Goal: Task Accomplishment & Management: Manage account settings

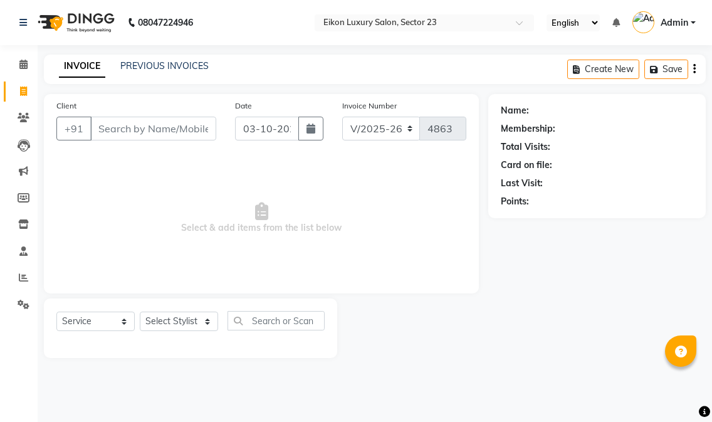
select select "7080"
select select "service"
click at [179, 321] on select "Select Stylist Abhishek amit [PERSON_NAME] [PERSON_NAME] [PERSON_NAME] [PERSON_…" at bounding box center [179, 320] width 78 height 19
select select "58956"
click at [140, 312] on select "Select Stylist Abhishek amit [PERSON_NAME] [PERSON_NAME] [PERSON_NAME] [PERSON_…" at bounding box center [179, 320] width 78 height 19
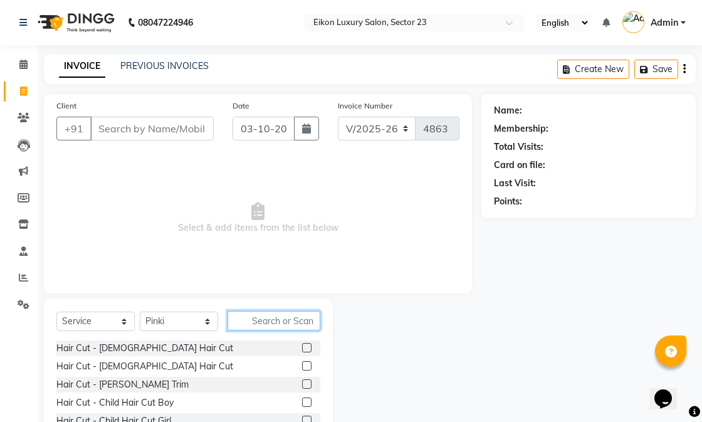
click at [258, 324] on input "text" at bounding box center [273, 320] width 93 height 19
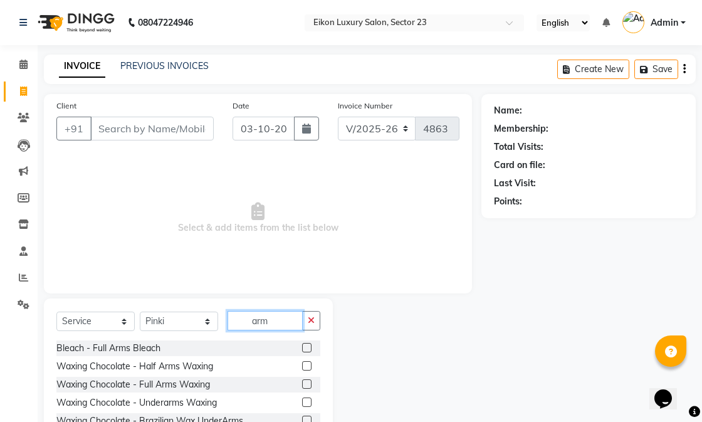
type input "arm"
click at [302, 367] on label at bounding box center [306, 365] width 9 height 9
click at [302, 367] on input "checkbox" at bounding box center [306, 366] width 8 height 8
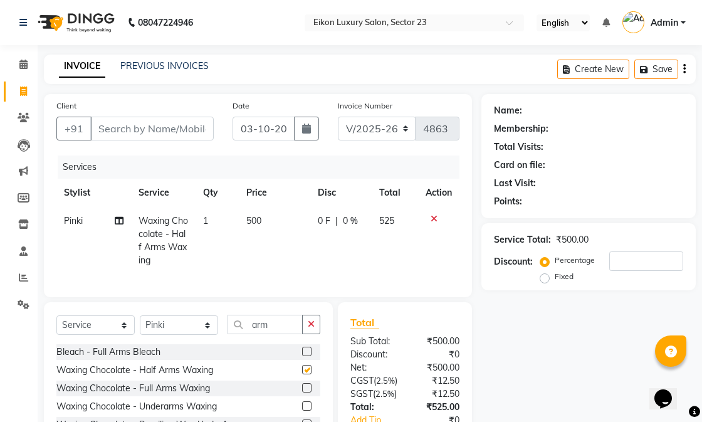
checkbox input "false"
click at [271, 334] on input "arm" at bounding box center [264, 324] width 75 height 19
type input "a"
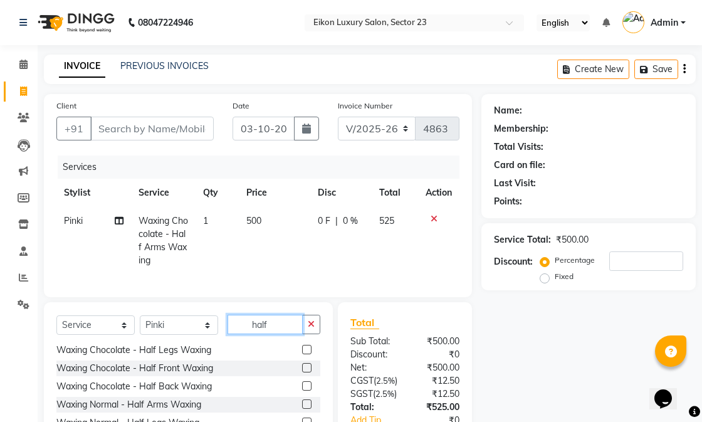
type input "half"
click at [290, 354] on div "Waxing Chocolate - Half Legs Waxing" at bounding box center [188, 350] width 264 height 16
click at [302, 354] on label at bounding box center [306, 349] width 9 height 9
click at [302, 354] on input "checkbox" at bounding box center [306, 350] width 8 height 8
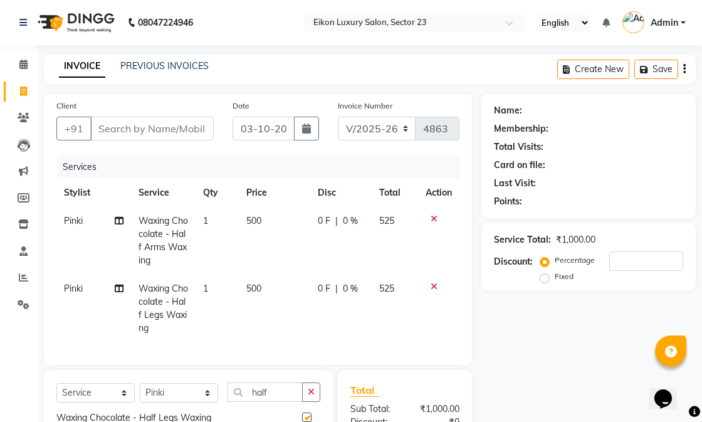
checkbox input "false"
drag, startPoint x: 439, startPoint y: 216, endPoint x: 429, endPoint y: 216, distance: 9.4
click at [437, 216] on div at bounding box center [438, 218] width 26 height 9
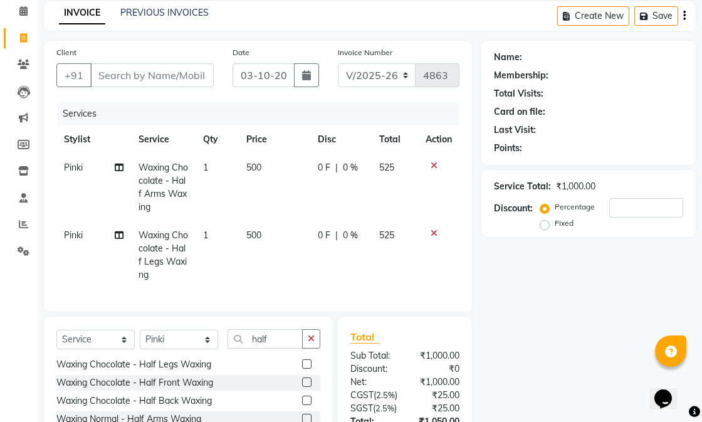
scroll to position [202, 0]
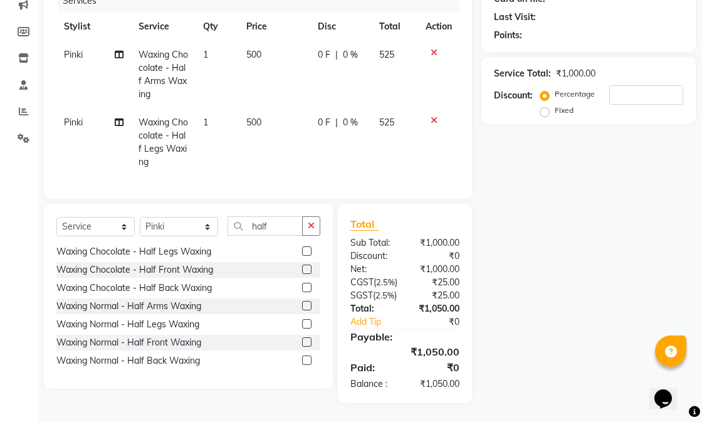
click at [434, 48] on icon at bounding box center [433, 52] width 7 height 9
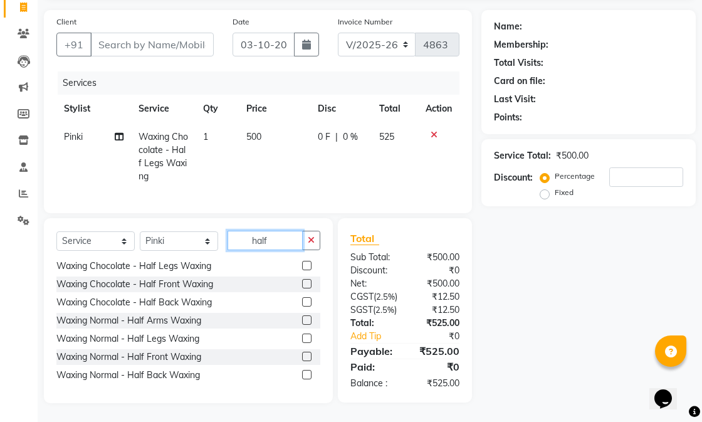
click at [293, 231] on input "half" at bounding box center [264, 240] width 75 height 19
type input "h"
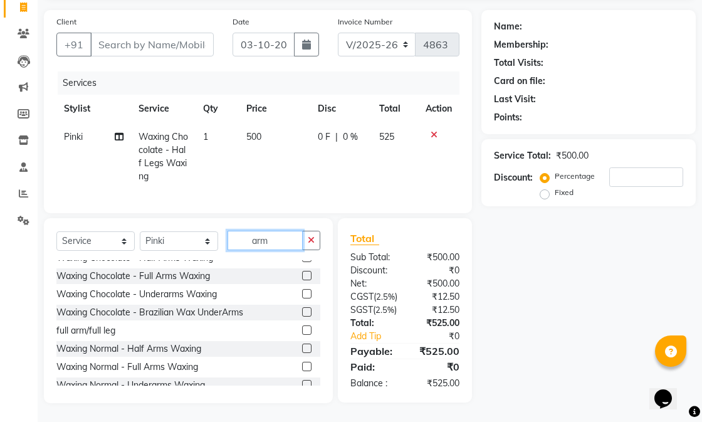
scroll to position [0, 0]
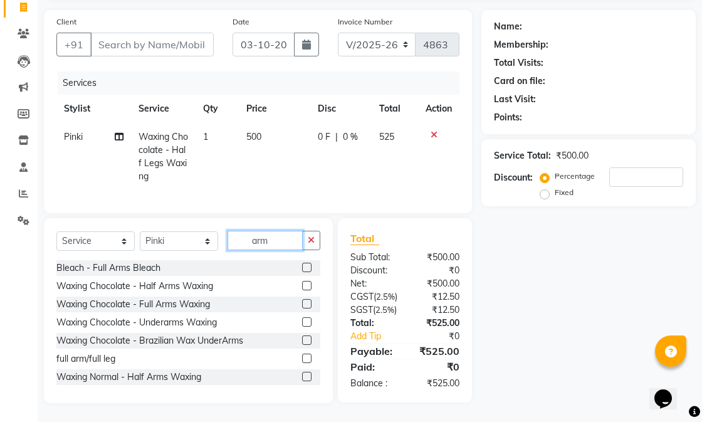
type input "arm"
click at [302, 299] on label at bounding box center [306, 303] width 9 height 9
click at [302, 300] on input "checkbox" at bounding box center [306, 304] width 8 height 8
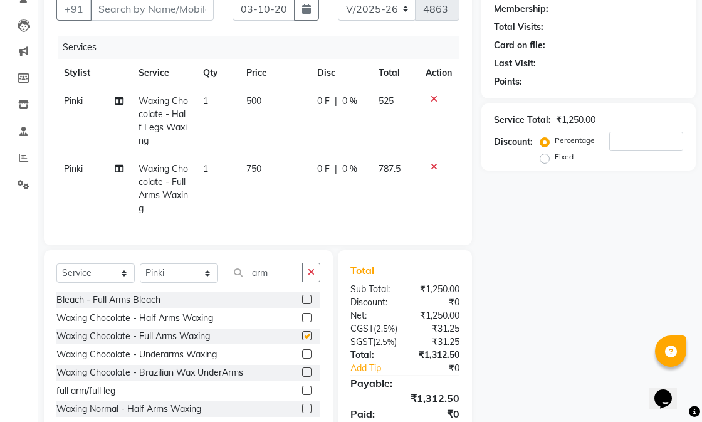
checkbox input "false"
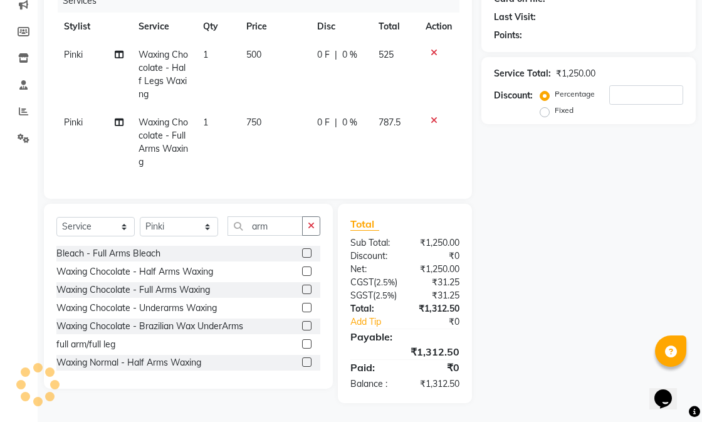
scroll to position [202, 0]
click at [286, 216] on input "arm" at bounding box center [264, 225] width 75 height 19
type input "a"
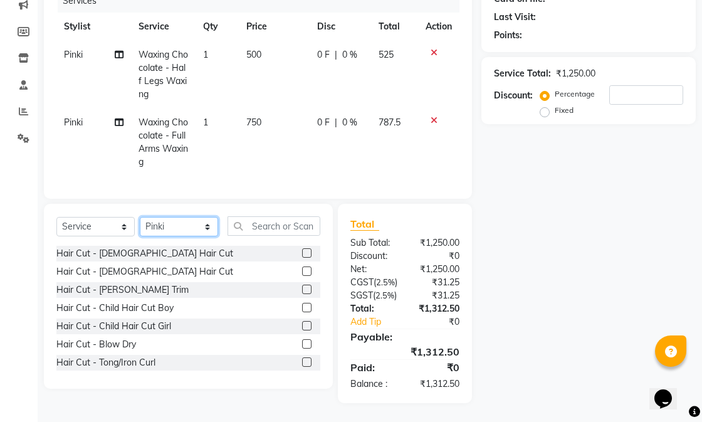
click at [190, 217] on select "Select Stylist Abhishek amit [PERSON_NAME] [PERSON_NAME] [PERSON_NAME] [PERSON_…" at bounding box center [179, 226] width 78 height 19
select select "58954"
click at [140, 217] on select "Select Stylist Abhishek amit [PERSON_NAME] [PERSON_NAME] [PERSON_NAME] [PERSON_…" at bounding box center [179, 226] width 78 height 19
click at [256, 216] on input "text" at bounding box center [273, 225] width 93 height 19
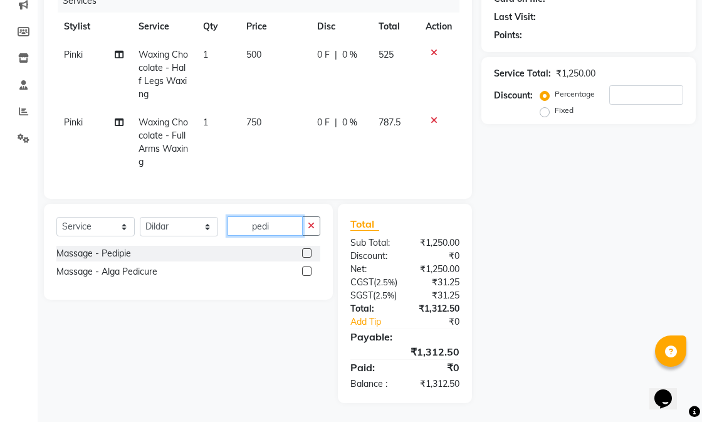
type input "pedi"
click at [310, 248] on label at bounding box center [306, 252] width 9 height 9
click at [310, 249] on input "checkbox" at bounding box center [306, 253] width 8 height 8
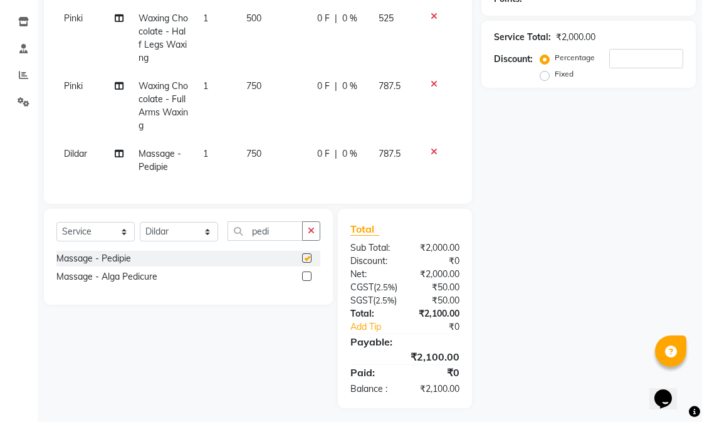
scroll to position [95, 0]
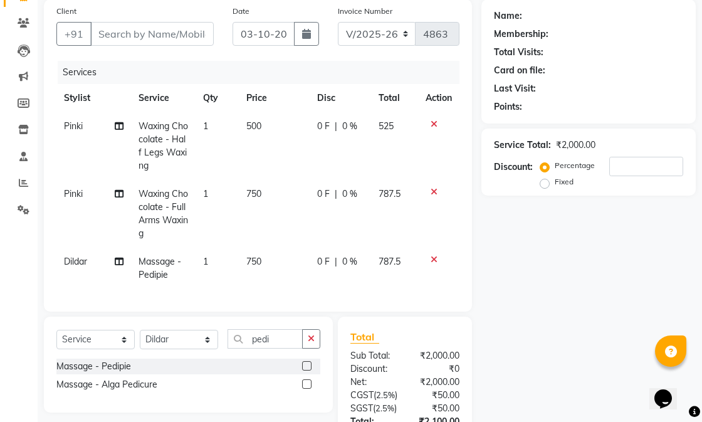
checkbox input "false"
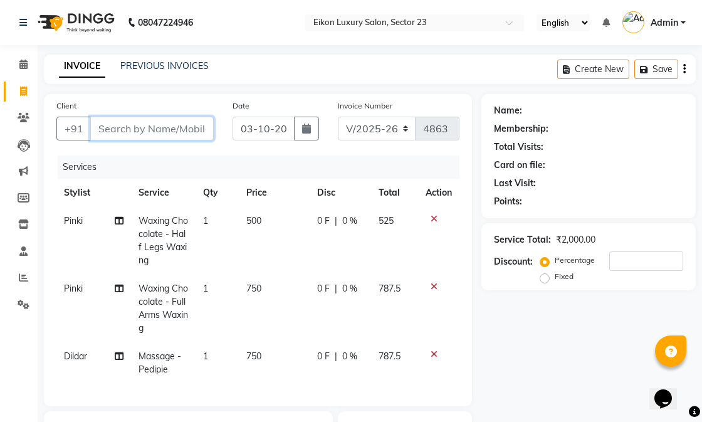
click at [123, 127] on input "Client" at bounding box center [151, 129] width 123 height 24
type input "u"
type input "0"
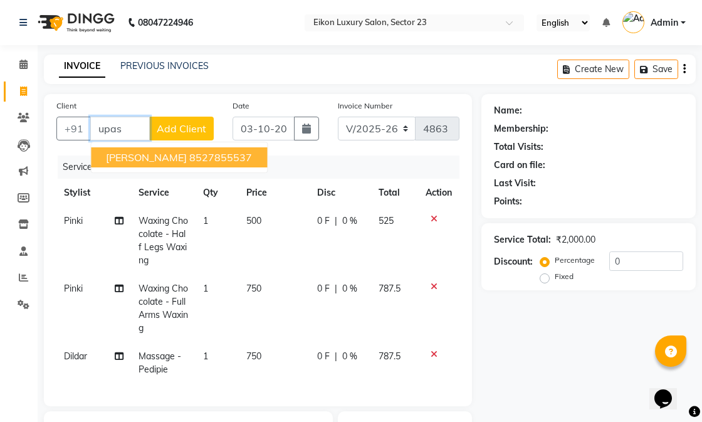
click at [134, 162] on span "[PERSON_NAME]" at bounding box center [146, 157] width 81 height 13
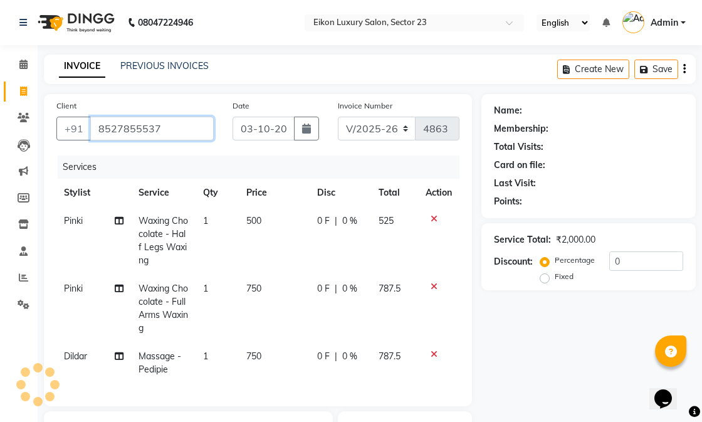
type input "8527855537"
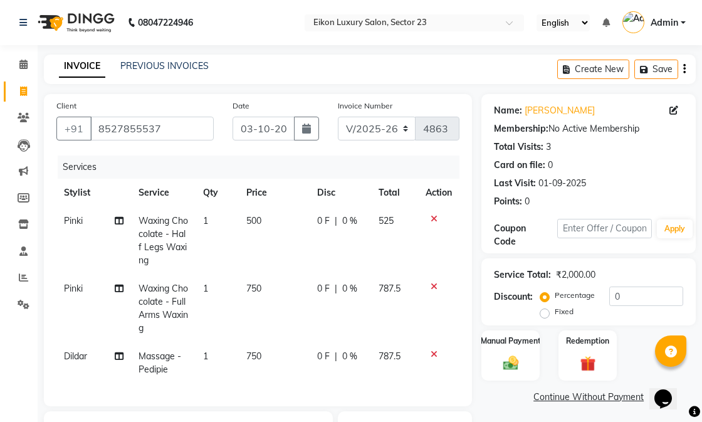
click at [271, 352] on td "750" at bounding box center [274, 362] width 71 height 41
select select "58954"
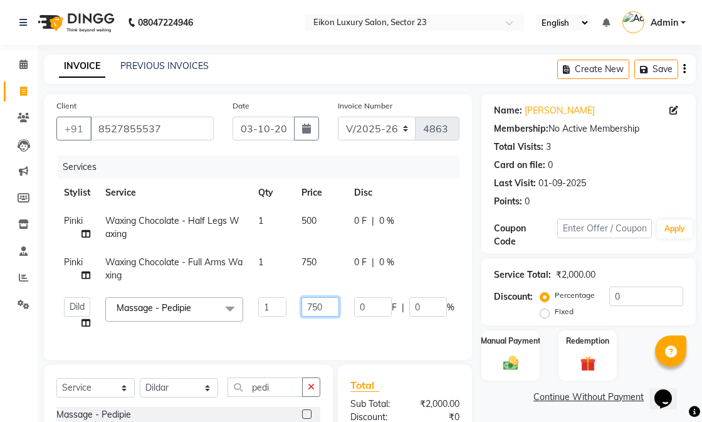
click at [311, 306] on input "750" at bounding box center [320, 306] width 38 height 19
click at [317, 307] on input "750" at bounding box center [320, 306] width 38 height 19
type input "1200"
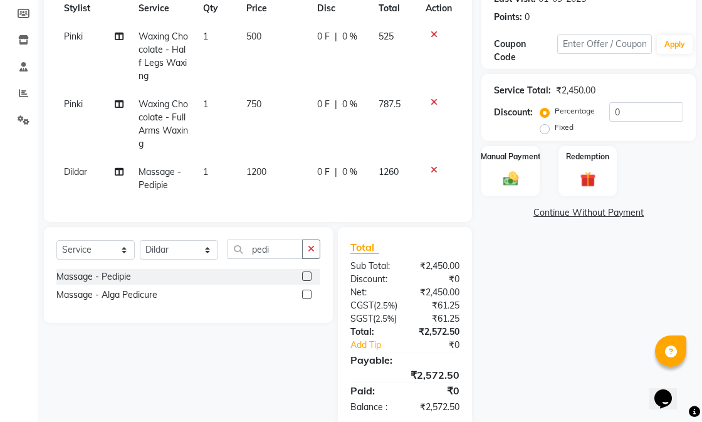
scroll to position [244, 0]
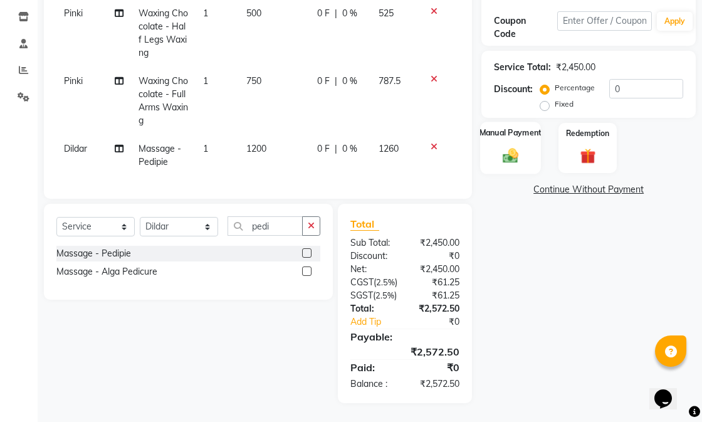
click at [511, 146] on img at bounding box center [511, 155] width 26 height 18
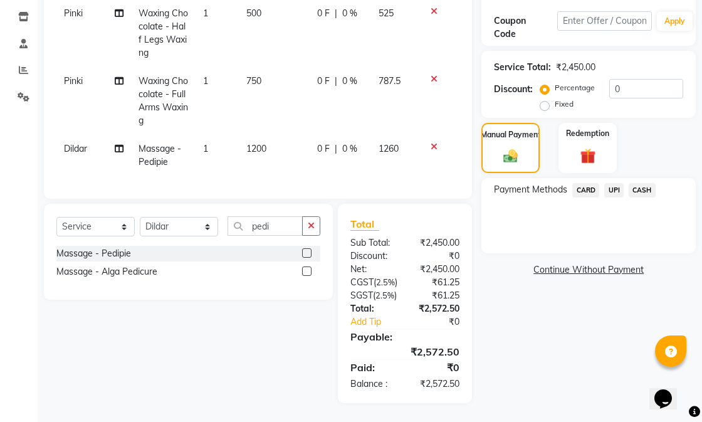
click at [615, 183] on span "UPI" at bounding box center [613, 190] width 19 height 14
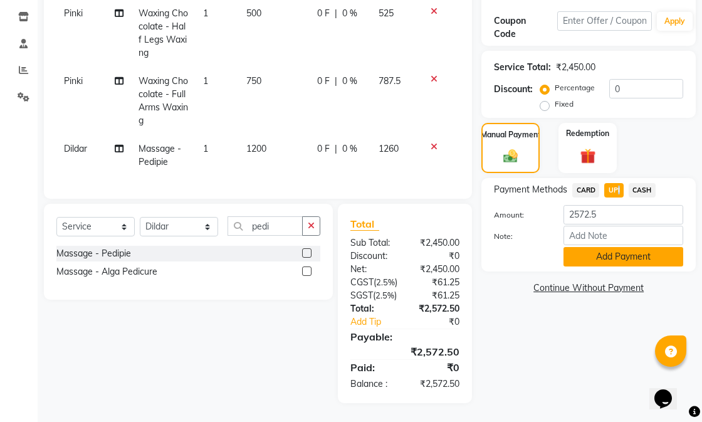
click at [592, 247] on button "Add Payment" at bounding box center [623, 256] width 120 height 19
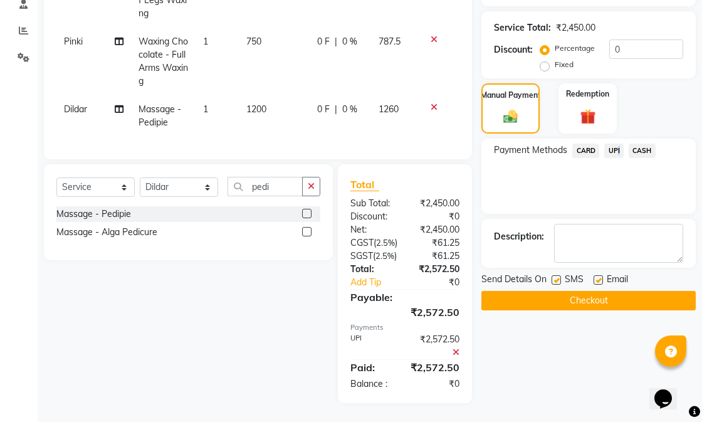
scroll to position [283, 0]
click at [598, 275] on label at bounding box center [597, 279] width 9 height 9
click at [598, 276] on input "checkbox" at bounding box center [597, 280] width 8 height 8
checkbox input "false"
click at [553, 275] on label at bounding box center [555, 279] width 9 height 9
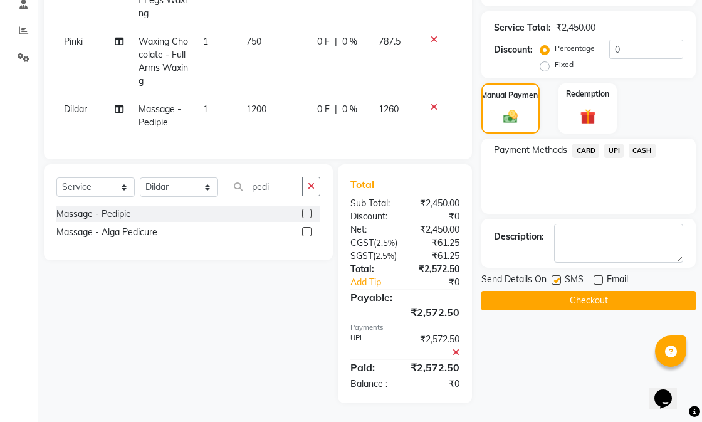
click at [553, 276] on input "checkbox" at bounding box center [555, 280] width 8 height 8
checkbox input "false"
click at [555, 291] on button "Checkout" at bounding box center [588, 300] width 214 height 19
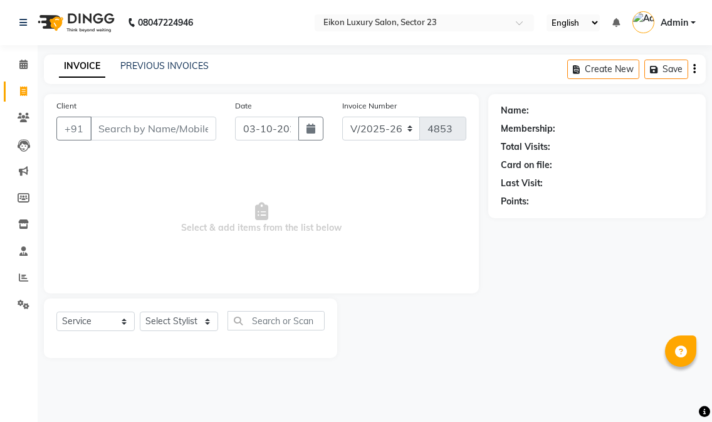
select select "7080"
select select "service"
click at [168, 321] on select "Select Stylist Abhishek amit [PERSON_NAME] [PERSON_NAME] [PERSON_NAME] [PERSON_…" at bounding box center [179, 320] width 78 height 19
select select "58949"
click at [140, 312] on select "Select Stylist Abhishek amit [PERSON_NAME] [PERSON_NAME] [PERSON_NAME] [PERSON_…" at bounding box center [179, 320] width 78 height 19
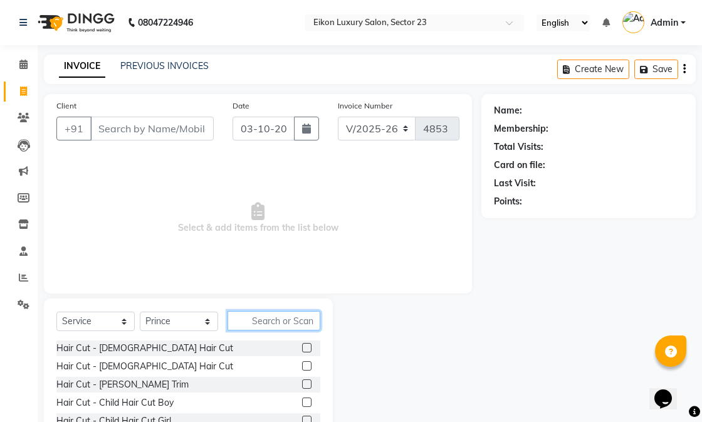
click at [252, 321] on input "text" at bounding box center [273, 320] width 93 height 19
type input "ha"
click at [302, 348] on label at bounding box center [306, 347] width 9 height 9
click at [302, 348] on input "checkbox" at bounding box center [306, 348] width 8 height 8
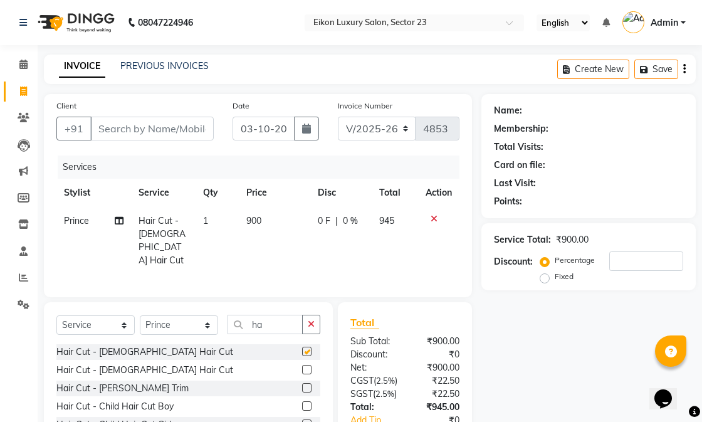
checkbox input "false"
click at [187, 321] on select "Select Stylist Abhishek amit [PERSON_NAME] [PERSON_NAME] [PERSON_NAME] [PERSON_…" at bounding box center [179, 324] width 78 height 19
select select "86323"
click at [140, 315] on select "Select Stylist Abhishek amit [PERSON_NAME] [PERSON_NAME] [PERSON_NAME] [PERSON_…" at bounding box center [179, 324] width 78 height 19
click at [283, 324] on input "ha" at bounding box center [264, 324] width 75 height 19
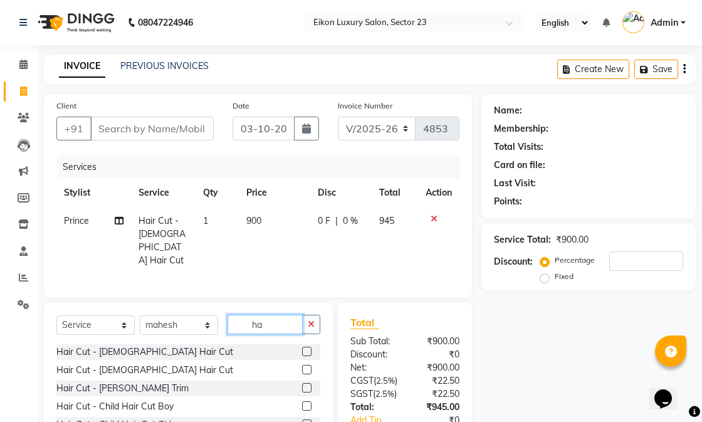
type input "h"
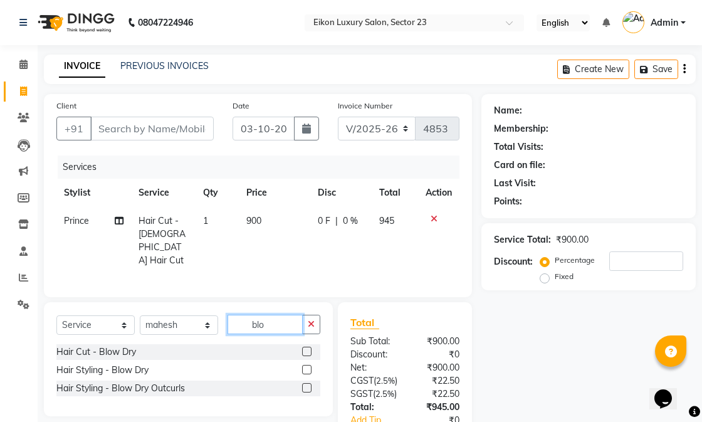
type input "blo"
click at [305, 365] on label at bounding box center [306, 369] width 9 height 9
click at [305, 366] on input "checkbox" at bounding box center [306, 370] width 8 height 8
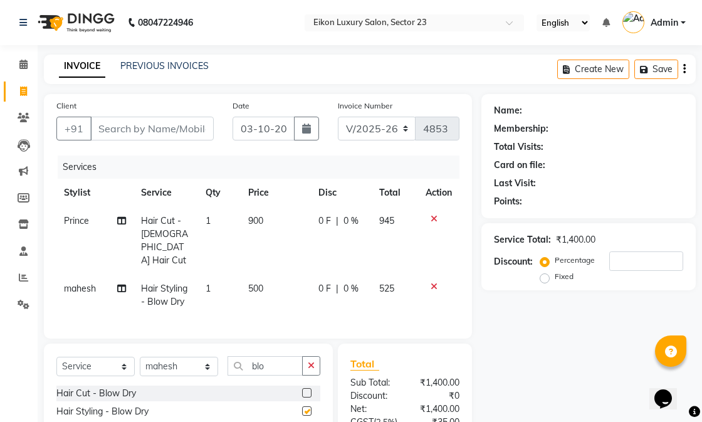
checkbox input "false"
click at [310, 362] on icon "button" at bounding box center [311, 365] width 7 height 9
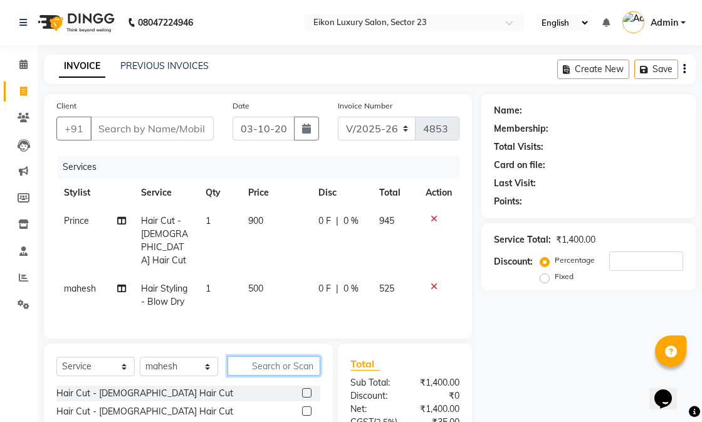
click at [262, 361] on input "text" at bounding box center [273, 365] width 93 height 19
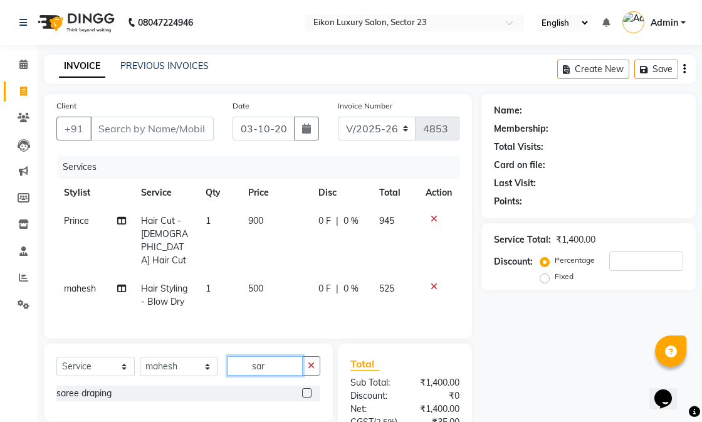
type input "sar"
click at [302, 390] on label at bounding box center [306, 392] width 9 height 9
click at [302, 390] on input "checkbox" at bounding box center [306, 393] width 8 height 8
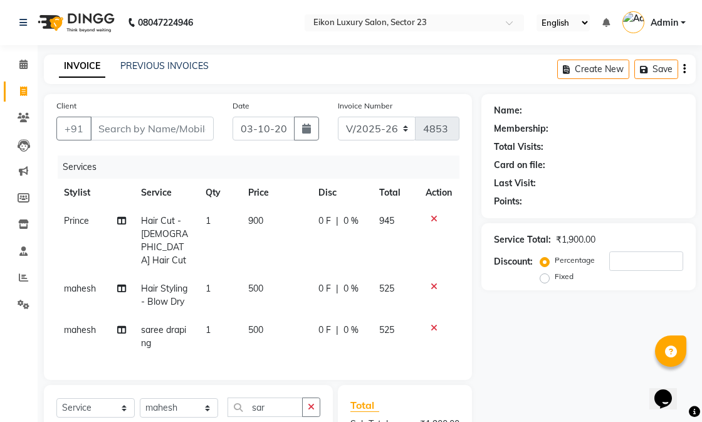
checkbox input "false"
click at [88, 324] on span "mahesh" at bounding box center [80, 329] width 32 height 11
select select "86323"
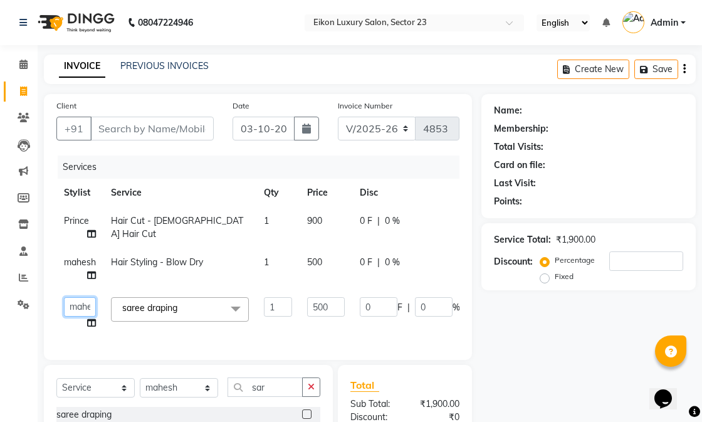
click at [88, 312] on select "Abhishek amit anchal Ashu Bilal Dildar Geeta Hritik Jatin mahesh Manav Mohit Pi…" at bounding box center [80, 306] width 32 height 19
select select "58956"
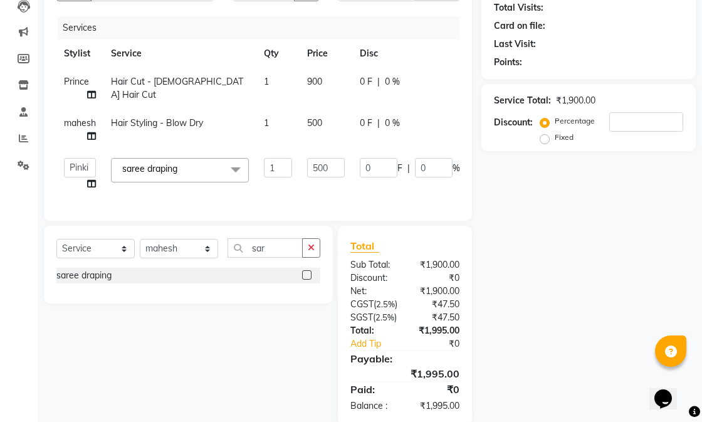
scroll to position [0, 85]
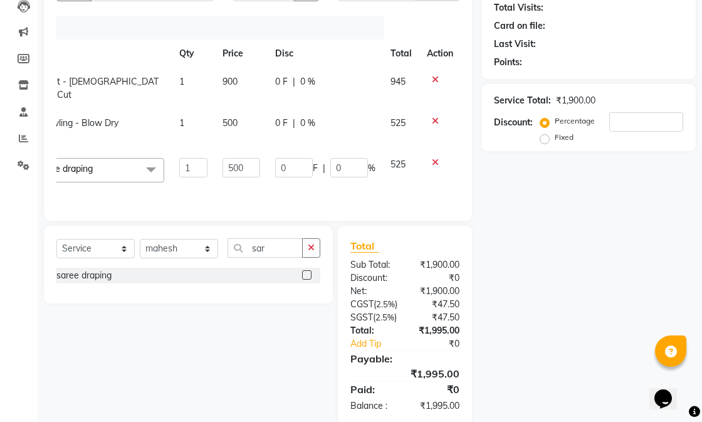
click at [432, 159] on icon at bounding box center [435, 162] width 7 height 9
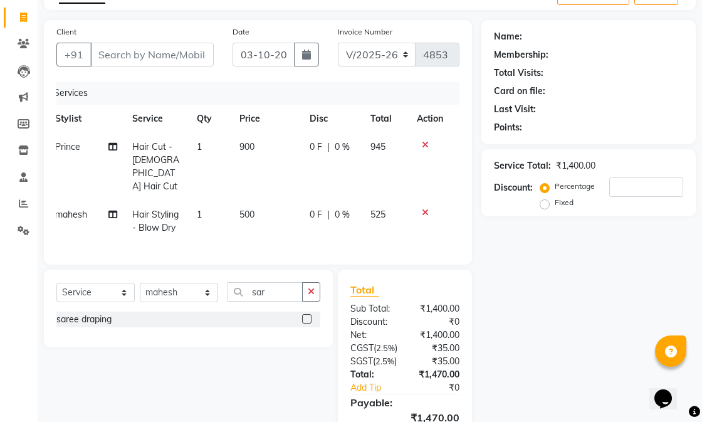
scroll to position [0, 0]
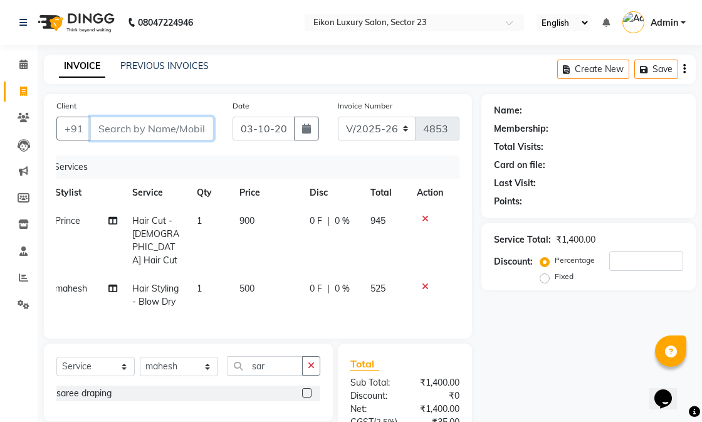
click at [162, 122] on input "Client" at bounding box center [151, 129] width 123 height 24
type input "9"
type input "0"
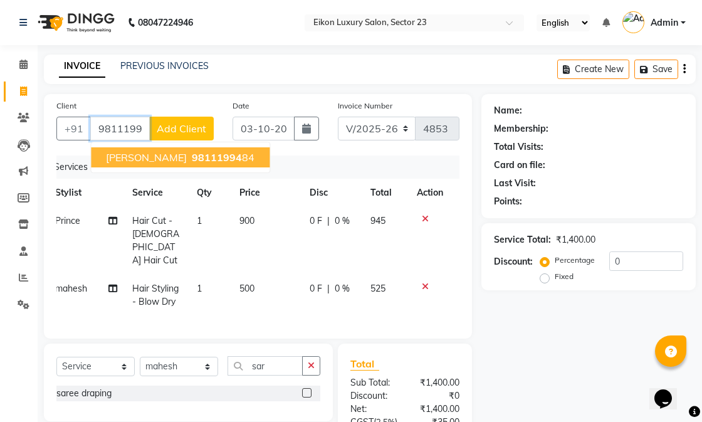
click at [135, 154] on span "Rachna" at bounding box center [146, 157] width 81 height 13
type input "9811199484"
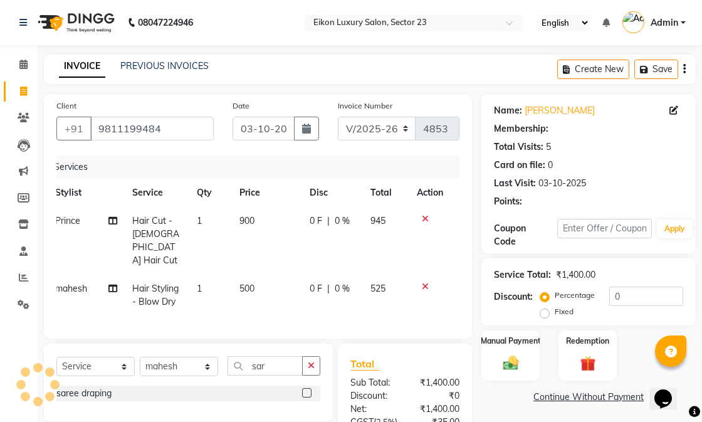
select select "1: Object"
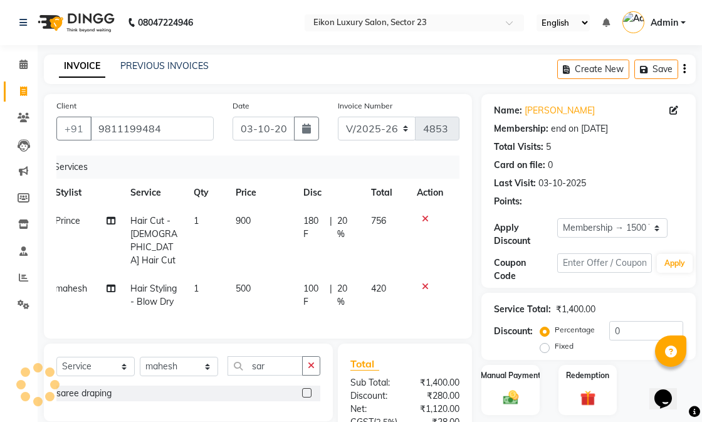
type input "20"
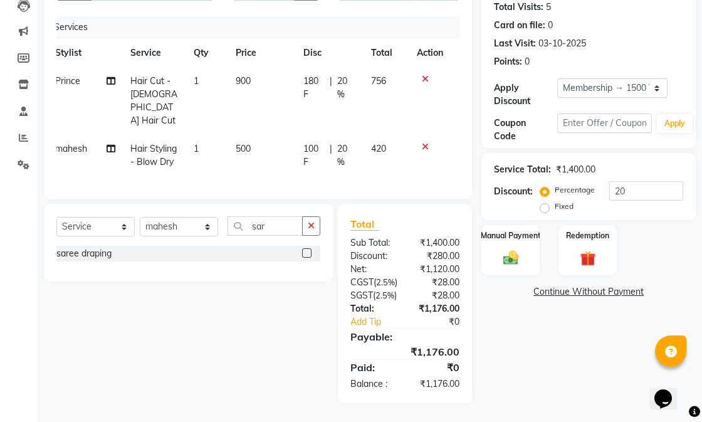
scroll to position [176, 0]
click at [523, 227] on div "Manual Payment" at bounding box center [510, 250] width 61 height 53
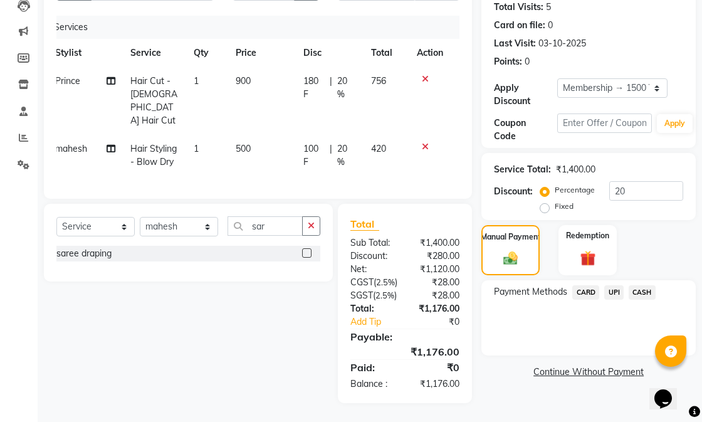
click at [636, 285] on span "CASH" at bounding box center [642, 292] width 27 height 14
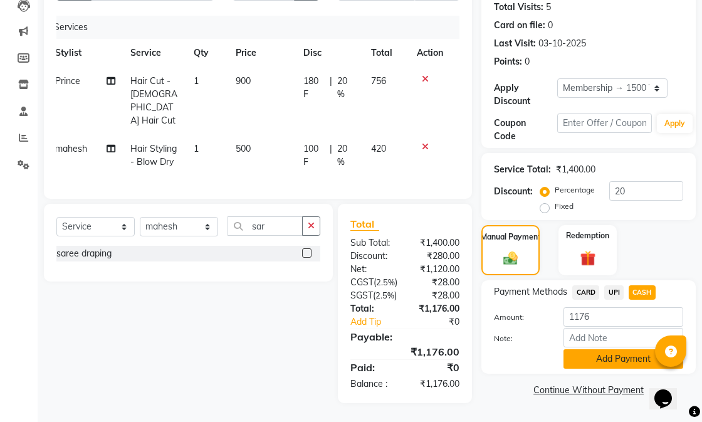
click at [608, 349] on button "Add Payment" at bounding box center [623, 358] width 120 height 19
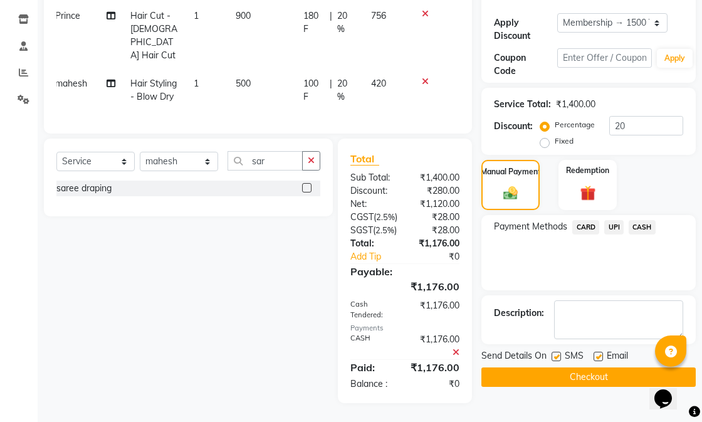
scroll to position [241, 0]
click at [602, 352] on label at bounding box center [597, 356] width 9 height 9
click at [602, 353] on input "checkbox" at bounding box center [597, 357] width 8 height 8
checkbox input "false"
click at [554, 352] on label at bounding box center [555, 356] width 9 height 9
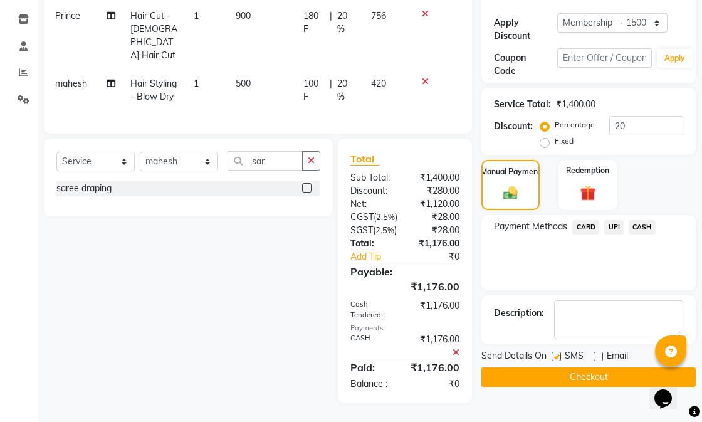
click at [554, 353] on input "checkbox" at bounding box center [555, 357] width 8 height 8
checkbox input "false"
click at [548, 367] on button "Checkout" at bounding box center [588, 376] width 214 height 19
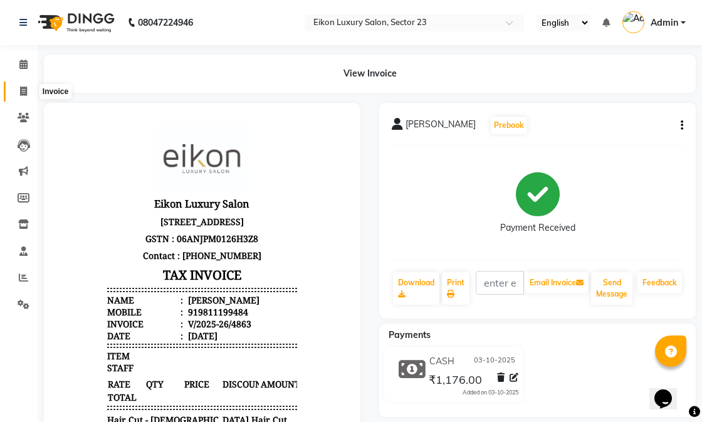
click at [26, 88] on icon at bounding box center [23, 90] width 7 height 9
select select "service"
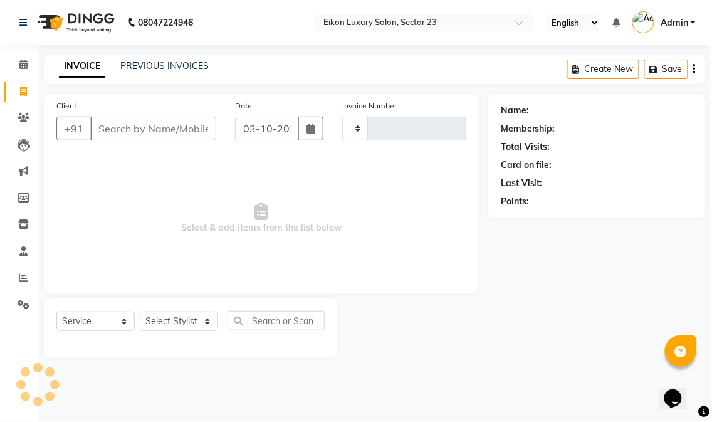
type input "4865"
select select "7080"
select select "service"
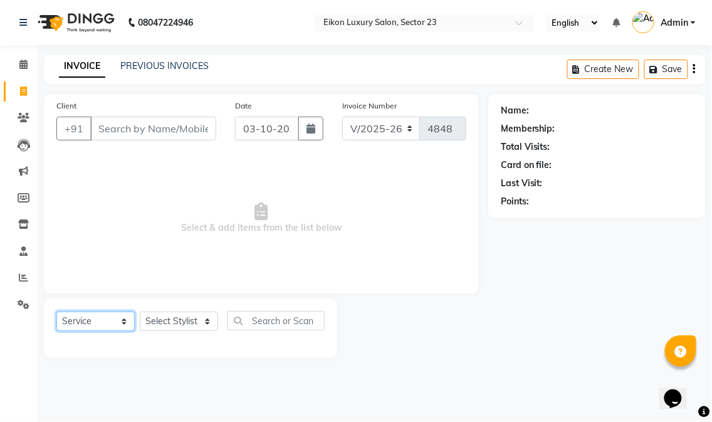
click at [109, 321] on select "Select Service Product Membership Package Voucher Prepaid Gift Card" at bounding box center [95, 320] width 78 height 19
click at [278, 223] on span "Select & add items from the list below" at bounding box center [261, 217] width 410 height 125
click at [159, 323] on select "Select Stylist Abhishek amit [PERSON_NAME] [PERSON_NAME] [PERSON_NAME] [PERSON_…" at bounding box center [179, 320] width 78 height 19
select select "81687"
click at [140, 312] on select "Select Stylist Abhishek amit [PERSON_NAME] [PERSON_NAME] [PERSON_NAME] [PERSON_…" at bounding box center [179, 320] width 78 height 19
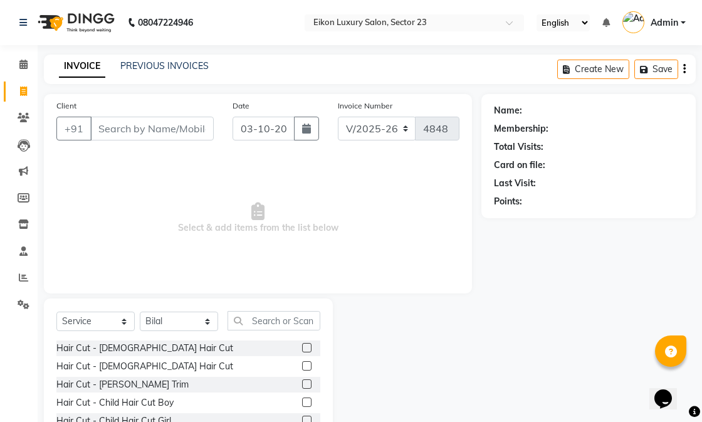
click at [302, 366] on label at bounding box center [306, 365] width 9 height 9
click at [302, 366] on input "checkbox" at bounding box center [306, 366] width 8 height 8
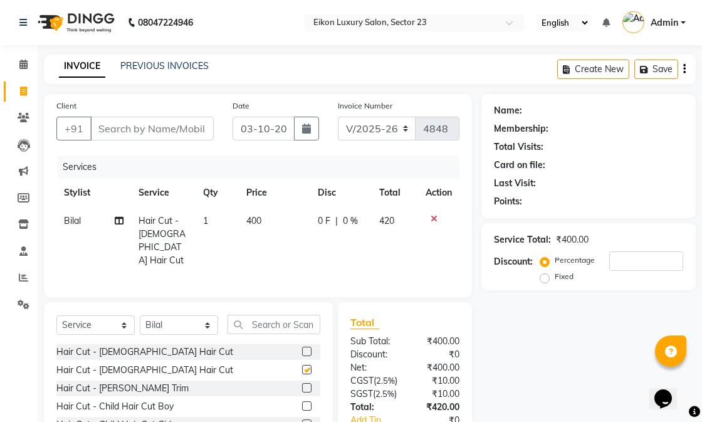
checkbox input "false"
click at [302, 389] on label at bounding box center [306, 387] width 9 height 9
click at [302, 389] on input "checkbox" at bounding box center [306, 388] width 8 height 8
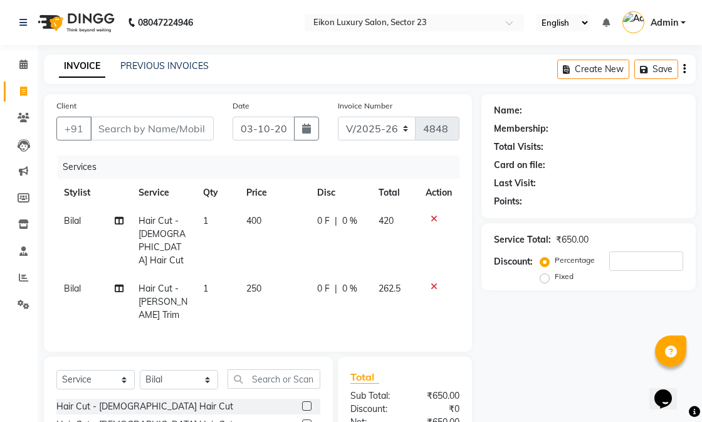
checkbox input "false"
click at [160, 130] on input "Client" at bounding box center [151, 129] width 123 height 24
type input "9"
type input "0"
click at [145, 163] on div "Services" at bounding box center [263, 166] width 411 height 23
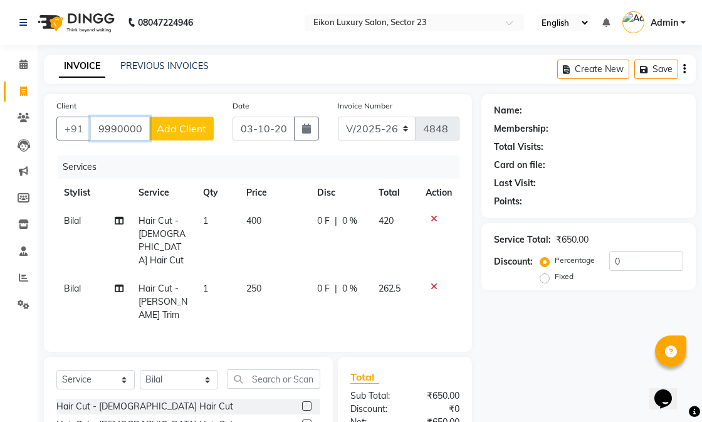
click at [145, 127] on input "9990000434" at bounding box center [120, 129] width 60 height 24
click at [125, 127] on input "9990000434" at bounding box center [120, 129] width 60 height 24
click at [144, 128] on input "9990000434" at bounding box center [120, 129] width 60 height 24
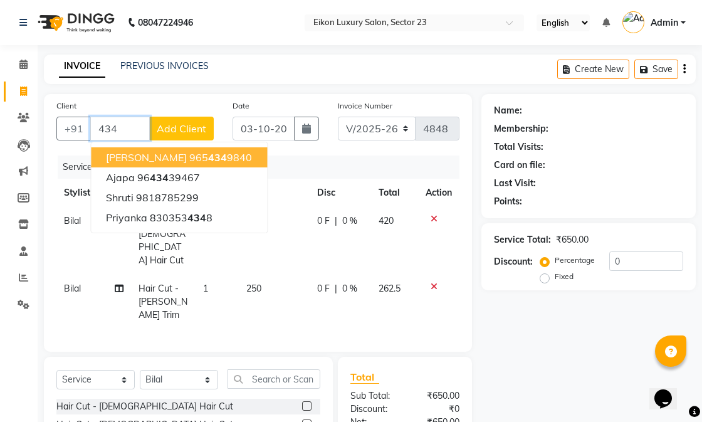
click at [128, 122] on input "434" at bounding box center [120, 129] width 60 height 24
type input "4"
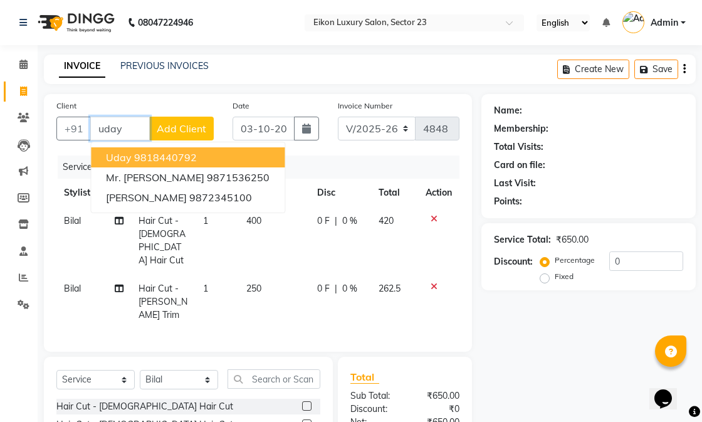
click at [152, 155] on ngb-highlight "9818440792" at bounding box center [165, 157] width 63 height 13
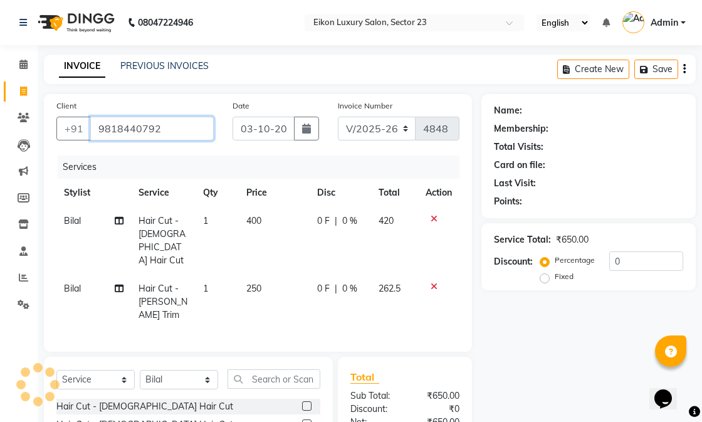
type input "9818440792"
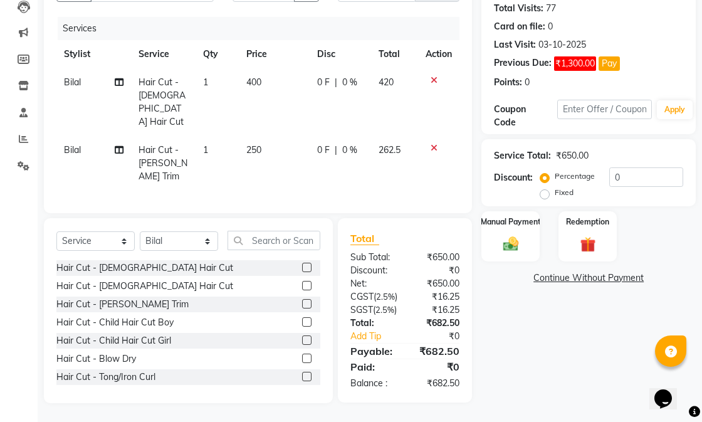
scroll to position [148, 0]
click at [508, 234] on img at bounding box center [511, 243] width 26 height 18
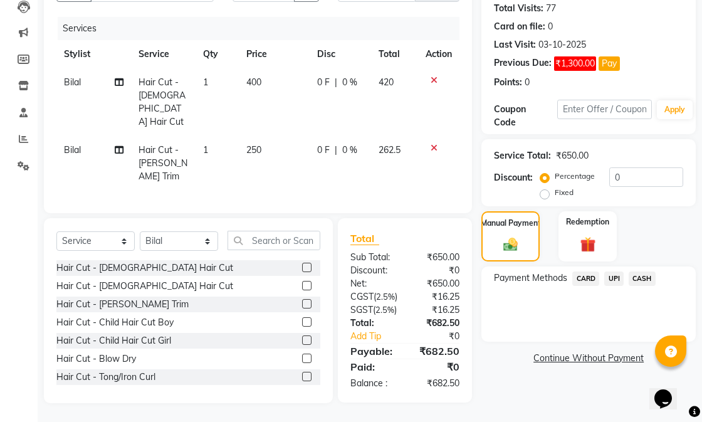
click at [614, 271] on span "UPI" at bounding box center [613, 278] width 19 height 14
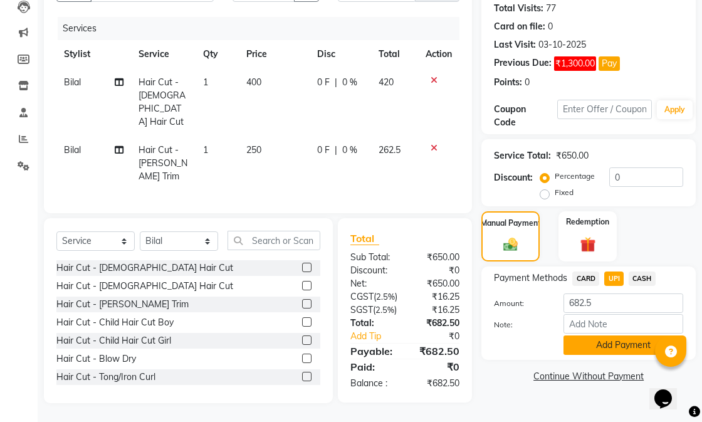
click at [589, 335] on button "Add Payment" at bounding box center [623, 344] width 120 height 19
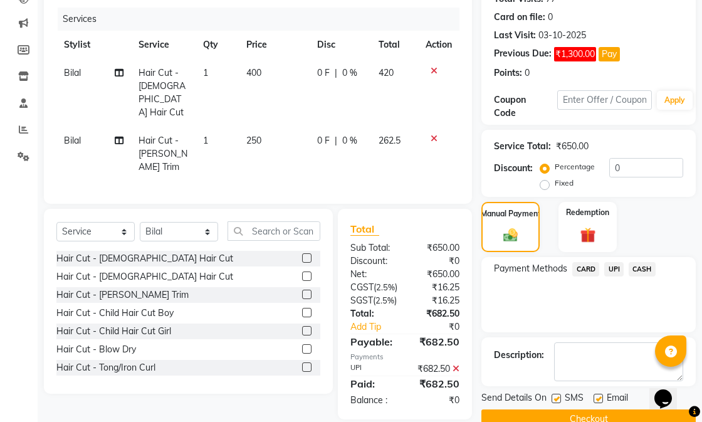
scroll to position [187, 0]
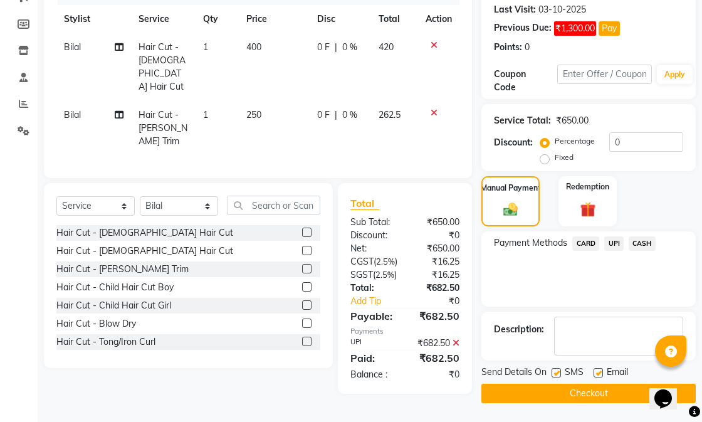
click at [597, 368] on label at bounding box center [597, 372] width 9 height 9
click at [597, 369] on input "checkbox" at bounding box center [597, 373] width 8 height 8
checkbox input "false"
click at [556, 368] on label at bounding box center [555, 372] width 9 height 9
click at [556, 369] on input "checkbox" at bounding box center [555, 373] width 8 height 8
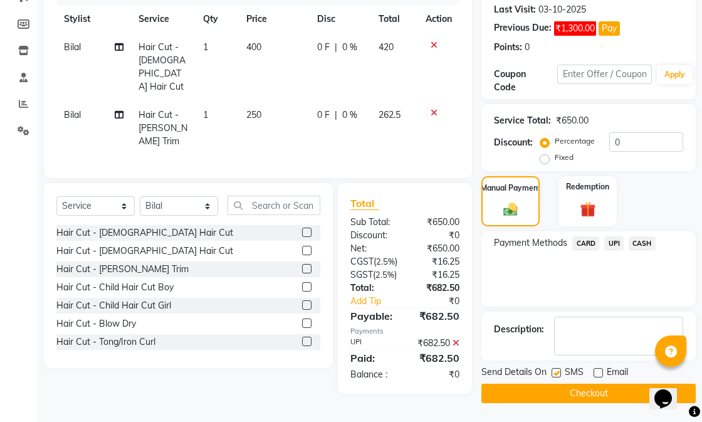
checkbox input "false"
click at [559, 383] on button "Checkout" at bounding box center [588, 392] width 214 height 19
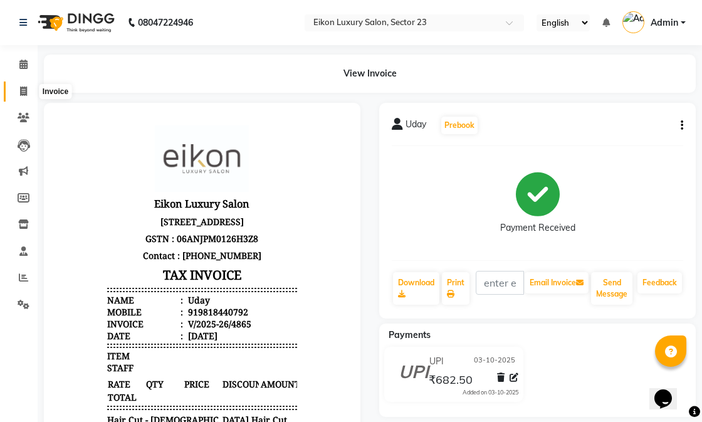
click at [25, 93] on icon at bounding box center [23, 90] width 7 height 9
select select "service"
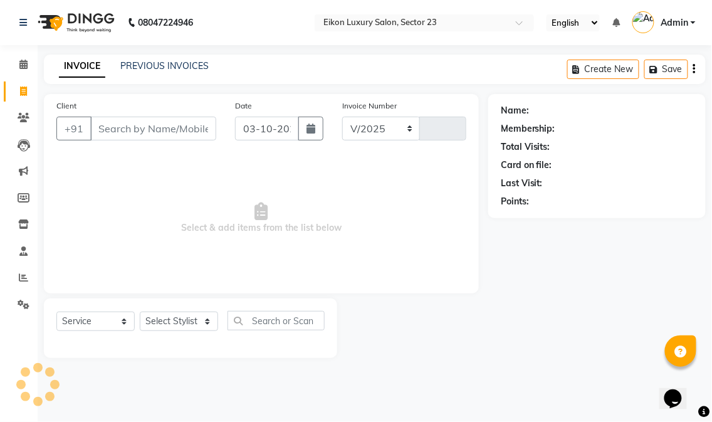
select select "7080"
type input "4866"
click at [179, 324] on select "Select Stylist Abhishek amit [PERSON_NAME] [PERSON_NAME] [PERSON_NAME] [PERSON_…" at bounding box center [179, 320] width 78 height 19
drag, startPoint x: 273, startPoint y: 236, endPoint x: 273, endPoint y: 217, distance: 18.8
click at [273, 236] on span "Select & add items from the list below" at bounding box center [261, 217] width 410 height 125
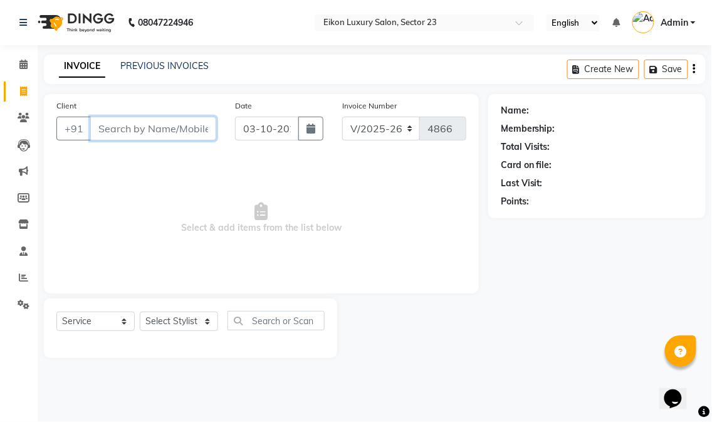
click at [136, 122] on input "Client" at bounding box center [153, 129] width 126 height 24
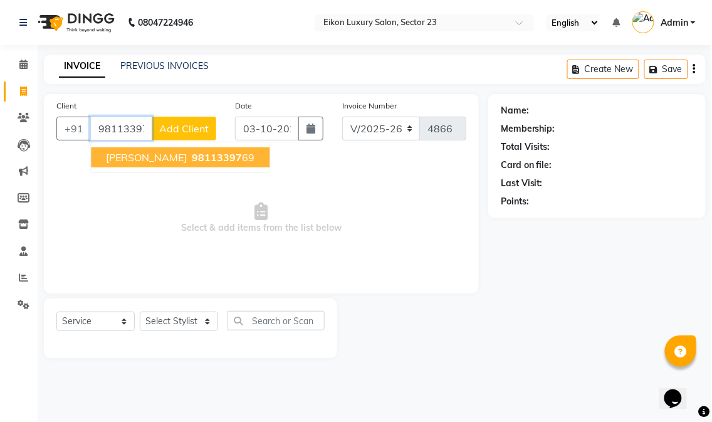
click at [183, 152] on button "Anupama Singh 98113397 69" at bounding box center [180, 157] width 179 height 20
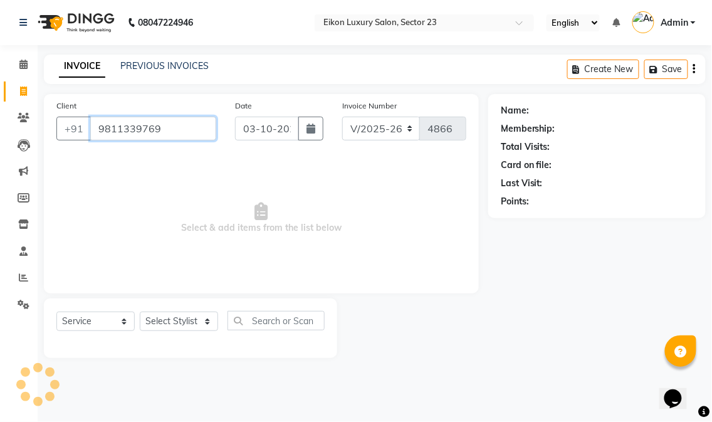
type input "9811339769"
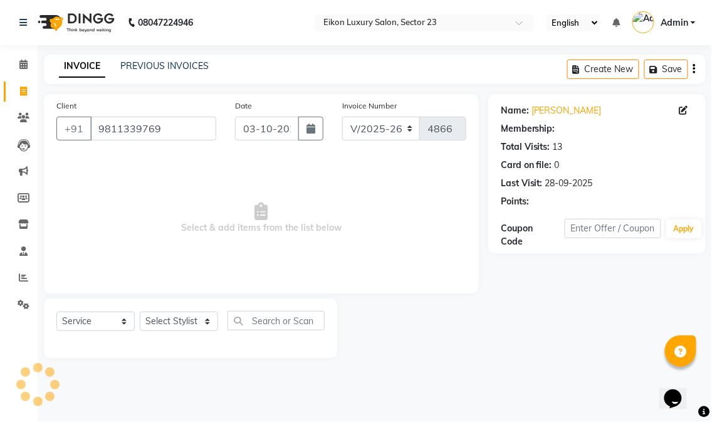
select select "1: Object"
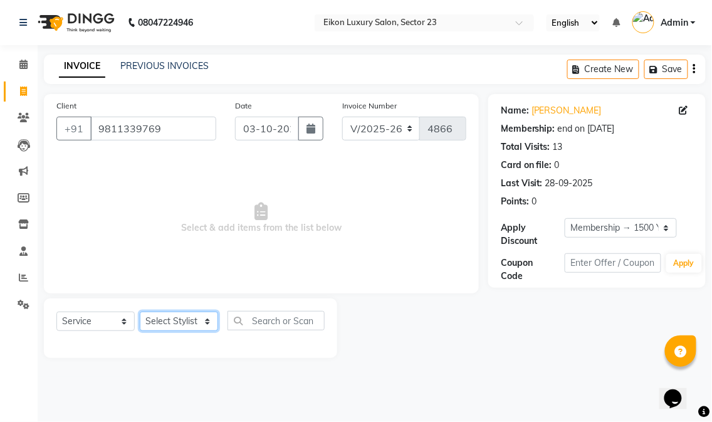
click at [182, 320] on select "Select Stylist Abhishek amit [PERSON_NAME] [PERSON_NAME] [PERSON_NAME] [PERSON_…" at bounding box center [179, 320] width 78 height 19
select select "58951"
click at [140, 312] on select "Select Stylist Abhishek amit [PERSON_NAME] [PERSON_NAME] [PERSON_NAME] [PERSON_…" at bounding box center [179, 320] width 78 height 19
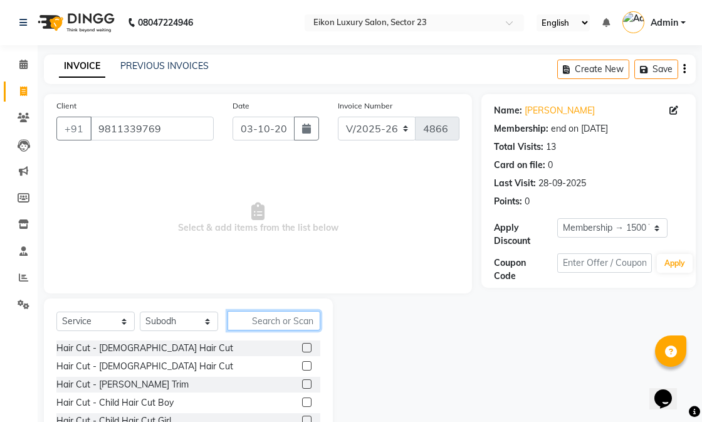
click at [266, 316] on input "text" at bounding box center [273, 320] width 93 height 19
type input "hai"
click at [302, 368] on label at bounding box center [306, 365] width 9 height 9
click at [302, 368] on input "checkbox" at bounding box center [306, 366] width 8 height 8
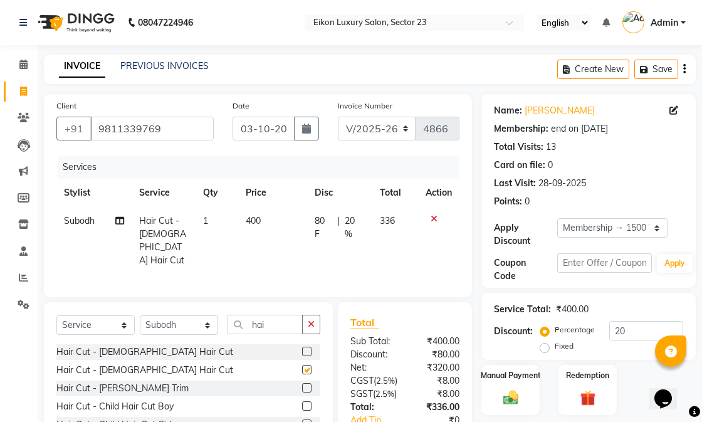
checkbox input "false"
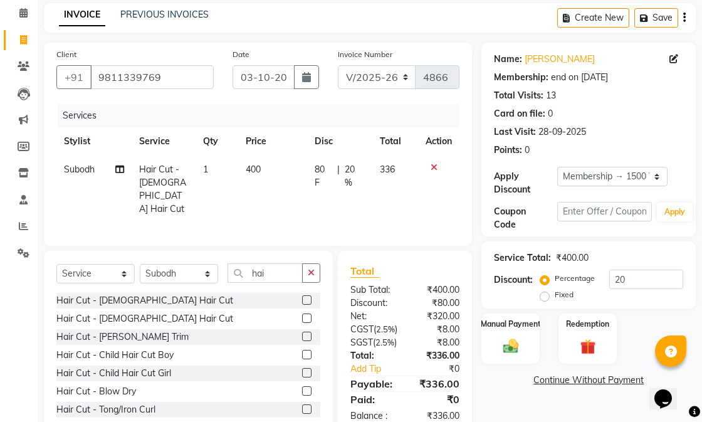
scroll to position [107, 0]
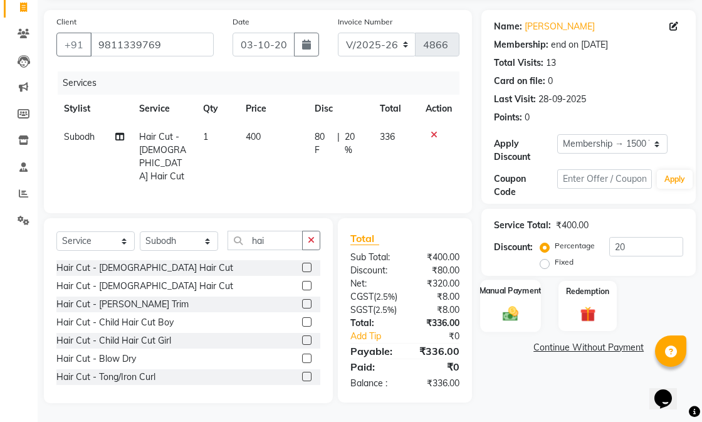
click at [515, 279] on div "Manual Payment" at bounding box center [510, 305] width 61 height 53
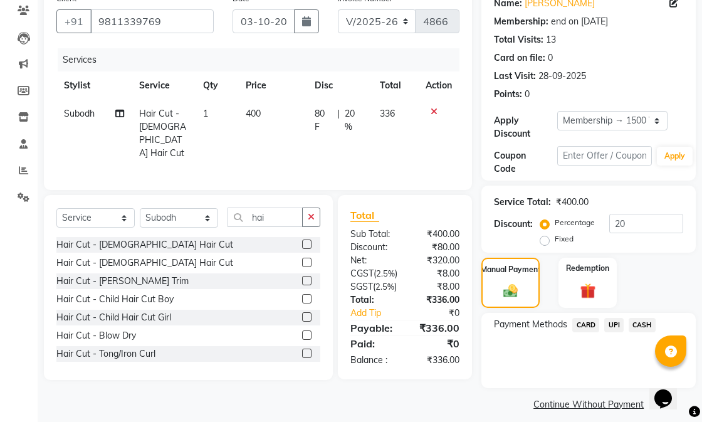
click at [610, 323] on span "UPI" at bounding box center [613, 325] width 19 height 14
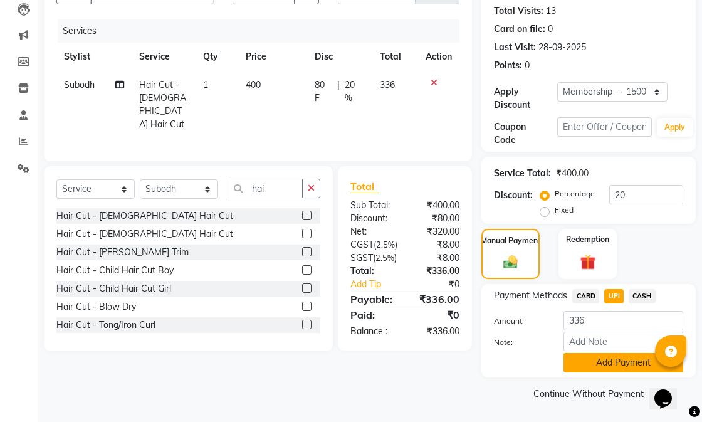
click at [625, 357] on button "Add Payment" at bounding box center [623, 362] width 120 height 19
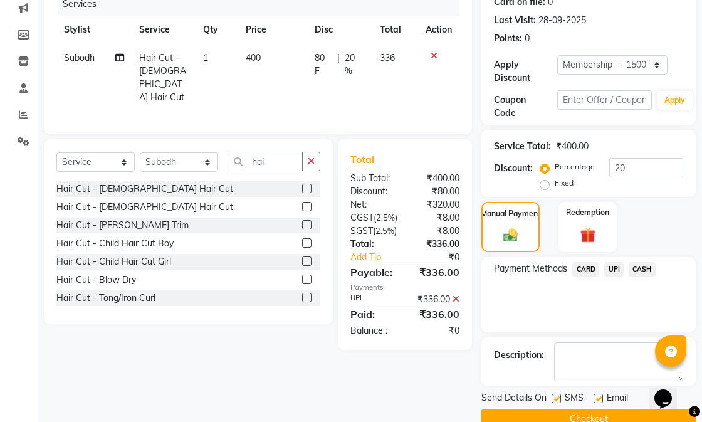
scroll to position [189, 0]
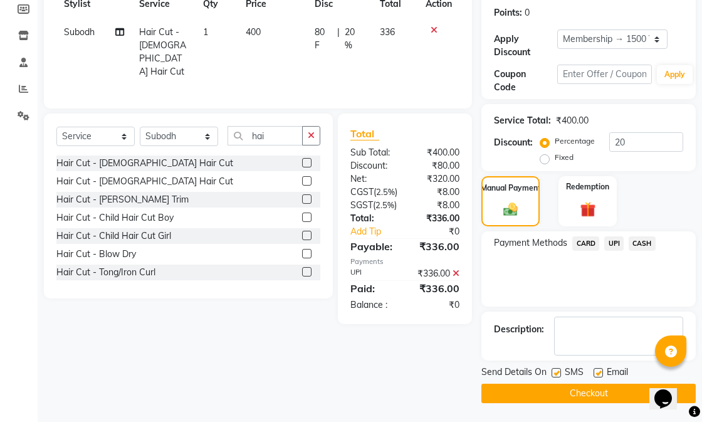
click at [599, 372] on label at bounding box center [597, 372] width 9 height 9
click at [599, 372] on input "checkbox" at bounding box center [597, 373] width 8 height 8
checkbox input "false"
click at [582, 402] on button "Checkout" at bounding box center [588, 392] width 214 height 19
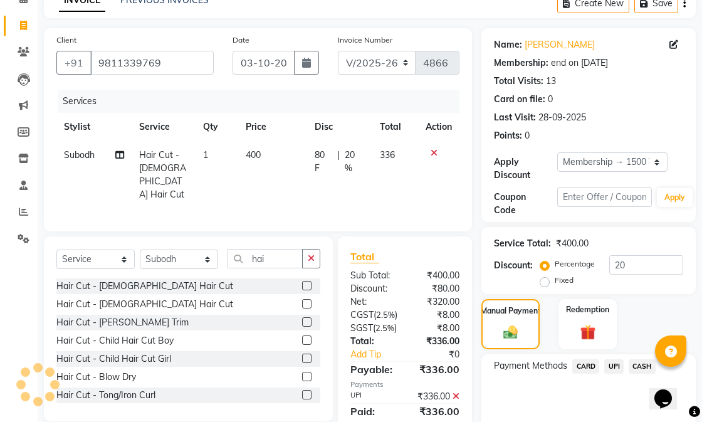
scroll to position [0, 0]
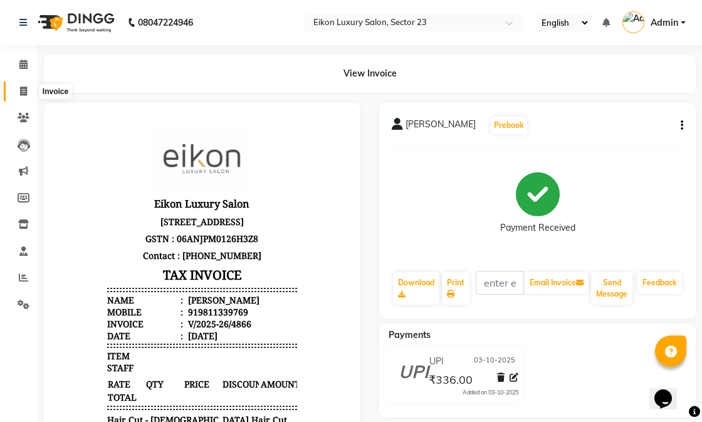
drag, startPoint x: 25, startPoint y: 89, endPoint x: 35, endPoint y: 1, distance: 88.3
click at [25, 90] on icon at bounding box center [23, 90] width 7 height 9
select select "service"
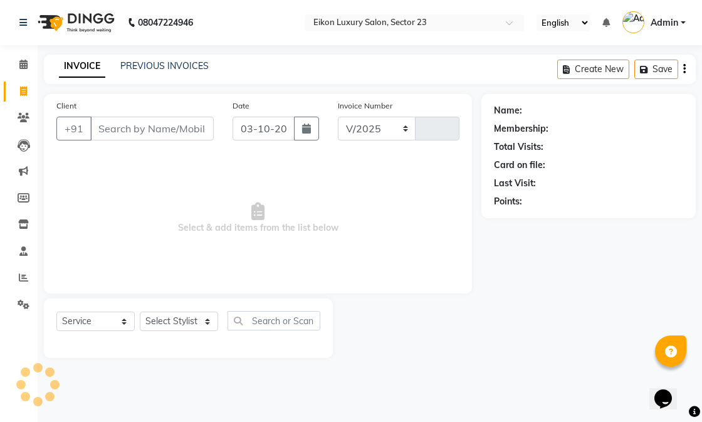
select select "7080"
type input "4867"
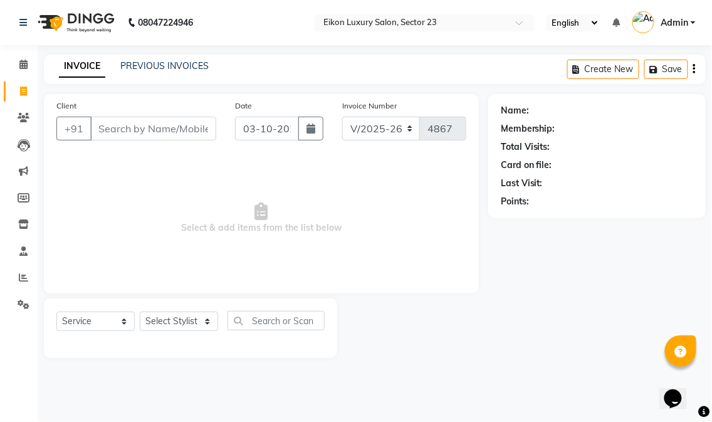
click at [152, 129] on input "Client" at bounding box center [153, 129] width 126 height 24
click at [377, 66] on div "INVOICE PREVIOUS INVOICES Create New Save" at bounding box center [375, 69] width 662 height 29
select select "7080"
select select "service"
click at [128, 135] on input "Client" at bounding box center [153, 129] width 126 height 24
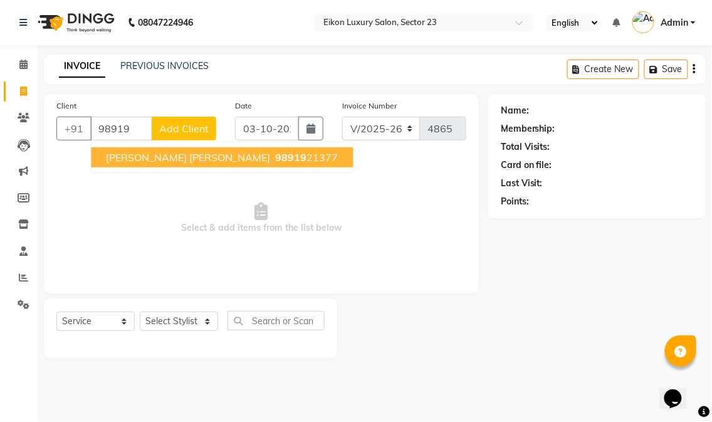
click at [273, 160] on ngb-highlight "98919 21377" at bounding box center [305, 157] width 65 height 13
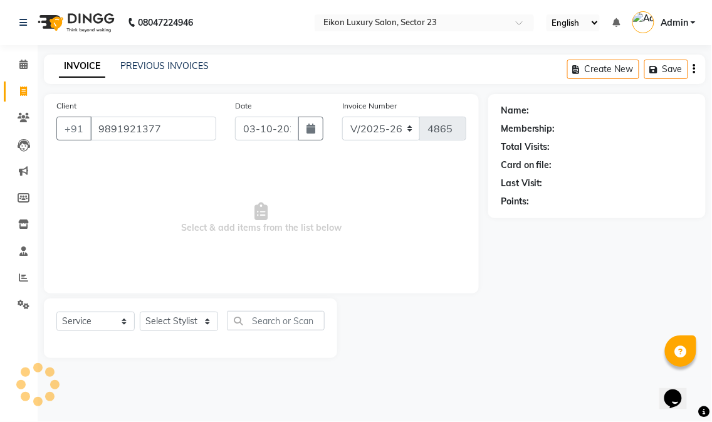
type input "9891921377"
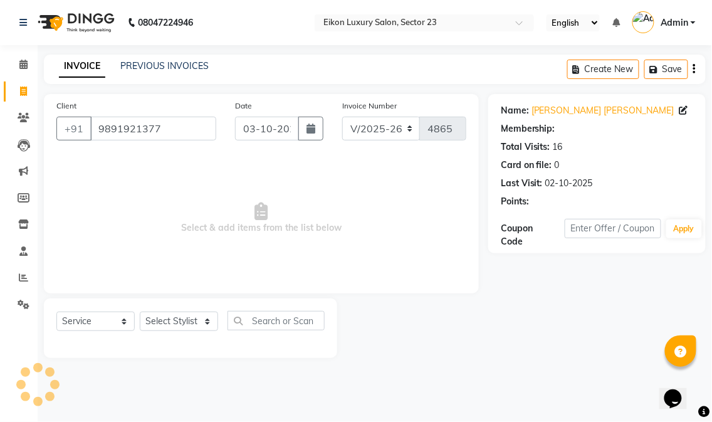
select select "1: Object"
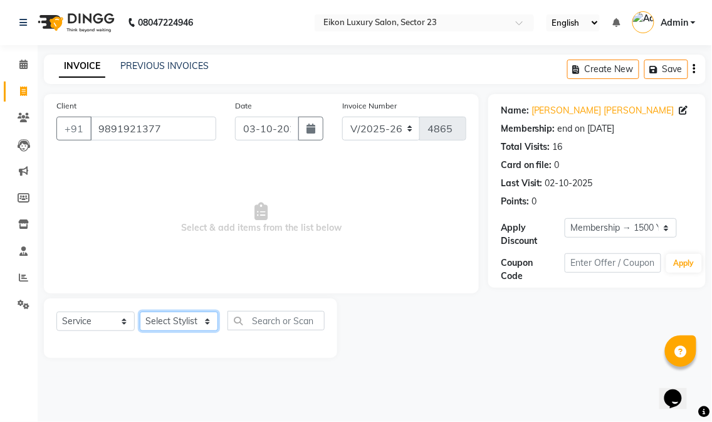
click at [166, 326] on select "Select Stylist Abhishek amit [PERSON_NAME] [PERSON_NAME] [PERSON_NAME] [PERSON_…" at bounding box center [179, 320] width 78 height 19
select select "58954"
click at [140, 312] on select "Select Stylist Abhishek amit [PERSON_NAME] [PERSON_NAME] [PERSON_NAME] [PERSON_…" at bounding box center [179, 320] width 78 height 19
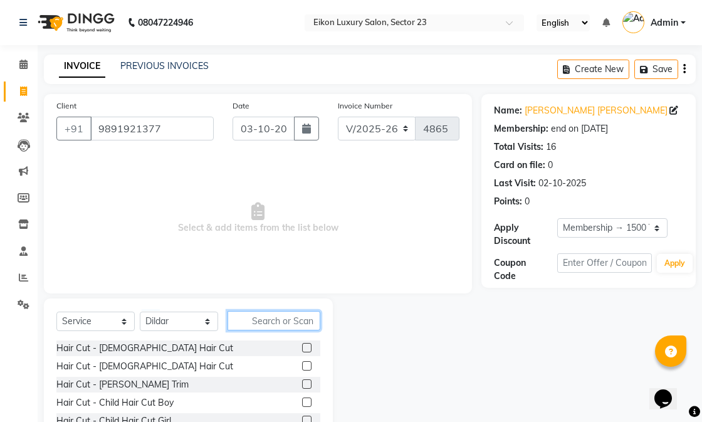
click at [264, 317] on input "text" at bounding box center [273, 320] width 93 height 19
type input "g"
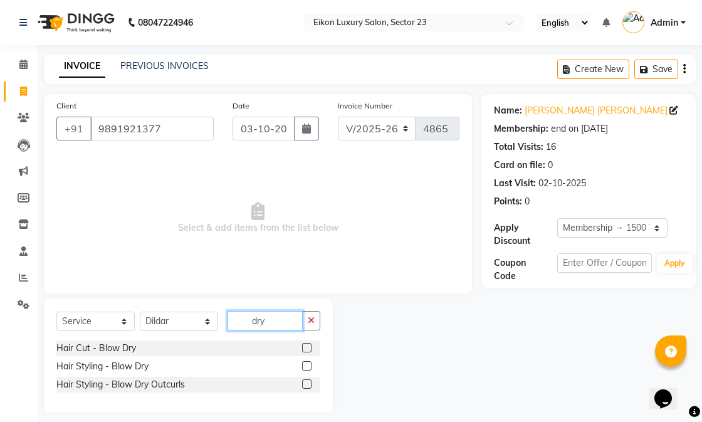
type input "dry"
click at [305, 366] on label at bounding box center [306, 365] width 9 height 9
click at [305, 366] on input "checkbox" at bounding box center [306, 366] width 8 height 8
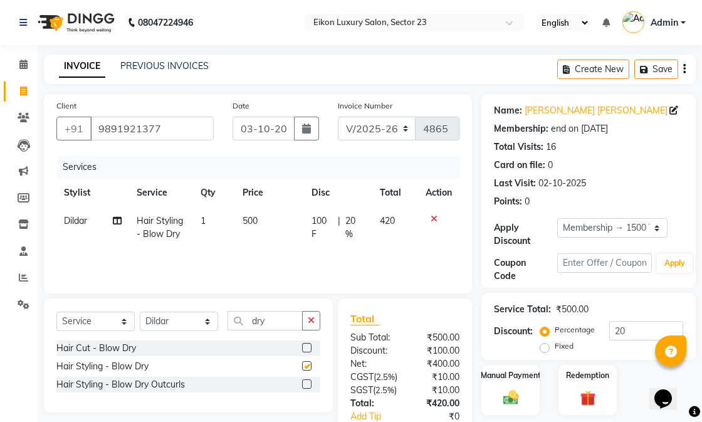
checkbox input "false"
click at [298, 320] on input "dry" at bounding box center [264, 320] width 75 height 19
type input "d"
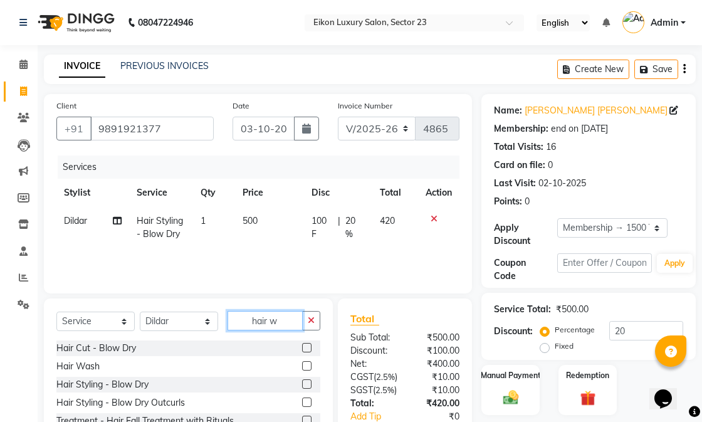
type input "hair w"
click at [306, 365] on label at bounding box center [306, 365] width 9 height 9
click at [306, 365] on input "checkbox" at bounding box center [306, 366] width 8 height 8
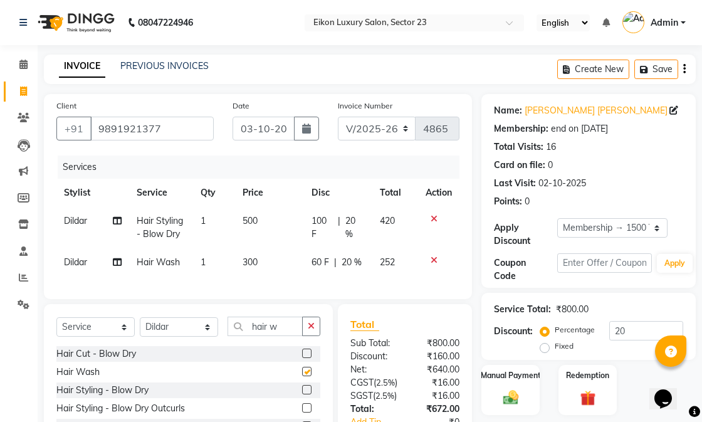
checkbox input "false"
click at [311, 330] on icon "button" at bounding box center [311, 325] width 7 height 9
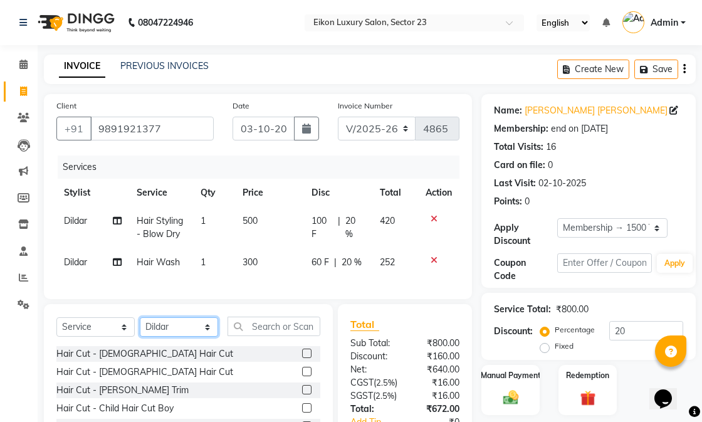
click at [162, 337] on select "Select Stylist Abhishek amit [PERSON_NAME] [PERSON_NAME] [PERSON_NAME] [PERSON_…" at bounding box center [179, 326] width 78 height 19
select select "58948"
click at [140, 328] on select "Select Stylist Abhishek amit [PERSON_NAME] [PERSON_NAME] [PERSON_NAME] [PERSON_…" at bounding box center [179, 326] width 78 height 19
click at [264, 336] on input "text" at bounding box center [273, 325] width 93 height 19
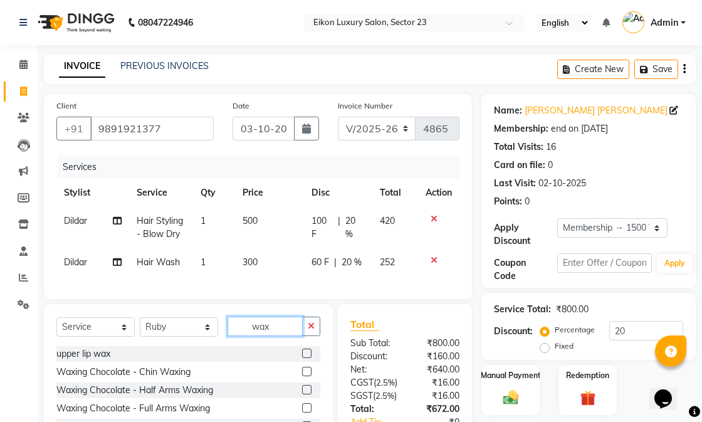
type input "wax"
click at [302, 394] on label at bounding box center [306, 389] width 9 height 9
click at [302, 394] on input "checkbox" at bounding box center [306, 390] width 8 height 8
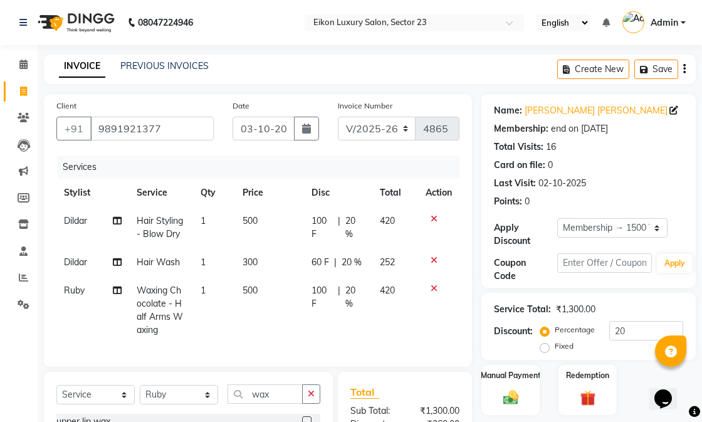
checkbox input "false"
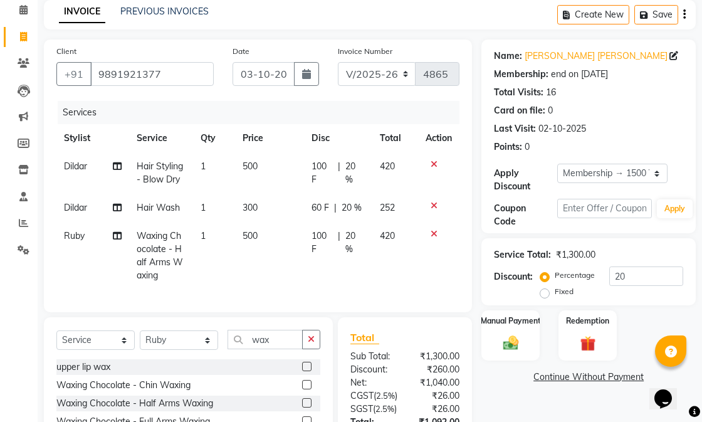
scroll to position [70, 0]
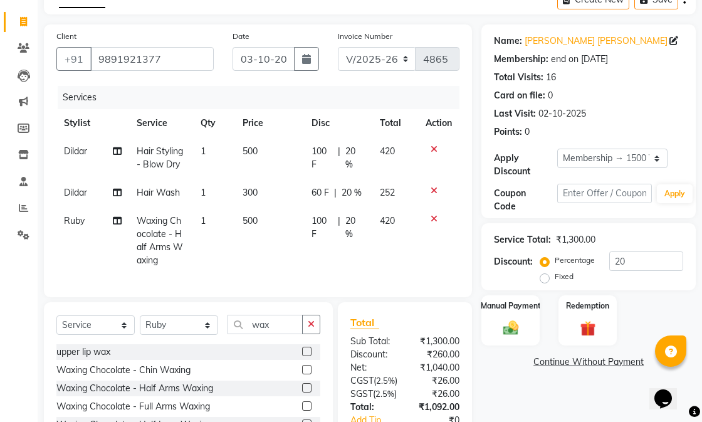
click at [256, 215] on span "500" at bounding box center [250, 220] width 15 height 11
select select "58948"
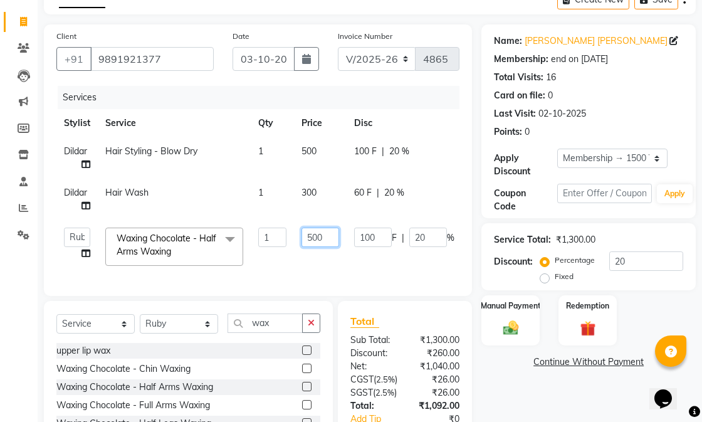
click at [304, 235] on input "500" at bounding box center [320, 236] width 38 height 19
type input "1500"
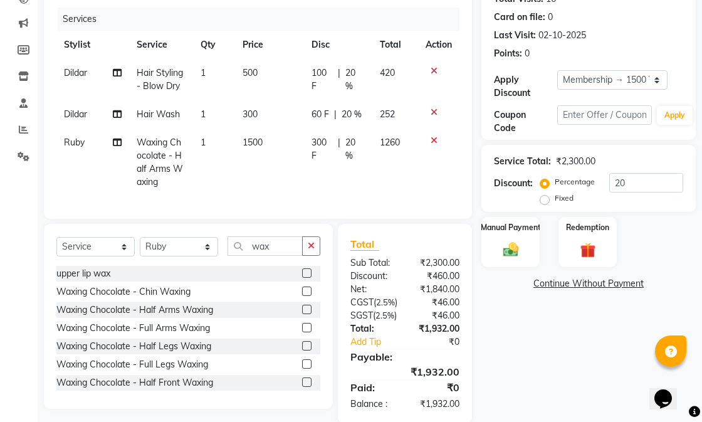
scroll to position [217, 0]
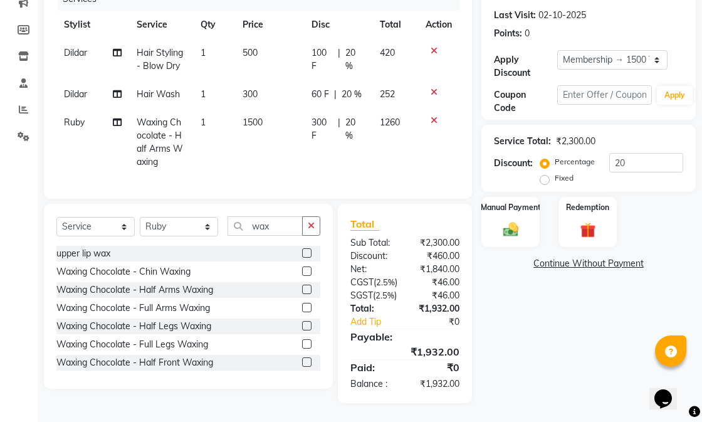
click at [302, 303] on label at bounding box center [306, 307] width 9 height 9
click at [302, 304] on input "checkbox" at bounding box center [306, 308] width 8 height 8
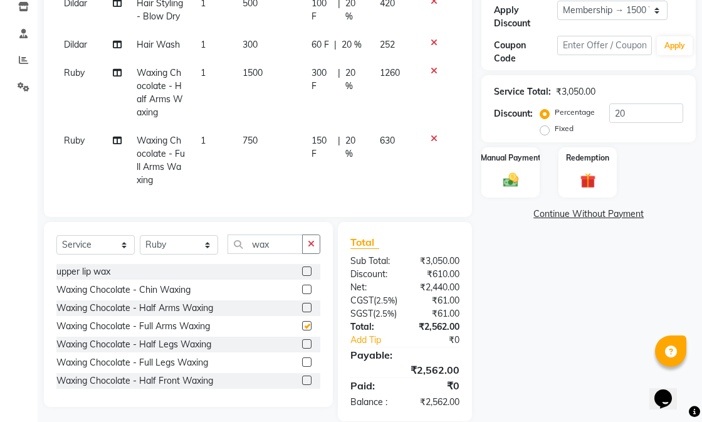
checkbox input "false"
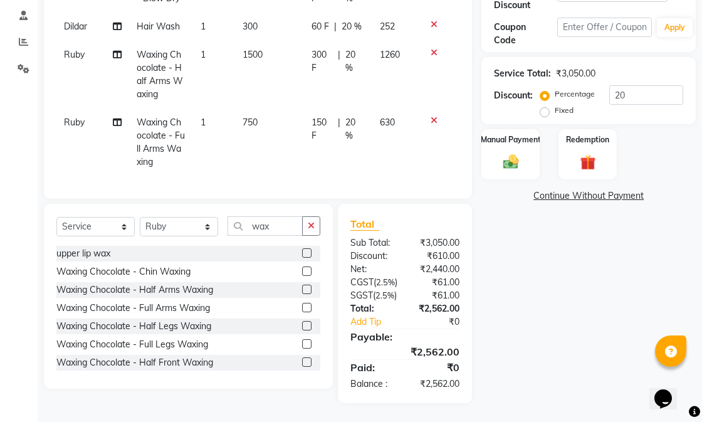
click at [302, 339] on label at bounding box center [306, 343] width 9 height 9
click at [302, 340] on input "checkbox" at bounding box center [306, 344] width 8 height 8
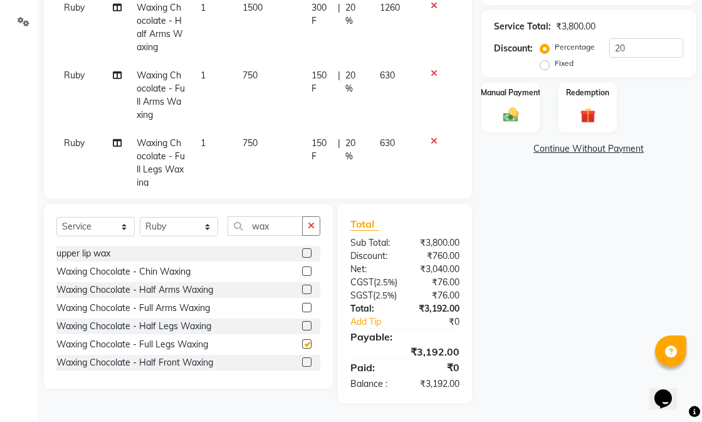
checkbox input "false"
click at [430, 10] on icon at bounding box center [433, 5] width 7 height 9
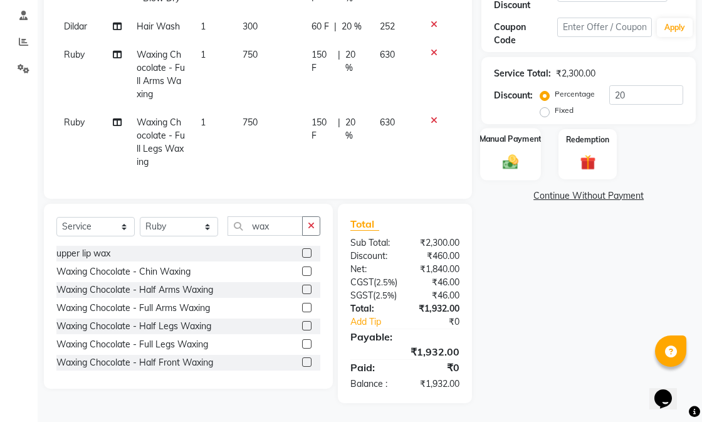
click at [504, 152] on img at bounding box center [511, 161] width 26 height 18
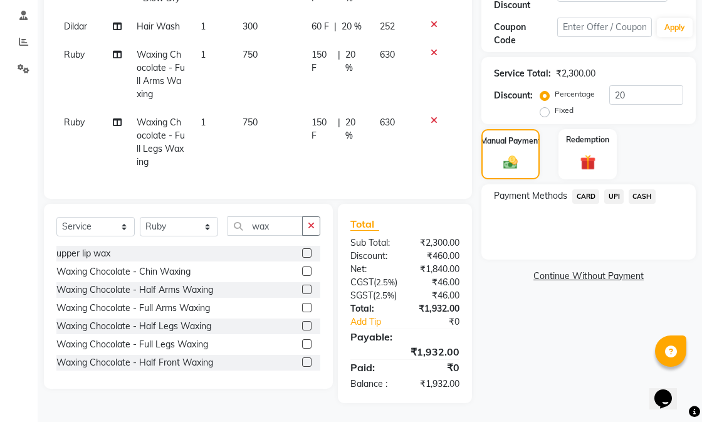
click at [610, 189] on span "UPI" at bounding box center [613, 196] width 19 height 14
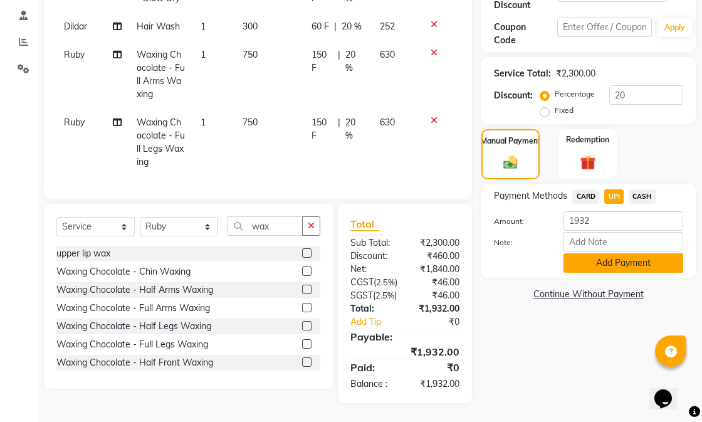
click at [592, 253] on button "Add Payment" at bounding box center [623, 262] width 120 height 19
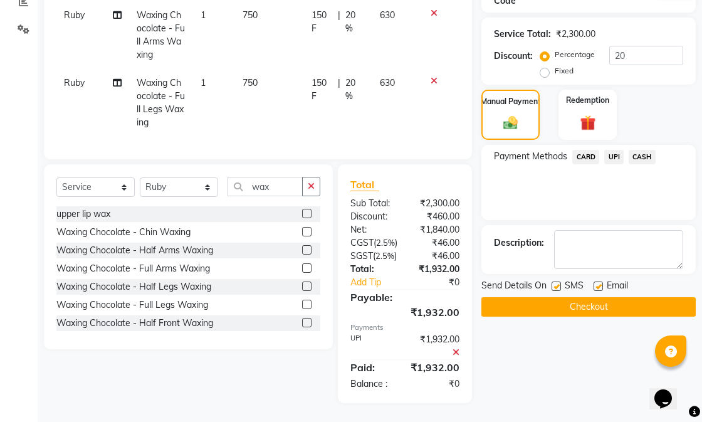
scroll to position [301, 0]
click at [597, 281] on label at bounding box center [597, 285] width 9 height 9
click at [597, 283] on input "checkbox" at bounding box center [597, 287] width 8 height 8
checkbox input "false"
click at [559, 281] on label at bounding box center [555, 285] width 9 height 9
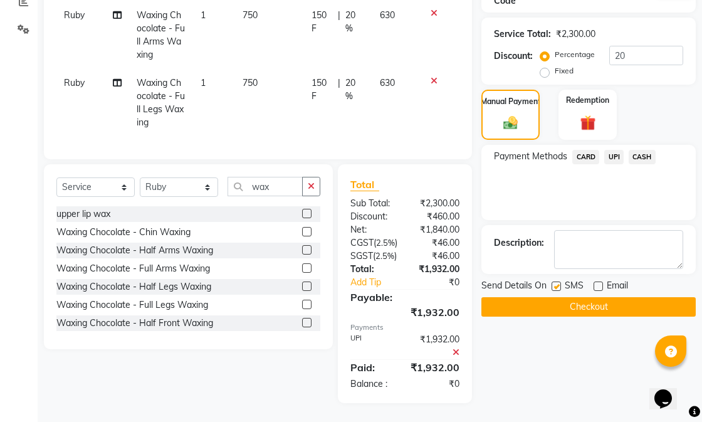
click at [559, 283] on input "checkbox" at bounding box center [555, 287] width 8 height 8
checkbox input "false"
click at [575, 297] on button "Checkout" at bounding box center [588, 306] width 214 height 19
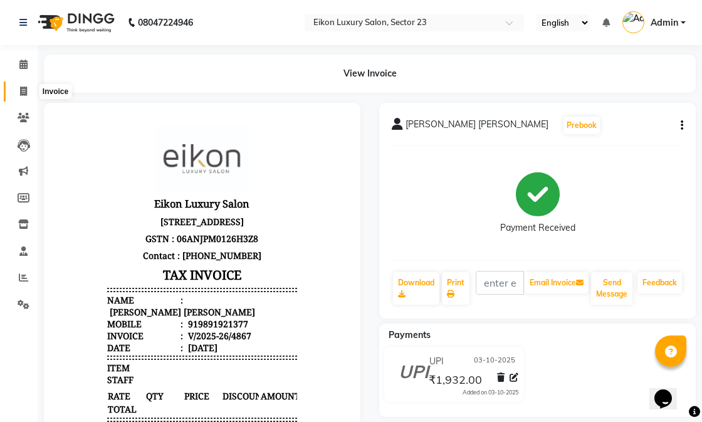
click at [20, 88] on icon at bounding box center [23, 90] width 7 height 9
select select "service"
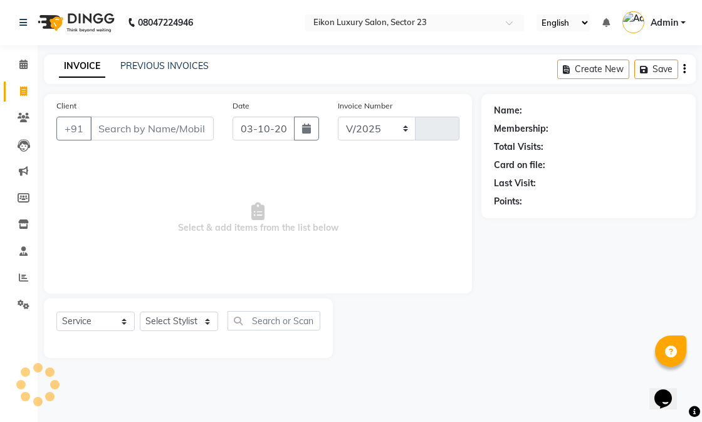
select select "7080"
type input "4868"
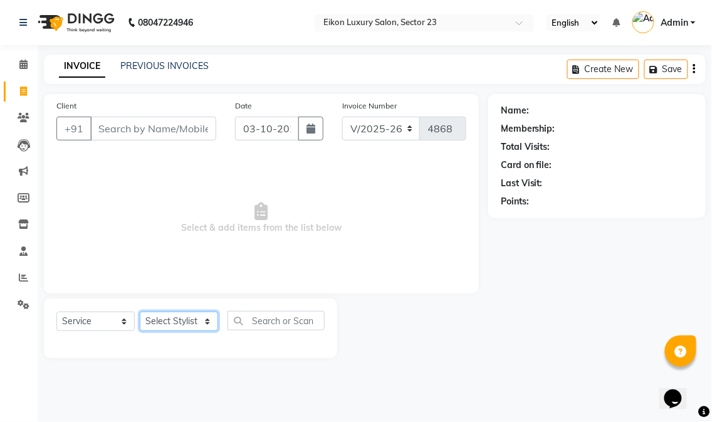
click at [199, 320] on select "Select Stylist Abhishek amit [PERSON_NAME] [PERSON_NAME] [PERSON_NAME] [PERSON_…" at bounding box center [179, 320] width 78 height 19
select select "58956"
click at [140, 312] on select "Select Stylist Abhishek amit [PERSON_NAME] [PERSON_NAME] [PERSON_NAME] [PERSON_…" at bounding box center [179, 320] width 78 height 19
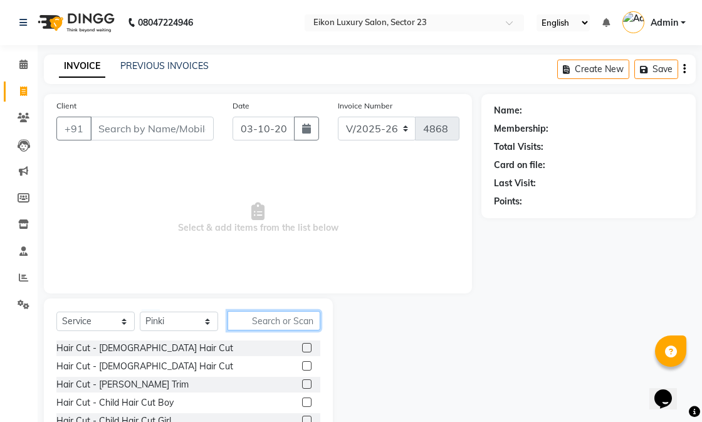
click at [262, 323] on input "text" at bounding box center [273, 320] width 93 height 19
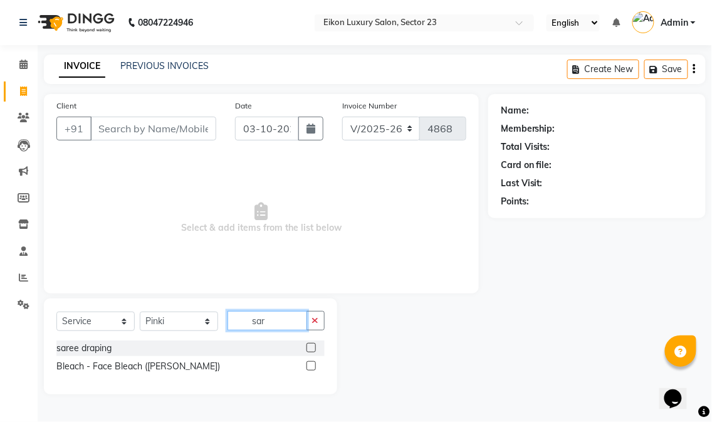
type input "sar"
click at [315, 349] on label at bounding box center [310, 347] width 9 height 9
click at [315, 349] on input "checkbox" at bounding box center [310, 348] width 8 height 8
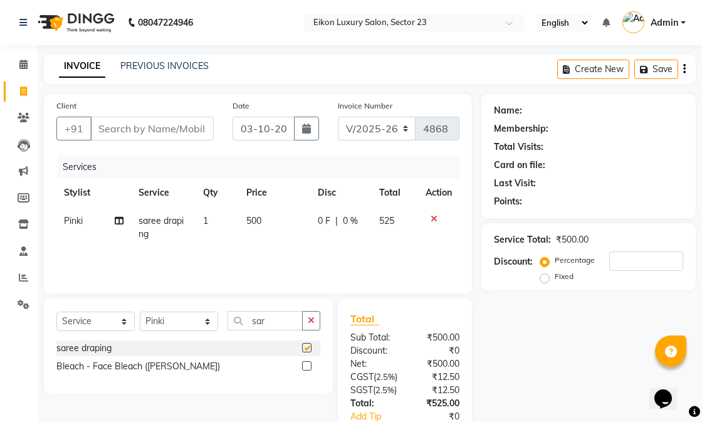
checkbox input "false"
click at [209, 221] on td "1" at bounding box center [217, 227] width 43 height 41
select select "58956"
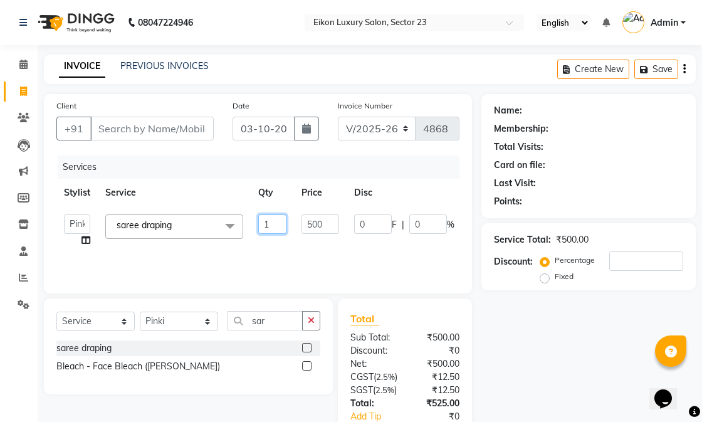
click at [273, 221] on input "1" at bounding box center [272, 223] width 28 height 19
type input "2"
click at [141, 123] on input "Client" at bounding box center [151, 129] width 123 height 24
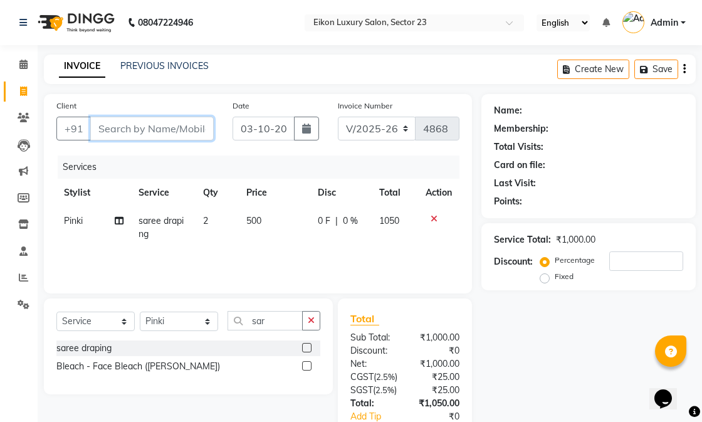
type input "9"
type input "0"
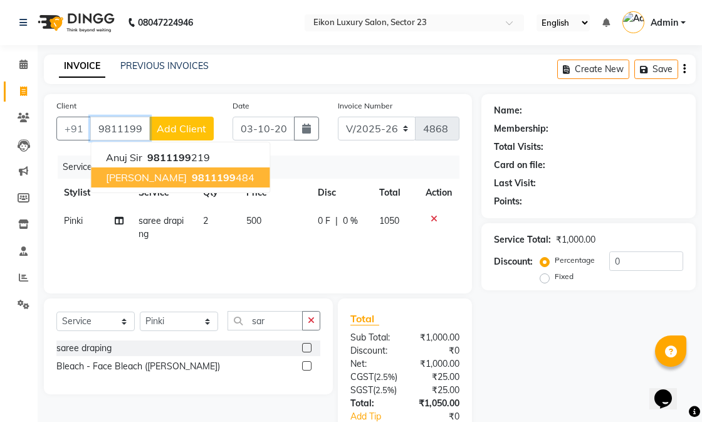
click at [130, 174] on span "[PERSON_NAME]" at bounding box center [146, 177] width 81 height 13
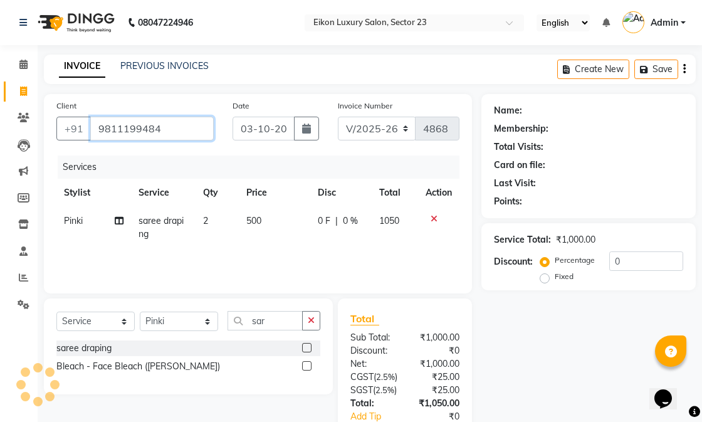
type input "9811199484"
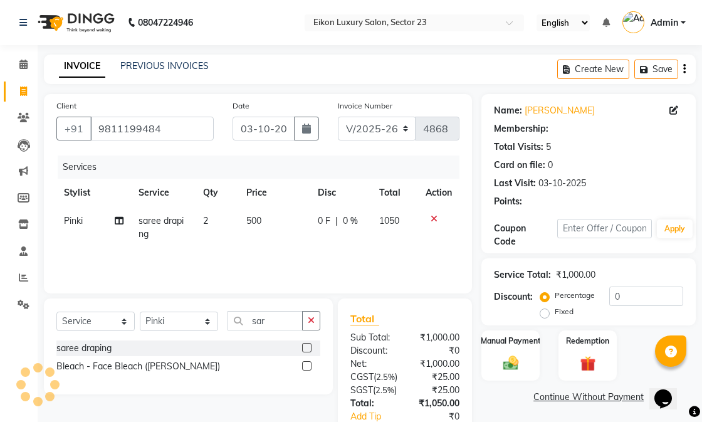
type input "20"
select select "1: Object"
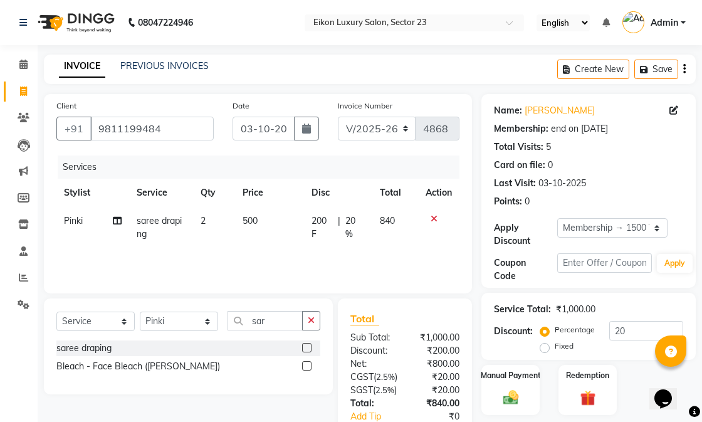
scroll to position [105, 0]
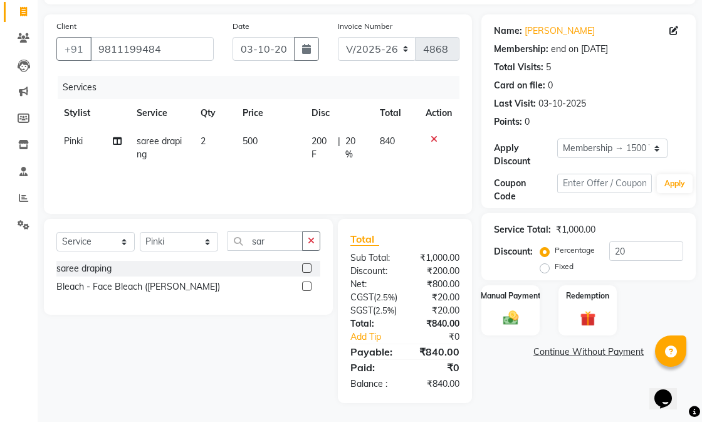
drag, startPoint x: 382, startPoint y: 232, endPoint x: 100, endPoint y: 332, distance: 299.3
click at [100, 332] on div "Select Service Product Membership Package Voucher Prepaid Gift Card Select Styl…" at bounding box center [183, 311] width 298 height 184
click at [511, 308] on img at bounding box center [511, 317] width 26 height 18
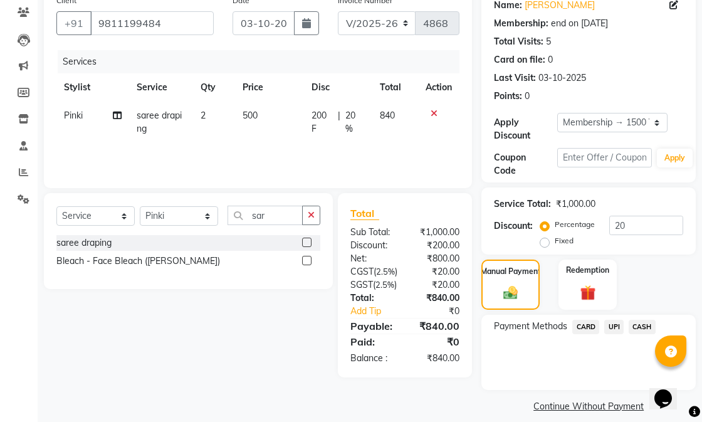
click at [649, 326] on span "CASH" at bounding box center [642, 327] width 27 height 14
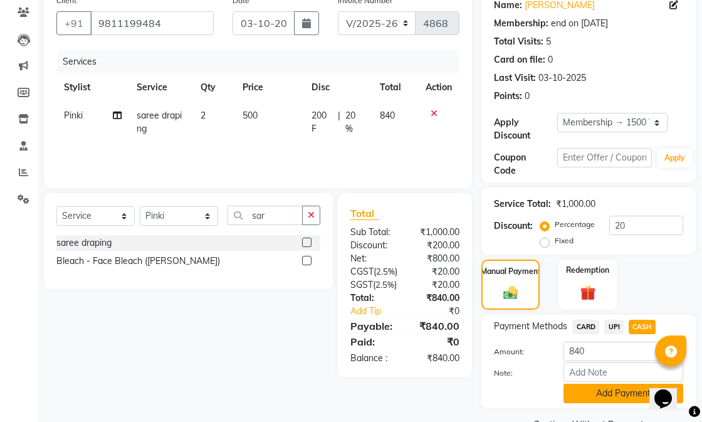
click at [597, 389] on button "Add Payment" at bounding box center [623, 392] width 120 height 19
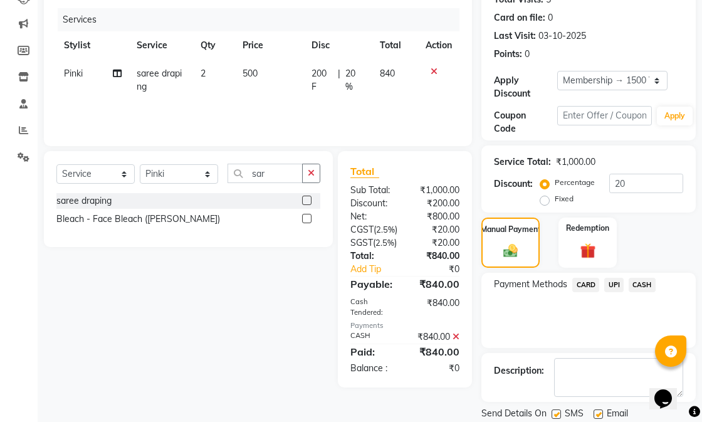
scroll to position [189, 0]
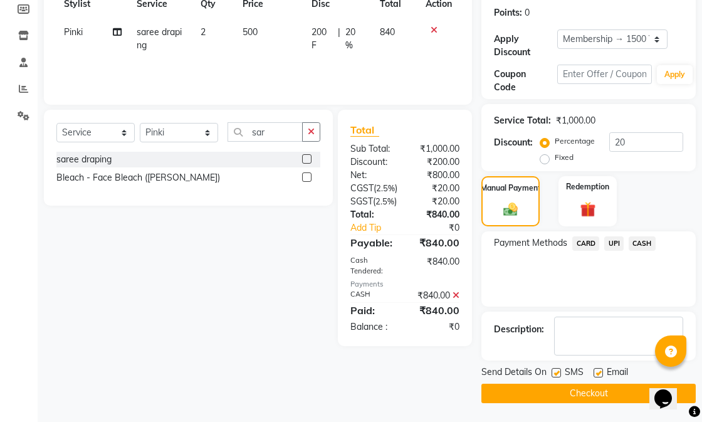
click at [552, 377] on label at bounding box center [555, 372] width 9 height 9
click at [552, 377] on input "checkbox" at bounding box center [555, 373] width 8 height 8
checkbox input "false"
click at [600, 372] on label at bounding box center [597, 372] width 9 height 9
click at [600, 372] on input "checkbox" at bounding box center [597, 373] width 8 height 8
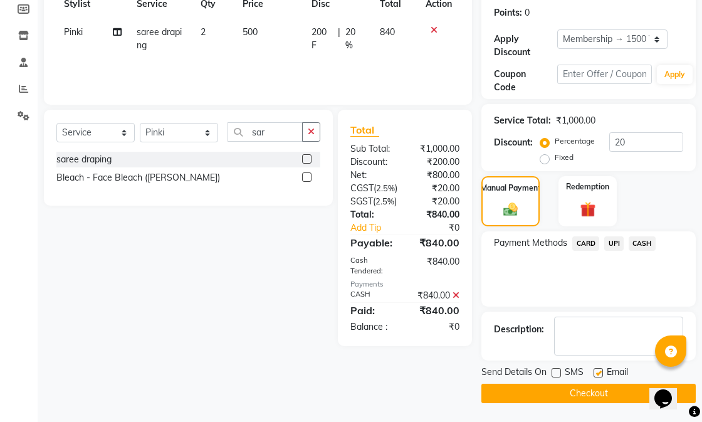
checkbox input "false"
click at [590, 385] on button "Checkout" at bounding box center [588, 392] width 214 height 19
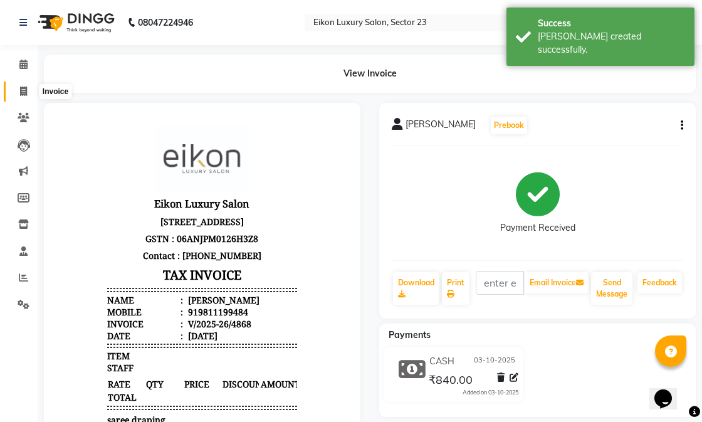
click at [26, 88] on icon at bounding box center [23, 90] width 7 height 9
select select "service"
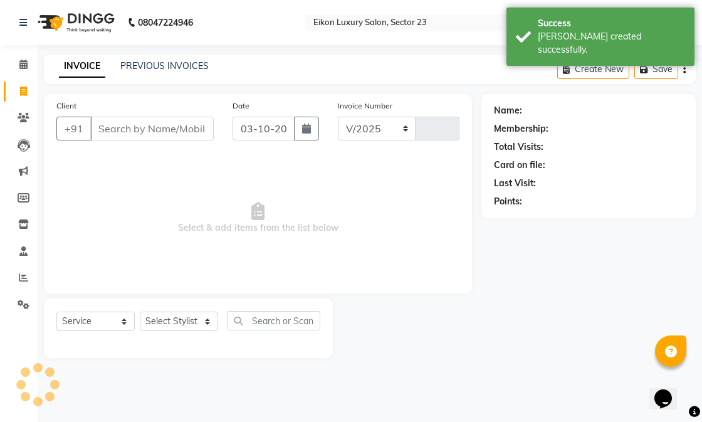
select select "7080"
type input "4869"
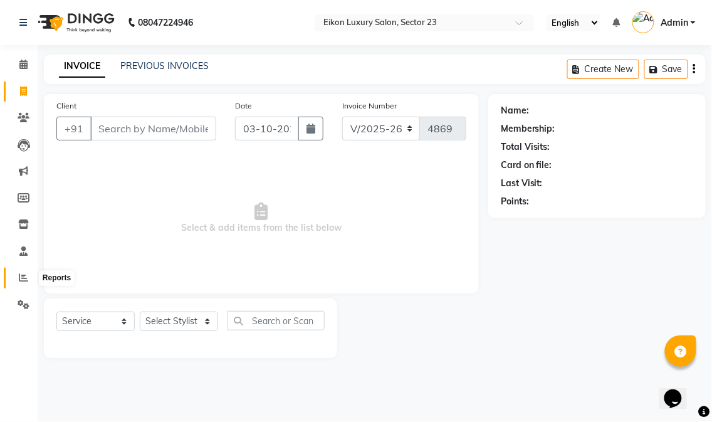
click at [21, 278] on icon at bounding box center [23, 277] width 9 height 9
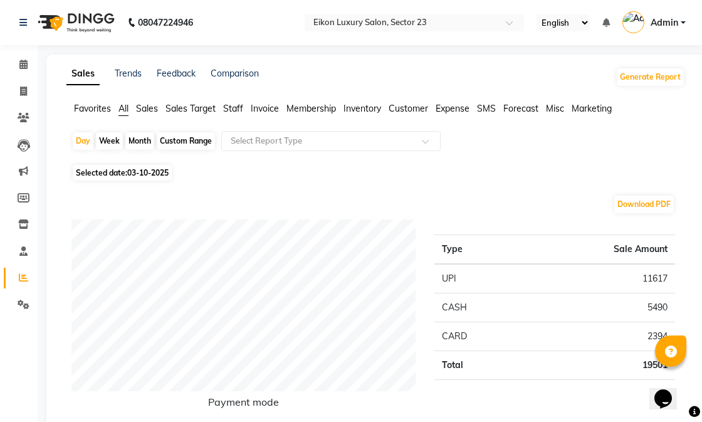
click at [22, 277] on icon at bounding box center [23, 277] width 9 height 9
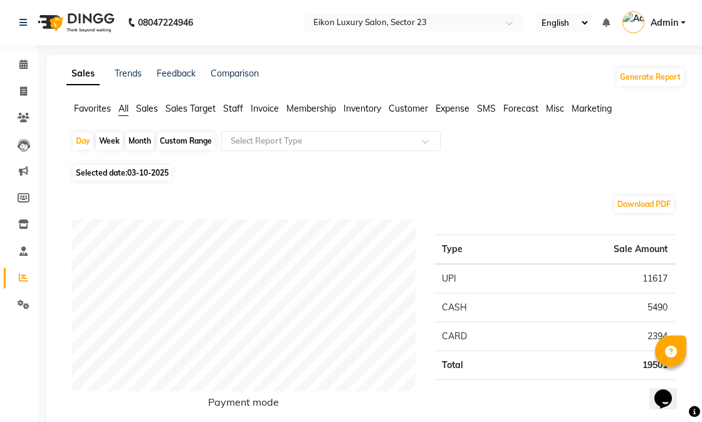
click at [23, 276] on icon at bounding box center [23, 277] width 9 height 9
click at [24, 276] on icon at bounding box center [23, 277] width 9 height 9
click at [234, 111] on span "Staff" at bounding box center [233, 108] width 20 height 11
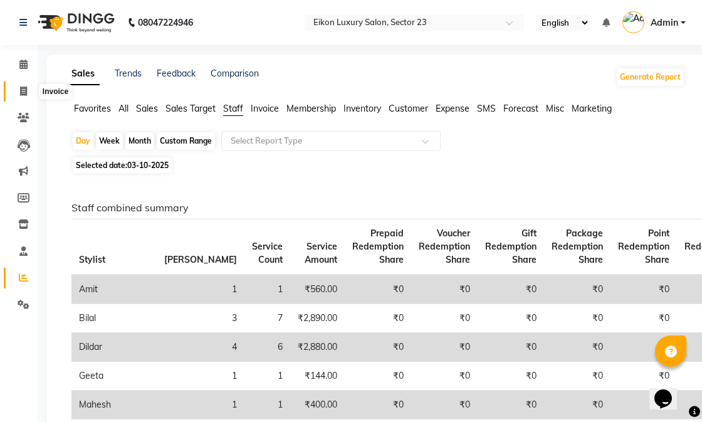
click at [27, 91] on span at bounding box center [24, 92] width 22 height 14
select select "service"
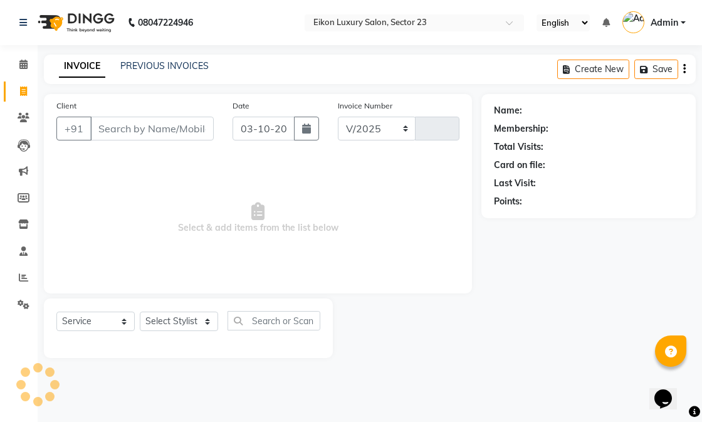
select select "7080"
type input "4869"
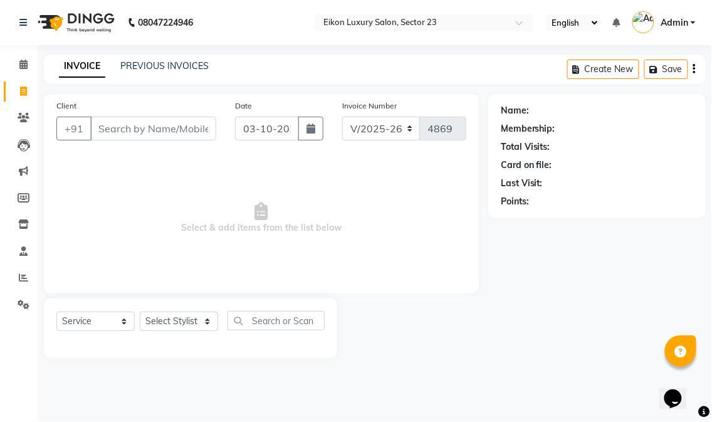
click at [132, 130] on input "Client" at bounding box center [153, 129] width 126 height 24
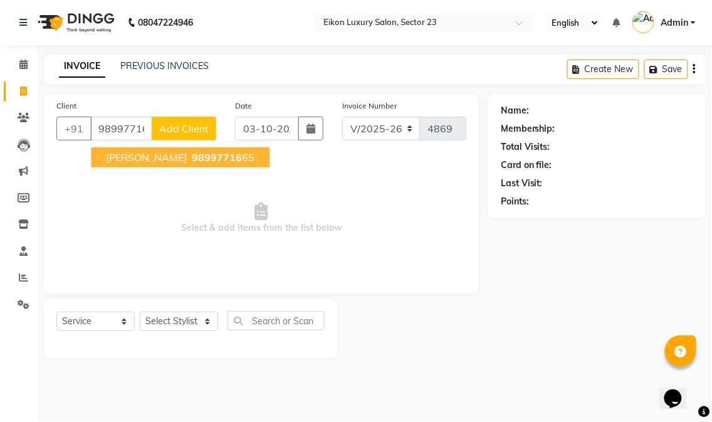
click at [120, 162] on span "pulkit" at bounding box center [146, 157] width 81 height 13
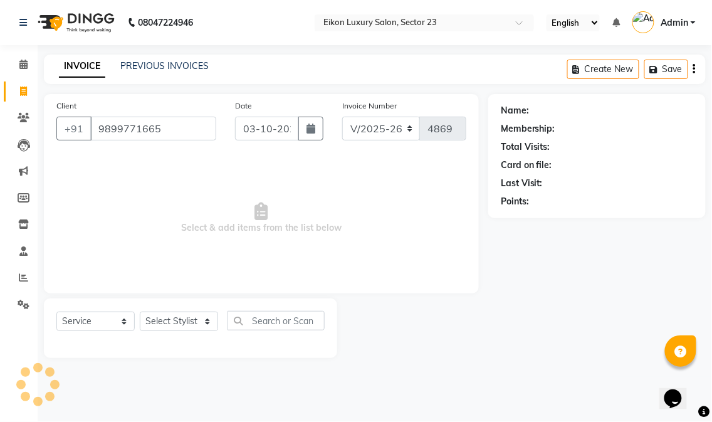
type input "9899771665"
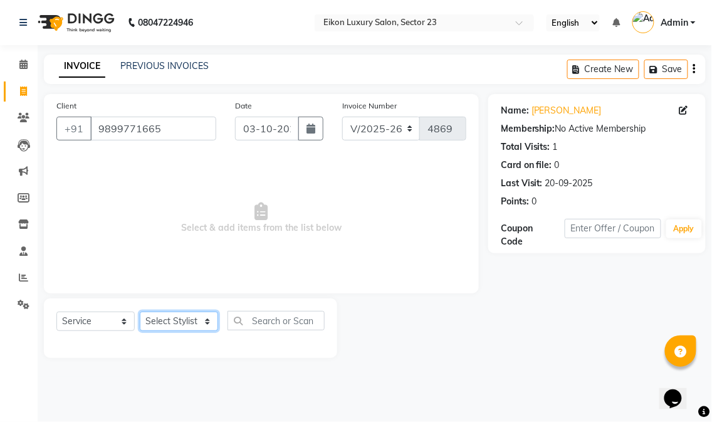
click at [155, 327] on select "Select Stylist Abhishek amit anchal Ashu Bilal Dildar Geeta Hritik Jatin mahesh…" at bounding box center [179, 320] width 78 height 19
select select "81687"
click at [140, 312] on select "Select Stylist Abhishek amit anchal Ashu Bilal Dildar Geeta Hritik Jatin mahesh…" at bounding box center [179, 320] width 78 height 19
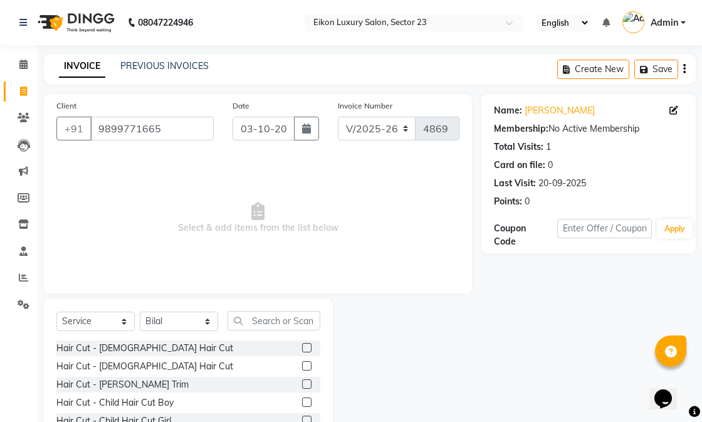
click at [302, 349] on label at bounding box center [306, 347] width 9 height 9
click at [302, 349] on input "checkbox" at bounding box center [306, 348] width 8 height 8
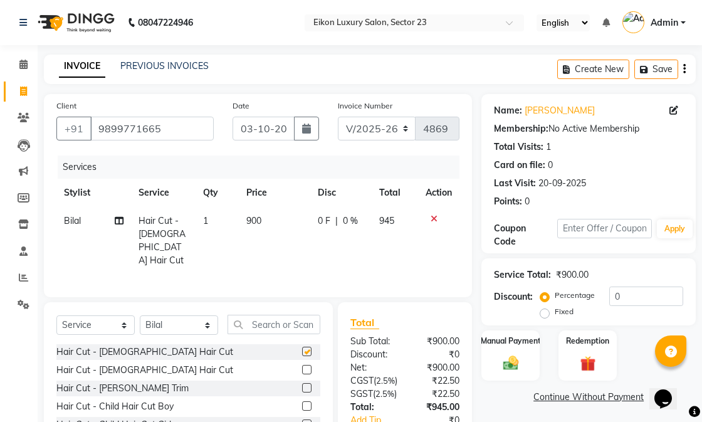
checkbox input "false"
click at [433, 217] on icon at bounding box center [433, 218] width 7 height 9
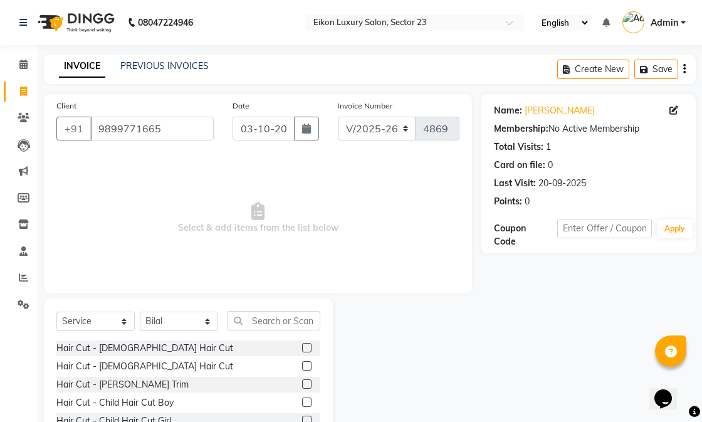
click at [302, 363] on label at bounding box center [306, 365] width 9 height 9
click at [302, 363] on input "checkbox" at bounding box center [306, 366] width 8 height 8
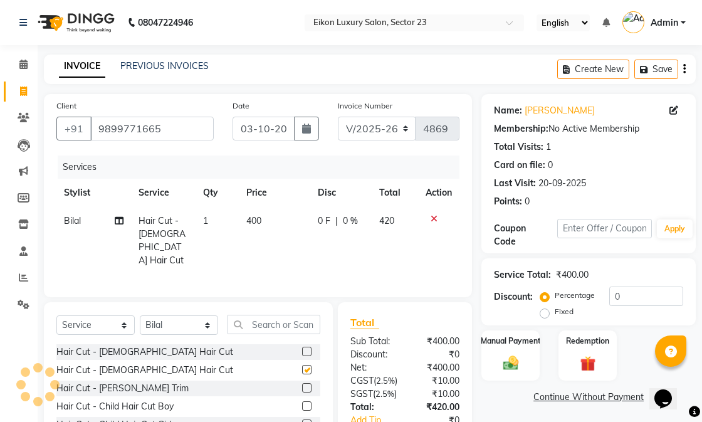
checkbox input "false"
click at [302, 383] on label at bounding box center [306, 387] width 9 height 9
click at [302, 384] on input "checkbox" at bounding box center [306, 388] width 8 height 8
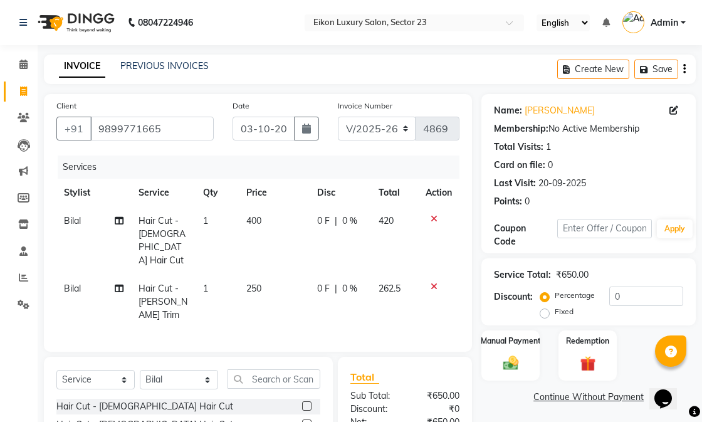
checkbox input "false"
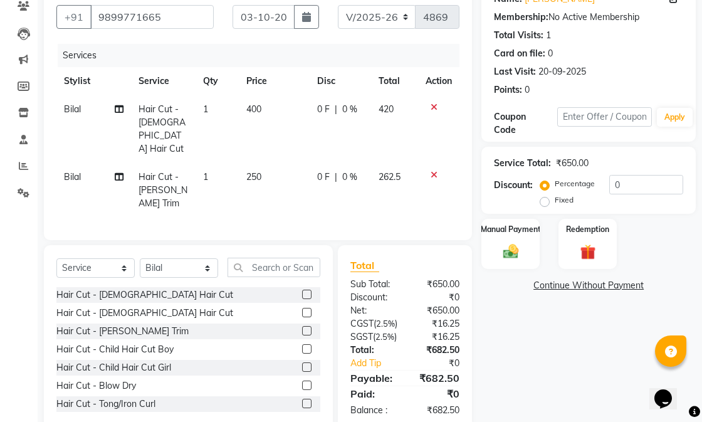
scroll to position [148, 0]
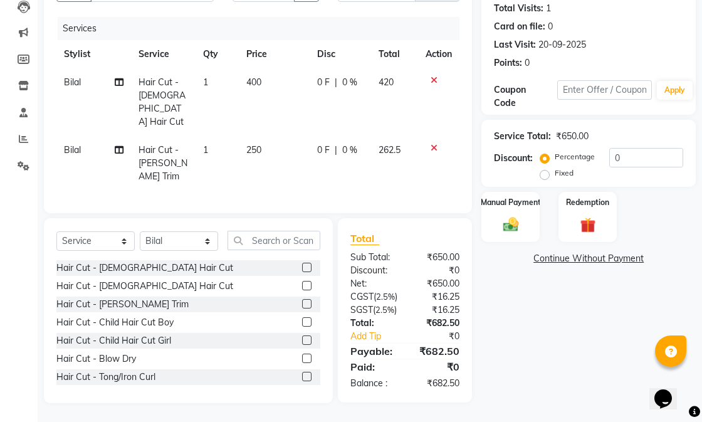
click at [345, 143] on span "0 %" at bounding box center [349, 149] width 15 height 13
select select "81687"
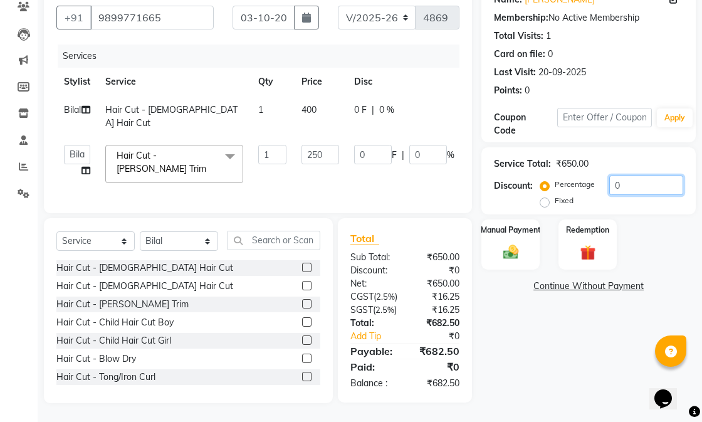
click at [647, 175] on input "0" at bounding box center [646, 184] width 74 height 19
type input "5"
type input "12.5"
type input "5"
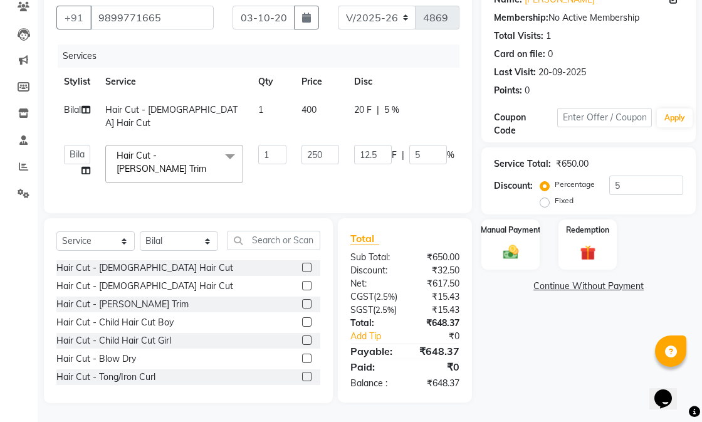
click at [551, 358] on div "Name: Pulkit Membership: No Active Membership Total Visits: 1 Card on file: 0 L…" at bounding box center [593, 193] width 224 height 420
click at [513, 243] on img at bounding box center [511, 252] width 26 height 18
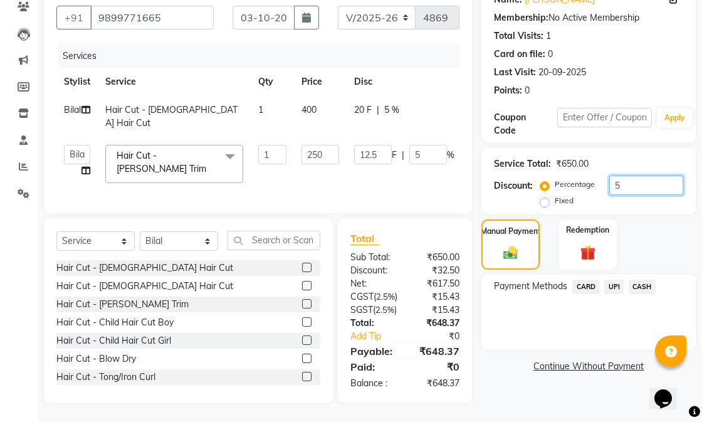
click at [630, 175] on input "5" at bounding box center [646, 184] width 74 height 19
type input "0"
click at [497, 375] on div "Name: Pulkit Membership: No Active Membership Total Visits: 1 Card on file: 0 L…" at bounding box center [593, 193] width 224 height 420
click at [615, 279] on span "UPI" at bounding box center [613, 286] width 19 height 14
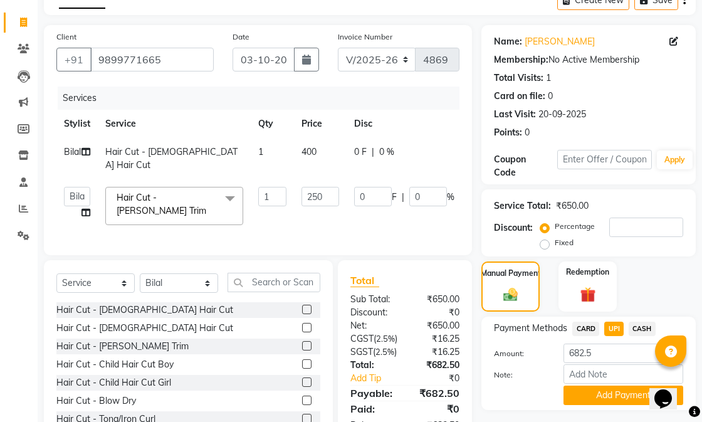
scroll to position [0, 0]
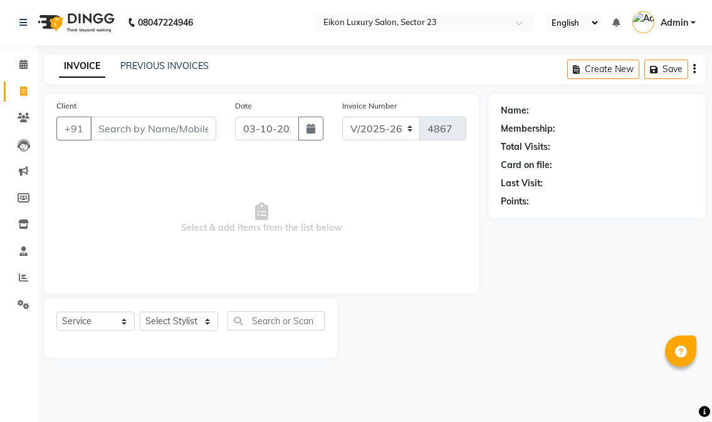
select select "7080"
select select "service"
click at [183, 323] on select "Select Stylist Abhishek amit [PERSON_NAME] [PERSON_NAME] [PERSON_NAME] [PERSON_…" at bounding box center [179, 320] width 78 height 19
select select "58947"
click at [140, 312] on select "Select Stylist Abhishek amit [PERSON_NAME] [PERSON_NAME] [PERSON_NAME] [PERSON_…" at bounding box center [179, 320] width 78 height 19
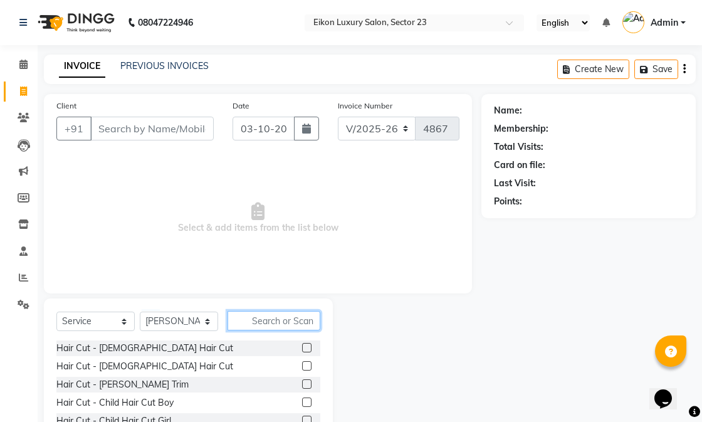
click at [273, 323] on input "text" at bounding box center [273, 320] width 93 height 19
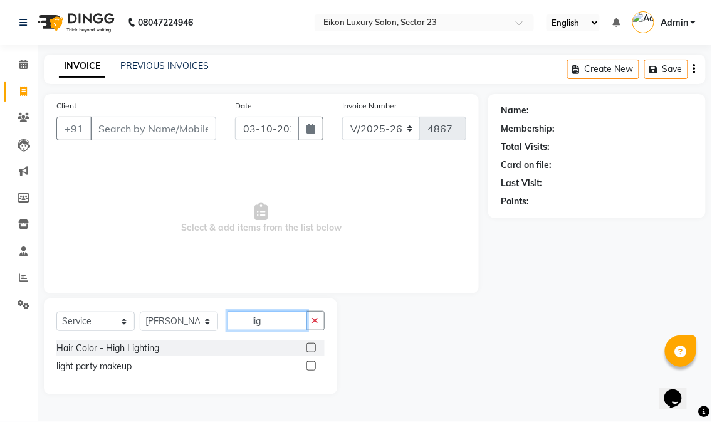
type input "lig"
click at [308, 365] on label at bounding box center [310, 365] width 9 height 9
click at [308, 365] on input "checkbox" at bounding box center [310, 366] width 8 height 8
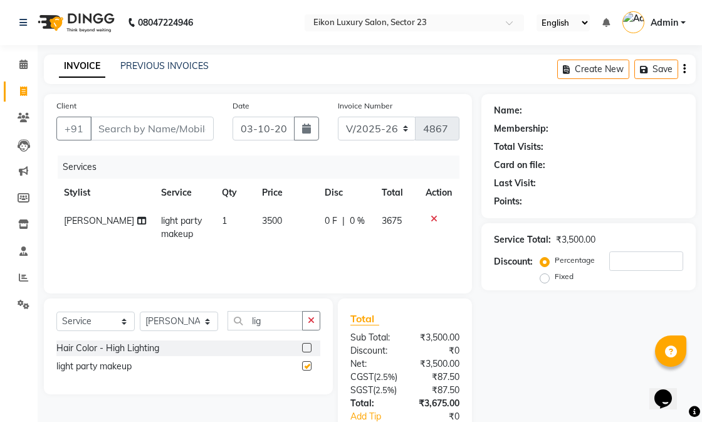
checkbox input "false"
click at [262, 221] on span "3500" at bounding box center [272, 220] width 20 height 11
select select "58947"
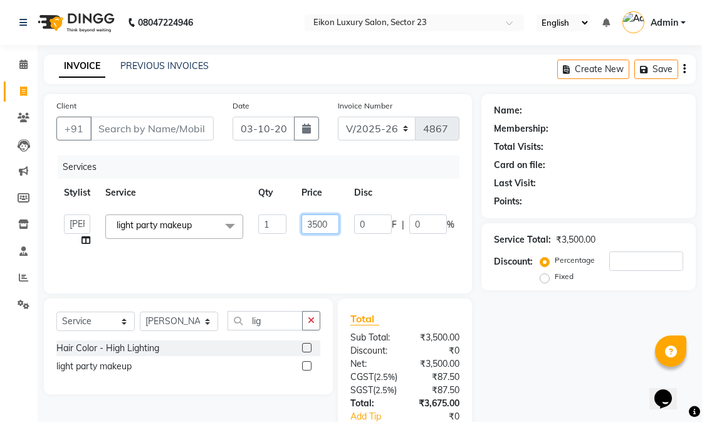
click at [312, 231] on input "3500" at bounding box center [320, 223] width 38 height 19
type input "3000"
click at [179, 321] on select "Select Stylist Abhishek amit [PERSON_NAME] [PERSON_NAME] [PERSON_NAME] [PERSON_…" at bounding box center [179, 320] width 78 height 19
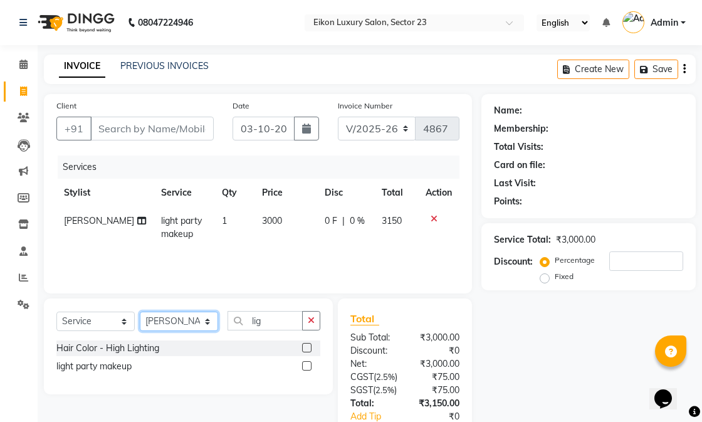
click at [140, 312] on select "Select Stylist Abhishek amit [PERSON_NAME] [PERSON_NAME] [PERSON_NAME] [PERSON_…" at bounding box center [179, 320] width 78 height 19
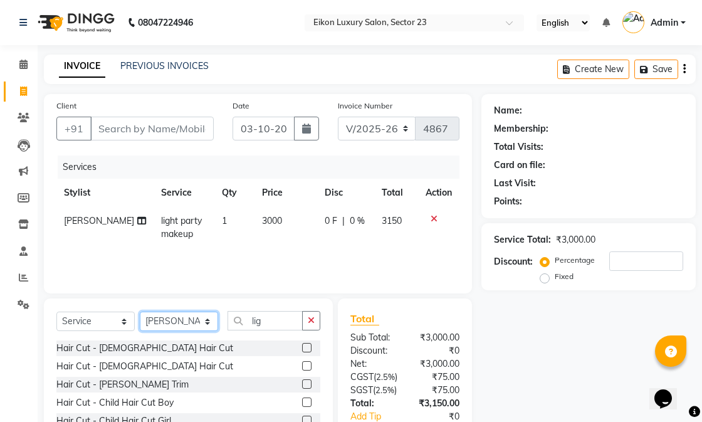
click at [185, 321] on select "Select Stylist Abhishek amit [PERSON_NAME] [PERSON_NAME] [PERSON_NAME] [PERSON_…" at bounding box center [179, 320] width 78 height 19
select select "86323"
click at [140, 312] on select "Select Stylist Abhishek amit [PERSON_NAME] [PERSON_NAME] [PERSON_NAME] [PERSON_…" at bounding box center [179, 320] width 78 height 19
drag, startPoint x: 257, startPoint y: 328, endPoint x: 239, endPoint y: 325, distance: 18.4
click at [239, 325] on input "lig" at bounding box center [264, 320] width 75 height 19
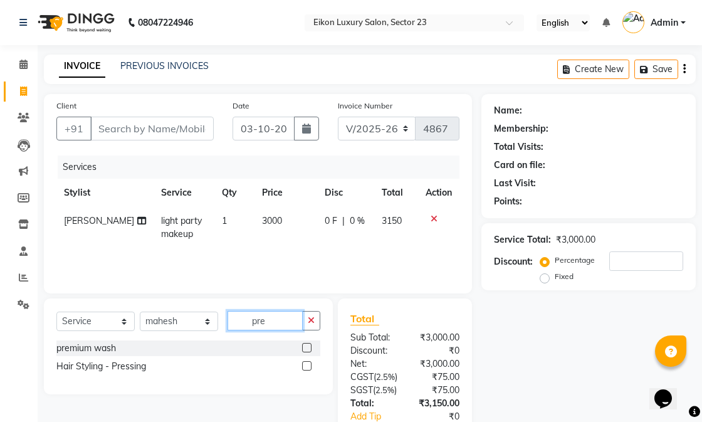
type input "pre"
click at [306, 367] on label at bounding box center [306, 365] width 9 height 9
click at [306, 367] on input "checkbox" at bounding box center [306, 366] width 8 height 8
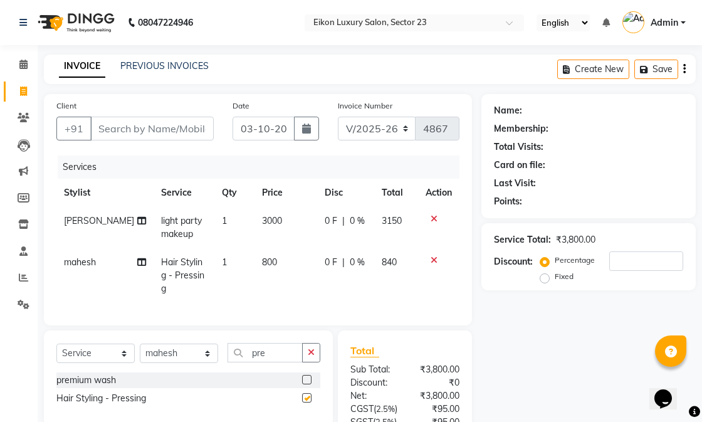
checkbox input "false"
click at [262, 261] on span "800" at bounding box center [269, 261] width 15 height 11
select select "86323"
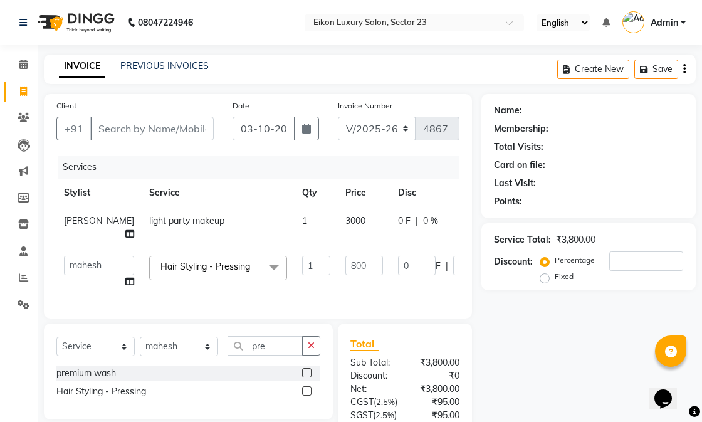
click at [516, 348] on div "Name: Membership: Total Visits: Card on file: Last Visit: Points: Service Total…" at bounding box center [593, 308] width 224 height 429
drag, startPoint x: 267, startPoint y: 361, endPoint x: 255, endPoint y: 363, distance: 12.2
click at [255, 355] on input "pre" at bounding box center [264, 345] width 75 height 19
type input "p"
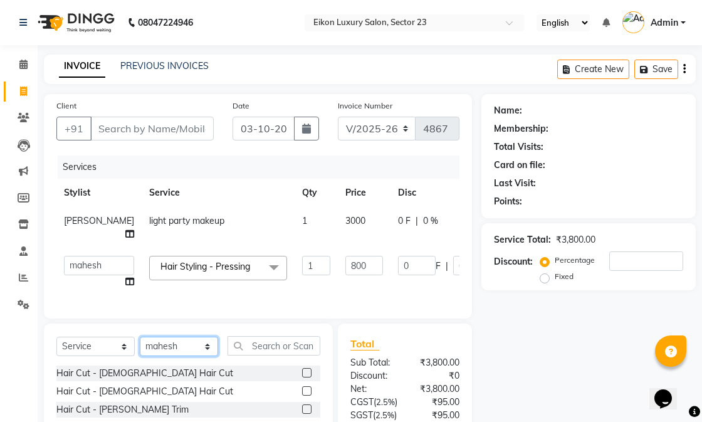
click at [183, 356] on select "Select Stylist Abhishek amit [PERSON_NAME] [PERSON_NAME] [PERSON_NAME] [PERSON_…" at bounding box center [179, 346] width 78 height 19
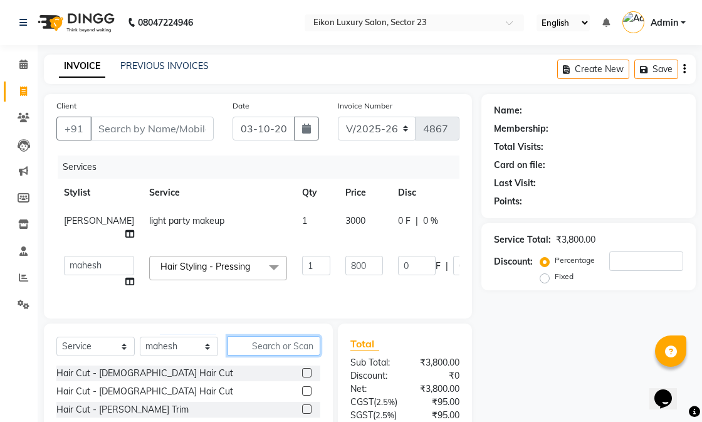
click at [253, 352] on input "text" at bounding box center [273, 345] width 93 height 19
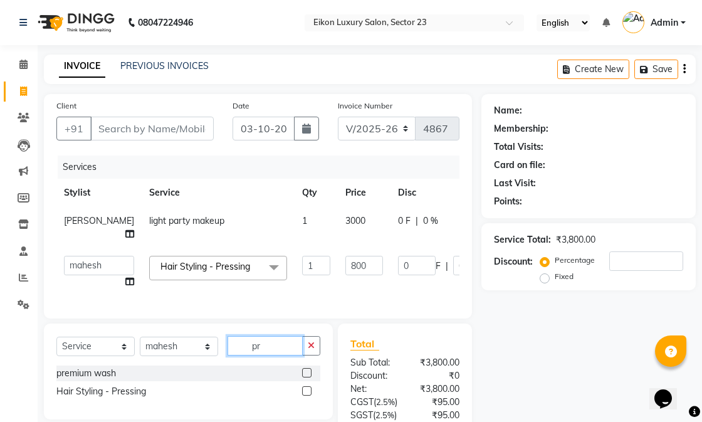
type input "pr"
click at [309, 395] on label at bounding box center [306, 390] width 9 height 9
click at [309, 395] on input "checkbox" at bounding box center [306, 391] width 8 height 8
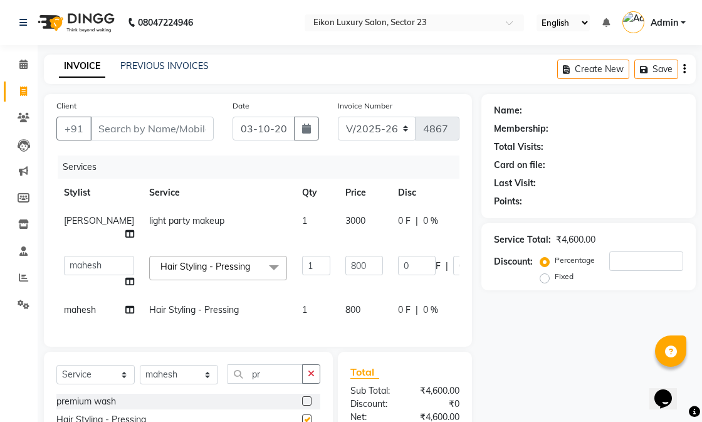
checkbox input "false"
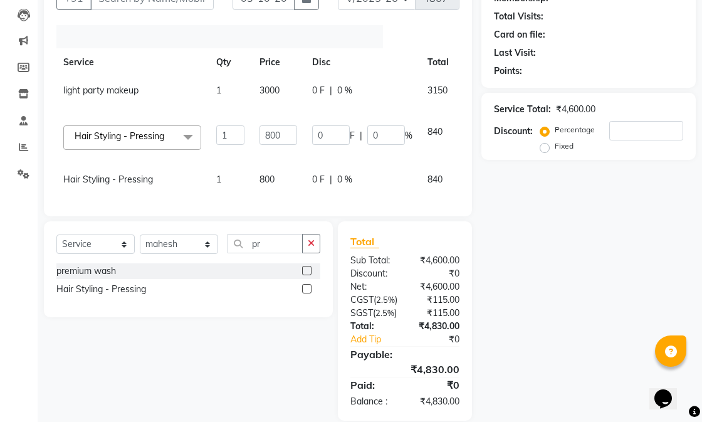
scroll to position [184, 0]
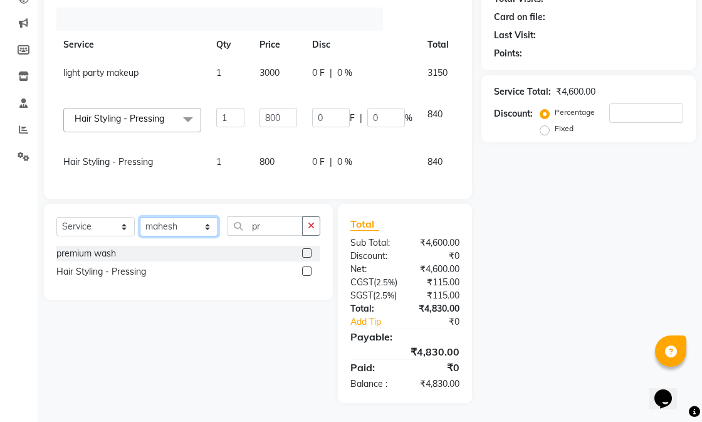
click at [163, 217] on select "Select Stylist Abhishek amit [PERSON_NAME] [PERSON_NAME] [PERSON_NAME] [PERSON_…" at bounding box center [179, 226] width 78 height 19
click at [248, 216] on input "pr" at bounding box center [264, 225] width 75 height 19
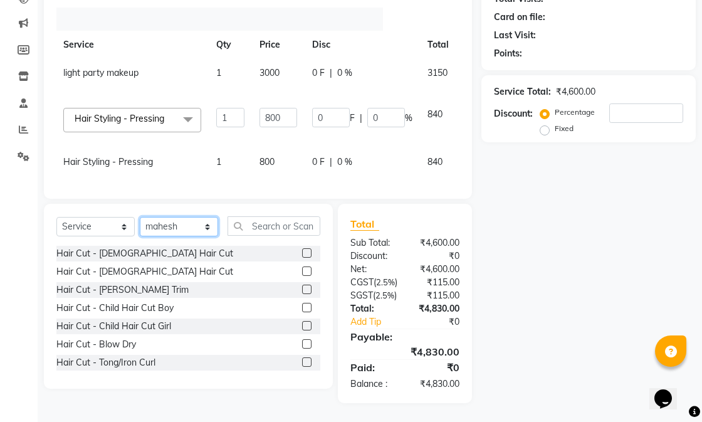
click at [165, 217] on select "Select Stylist Abhishek amit [PERSON_NAME] [PERSON_NAME] [PERSON_NAME] [PERSON_…" at bounding box center [179, 226] width 78 height 19
select select "81687"
click at [140, 217] on select "Select Stylist Abhishek amit [PERSON_NAME] [PERSON_NAME] [PERSON_NAME] [PERSON_…" at bounding box center [179, 226] width 78 height 19
click at [287, 216] on input "text" at bounding box center [273, 225] width 93 height 19
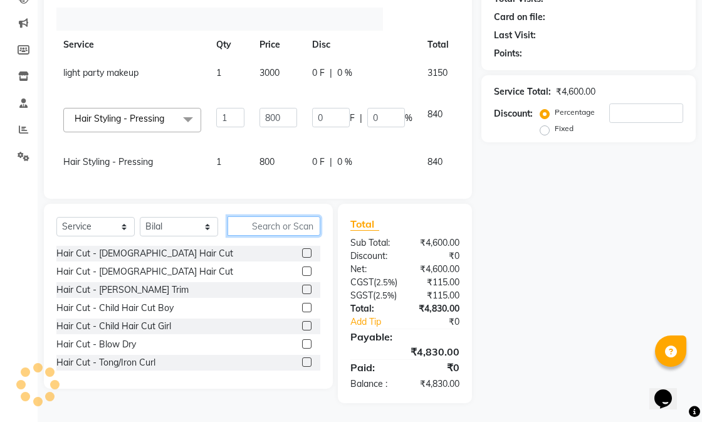
type input ","
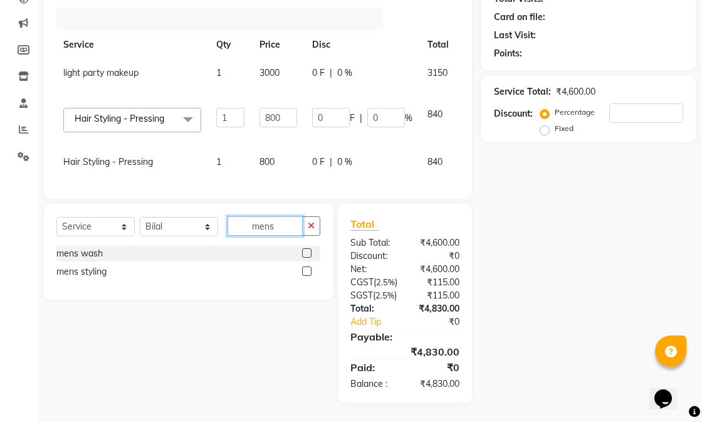
type input "mens"
click at [303, 266] on label at bounding box center [306, 270] width 9 height 9
click at [303, 268] on input "checkbox" at bounding box center [306, 272] width 8 height 8
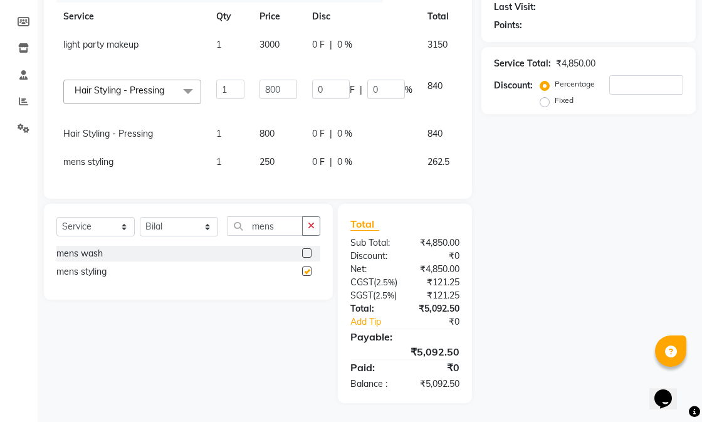
checkbox input "false"
click at [469, 80] on icon at bounding box center [472, 84] width 7 height 9
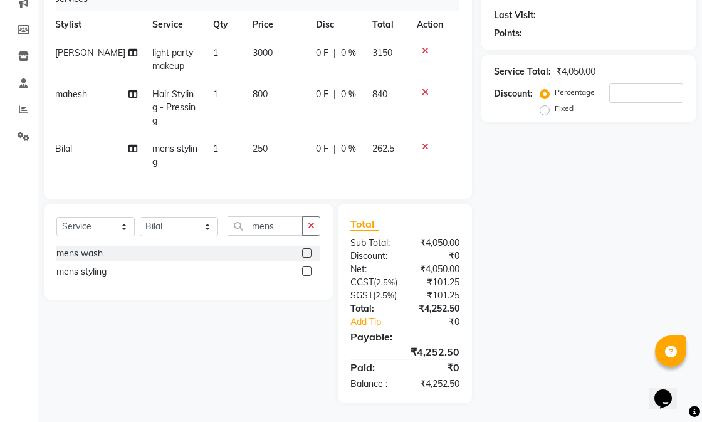
click at [253, 47] on span "3000" at bounding box center [263, 52] width 20 height 11
select select "58947"
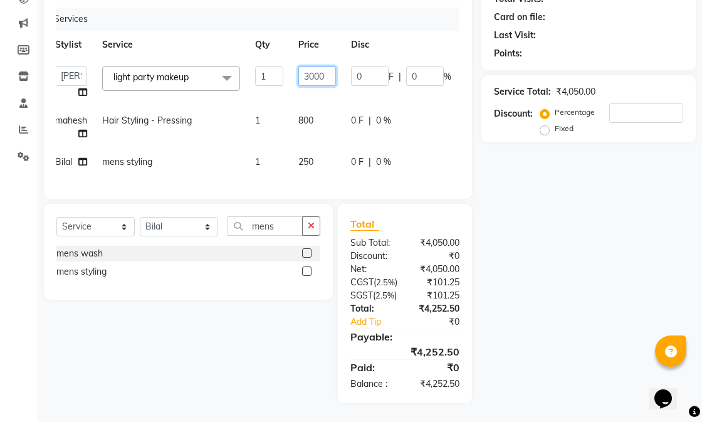
click at [312, 66] on input "3000" at bounding box center [317, 75] width 38 height 19
type input "3800"
click at [541, 192] on div "Name: Membership: Total Visits: Card on file: Last Visit: Points: Service Total…" at bounding box center [593, 174] width 224 height 457
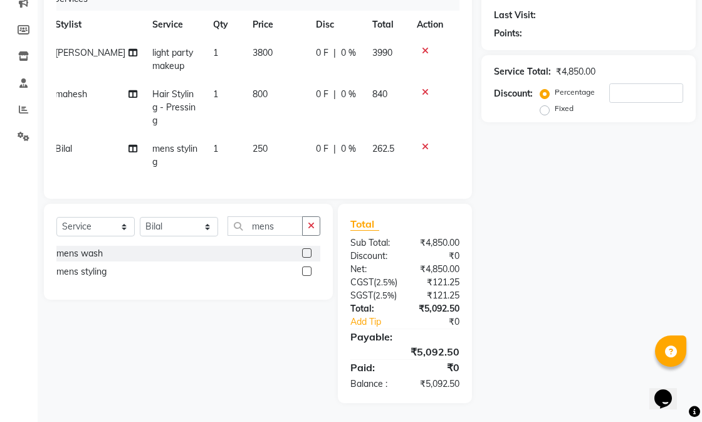
scroll to position [191, 0]
click at [253, 88] on span "800" at bounding box center [260, 93] width 15 height 11
select select "86323"
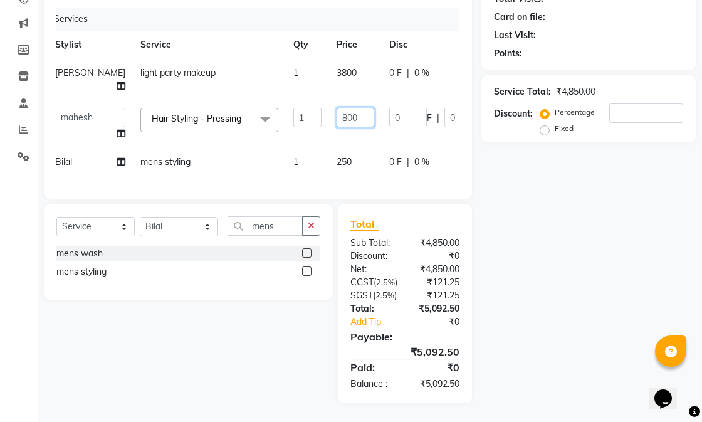
click at [337, 108] on input "800" at bounding box center [356, 117] width 38 height 19
type input "1000"
click at [514, 150] on div "Name: Membership: Total Visits: Card on file: Last Visit: Points: Service Total…" at bounding box center [593, 174] width 224 height 457
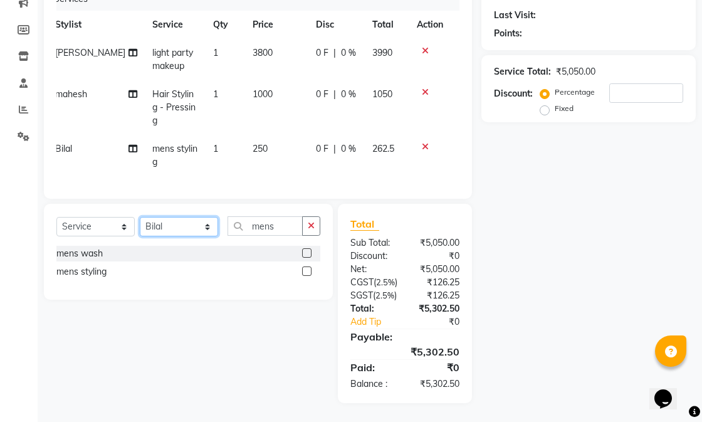
click at [207, 217] on select "Select Stylist Abhishek amit [PERSON_NAME] [PERSON_NAME] [PERSON_NAME] [PERSON_…" at bounding box center [179, 226] width 78 height 19
select select "58955"
click at [140, 217] on select "Select Stylist Abhishek amit [PERSON_NAME] [PERSON_NAME] [PERSON_NAME] [PERSON_…" at bounding box center [179, 226] width 78 height 19
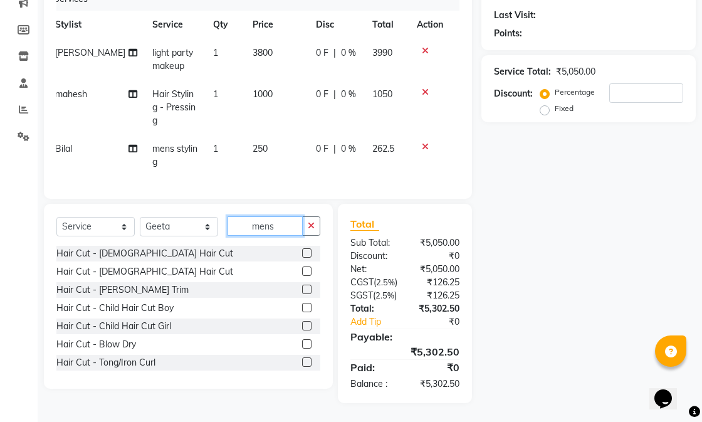
drag, startPoint x: 276, startPoint y: 190, endPoint x: 232, endPoint y: 190, distance: 43.9
click at [232, 216] on input "mens" at bounding box center [264, 225] width 75 height 19
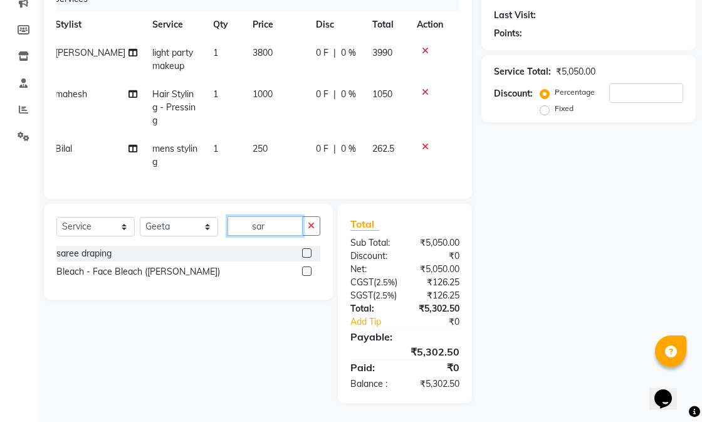
type input "sar"
click at [303, 248] on label at bounding box center [306, 252] width 9 height 9
click at [303, 249] on input "checkbox" at bounding box center [306, 253] width 8 height 8
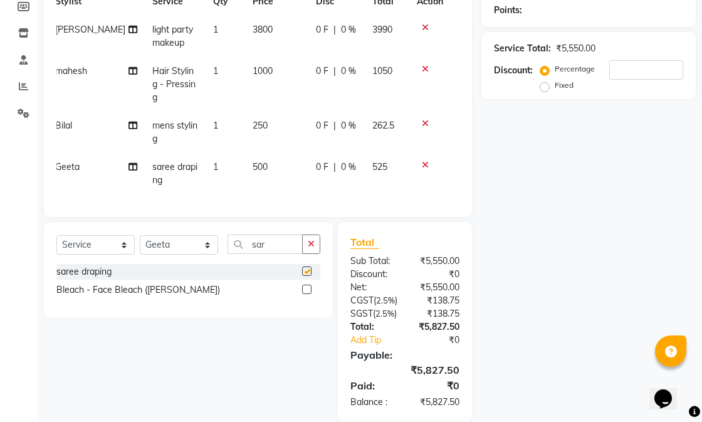
checkbox input "false"
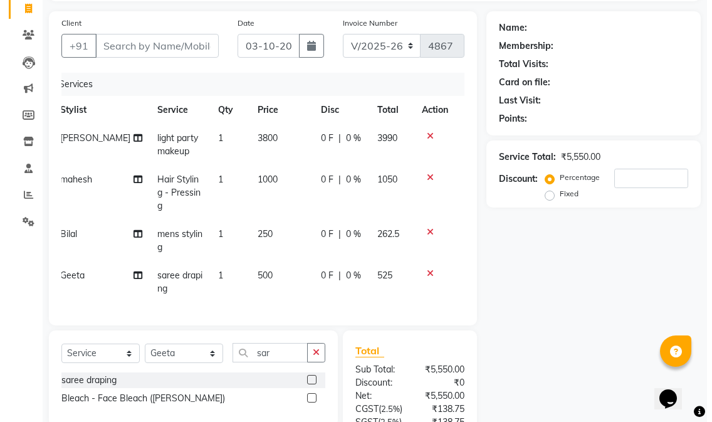
scroll to position [0, 0]
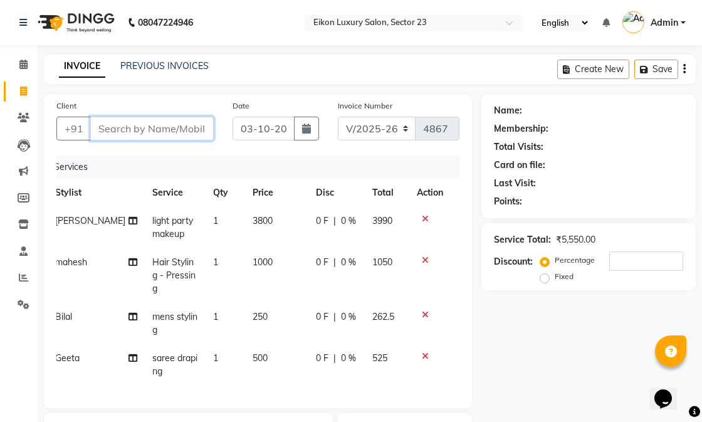
click at [135, 121] on input "Client" at bounding box center [151, 129] width 123 height 24
type input "9"
type input "0"
type input "9873436508"
click at [201, 127] on span "Add Client" at bounding box center [182, 128] width 50 height 13
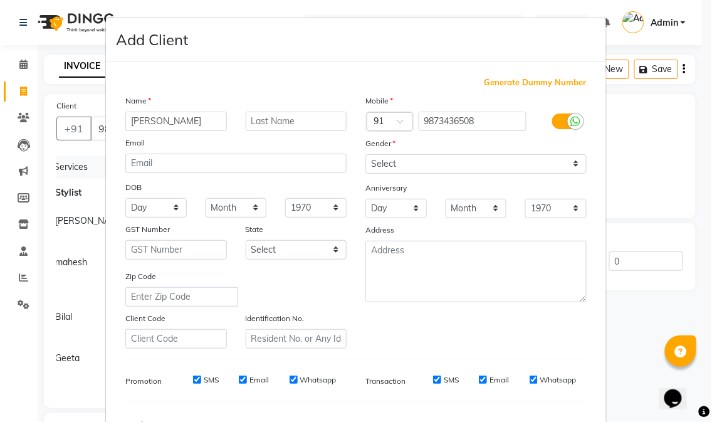
type input "bhavna"
click at [407, 166] on select "Select Male Female Other Prefer Not To Say" at bounding box center [475, 163] width 221 height 19
select select "female"
click at [365, 154] on select "Select Male Female Other Prefer Not To Say" at bounding box center [475, 163] width 221 height 19
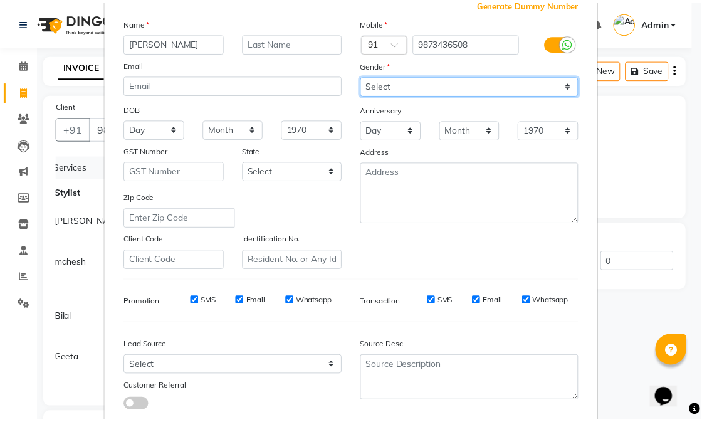
scroll to position [157, 0]
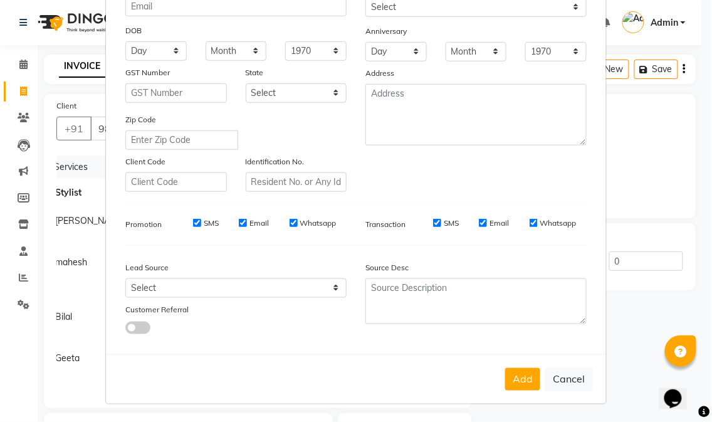
click at [521, 381] on button "Add" at bounding box center [522, 379] width 35 height 23
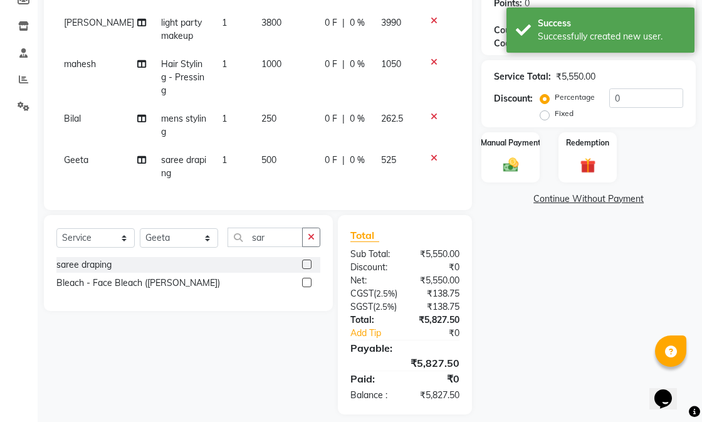
scroll to position [232, 0]
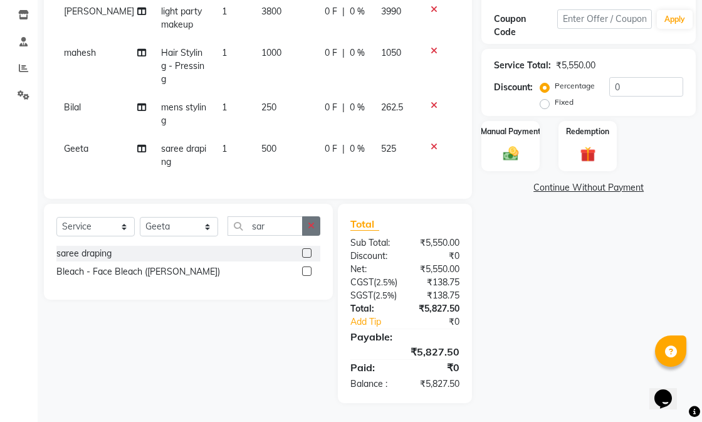
click at [315, 216] on button "button" at bounding box center [311, 225] width 18 height 19
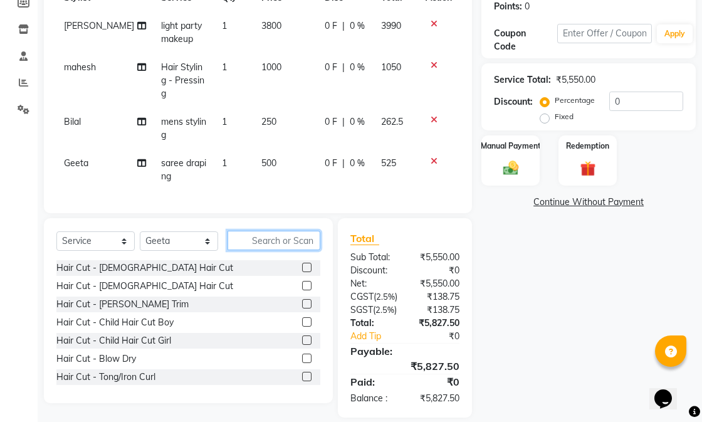
scroll to position [163, 0]
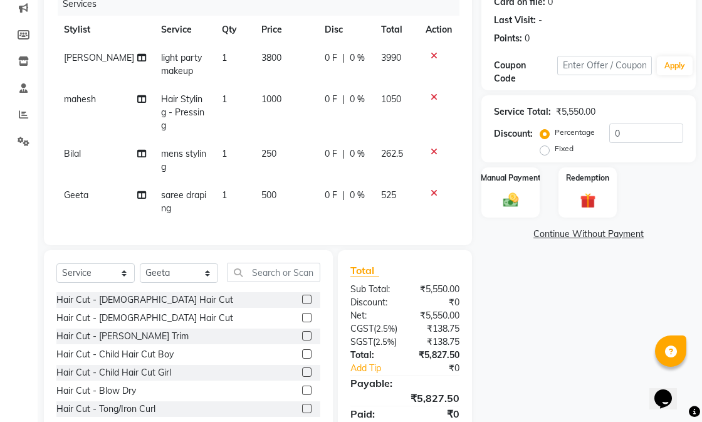
click at [350, 102] on span "0 %" at bounding box center [357, 99] width 15 height 13
select select "86323"
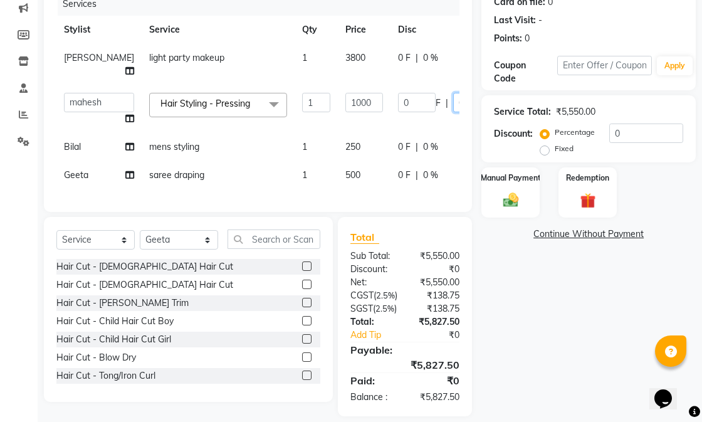
drag, startPoint x: 415, startPoint y: 111, endPoint x: 401, endPoint y: 112, distance: 14.4
click at [401, 112] on div "0 F | 0 %" at bounding box center [448, 102] width 100 height 19
type input "20"
click at [390, 144] on td "0 F | 0 %" at bounding box center [447, 147] width 115 height 28
select select "81687"
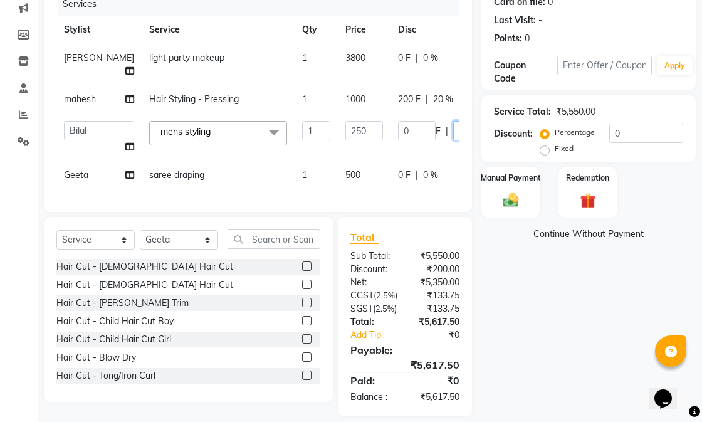
drag, startPoint x: 427, startPoint y: 128, endPoint x: 412, endPoint y: 133, distance: 15.9
click at [412, 133] on div "0 F | 0 %" at bounding box center [448, 130] width 100 height 19
type input "20"
click at [422, 160] on tr "Abhishek amit anchal Ashu Bilal Dildar Geeta Hritik Jatin mahesh Manav Mohit Pi…" at bounding box center [320, 137] width 528 height 48
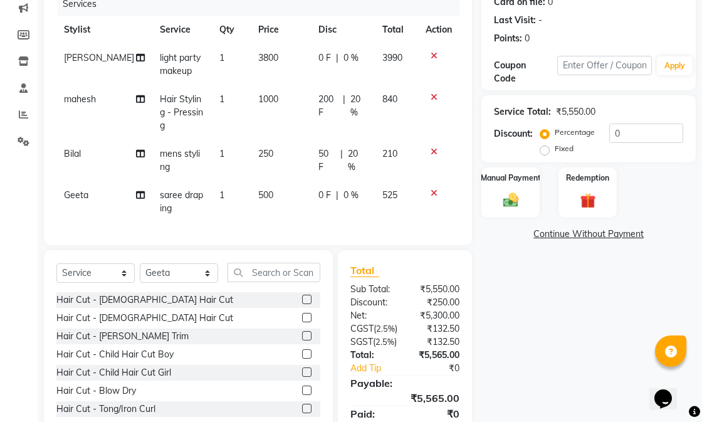
click at [345, 192] on span "0 %" at bounding box center [350, 195] width 15 height 13
select select "58955"
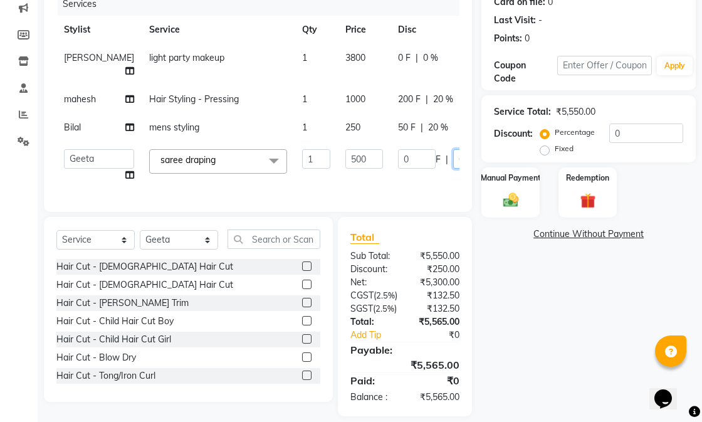
drag, startPoint x: 434, startPoint y: 152, endPoint x: 417, endPoint y: 155, distance: 17.8
click at [453, 155] on input "0" at bounding box center [472, 158] width 38 height 19
type input "20"
click at [396, 179] on tbody "Hritik light party makeup 1 3800 0 F | 0 % 3990 mahesh Hair Styling - Pressing …" at bounding box center [319, 116] width 527 height 145
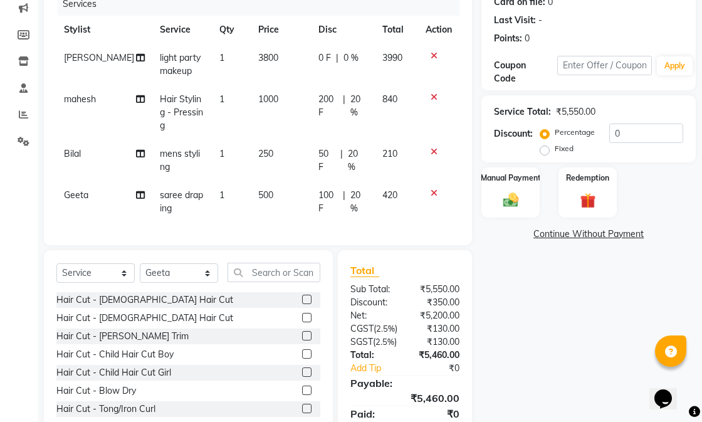
scroll to position [246, 0]
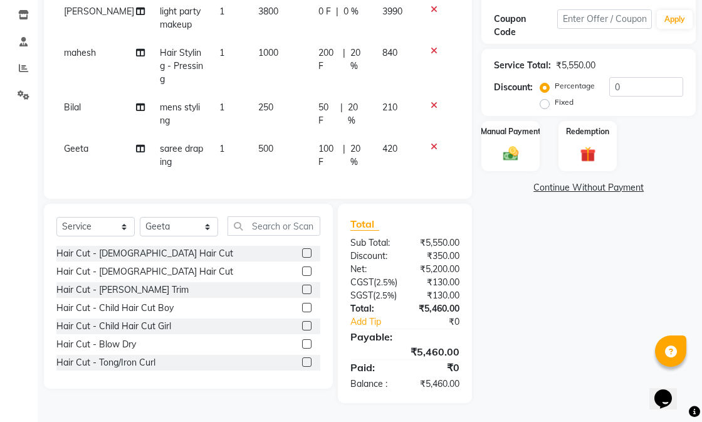
click at [194, 216] on div "Select Service Product Membership Package Voucher Prepaid Gift Card Select Styl…" at bounding box center [188, 230] width 264 height 29
click at [192, 217] on select "Select Stylist Abhishek amit [PERSON_NAME] [PERSON_NAME] [PERSON_NAME] [PERSON_…" at bounding box center [179, 226] width 78 height 19
select select "91041"
click at [140, 217] on select "Select Stylist Abhishek amit [PERSON_NAME] [PERSON_NAME] [PERSON_NAME] [PERSON_…" at bounding box center [179, 226] width 78 height 19
click at [276, 216] on input "text" at bounding box center [273, 225] width 93 height 19
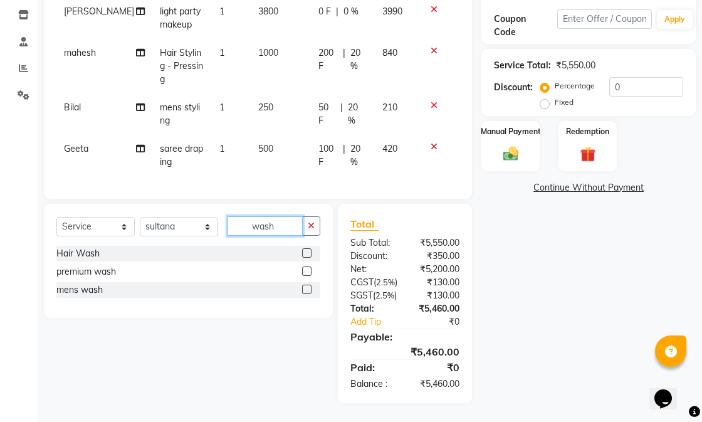
type input "wash"
click at [303, 248] on label at bounding box center [306, 252] width 9 height 9
click at [303, 249] on input "checkbox" at bounding box center [306, 253] width 8 height 8
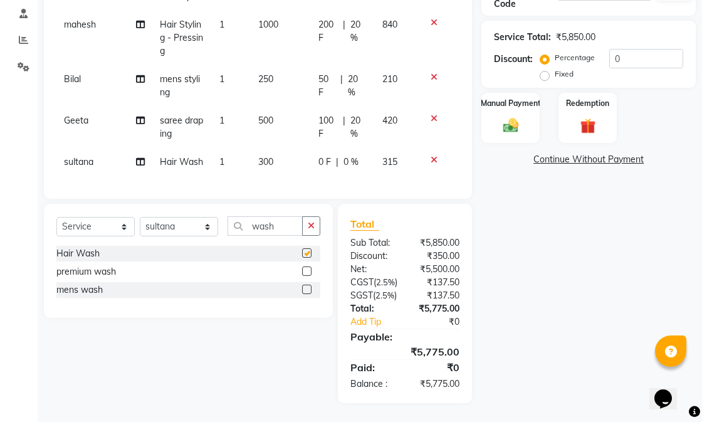
checkbox input "false"
click at [345, 155] on span "0 %" at bounding box center [350, 161] width 15 height 13
select select "91041"
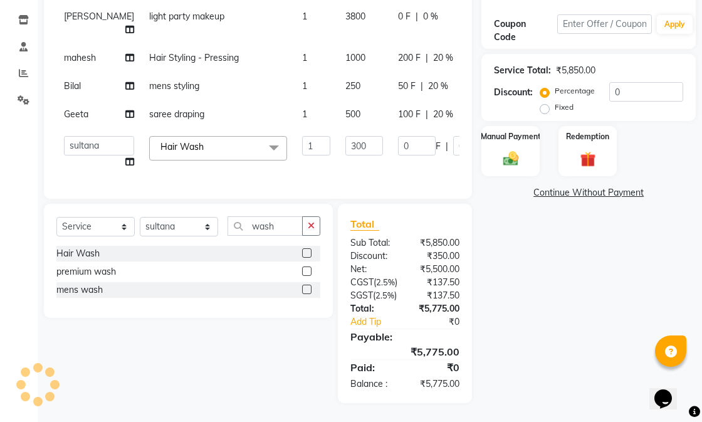
scroll to position [254, 0]
click at [453, 136] on input "0" at bounding box center [472, 145] width 38 height 19
type input "20"
click at [570, 293] on div "Name: Bhavna Membership: No Active Membership Total Visits: Card on file: 0 Las…" at bounding box center [593, 146] width 224 height 513
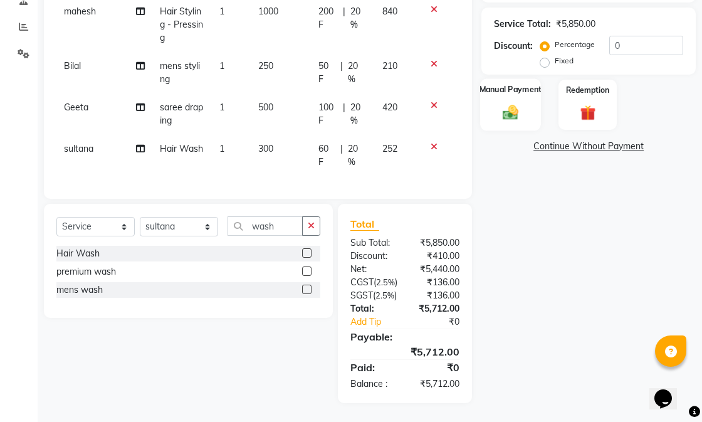
click at [516, 103] on img at bounding box center [511, 112] width 26 height 18
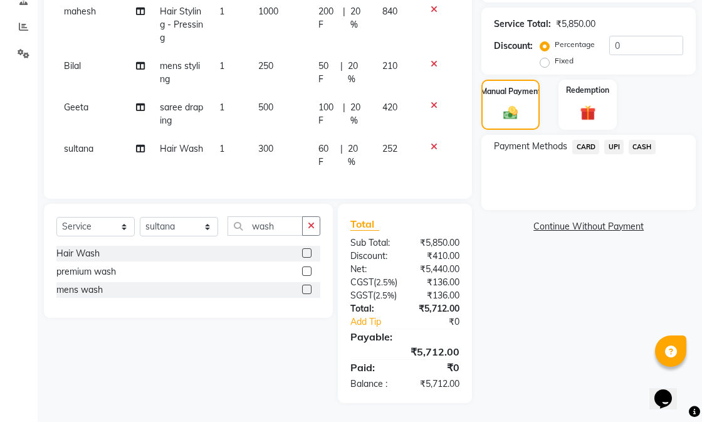
click at [587, 145] on span "CARD" at bounding box center [585, 147] width 27 height 14
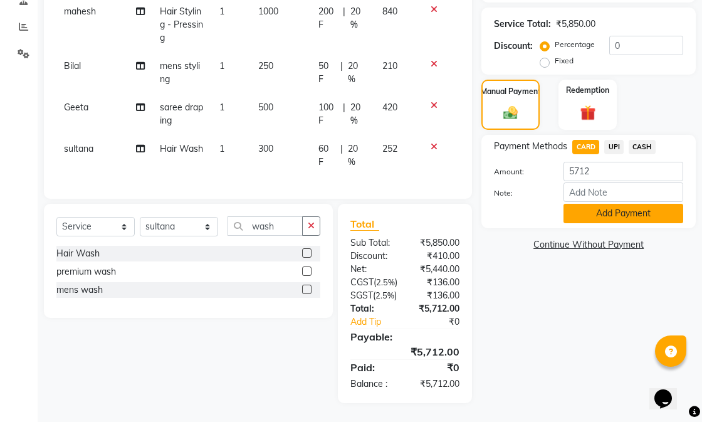
click at [592, 208] on button "Add Payment" at bounding box center [623, 213] width 120 height 19
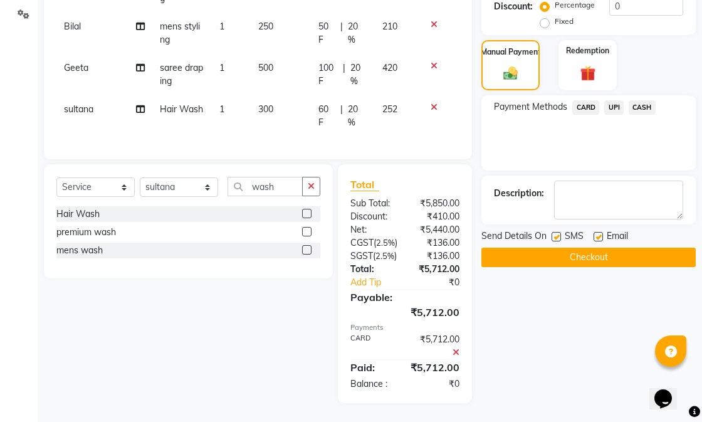
scroll to position [313, 0]
click at [599, 232] on label at bounding box center [597, 236] width 9 height 9
click at [599, 233] on input "checkbox" at bounding box center [597, 237] width 8 height 8
checkbox input "false"
click at [558, 232] on label at bounding box center [555, 236] width 9 height 9
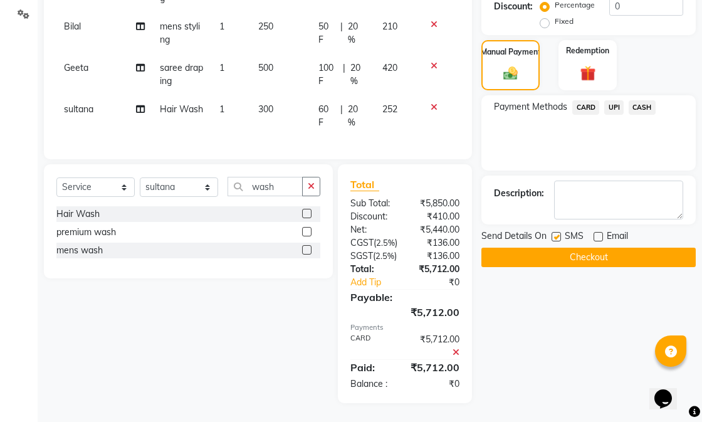
click at [558, 233] on input "checkbox" at bounding box center [555, 237] width 8 height 8
checkbox input "false"
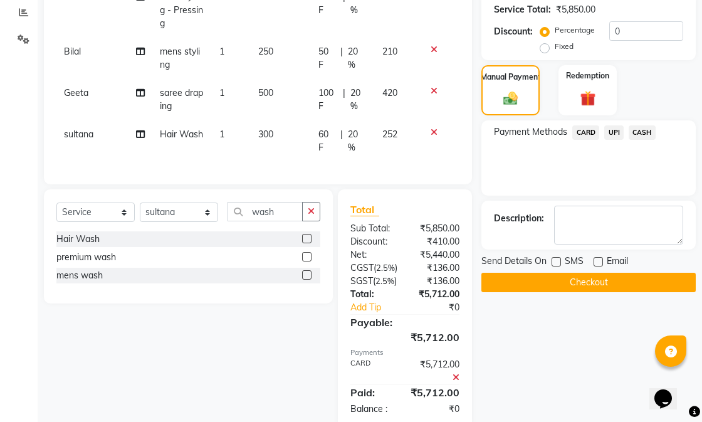
scroll to position [174, 0]
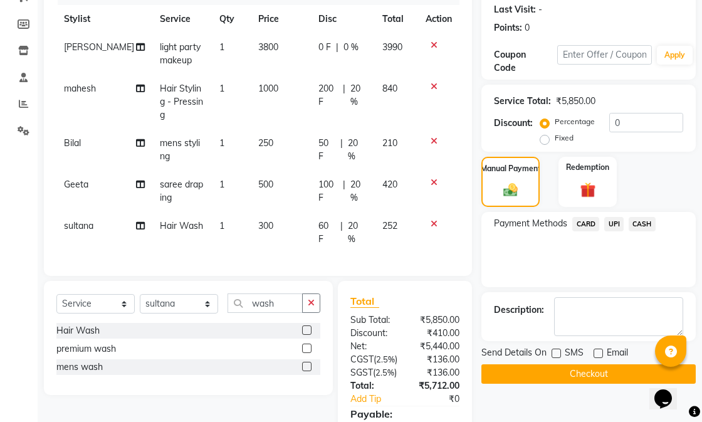
click at [258, 51] on span "3800" at bounding box center [268, 46] width 20 height 11
select select "58947"
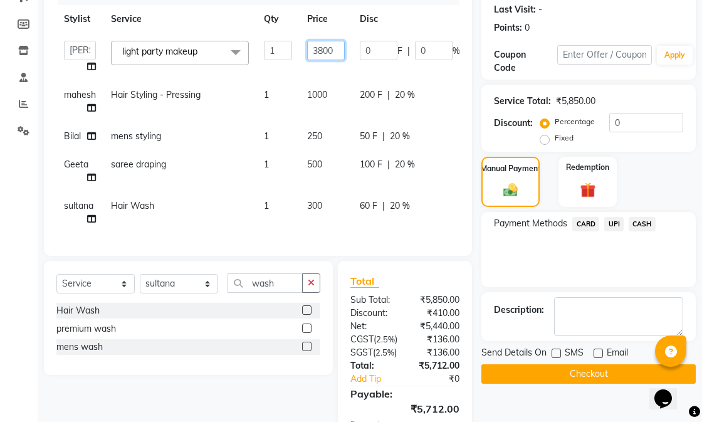
click at [322, 46] on input "3800" at bounding box center [326, 50] width 38 height 19
type input "3000"
click at [317, 96] on tr "mahesh Hair Styling - Pressing 1 1000 200 F | 20 % 840" at bounding box center [300, 101] width 489 height 41
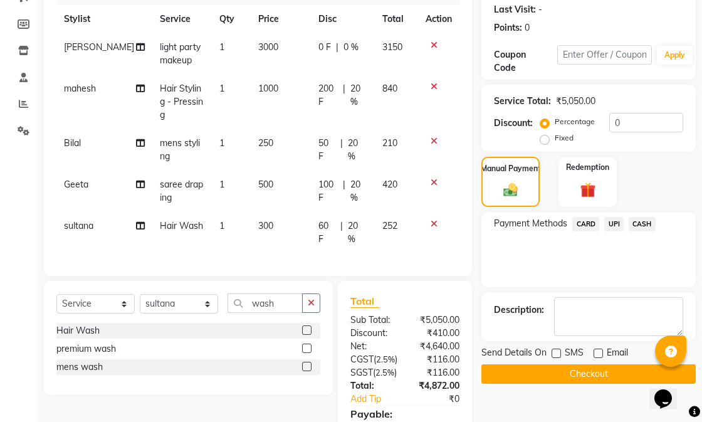
click at [258, 86] on span "1000" at bounding box center [268, 88] width 20 height 11
select select "86323"
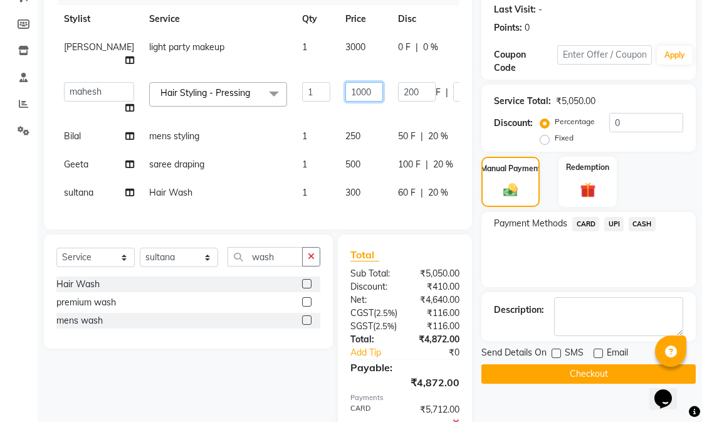
click at [345, 90] on input "1000" at bounding box center [364, 91] width 38 height 19
type input "1800"
click at [335, 110] on tr "Abhishek amit anchal Ashu Bilal Dildar Geeta Hritik Jatin mahesh Manav Mohit Pi…" at bounding box center [319, 99] width 527 height 48
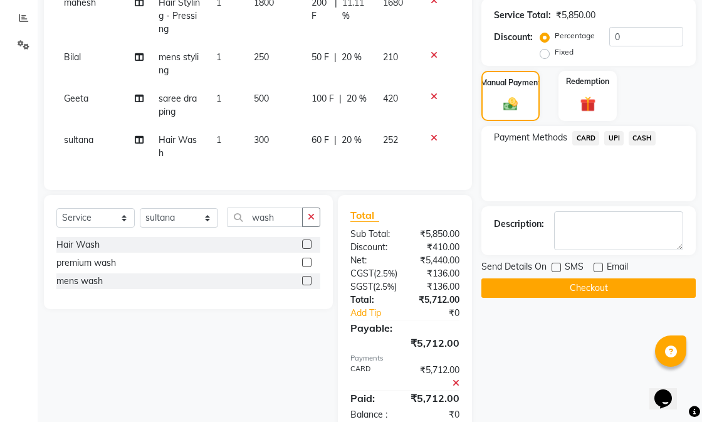
scroll to position [313, 0]
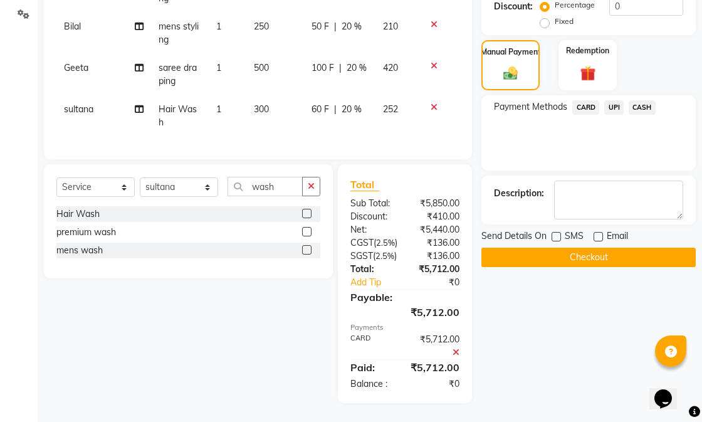
click at [566, 248] on button "Checkout" at bounding box center [588, 257] width 214 height 19
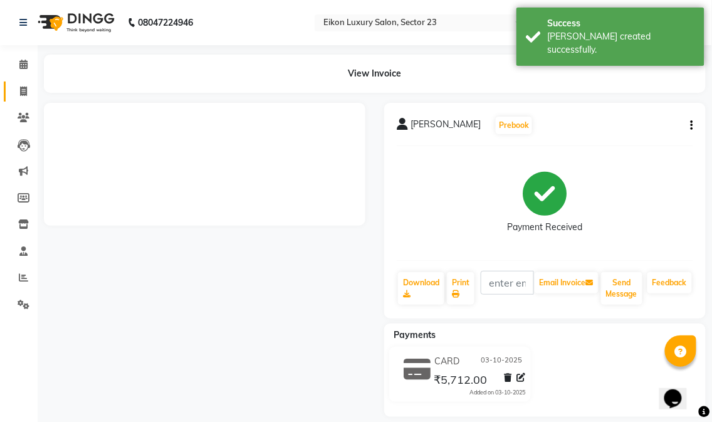
click at [25, 88] on icon at bounding box center [23, 90] width 7 height 9
select select "service"
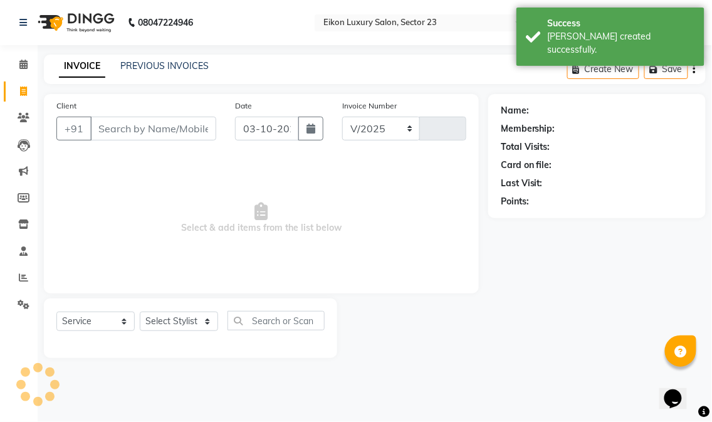
select select "7080"
type input "4873"
click at [175, 127] on input "Client" at bounding box center [153, 129] width 126 height 24
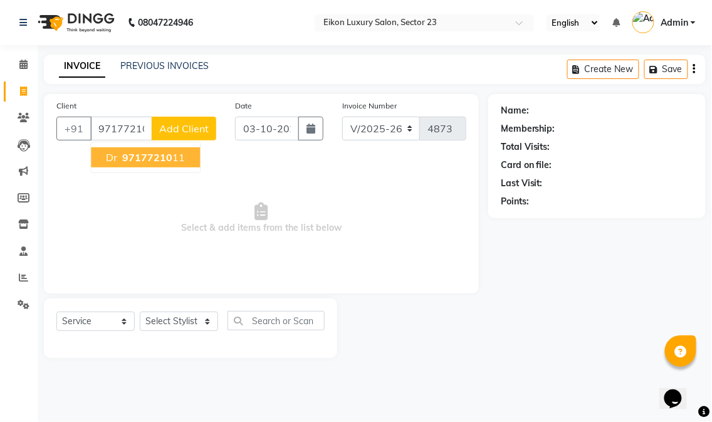
click at [186, 159] on button "dr 97177210 11" at bounding box center [145, 157] width 109 height 20
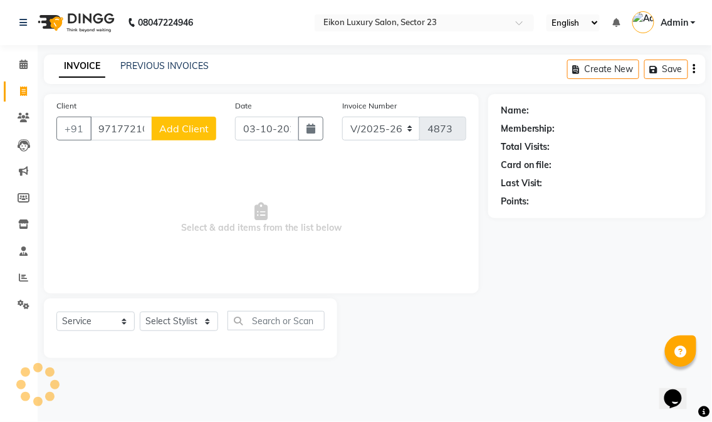
type input "9717721011"
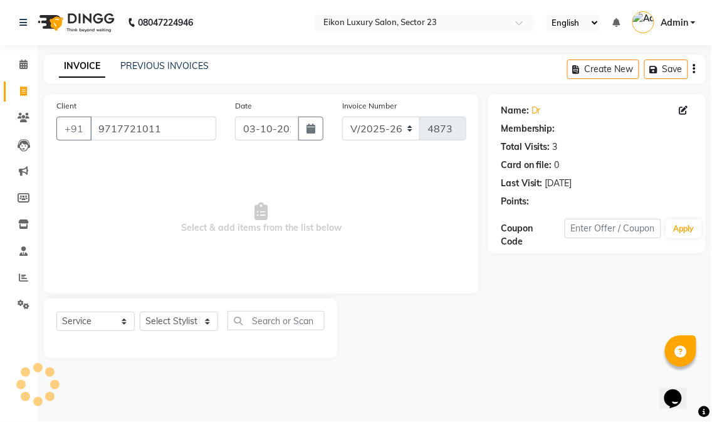
select select "1: Object"
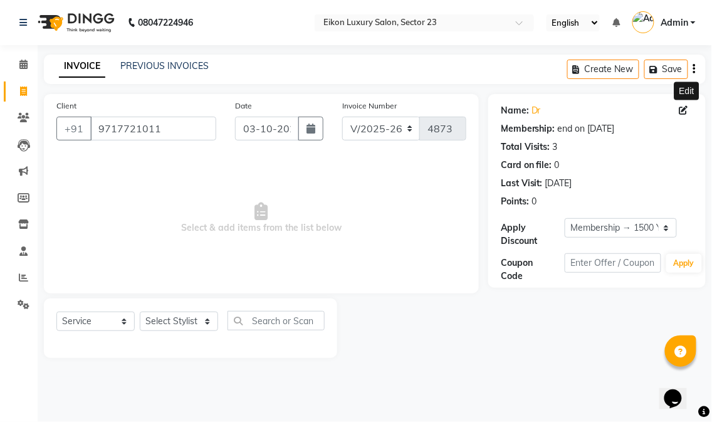
click at [686, 105] on span at bounding box center [686, 110] width 14 height 13
click at [687, 111] on icon at bounding box center [683, 110] width 9 height 9
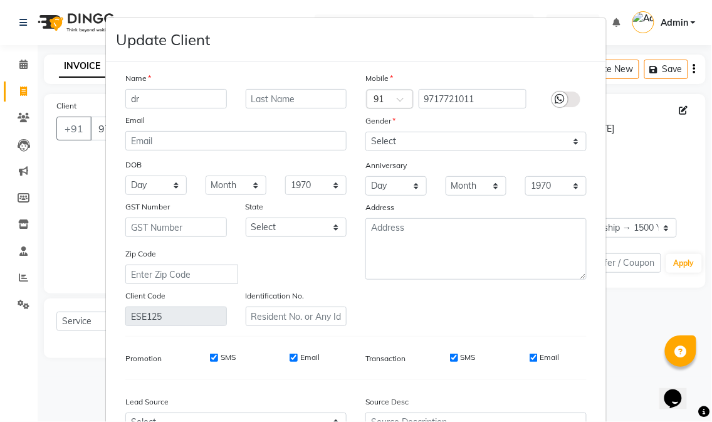
type input "d"
type input "niyati"
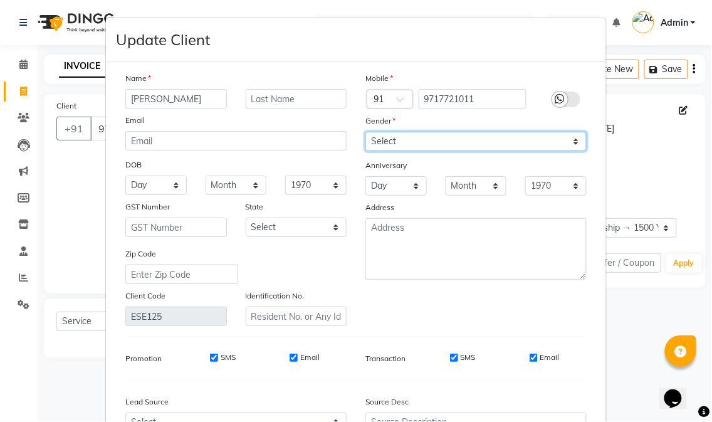
click at [421, 139] on select "Select Male Female Other Prefer Not To Say" at bounding box center [475, 141] width 221 height 19
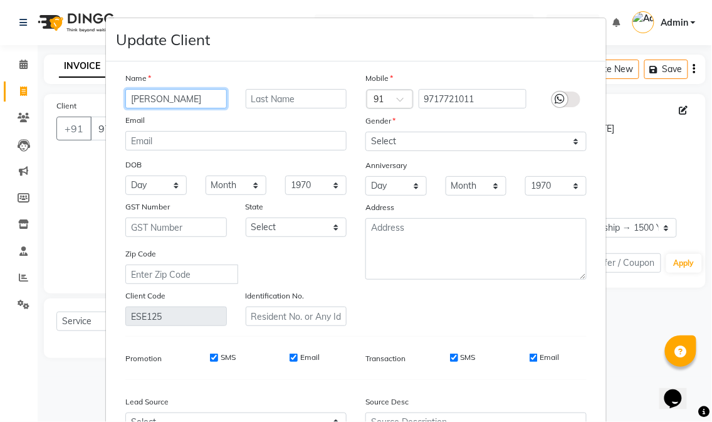
click at [165, 98] on input "niyati" at bounding box center [176, 98] width 102 height 19
drag, startPoint x: 163, startPoint y: 98, endPoint x: 133, endPoint y: 103, distance: 29.8
click at [133, 103] on input "niyati" at bounding box center [176, 98] width 102 height 19
click at [160, 95] on input "niyati" at bounding box center [176, 98] width 102 height 19
click at [172, 95] on input "niyati" at bounding box center [176, 98] width 102 height 19
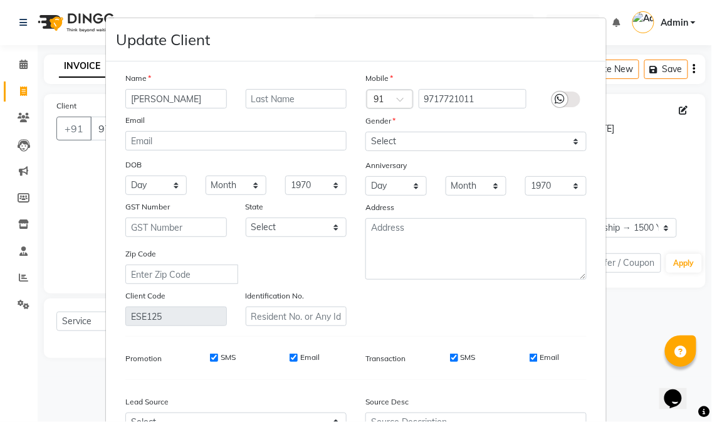
click at [252, 119] on div "Email" at bounding box center [236, 122] width 240 height 18
click at [415, 135] on select "Select Male Female Other Prefer Not To Say" at bounding box center [475, 141] width 221 height 19
select select "female"
click at [365, 132] on select "Select Male Female Other Prefer Not To Say" at bounding box center [475, 141] width 221 height 19
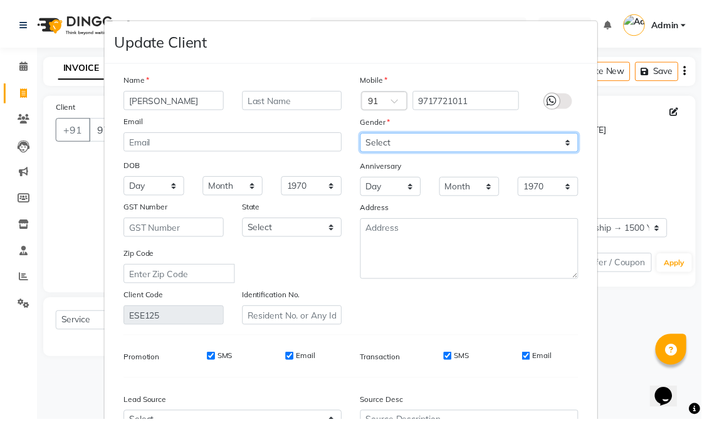
scroll to position [135, 0]
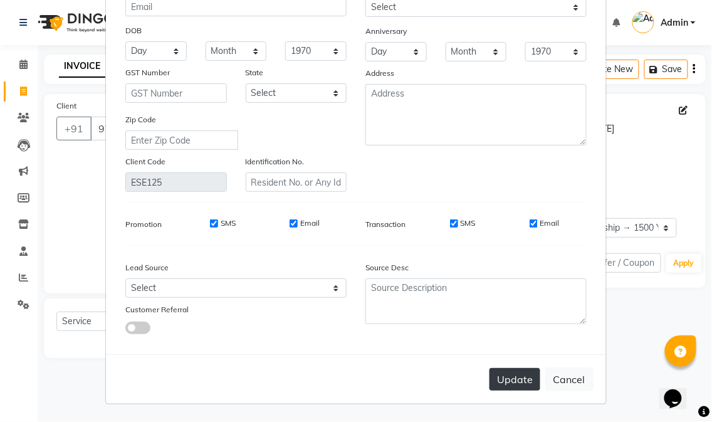
click at [518, 373] on button "Update" at bounding box center [514, 379] width 51 height 23
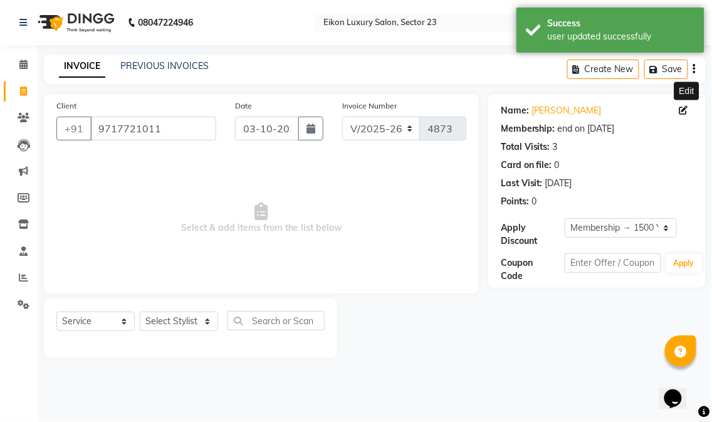
select select "2: Object"
click at [179, 323] on select "Select Stylist Abhishek amit [PERSON_NAME] [PERSON_NAME] [PERSON_NAME] [PERSON_…" at bounding box center [179, 320] width 78 height 19
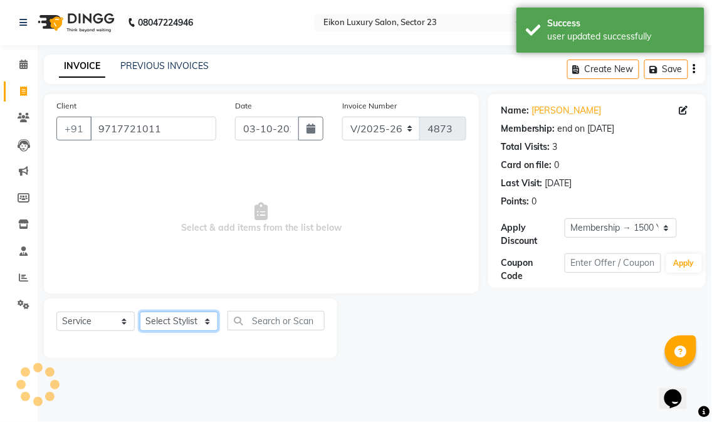
select select "58953"
click at [140, 312] on select "Select Stylist Abhishek amit [PERSON_NAME] [PERSON_NAME] [PERSON_NAME] [PERSON_…" at bounding box center [179, 320] width 78 height 19
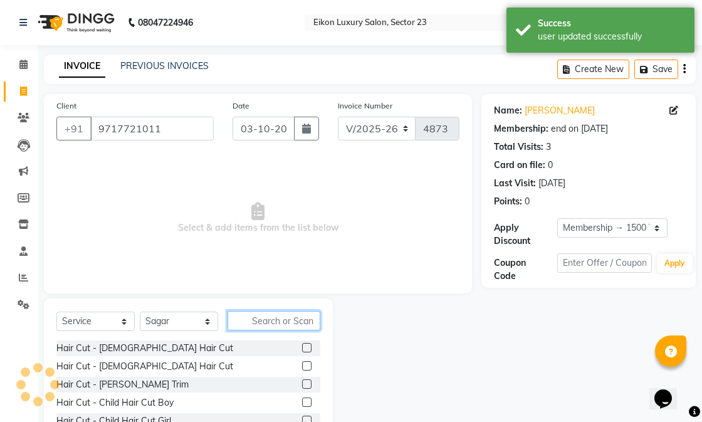
click at [274, 323] on input "text" at bounding box center [273, 320] width 93 height 19
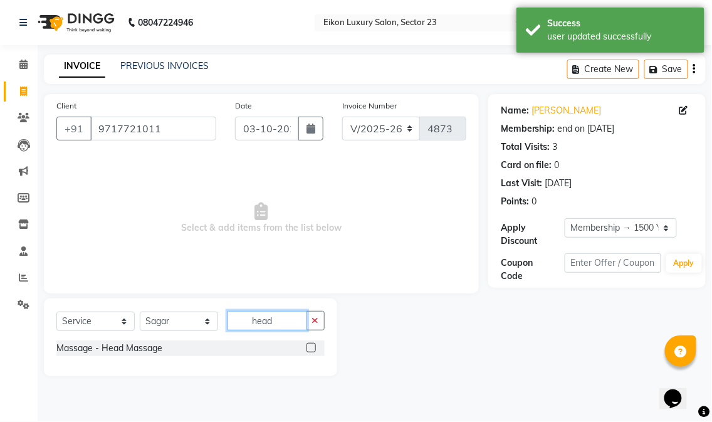
type input "head"
click at [312, 350] on label at bounding box center [310, 347] width 9 height 9
click at [312, 350] on input "checkbox" at bounding box center [310, 348] width 8 height 8
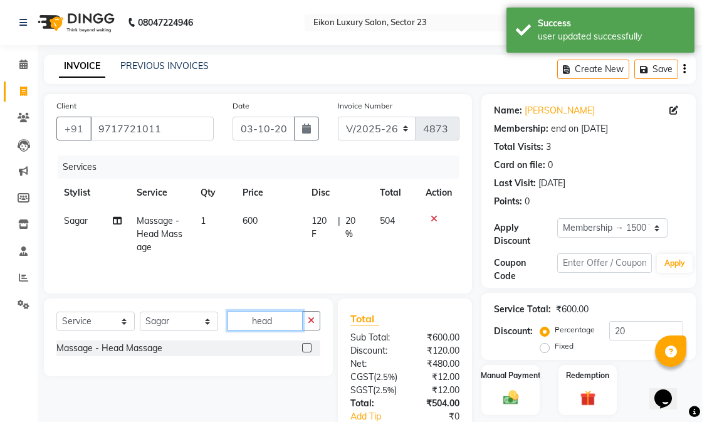
checkbox input "false"
drag, startPoint x: 278, startPoint y: 323, endPoint x: 246, endPoint y: 325, distance: 32.0
click at [246, 325] on input "head" at bounding box center [264, 320] width 75 height 19
type input "pedi"
click at [304, 365] on label at bounding box center [306, 365] width 9 height 9
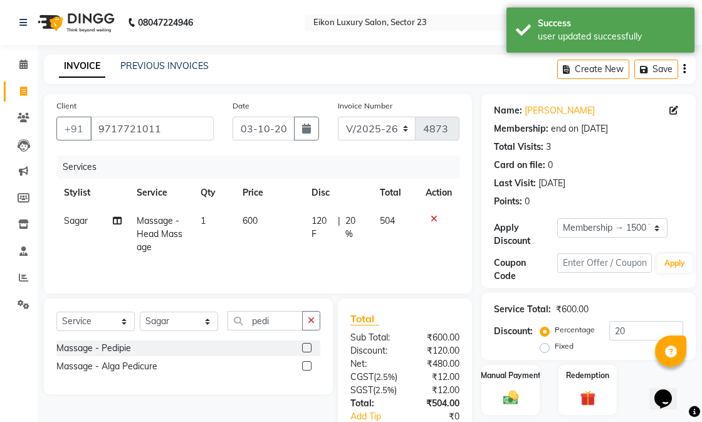
click at [304, 365] on input "checkbox" at bounding box center [306, 366] width 8 height 8
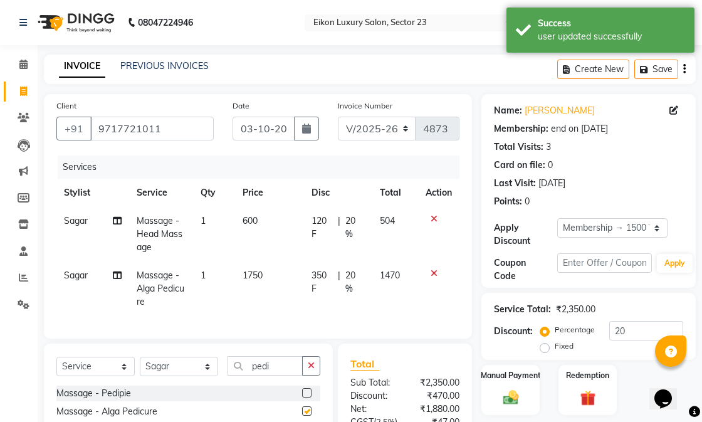
checkbox input "false"
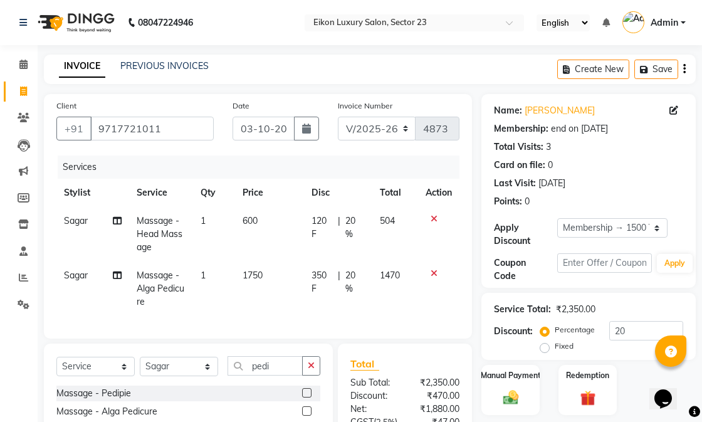
click at [251, 273] on span "1750" at bounding box center [253, 274] width 20 height 11
select select "58953"
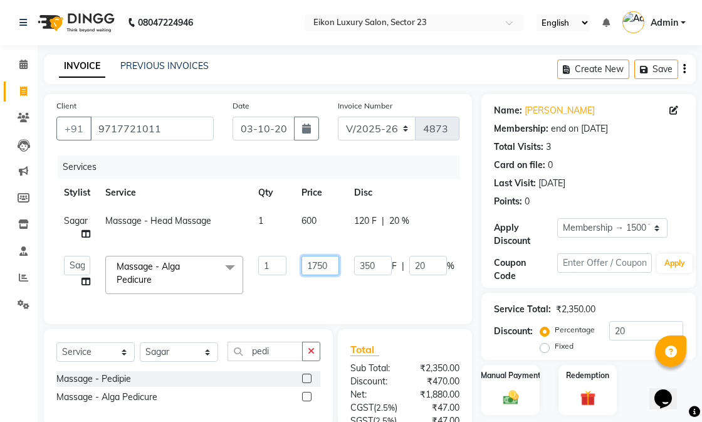
click at [315, 260] on input "1750" at bounding box center [320, 265] width 38 height 19
type input "1200"
click at [286, 308] on div "Services Stylist Service Qty Price Disc Total Action Sagar Massage - Head Massa…" at bounding box center [257, 233] width 403 height 156
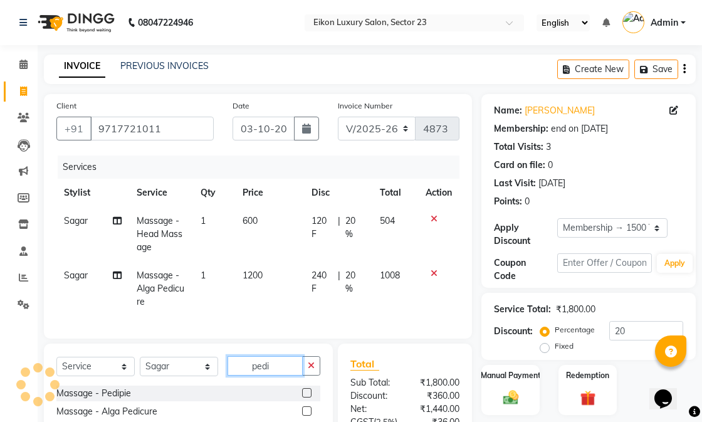
drag, startPoint x: 274, startPoint y: 374, endPoint x: 243, endPoint y: 367, distance: 32.2
click at [241, 368] on input "pedi" at bounding box center [264, 365] width 75 height 19
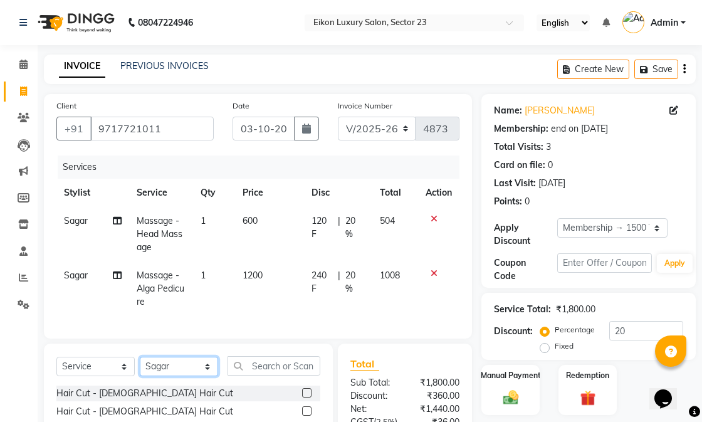
drag, startPoint x: 183, startPoint y: 377, endPoint x: 179, endPoint y: 368, distance: 10.1
click at [183, 376] on select "Select Stylist Abhishek amit [PERSON_NAME] [PERSON_NAME] [PERSON_NAME] [PERSON_…" at bounding box center [179, 366] width 78 height 19
select select "58955"
click at [140, 367] on select "Select Stylist Abhishek amit [PERSON_NAME] [PERSON_NAME] [PERSON_NAME] [PERSON_…" at bounding box center [179, 366] width 78 height 19
click at [259, 375] on input "text" at bounding box center [273, 365] width 93 height 19
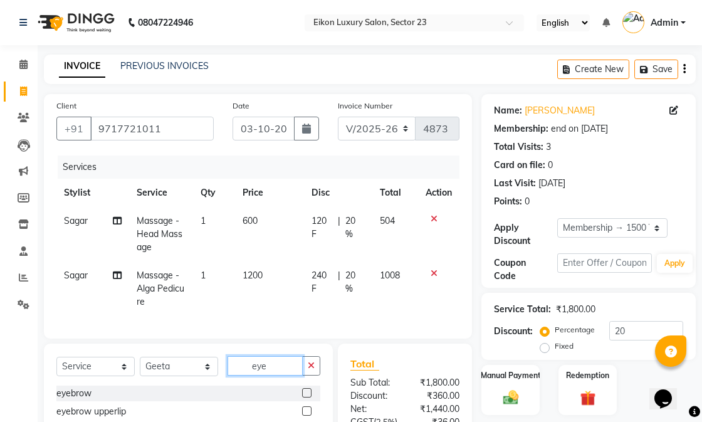
type input "eye"
click at [307, 397] on label at bounding box center [306, 392] width 9 height 9
click at [307, 397] on input "checkbox" at bounding box center [306, 393] width 8 height 8
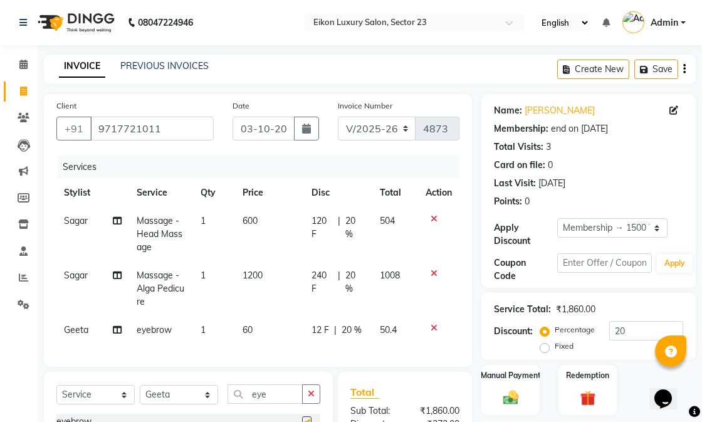
scroll to position [204, 0]
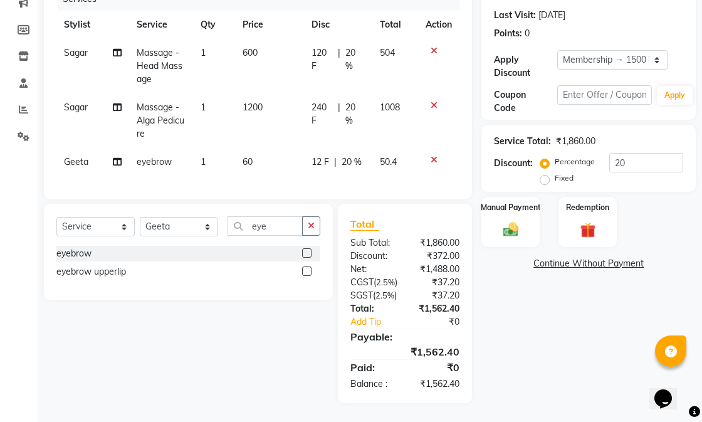
checkbox input "false"
click at [519, 355] on div "Name: Niyati Membership: end on 27-06-2026 Total Visits: 3 Card on file: 0 Last…" at bounding box center [593, 164] width 224 height 477
click at [518, 220] on img at bounding box center [511, 229] width 26 height 18
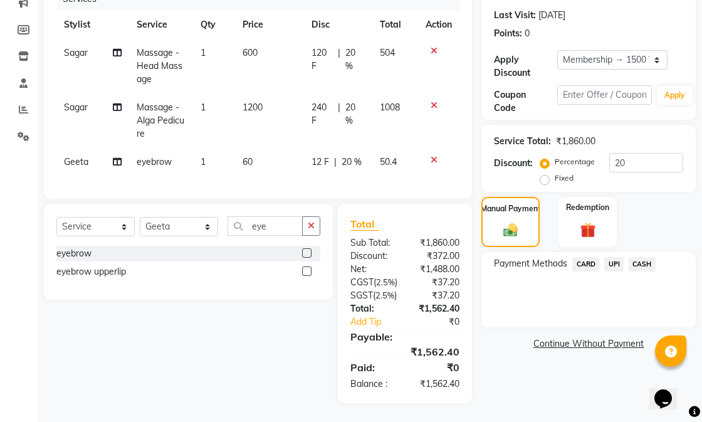
click at [640, 257] on span "CASH" at bounding box center [642, 264] width 27 height 14
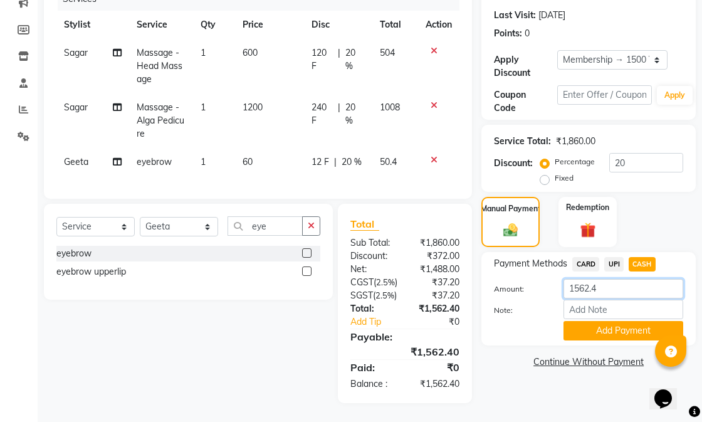
drag, startPoint x: 593, startPoint y: 254, endPoint x: 582, endPoint y: 249, distance: 12.9
click at [582, 279] on input "1562.4" at bounding box center [623, 288] width 120 height 19
click at [608, 279] on input "1562.4" at bounding box center [623, 288] width 120 height 19
type input "1500"
click at [639, 321] on button "Add Payment" at bounding box center [623, 330] width 120 height 19
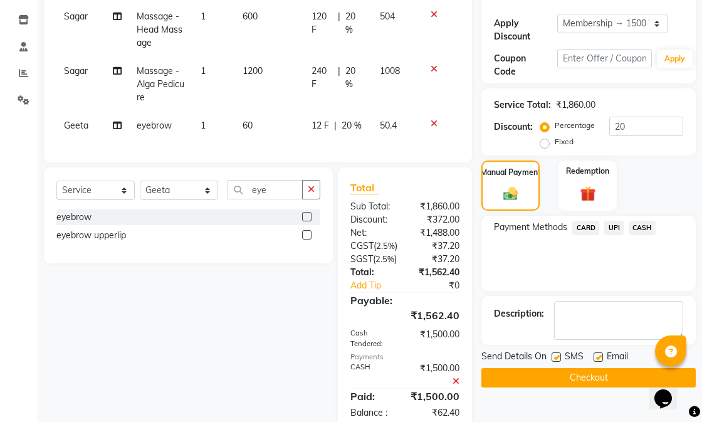
click at [609, 224] on span "UPI" at bounding box center [613, 228] width 19 height 14
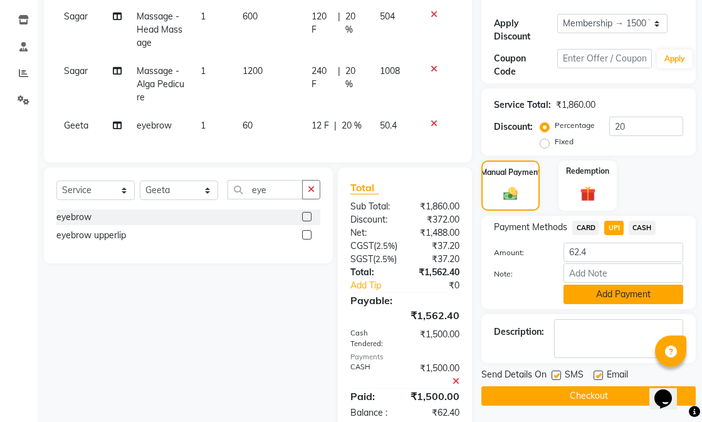
click at [609, 288] on button "Add Payment" at bounding box center [623, 293] width 120 height 19
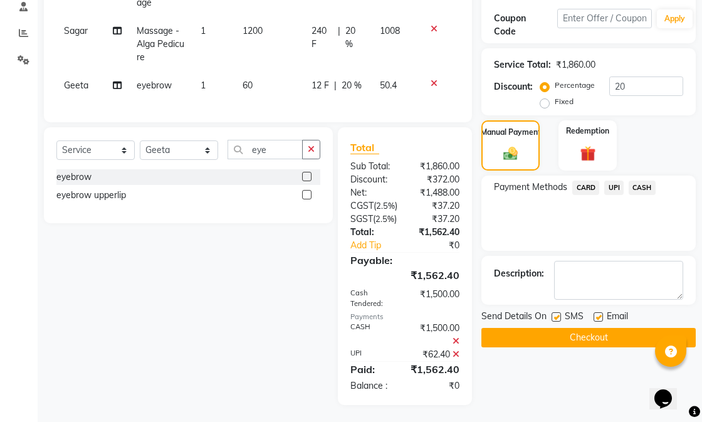
scroll to position [283, 0]
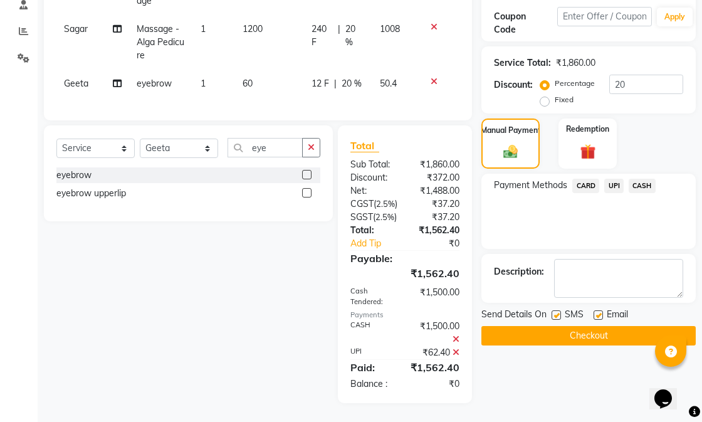
click at [597, 310] on label at bounding box center [597, 314] width 9 height 9
click at [597, 311] on input "checkbox" at bounding box center [597, 315] width 8 height 8
checkbox input "false"
click at [556, 310] on label at bounding box center [555, 314] width 9 height 9
click at [556, 311] on input "checkbox" at bounding box center [555, 315] width 8 height 8
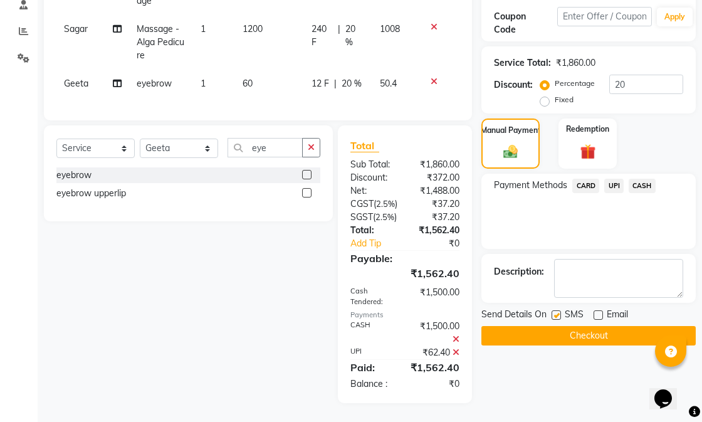
checkbox input "false"
click at [565, 326] on button "Checkout" at bounding box center [588, 335] width 214 height 19
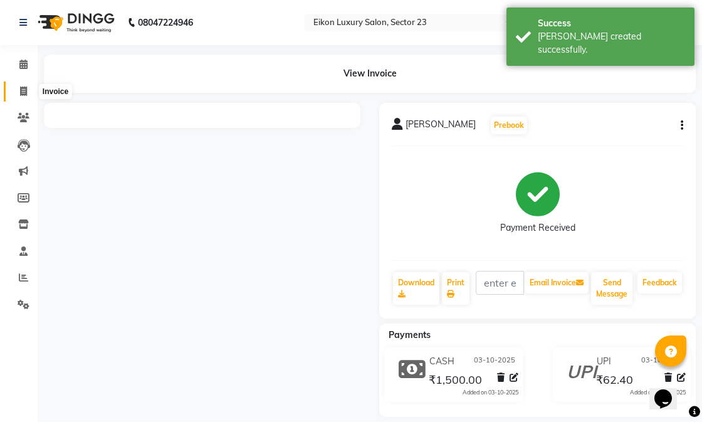
click at [22, 90] on icon at bounding box center [23, 90] width 7 height 9
select select "service"
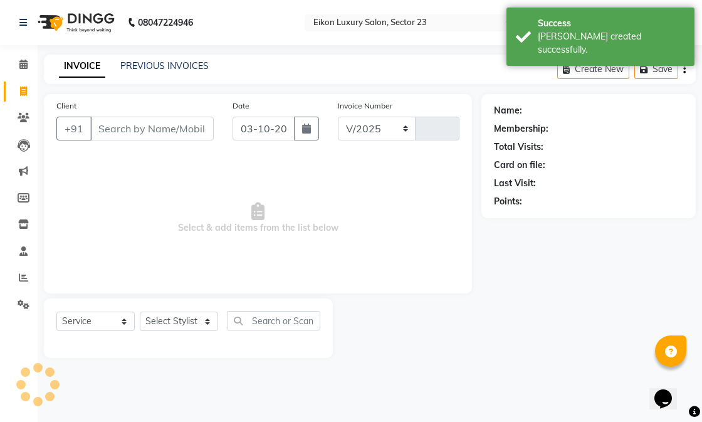
select select "7080"
type input "4874"
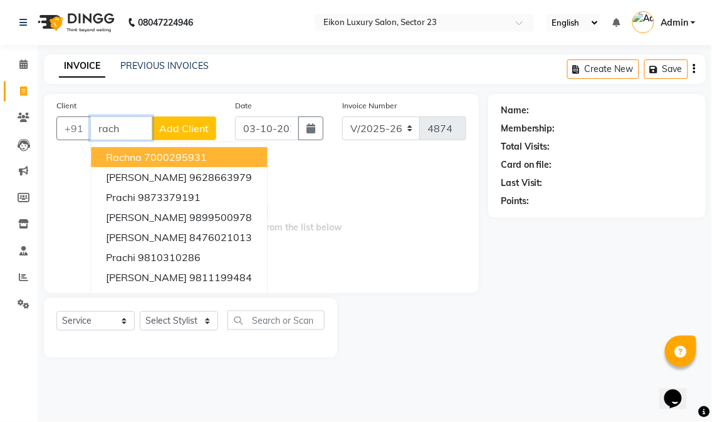
click at [149, 153] on ngb-highlight "7000295931" at bounding box center [175, 157] width 63 height 13
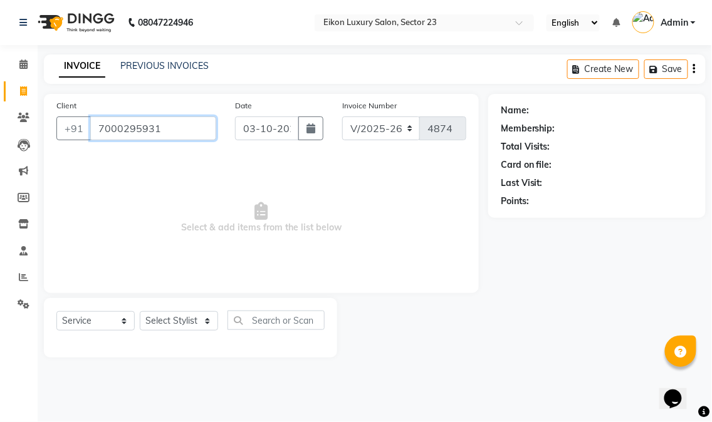
type input "7000295931"
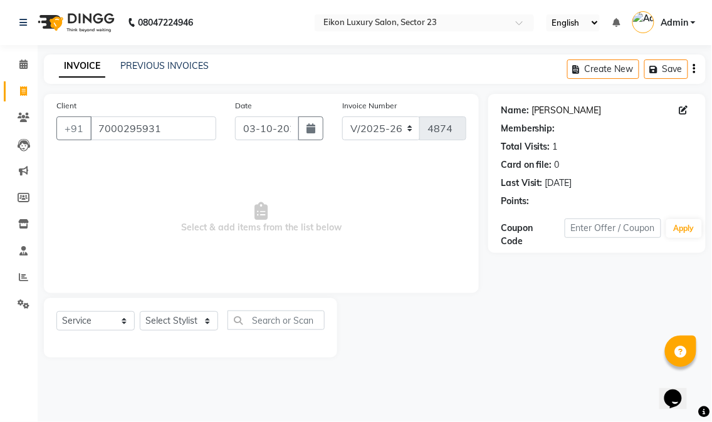
select select "1: Object"
click at [550, 108] on link "[PERSON_NAME]" at bounding box center [566, 110] width 70 height 13
click at [533, 105] on link "[PERSON_NAME]" at bounding box center [566, 110] width 70 height 13
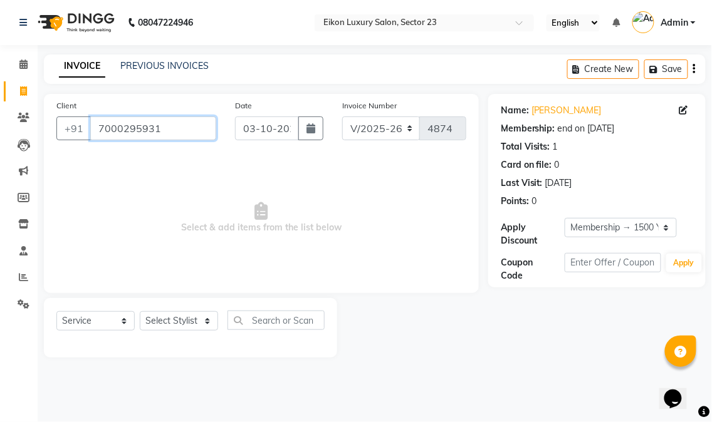
drag, startPoint x: 197, startPoint y: 121, endPoint x: 119, endPoint y: 121, distance: 78.3
click at [119, 121] on input "7000295931" at bounding box center [153, 129] width 126 height 24
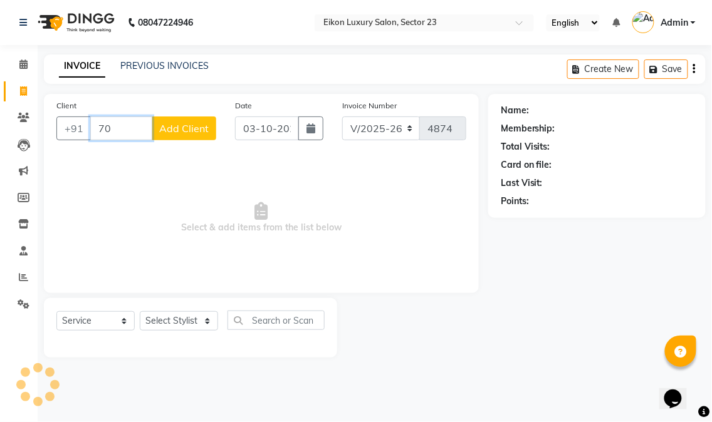
type input "7"
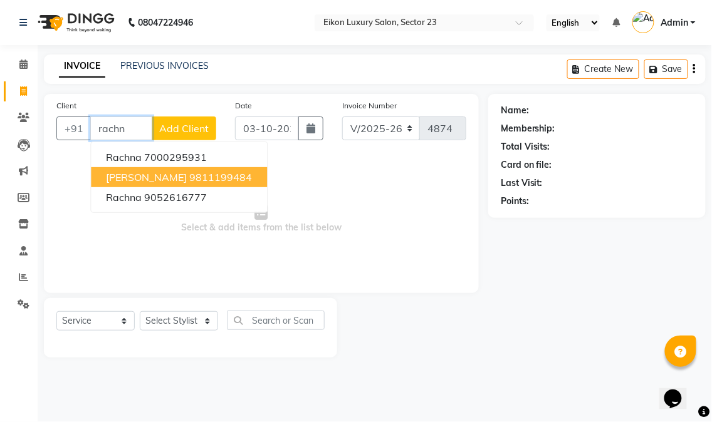
click at [189, 178] on ngb-highlight "9811199484" at bounding box center [220, 177] width 63 height 13
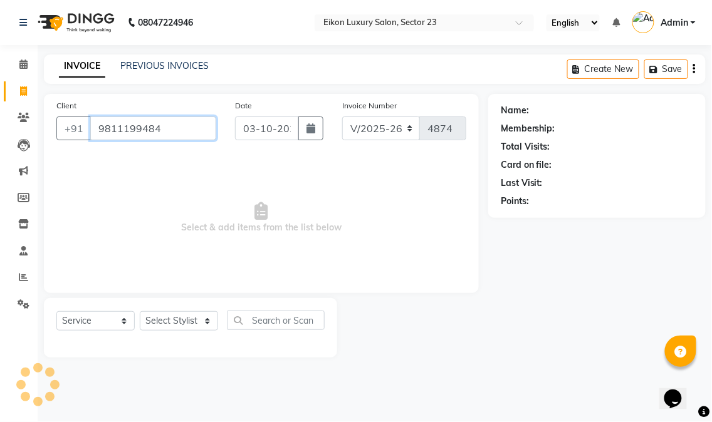
type input "9811199484"
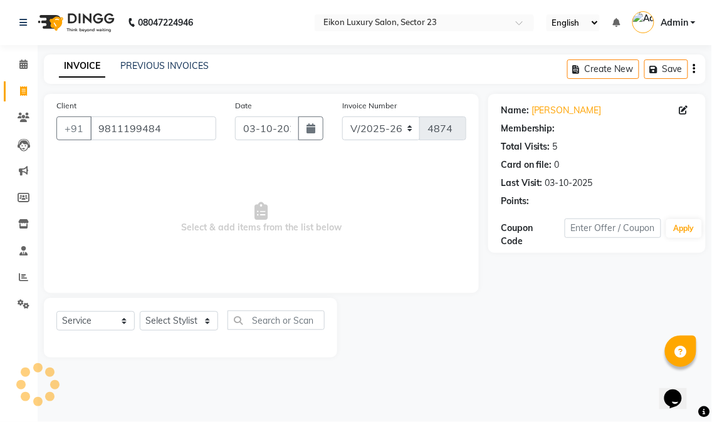
select select "1: Object"
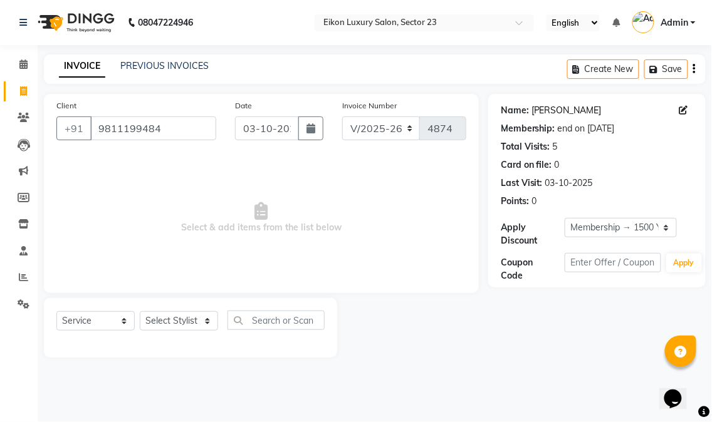
click at [547, 110] on link "[PERSON_NAME]" at bounding box center [566, 110] width 70 height 13
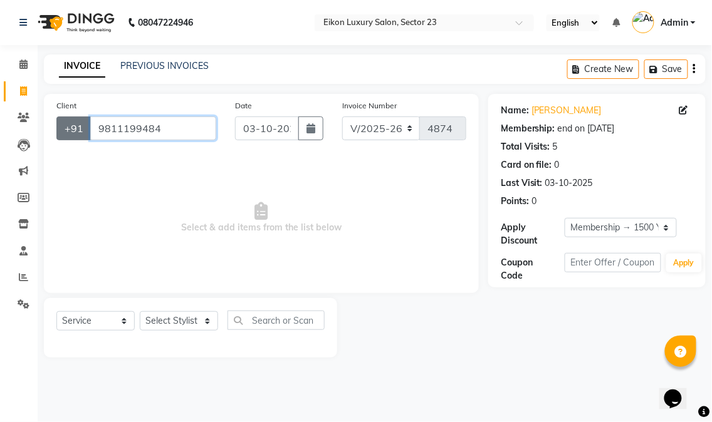
drag, startPoint x: 182, startPoint y: 128, endPoint x: 83, endPoint y: 138, distance: 99.6
click at [83, 138] on div "+91 9811199484" at bounding box center [136, 129] width 160 height 24
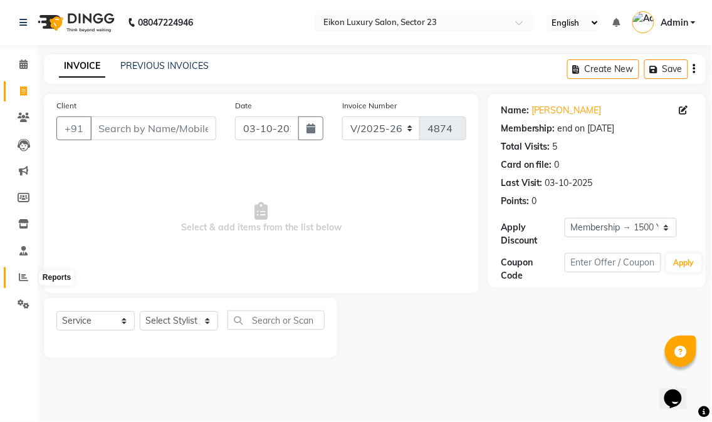
click at [24, 273] on icon at bounding box center [23, 277] width 9 height 9
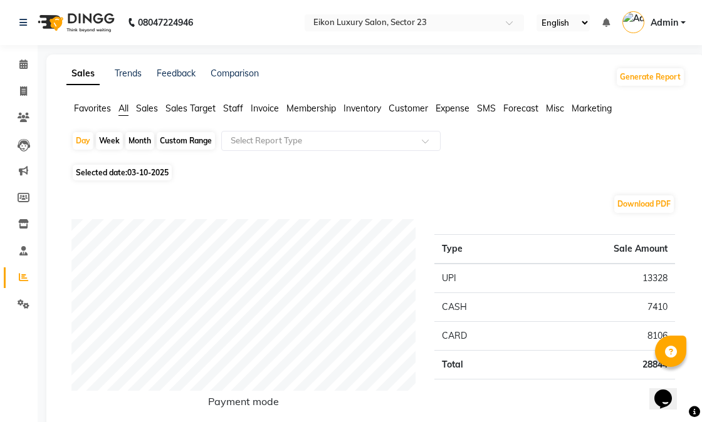
click at [233, 103] on span "Staff" at bounding box center [233, 108] width 20 height 11
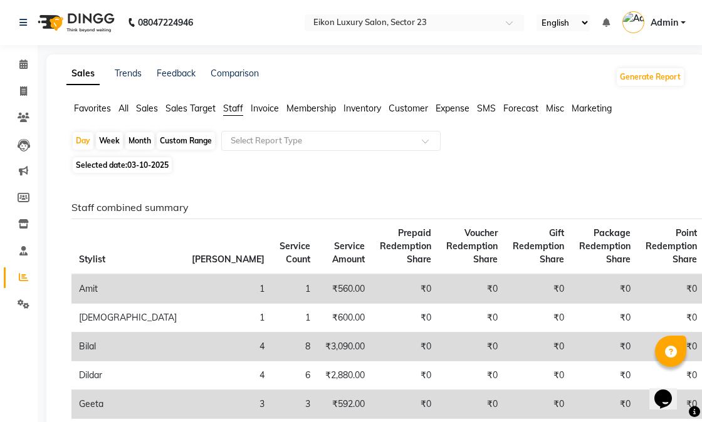
click at [142, 142] on div "Month" at bounding box center [139, 141] width 29 height 18
select select "10"
select select "2025"
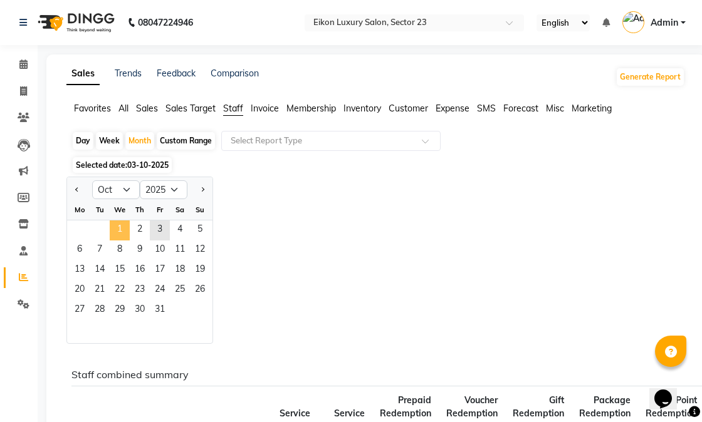
click at [126, 222] on span "1" at bounding box center [120, 231] width 20 height 20
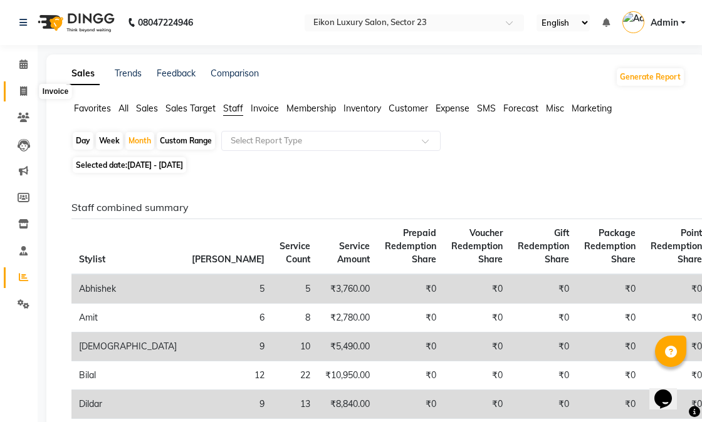
click at [14, 96] on span at bounding box center [24, 92] width 22 height 14
select select "7080"
select select "service"
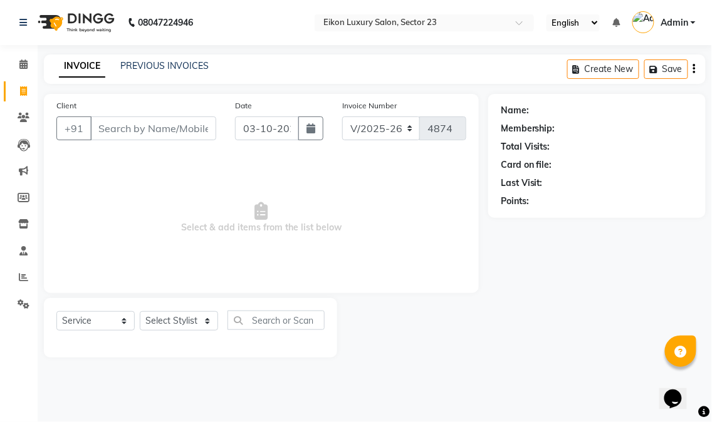
type input "`"
click at [190, 329] on select "Select Stylist Abhishek amit anchal Ashu Bilal Dildar Geeta Hritik Jatin mahesh…" at bounding box center [179, 320] width 78 height 19
select select "86323"
click at [140, 312] on select "Select Stylist Abhishek amit anchal Ashu Bilal Dildar Geeta Hritik Jatin mahesh…" at bounding box center [179, 320] width 78 height 19
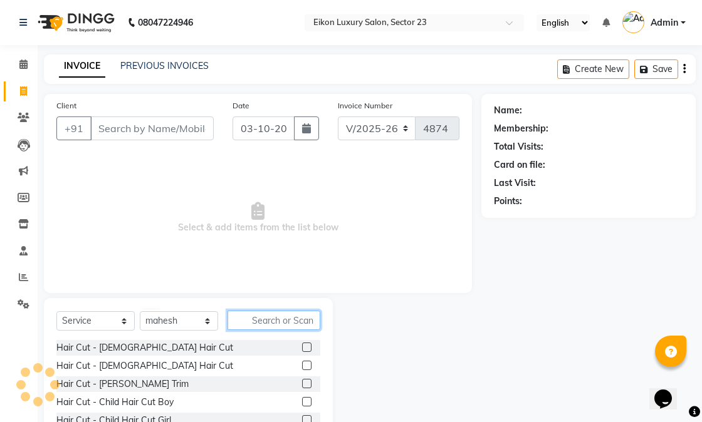
click at [268, 329] on input "text" at bounding box center [273, 320] width 93 height 19
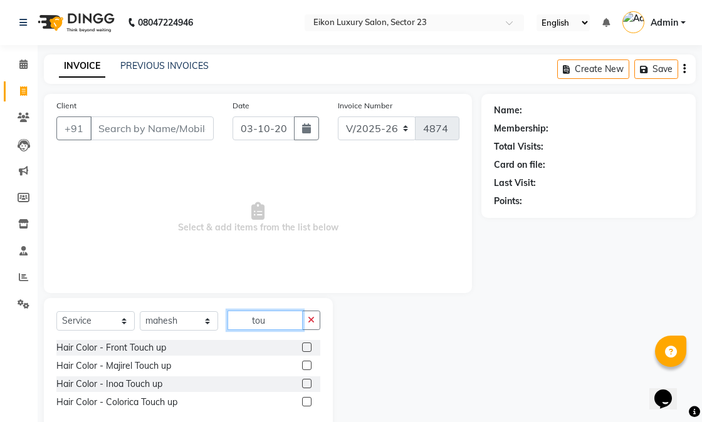
type input "tou"
click at [301, 365] on div "Hair Color - Majirel Touch up" at bounding box center [188, 366] width 264 height 16
click at [305, 366] on label at bounding box center [306, 365] width 9 height 9
click at [305, 366] on input "checkbox" at bounding box center [306, 366] width 8 height 8
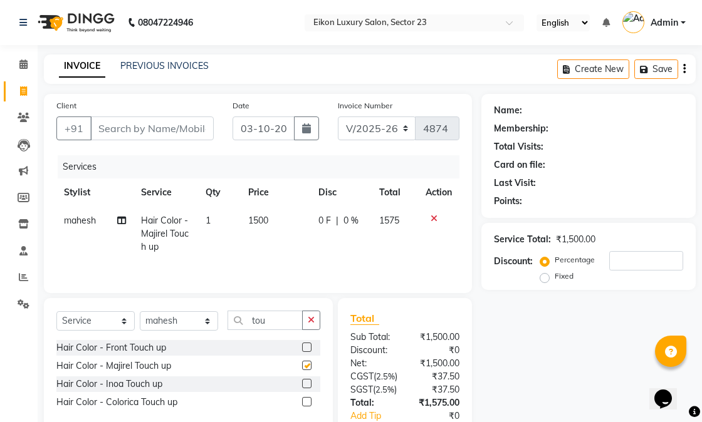
checkbox input "false"
drag, startPoint x: 264, startPoint y: 326, endPoint x: 253, endPoint y: 323, distance: 12.5
click at [253, 323] on input "tou" at bounding box center [264, 320] width 75 height 19
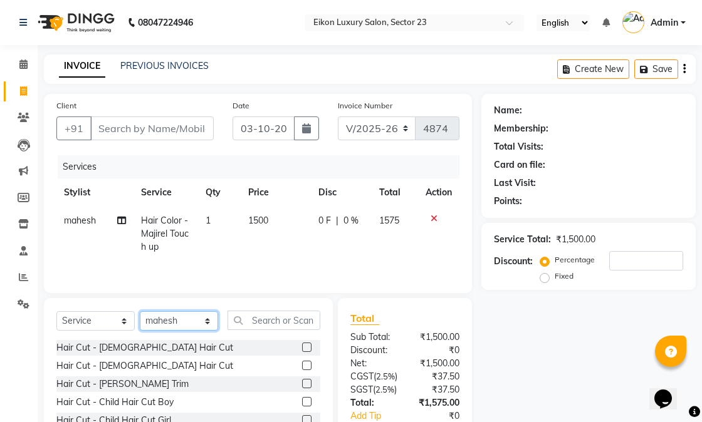
click at [157, 323] on select "Select Stylist Abhishek amit anchal Ashu Bilal Dildar Geeta Hritik Jatin mahesh…" at bounding box center [179, 320] width 78 height 19
click at [140, 313] on select "Select Stylist Abhishek amit anchal Ashu Bilal Dildar Geeta Hritik Jatin mahesh…" at bounding box center [179, 320] width 78 height 19
click at [179, 325] on select "Select Stylist Abhishek amit anchal Ashu Bilal Dildar Geeta Hritik Jatin mahesh…" at bounding box center [179, 320] width 78 height 19
select select "58954"
click at [140, 313] on select "Select Stylist Abhishek amit anchal Ashu Bilal Dildar Geeta Hritik Jatin mahesh…" at bounding box center [179, 320] width 78 height 19
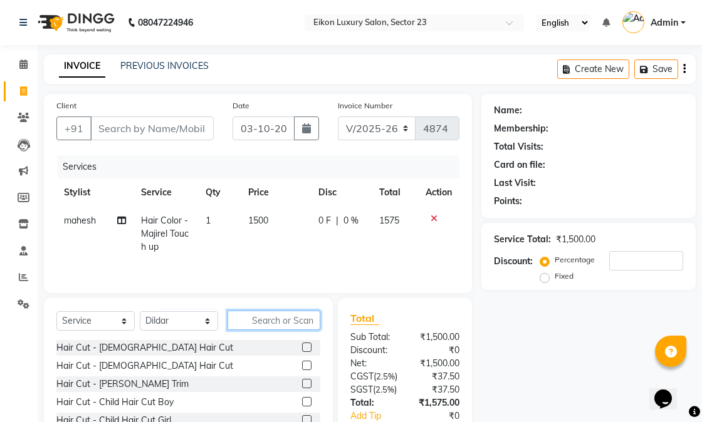
click at [280, 317] on input "text" at bounding box center [273, 320] width 93 height 19
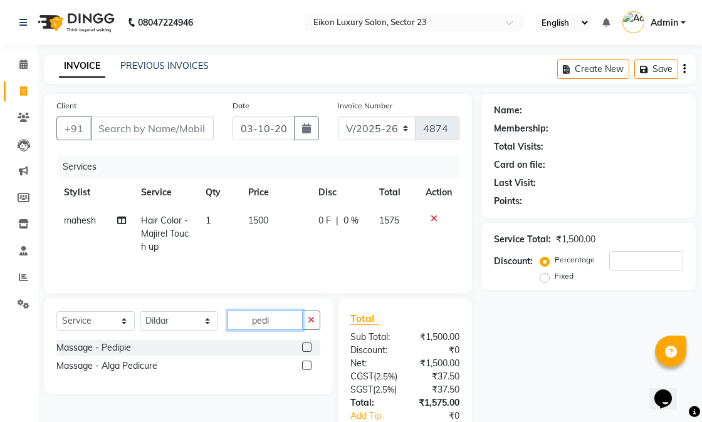
type input "pedi"
click at [311, 349] on div at bounding box center [311, 348] width 18 height 16
click at [305, 346] on label at bounding box center [306, 347] width 9 height 9
click at [305, 346] on input "checkbox" at bounding box center [306, 348] width 8 height 8
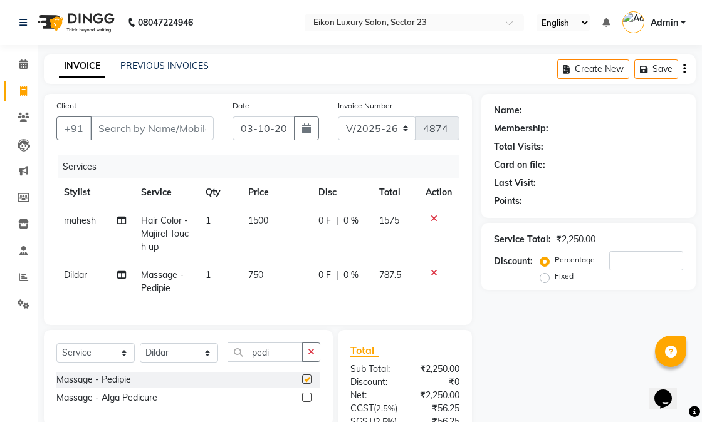
checkbox input "false"
drag, startPoint x: 281, startPoint y: 358, endPoint x: 239, endPoint y: 364, distance: 41.8
click at [239, 362] on input "pedi" at bounding box center [264, 352] width 75 height 19
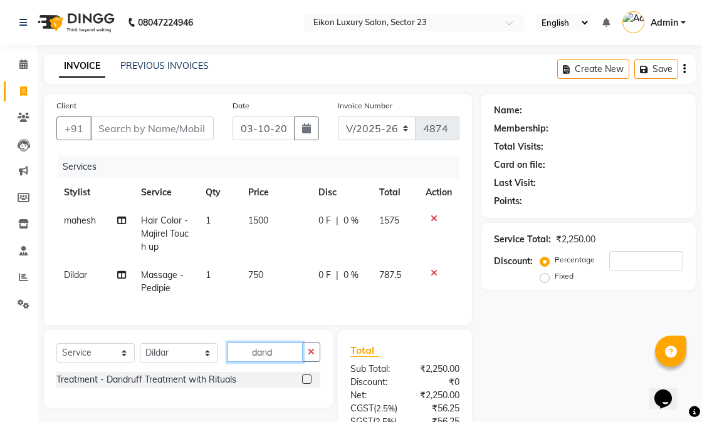
type input "dand"
drag, startPoint x: 304, startPoint y: 389, endPoint x: 296, endPoint y: 381, distance: 11.1
click at [305, 384] on label at bounding box center [306, 379] width 9 height 9
click at [305, 384] on input "checkbox" at bounding box center [306, 380] width 8 height 8
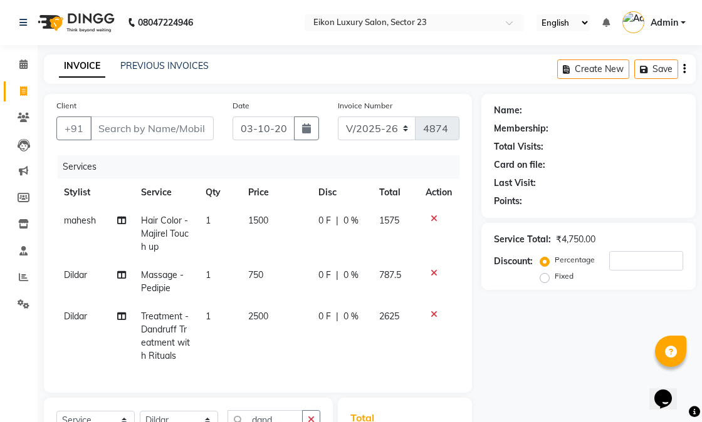
checkbox input "false"
click at [256, 320] on span "2500" at bounding box center [258, 316] width 20 height 11
select select "58954"
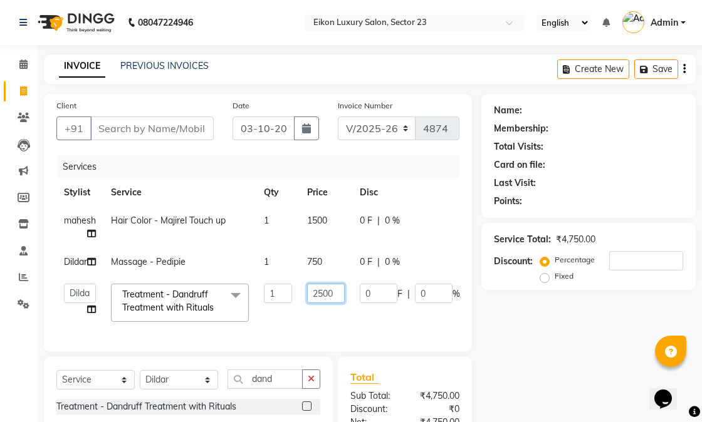
click at [320, 303] on input "2500" at bounding box center [326, 293] width 38 height 19
type input "1500"
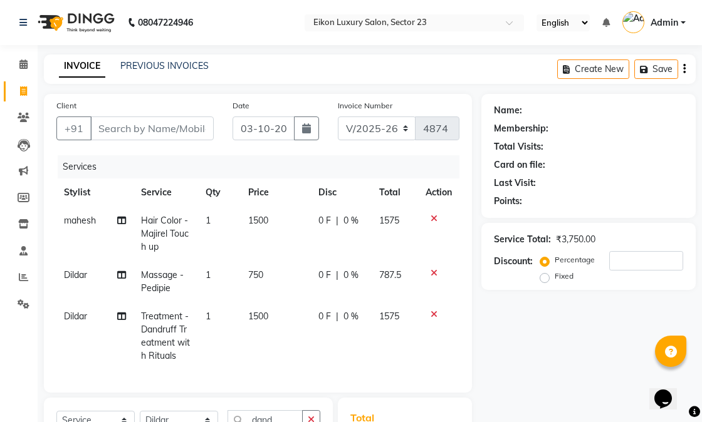
click at [560, 358] on div "Name: Membership: Total Visits: Card on file: Last Visit: Points: Service Total…" at bounding box center [593, 345] width 224 height 503
click at [159, 126] on input "Client" at bounding box center [151, 129] width 123 height 24
type input "9"
type input "0"
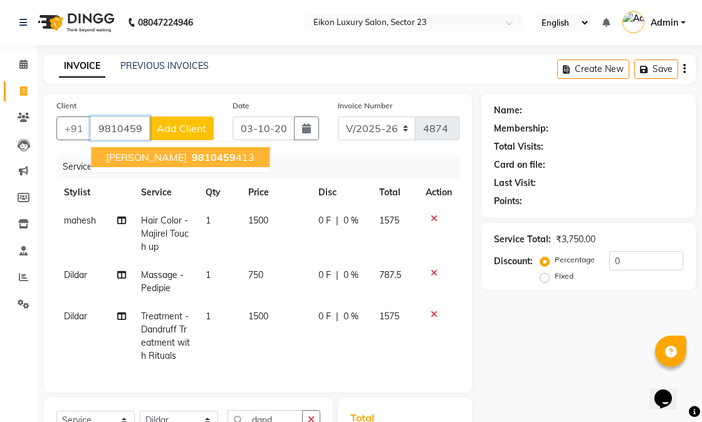
drag, startPoint x: 120, startPoint y: 157, endPoint x: 135, endPoint y: 161, distance: 16.3
click at [120, 157] on span "jyoti malik" at bounding box center [146, 157] width 81 height 13
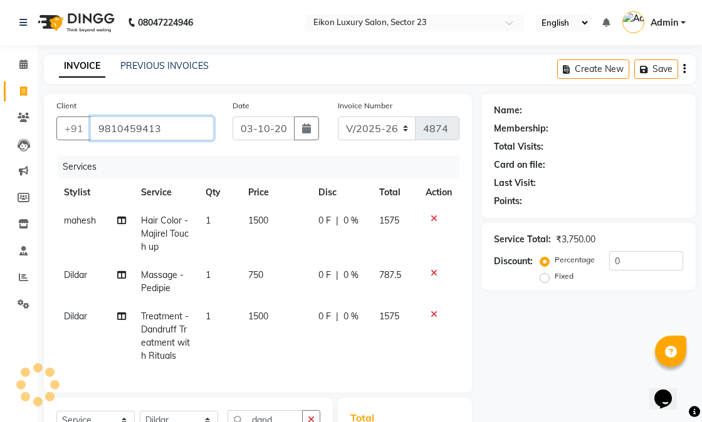
type input "9810459413"
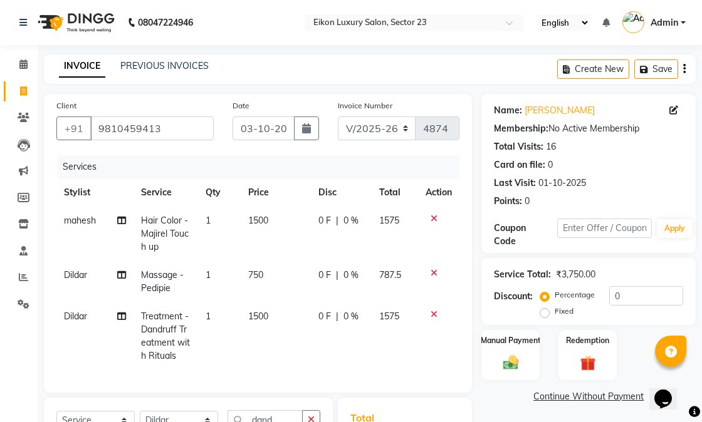
click at [83, 222] on span "mahesh" at bounding box center [80, 220] width 32 height 11
select select "86323"
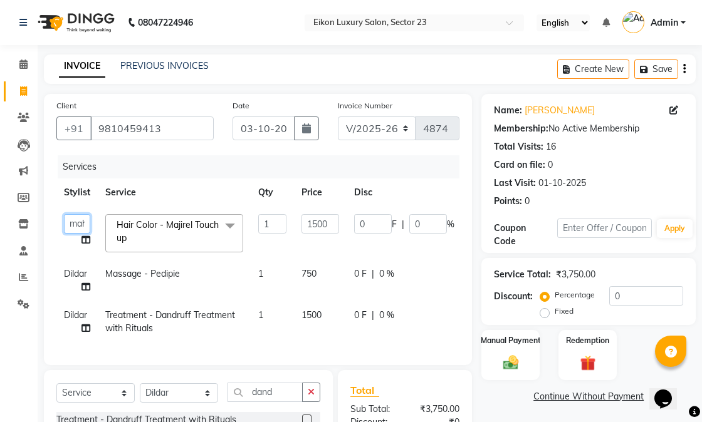
click at [83, 222] on select "Abhishek amit anchal Ashu Bilal Dildar Geeta Hritik Jatin mahesh Manav Mohit Pi…" at bounding box center [77, 223] width 26 height 19
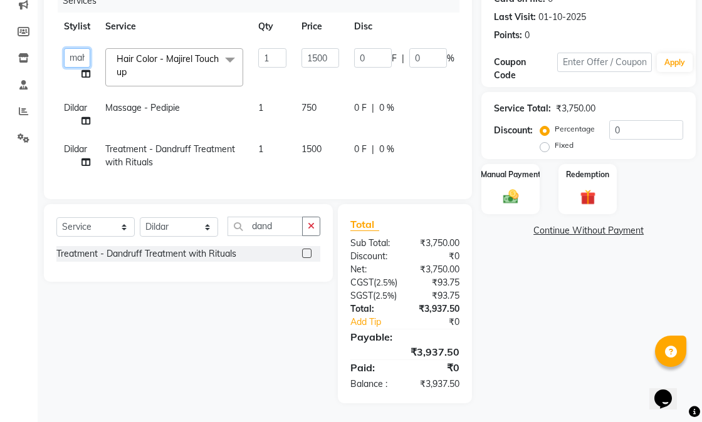
scroll to position [191, 0]
click at [586, 333] on div "Name: Jyoti Malik Membership: No Active Membership Total Visits: 16 Card on fil…" at bounding box center [593, 166] width 224 height 476
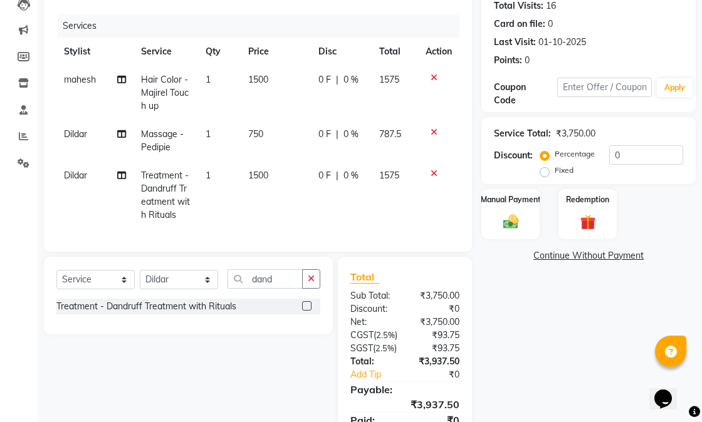
scroll to position [0, 0]
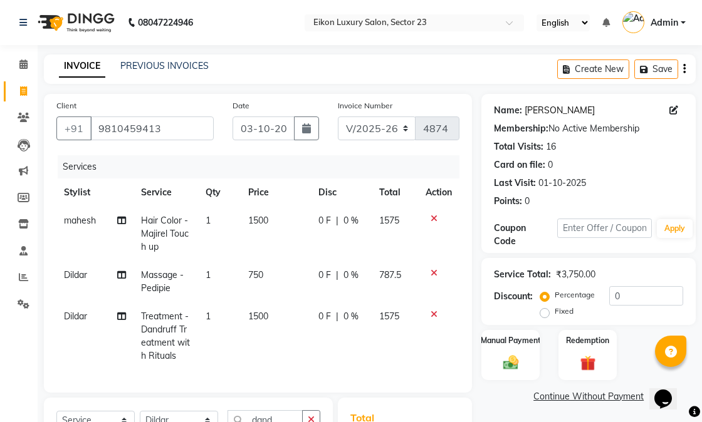
click at [555, 107] on link "Jyoti Malik" at bounding box center [559, 110] width 70 height 13
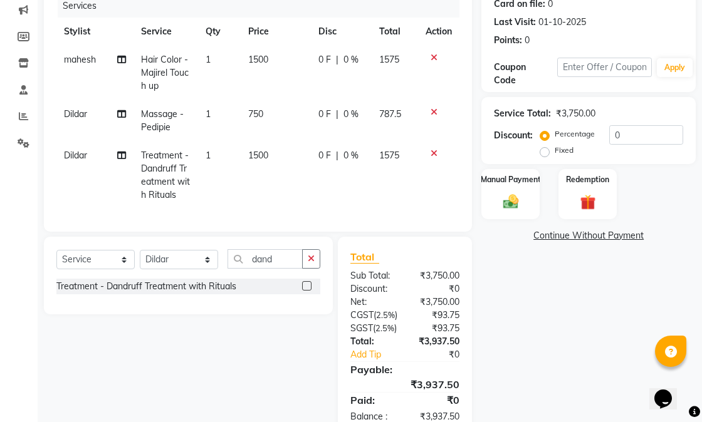
scroll to position [230, 0]
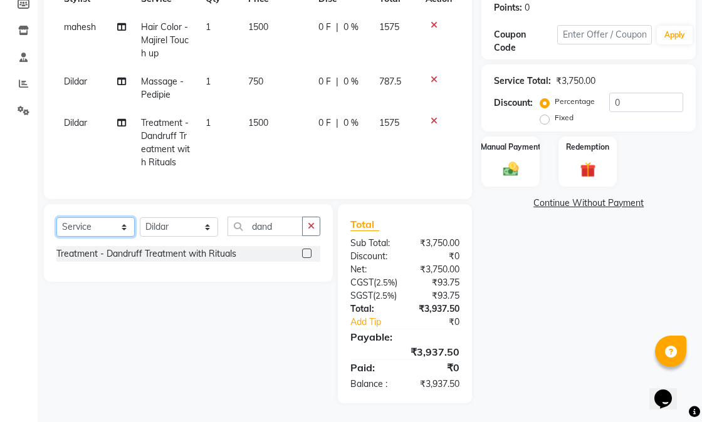
click at [120, 217] on select "Select Service Product Membership Package Voucher Prepaid Gift Card" at bounding box center [95, 226] width 78 height 19
select select "membership"
click at [56, 217] on select "Select Service Product Membership Package Voucher Prepaid Gift Card" at bounding box center [95, 226] width 78 height 19
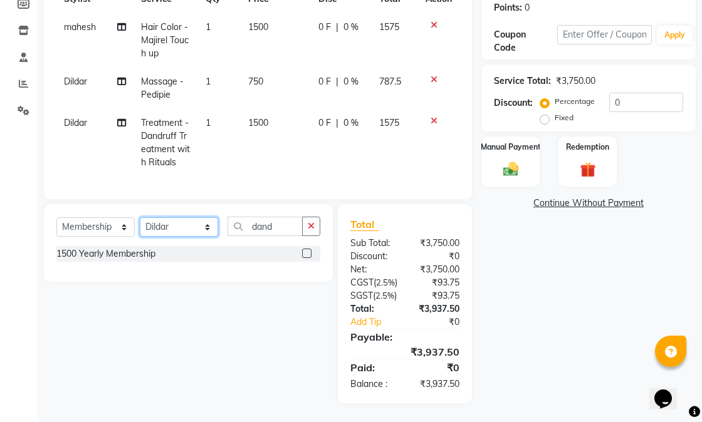
click at [189, 217] on select "Select Stylist Abhishek amit anchal Ashu Bilal Dildar Geeta Hritik Jatin mahesh…" at bounding box center [179, 226] width 78 height 19
select select "58947"
click at [140, 217] on select "Select Stylist Abhishek amit anchal Ashu Bilal Dildar Geeta Hritik Jatin mahesh…" at bounding box center [179, 226] width 78 height 19
drag, startPoint x: 274, startPoint y: 206, endPoint x: 243, endPoint y: 209, distance: 30.9
click at [227, 217] on input "dand" at bounding box center [264, 226] width 75 height 19
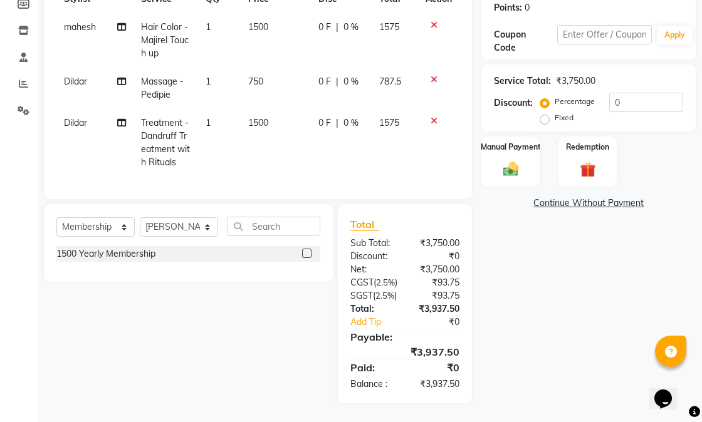
click at [304, 246] on div at bounding box center [311, 254] width 18 height 16
click at [304, 249] on label at bounding box center [306, 253] width 9 height 9
click at [304, 250] on input "checkbox" at bounding box center [306, 254] width 8 height 8
select select "select"
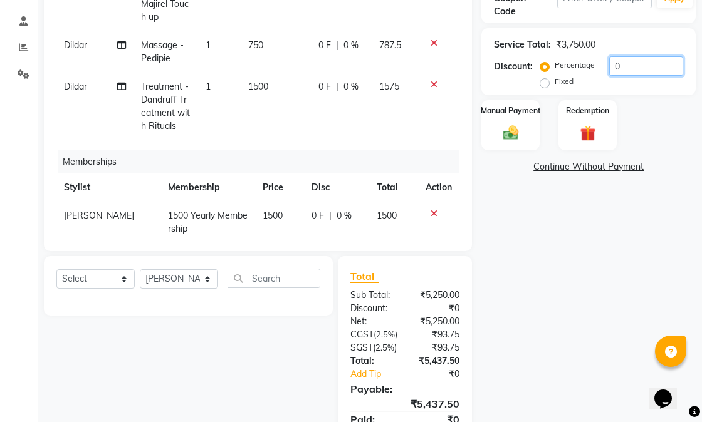
drag, startPoint x: 628, startPoint y: 65, endPoint x: 609, endPoint y: 61, distance: 19.2
click at [609, 61] on input "0" at bounding box center [646, 65] width 74 height 19
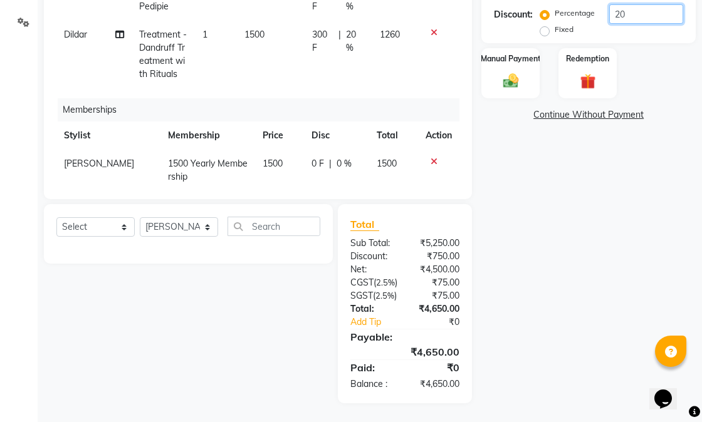
type input "20"
click at [637, 249] on div "Name: Jyoti Malik Membership: No Active Membership Total Visits: 16 Card on fil…" at bounding box center [593, 108] width 224 height 592
click at [504, 71] on img at bounding box center [511, 80] width 26 height 18
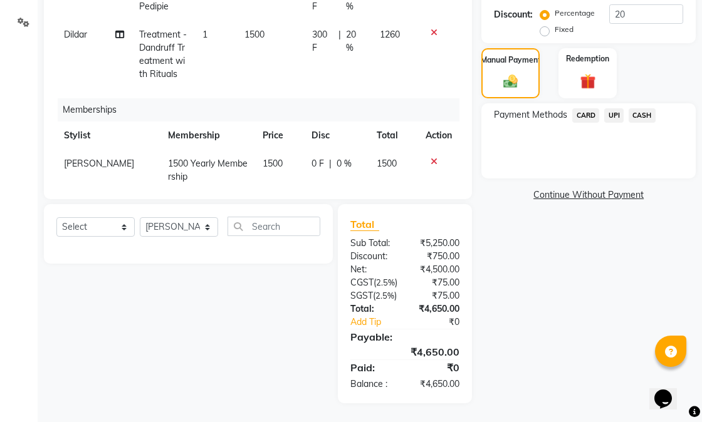
click at [610, 108] on span "UPI" at bounding box center [613, 115] width 19 height 14
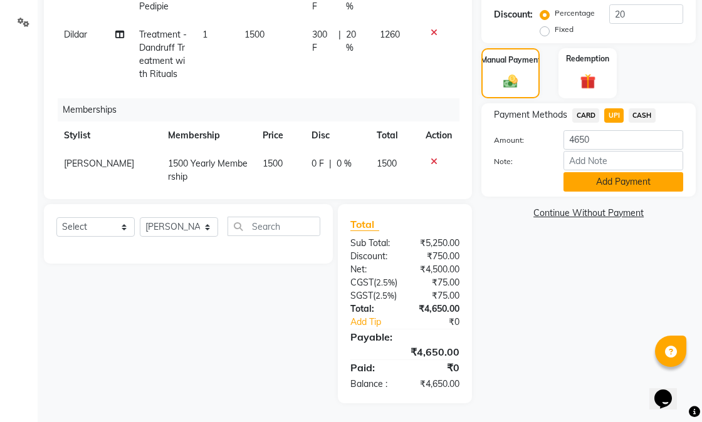
click at [625, 172] on button "Add Payment" at bounding box center [623, 181] width 120 height 19
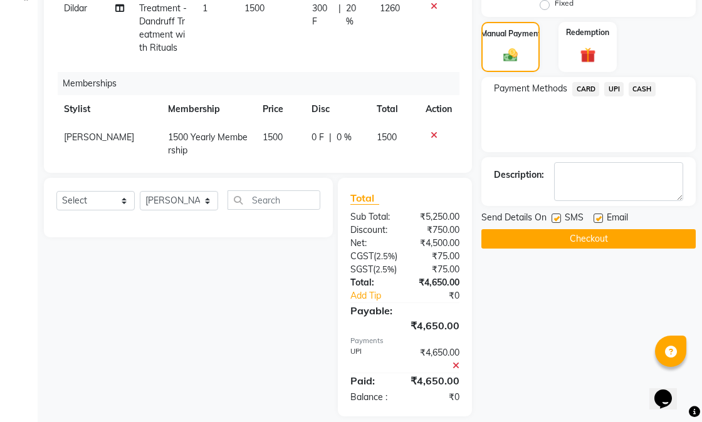
scroll to position [347, 0]
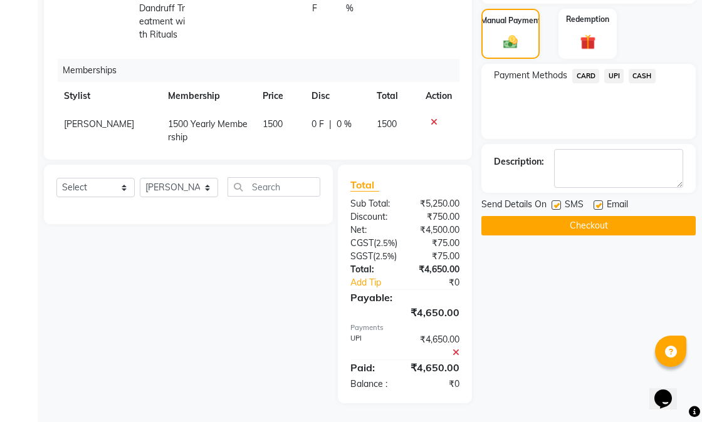
click at [598, 201] on label at bounding box center [597, 205] width 9 height 9
click at [598, 202] on input "checkbox" at bounding box center [597, 206] width 8 height 8
checkbox input "false"
click at [577, 216] on button "Checkout" at bounding box center [588, 225] width 214 height 19
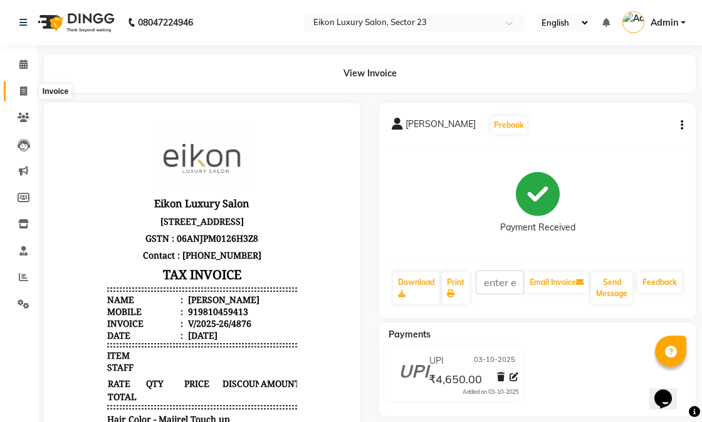
click at [23, 91] on icon at bounding box center [23, 90] width 7 height 9
select select "service"
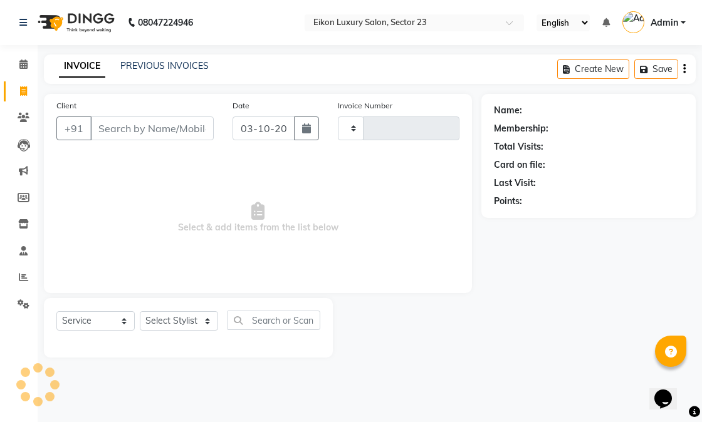
type input "4877"
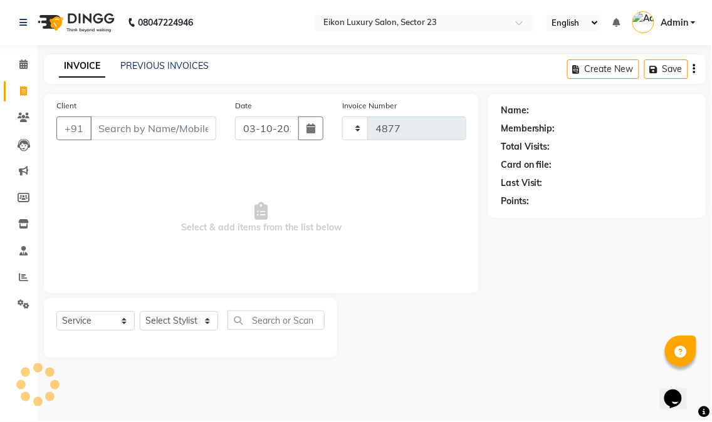
select select "7080"
click at [28, 279] on span at bounding box center [24, 278] width 22 height 14
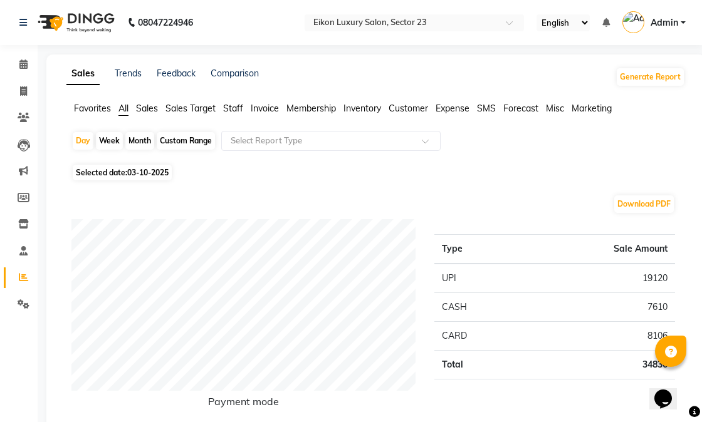
click at [242, 107] on span "Staff" at bounding box center [233, 108] width 20 height 11
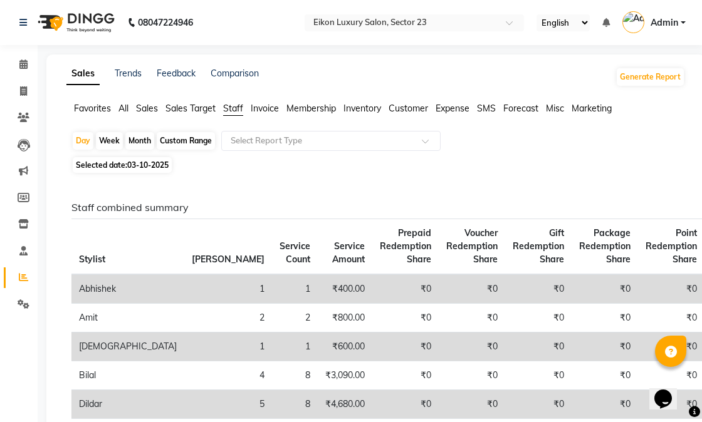
click at [127, 112] on span "All" at bounding box center [123, 108] width 10 height 11
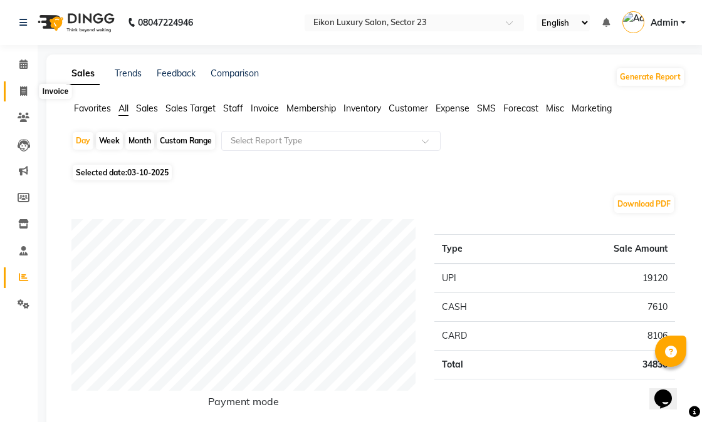
click at [16, 89] on span at bounding box center [24, 92] width 22 height 14
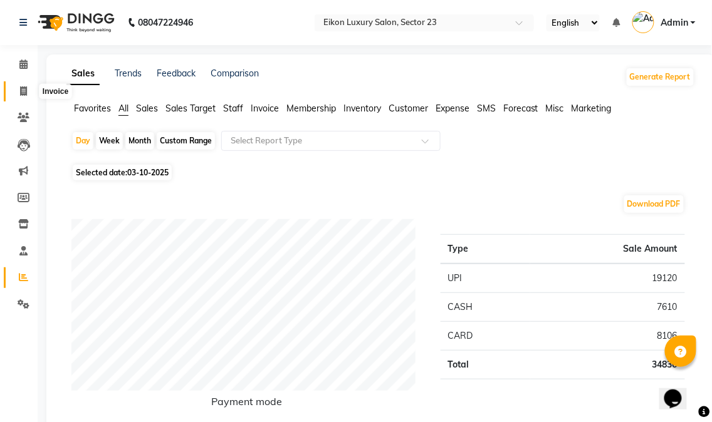
select select "service"
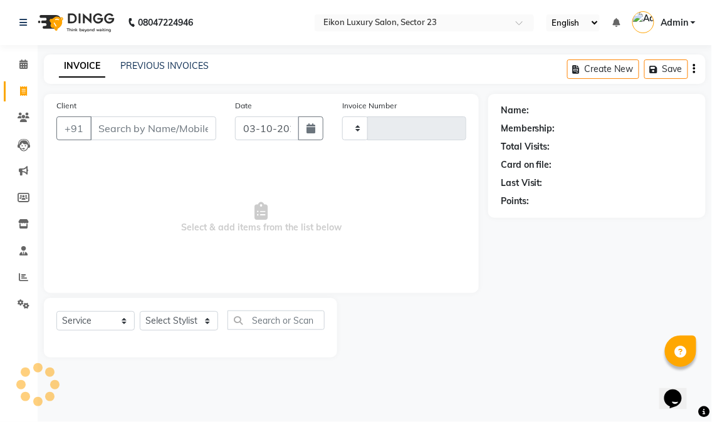
type input "4877"
select select "7080"
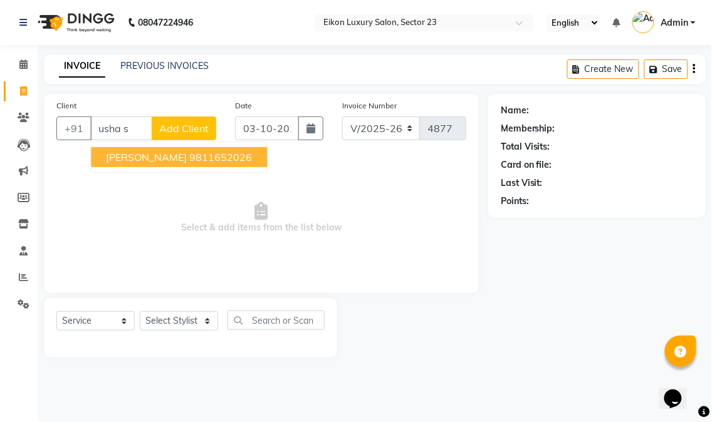
click at [157, 157] on span "Ms Usha Sharma" at bounding box center [146, 157] width 81 height 13
type input "9811652026"
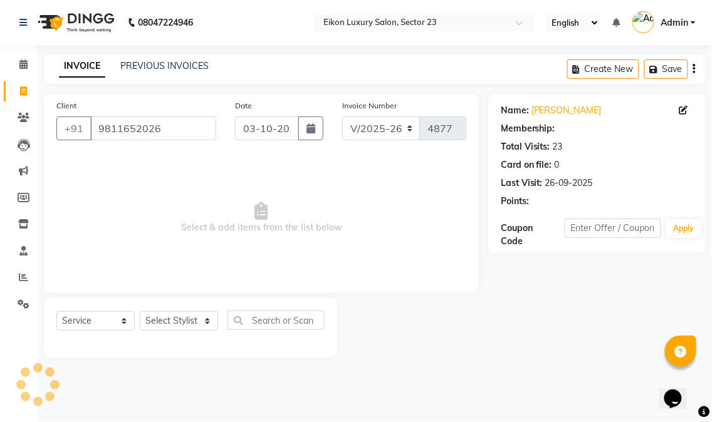
select select "1: Object"
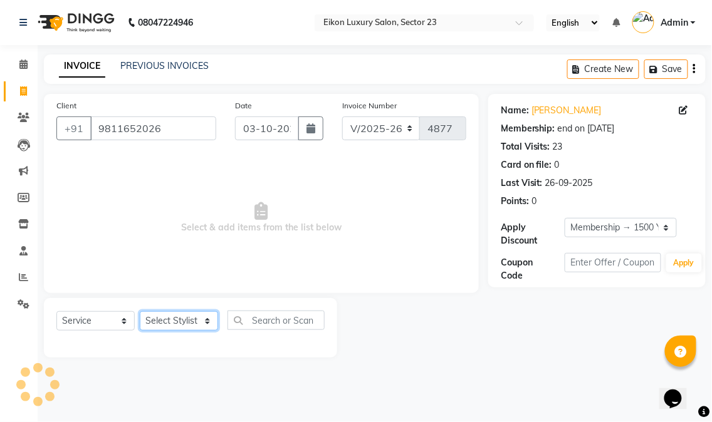
click at [180, 323] on select "Select Stylist Abhishek amit anchal Ashu Bilal Dildar Geeta Hritik Jatin mahesh…" at bounding box center [179, 320] width 78 height 19
select select "91041"
click at [140, 312] on select "Select Stylist Abhishek amit anchal Ashu Bilal Dildar Geeta Hritik Jatin mahesh…" at bounding box center [179, 320] width 78 height 19
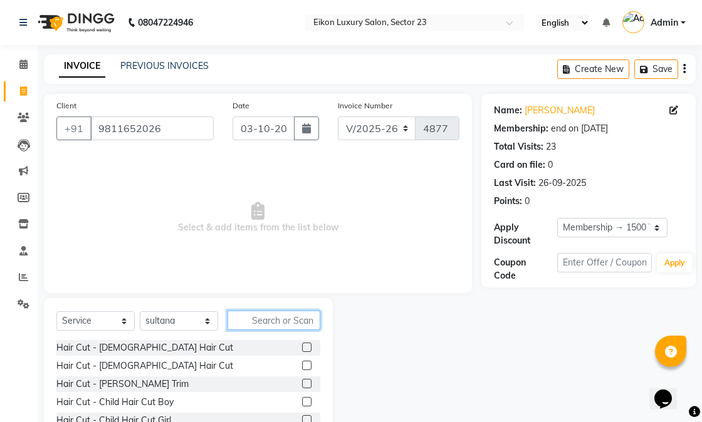
click at [304, 321] on input "text" at bounding box center [273, 320] width 93 height 19
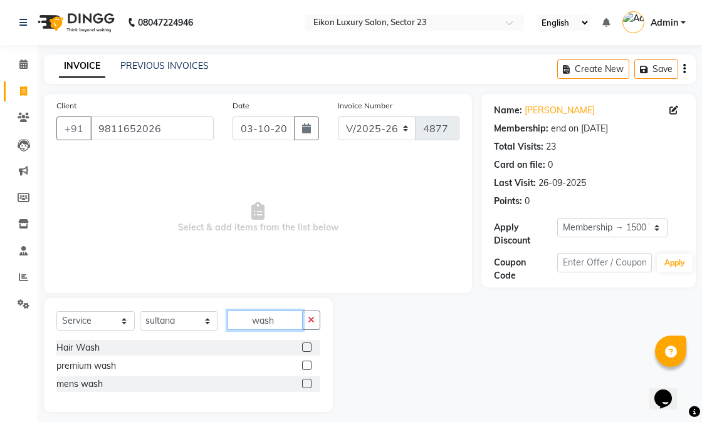
type input "wash"
click at [306, 349] on label at bounding box center [306, 347] width 9 height 9
click at [306, 349] on input "checkbox" at bounding box center [306, 348] width 8 height 8
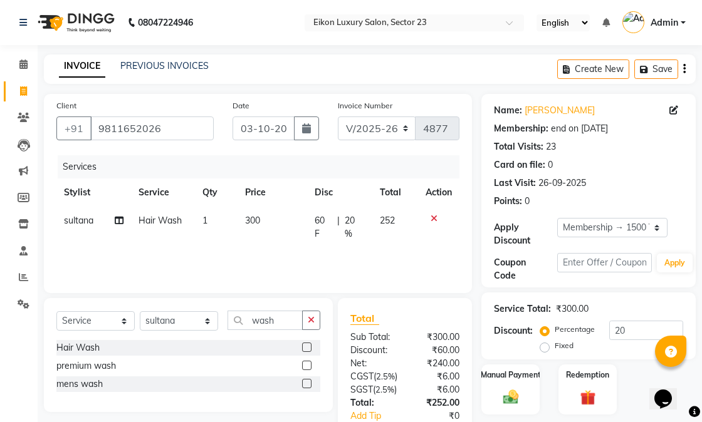
checkbox input "false"
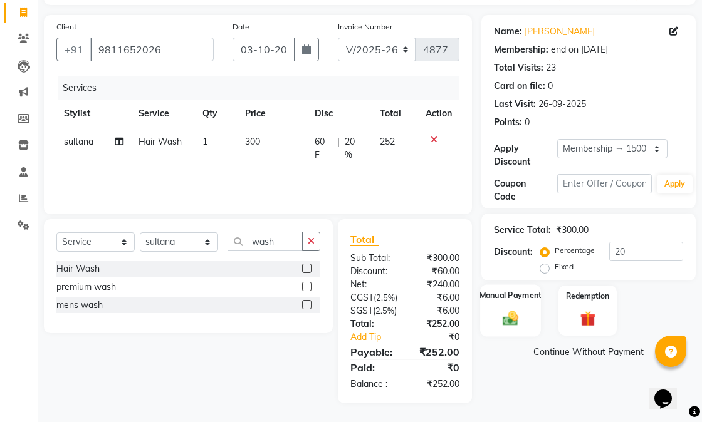
click at [522, 309] on img at bounding box center [511, 318] width 26 height 18
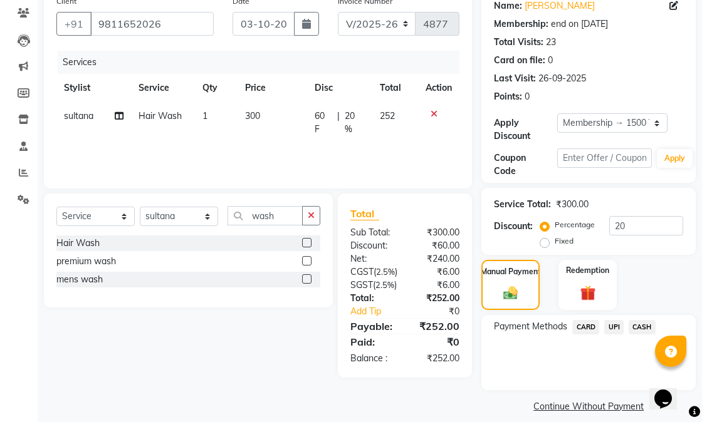
click at [611, 326] on span "UPI" at bounding box center [613, 327] width 19 height 14
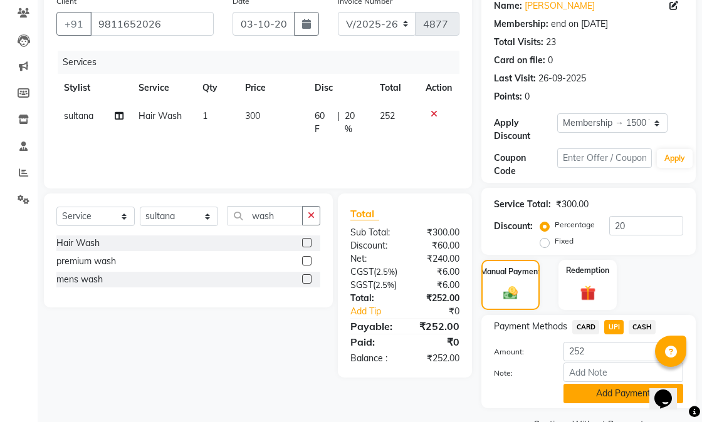
click at [592, 392] on button "Add Payment" at bounding box center [623, 393] width 120 height 19
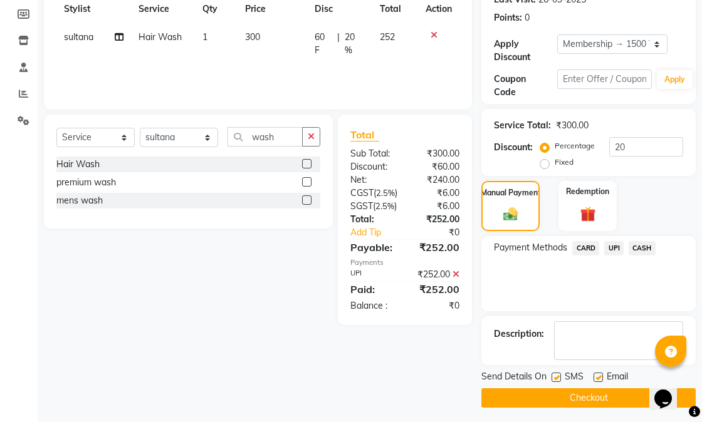
scroll to position [188, 0]
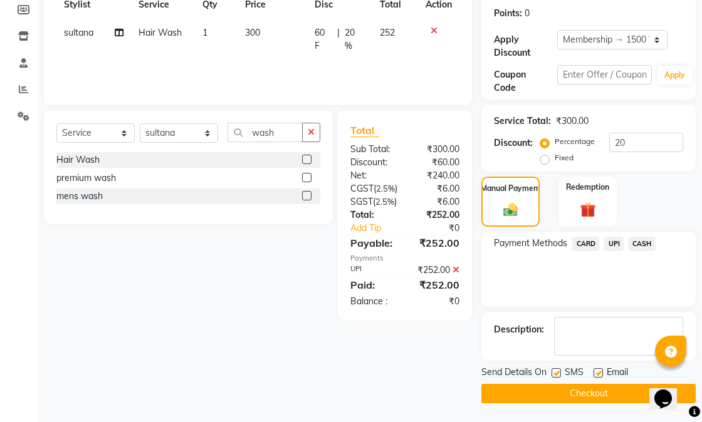
click at [597, 376] on label at bounding box center [597, 372] width 9 height 9
click at [597, 376] on input "checkbox" at bounding box center [597, 374] width 8 height 8
checkbox input "false"
click at [575, 389] on button "Checkout" at bounding box center [588, 393] width 214 height 19
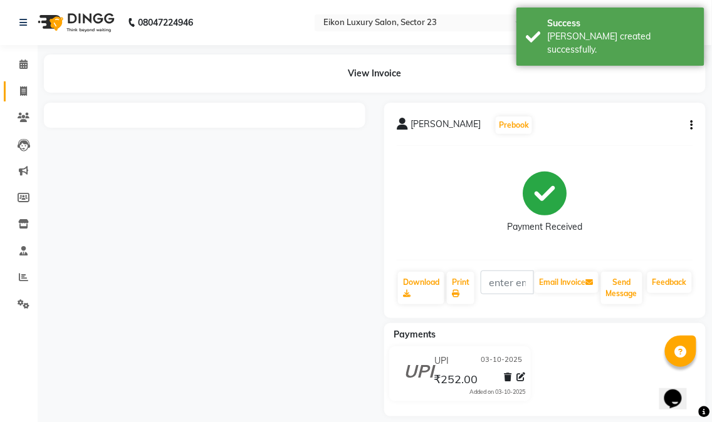
click at [23, 86] on icon at bounding box center [23, 90] width 7 height 9
select select "service"
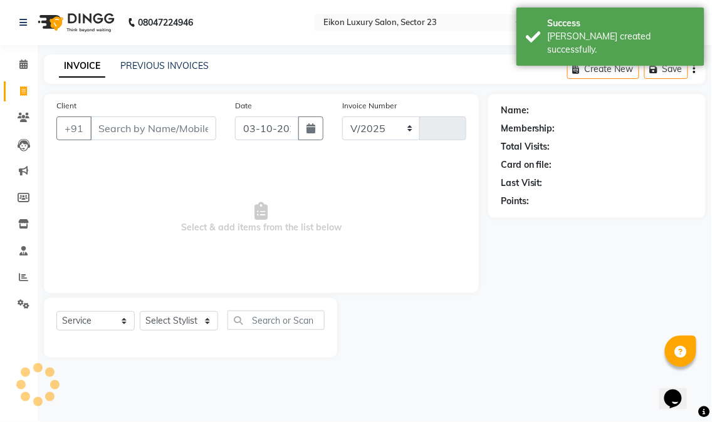
select select "7080"
type input "4878"
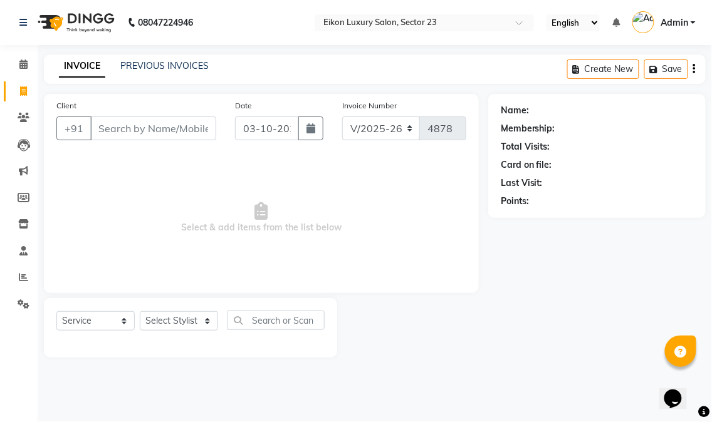
click at [178, 130] on input "Client" at bounding box center [153, 129] width 126 height 24
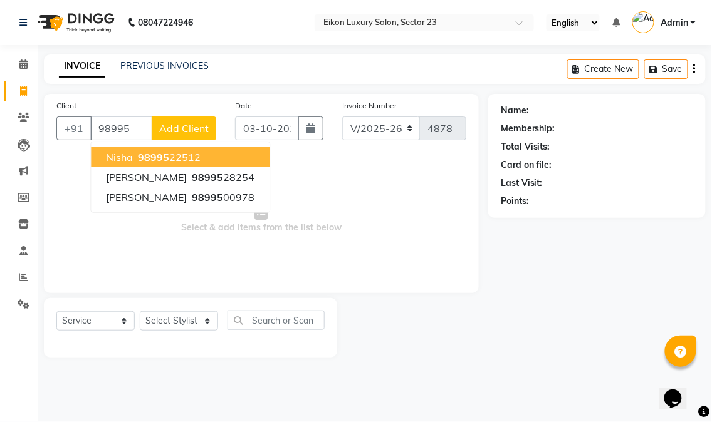
click at [187, 151] on ngb-highlight "98995 22512" at bounding box center [167, 157] width 65 height 13
type input "9899522512"
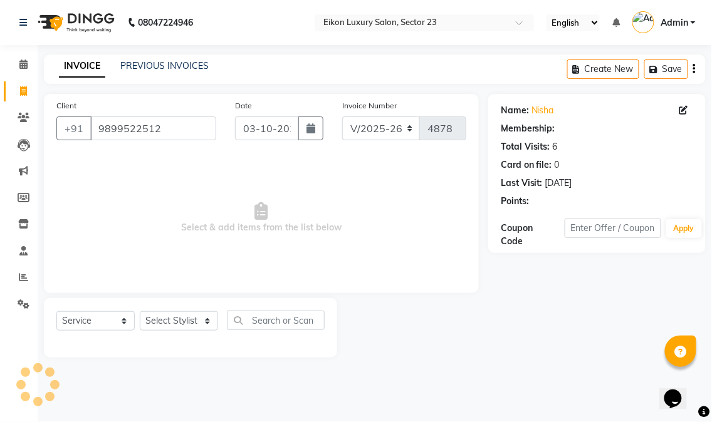
select select "1: Object"
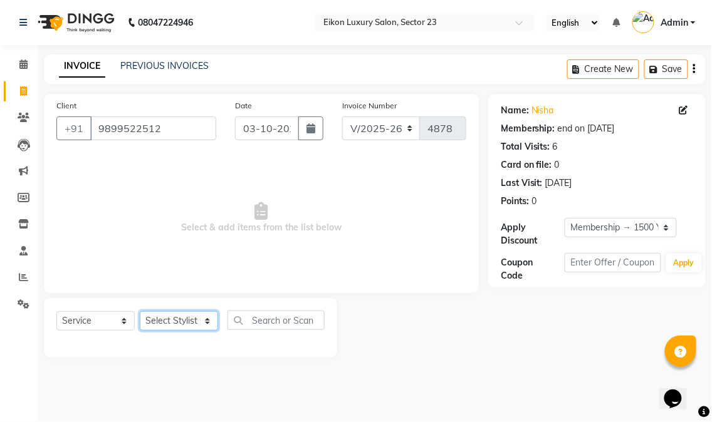
click at [190, 322] on select "Select Stylist Abhishek amit anchal Ashu Bilal Dildar Geeta Hritik Jatin mahesh…" at bounding box center [179, 320] width 78 height 19
select select "58951"
click at [140, 312] on select "Select Stylist Abhishek amit anchal Ashu Bilal Dildar Geeta Hritik Jatin mahesh…" at bounding box center [179, 320] width 78 height 19
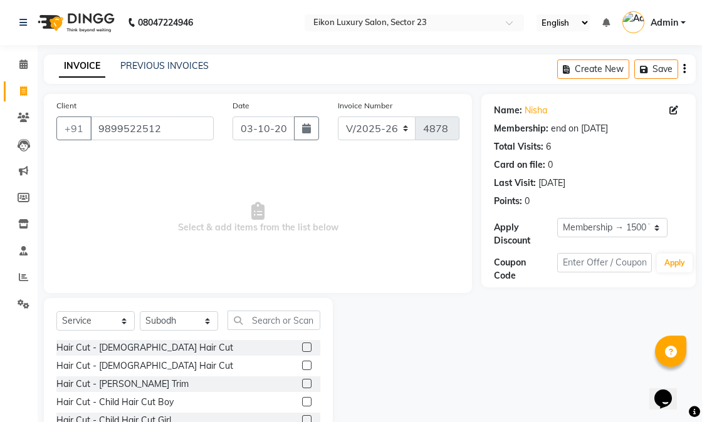
click at [302, 362] on label at bounding box center [306, 365] width 9 height 9
click at [302, 362] on input "checkbox" at bounding box center [306, 366] width 8 height 8
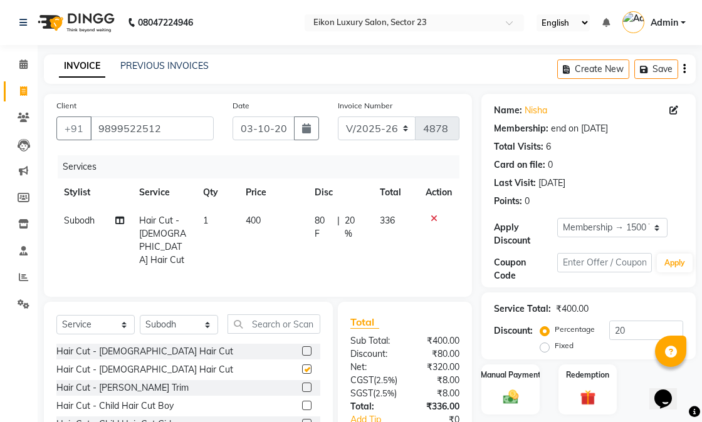
checkbox input "false"
click at [284, 326] on input "text" at bounding box center [273, 324] width 93 height 19
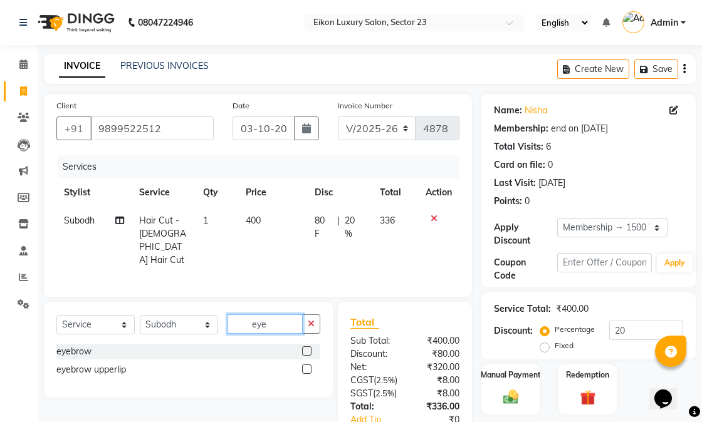
type input "eye"
click at [305, 349] on label at bounding box center [306, 351] width 9 height 9
click at [305, 349] on input "checkbox" at bounding box center [306, 352] width 8 height 8
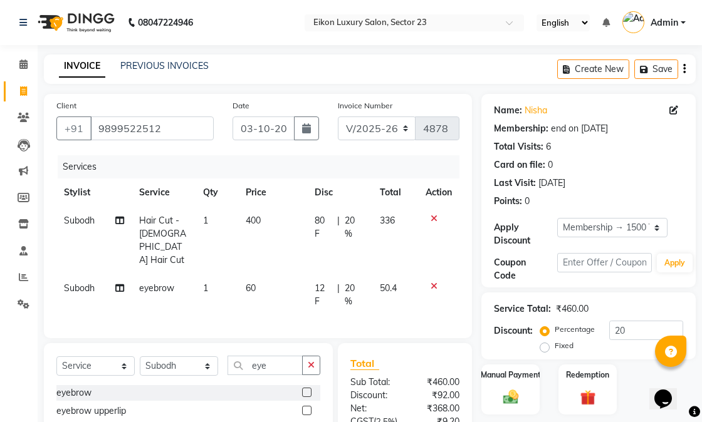
checkbox input "false"
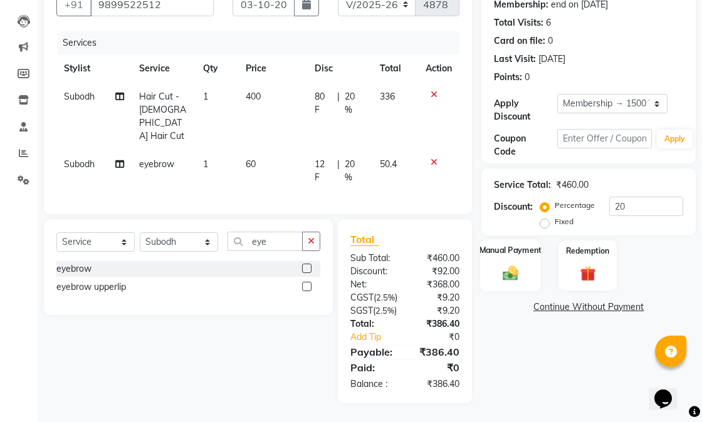
click at [519, 264] on img at bounding box center [511, 273] width 26 height 18
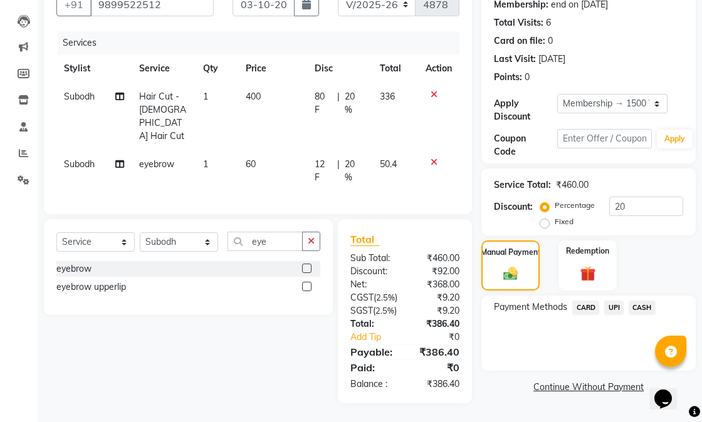
click at [620, 301] on span "UPI" at bounding box center [613, 308] width 19 height 14
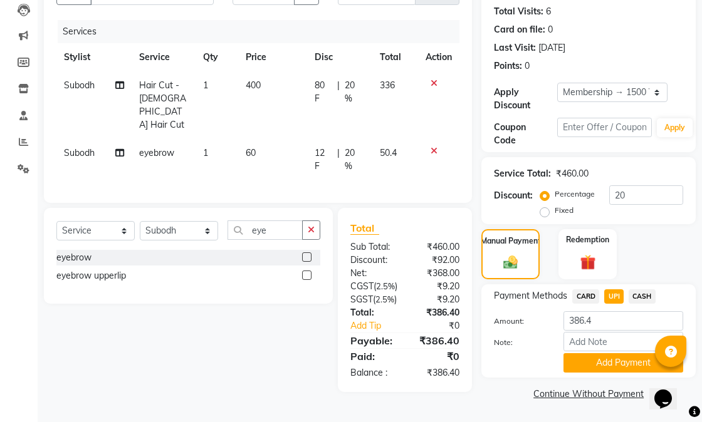
click at [602, 364] on div "Payment Methods CARD UPI CASH Amount: 386.4 Note: Add Payment" at bounding box center [588, 330] width 214 height 93
click at [604, 354] on button "Add Payment" at bounding box center [623, 362] width 120 height 19
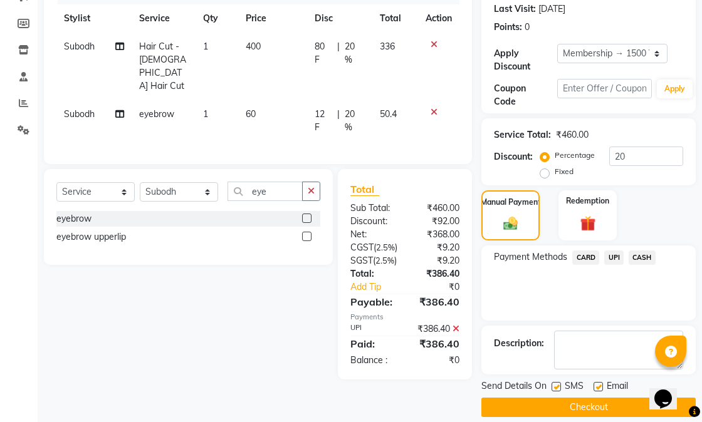
scroll to position [188, 0]
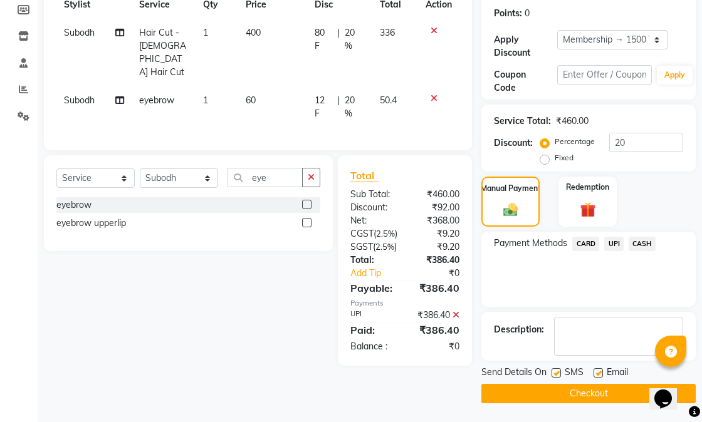
click at [599, 372] on label at bounding box center [597, 372] width 9 height 9
click at [599, 372] on input "checkbox" at bounding box center [597, 374] width 8 height 8
checkbox input "false"
click at [560, 385] on button "Checkout" at bounding box center [588, 393] width 214 height 19
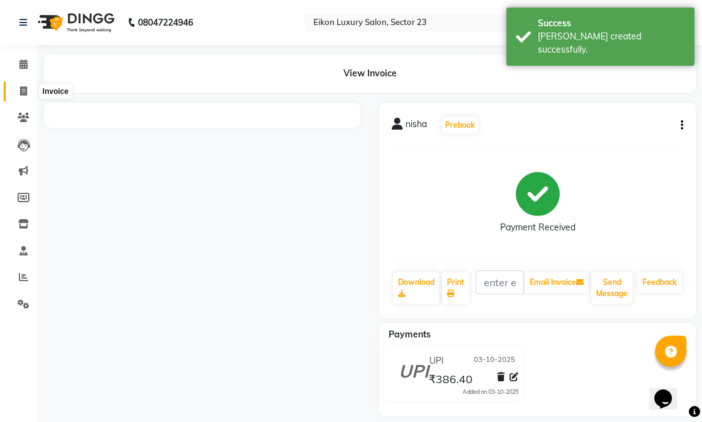
click at [25, 95] on icon at bounding box center [23, 90] width 7 height 9
select select "service"
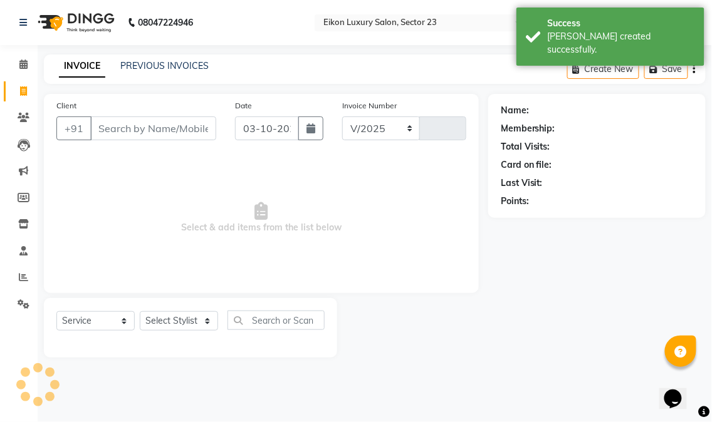
select select "7080"
type input "4879"
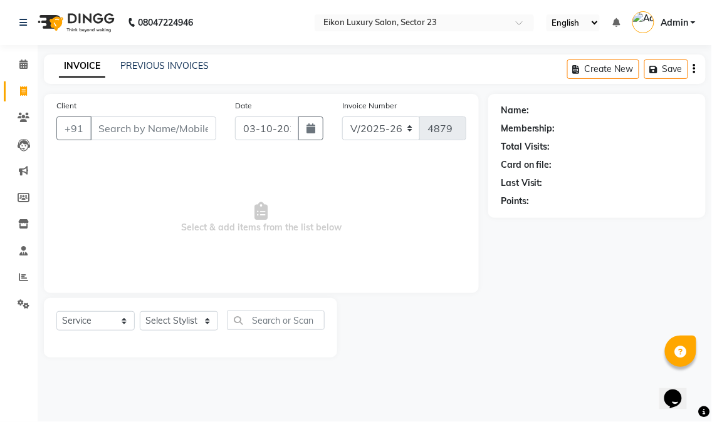
click at [132, 122] on input "Client" at bounding box center [153, 129] width 126 height 24
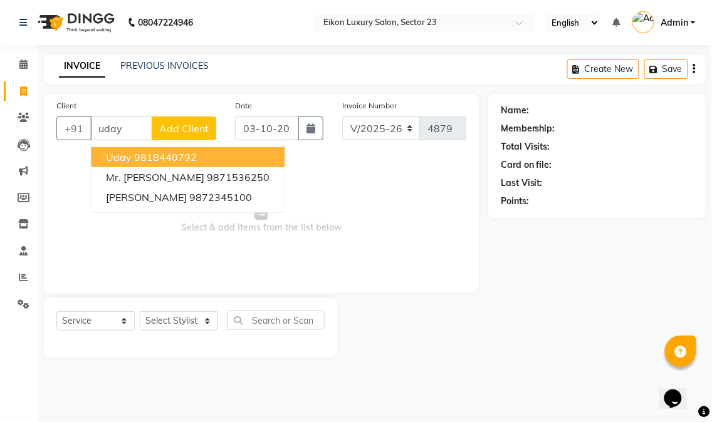
click at [146, 159] on ngb-highlight "9818440792" at bounding box center [165, 157] width 63 height 13
type input "9818440792"
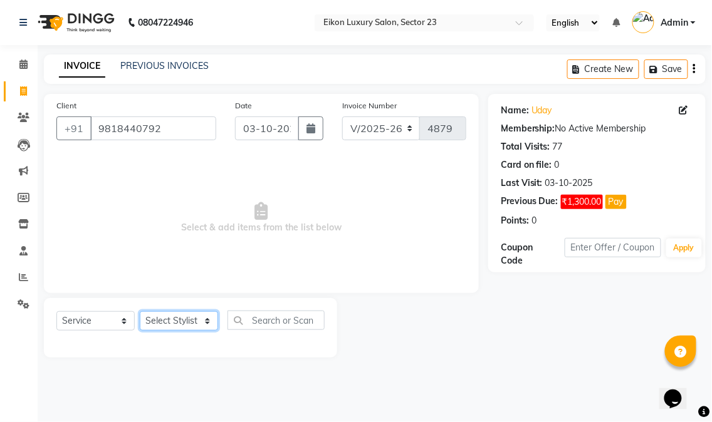
click at [177, 327] on select "Select Stylist Abhishek [PERSON_NAME] [PERSON_NAME] [PERSON_NAME] Prince ronak …" at bounding box center [179, 320] width 78 height 19
select select "58955"
click at [140, 312] on select "Select Stylist Abhishek [PERSON_NAME] [PERSON_NAME] [PERSON_NAME] Prince ronak …" at bounding box center [179, 320] width 78 height 19
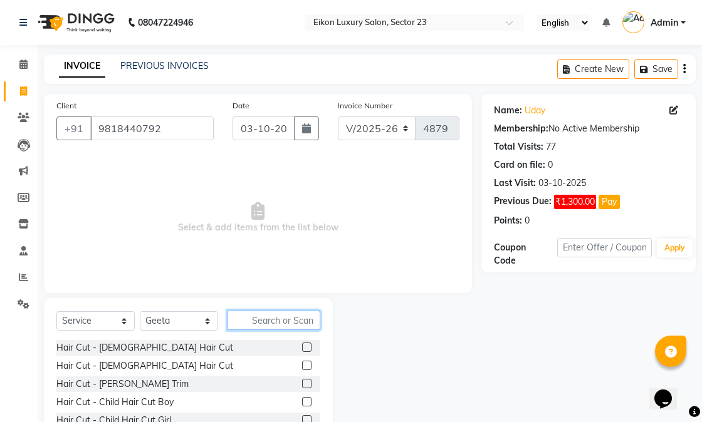
click at [276, 320] on input "text" at bounding box center [273, 320] width 93 height 19
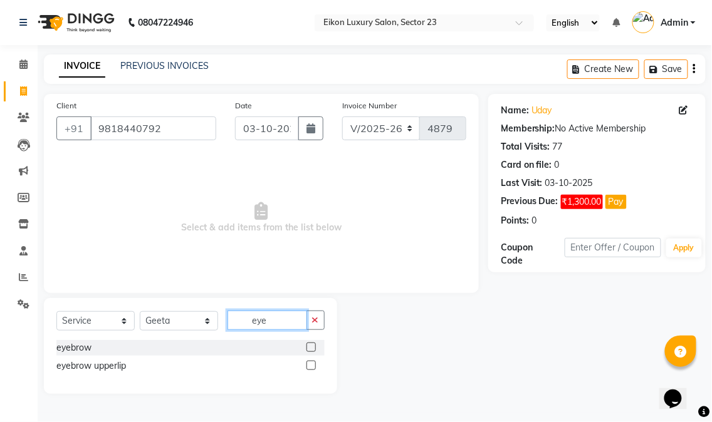
type input "eye"
click at [308, 347] on label at bounding box center [310, 347] width 9 height 9
click at [308, 347] on input "checkbox" at bounding box center [310, 348] width 8 height 8
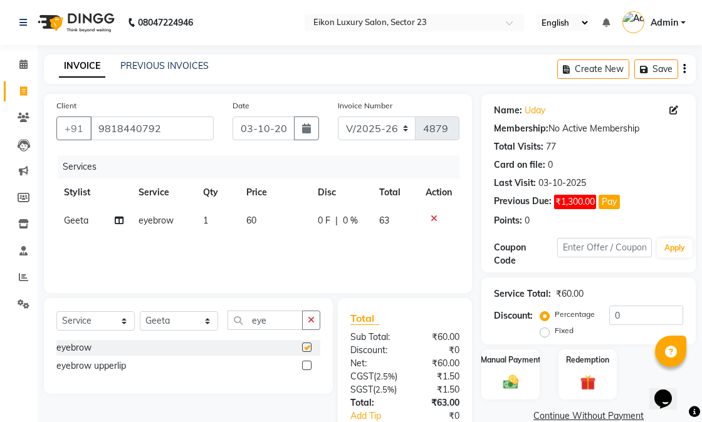
checkbox input "false"
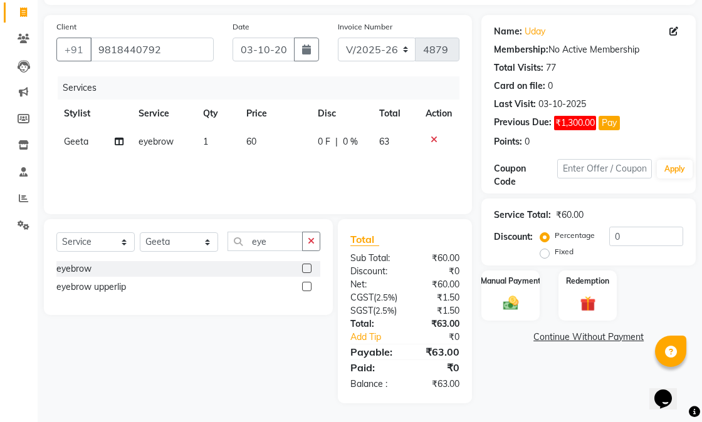
scroll to position [105, 0]
click at [504, 294] on img at bounding box center [511, 303] width 26 height 18
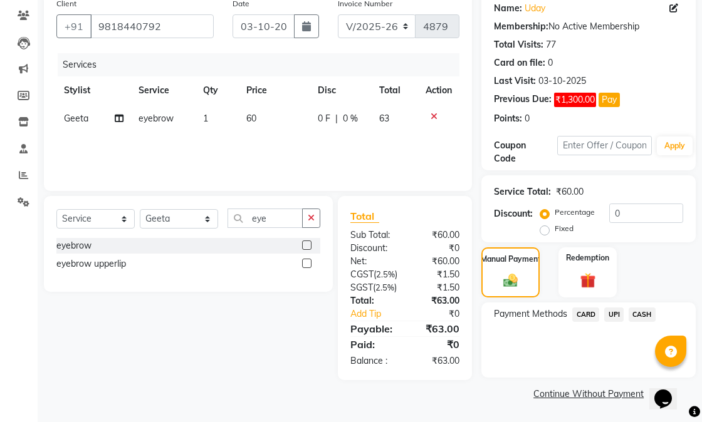
click at [612, 315] on span "UPI" at bounding box center [613, 315] width 19 height 14
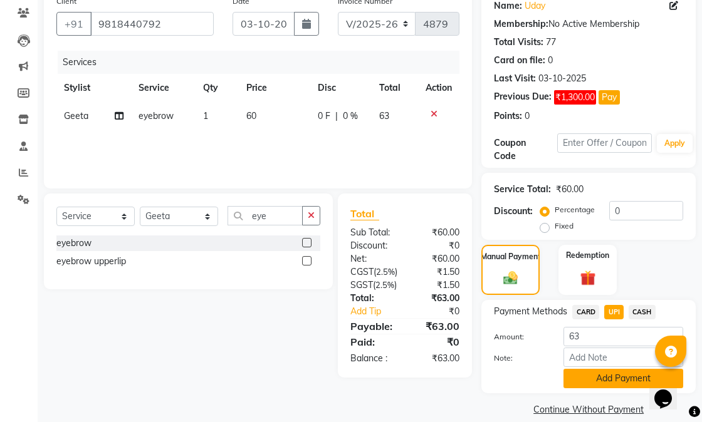
click at [583, 382] on button "Add Payment" at bounding box center [623, 378] width 120 height 19
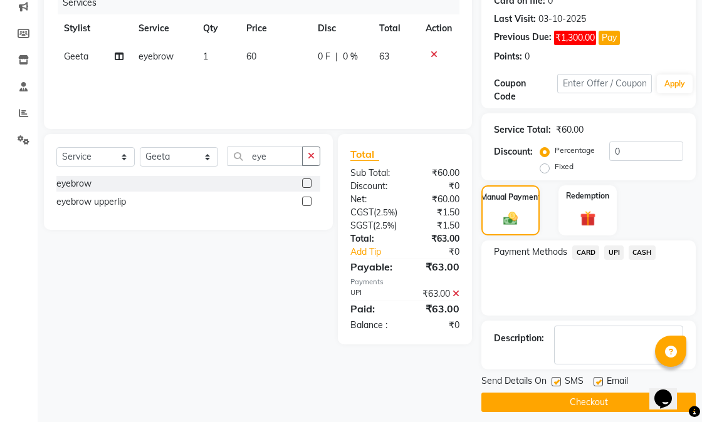
scroll to position [172, 0]
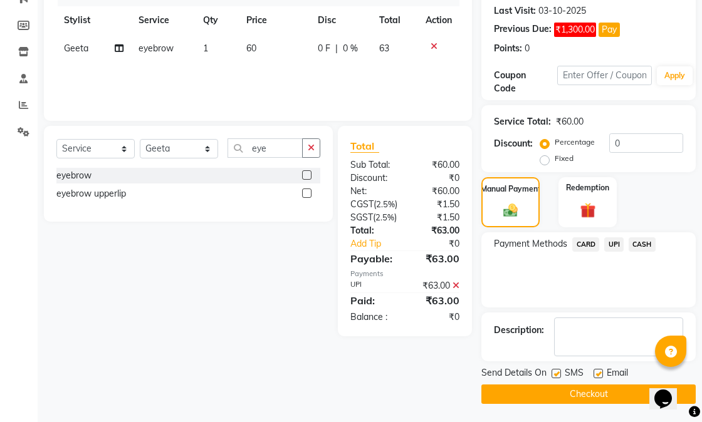
click at [597, 376] on label at bounding box center [597, 373] width 9 height 9
click at [597, 376] on input "checkbox" at bounding box center [597, 374] width 8 height 8
checkbox input "false"
click at [555, 373] on label at bounding box center [555, 373] width 9 height 9
click at [555, 373] on input "checkbox" at bounding box center [555, 374] width 8 height 8
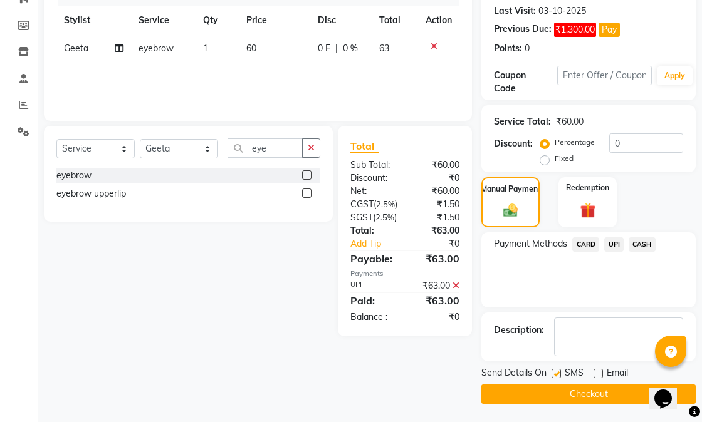
checkbox input "false"
click at [571, 392] on button "Checkout" at bounding box center [588, 394] width 214 height 19
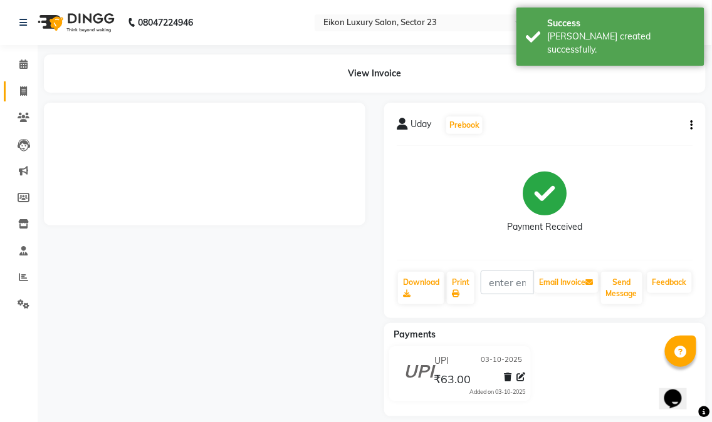
click at [18, 91] on span at bounding box center [24, 92] width 22 height 14
select select "service"
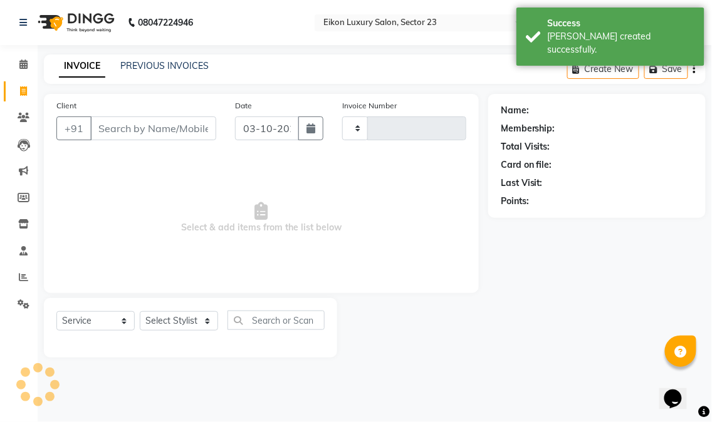
type input "4880"
select select "7080"
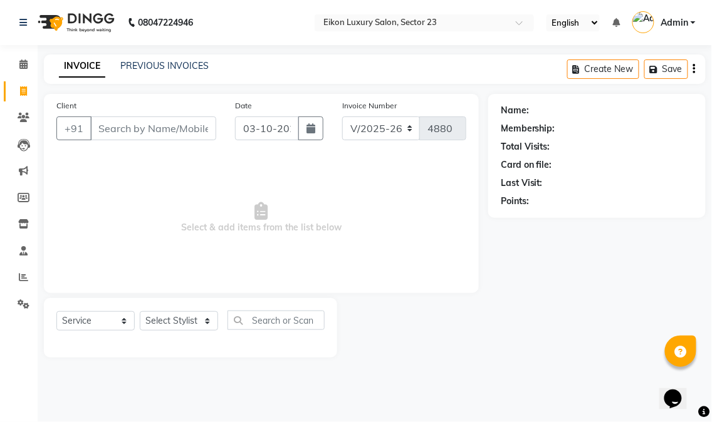
click at [185, 139] on input "Client" at bounding box center [153, 129] width 126 height 24
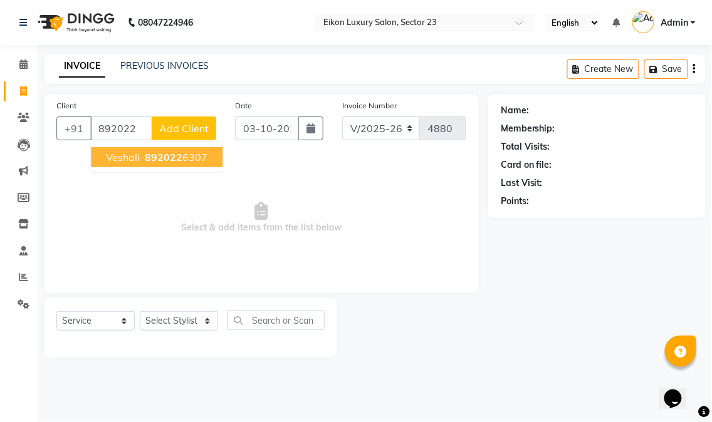
click at [182, 160] on ngb-highlight "892022 6307" at bounding box center [174, 157] width 65 height 13
type input "8920226307"
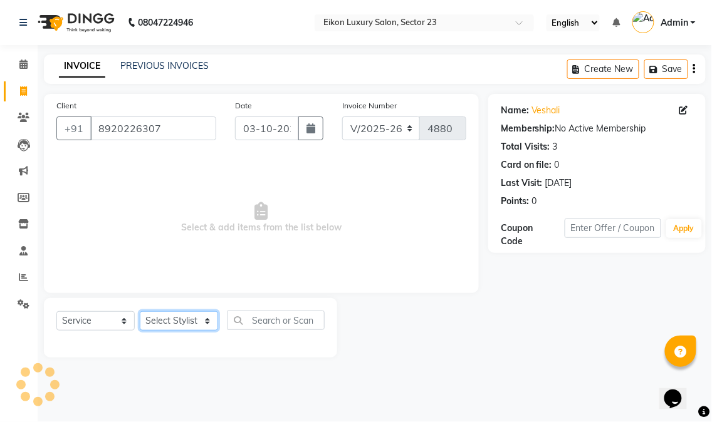
click at [177, 321] on select "Select Stylist Abhishek [PERSON_NAME] [PERSON_NAME] [PERSON_NAME] Prince ronak …" at bounding box center [179, 320] width 78 height 19
select select "58956"
click at [140, 312] on select "Select Stylist Abhishek [PERSON_NAME] [PERSON_NAME] [PERSON_NAME] Prince ronak …" at bounding box center [179, 320] width 78 height 19
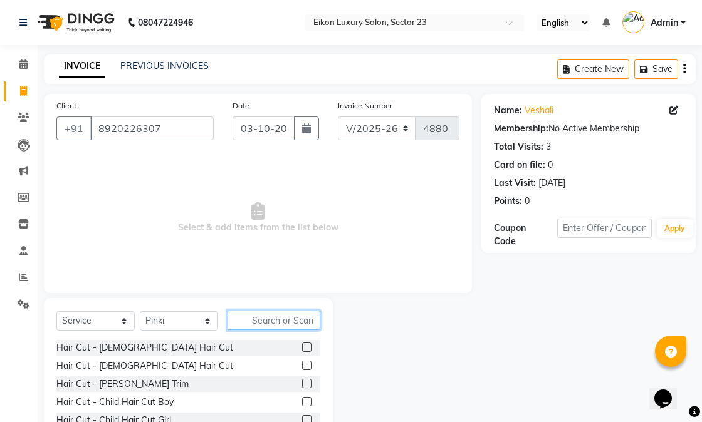
click at [295, 311] on input "text" at bounding box center [273, 320] width 93 height 19
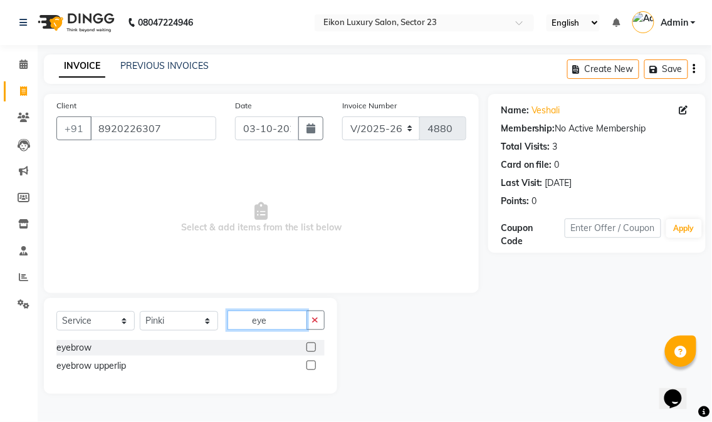
type input "eye"
click at [312, 345] on label at bounding box center [310, 347] width 9 height 9
click at [312, 345] on input "checkbox" at bounding box center [310, 348] width 8 height 8
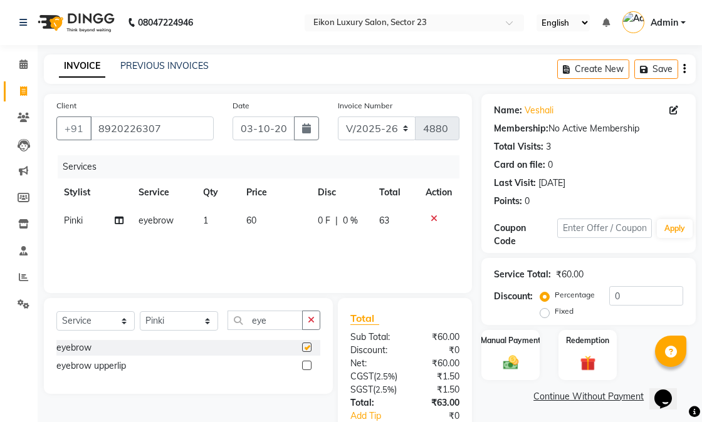
checkbox input "false"
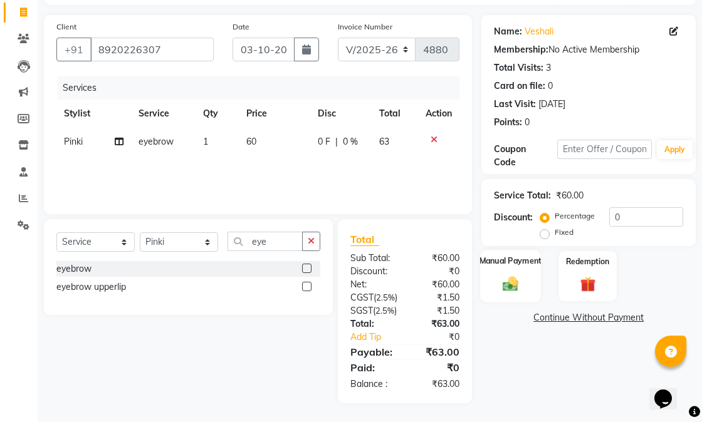
click at [518, 267] on div "Manual Payment" at bounding box center [510, 276] width 61 height 53
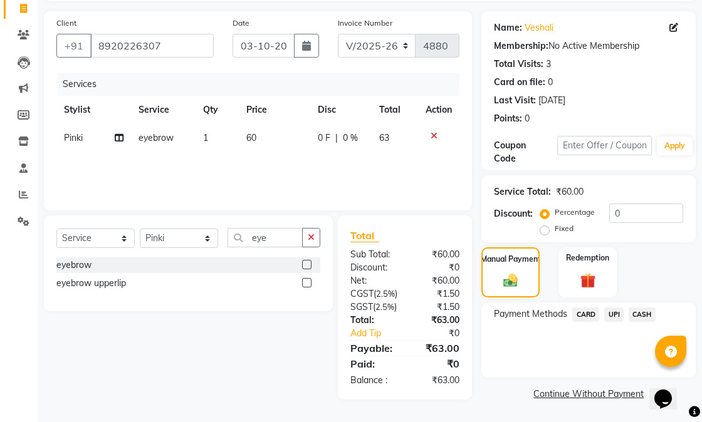
click at [613, 308] on span "UPI" at bounding box center [613, 315] width 19 height 14
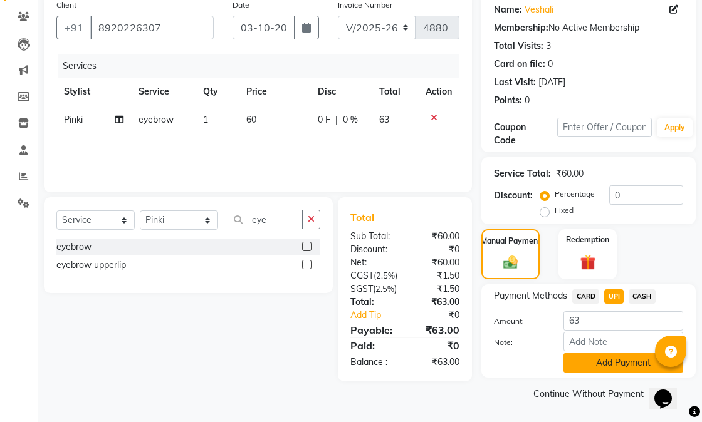
click at [605, 359] on button "Add Payment" at bounding box center [623, 362] width 120 height 19
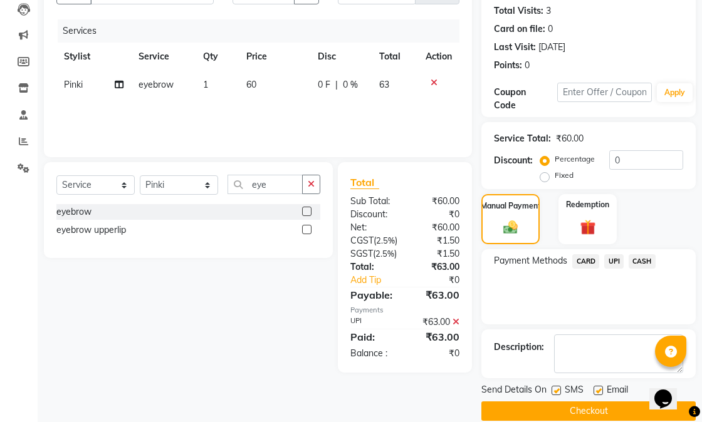
scroll to position [153, 0]
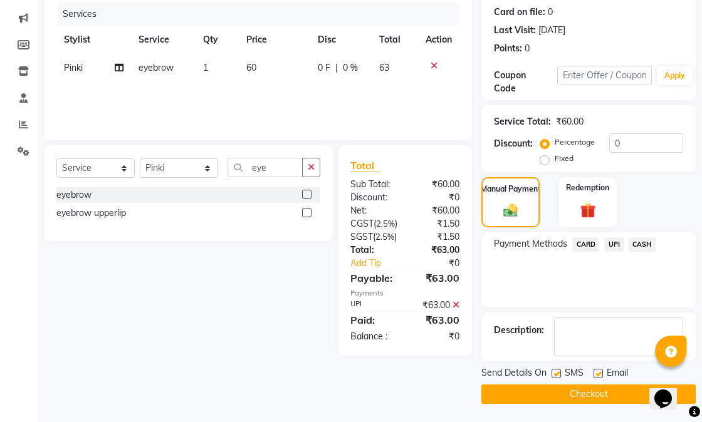
click at [596, 373] on label at bounding box center [597, 373] width 9 height 9
click at [596, 373] on input "checkbox" at bounding box center [597, 374] width 8 height 8
checkbox input "false"
click at [553, 374] on label at bounding box center [555, 373] width 9 height 9
click at [553, 374] on input "checkbox" at bounding box center [555, 374] width 8 height 8
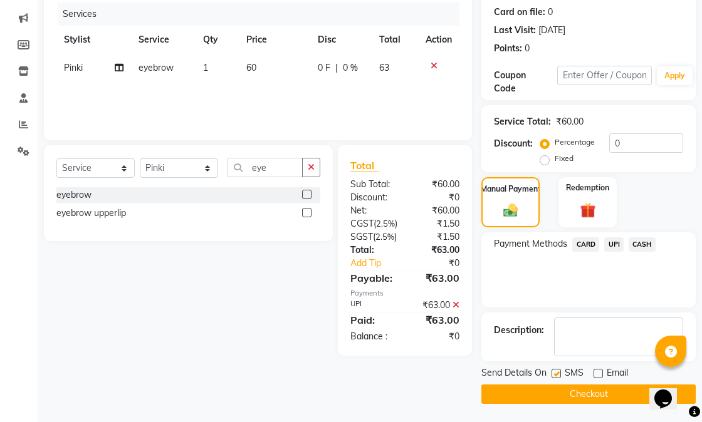
checkbox input "false"
click at [553, 387] on button "Checkout" at bounding box center [588, 394] width 214 height 19
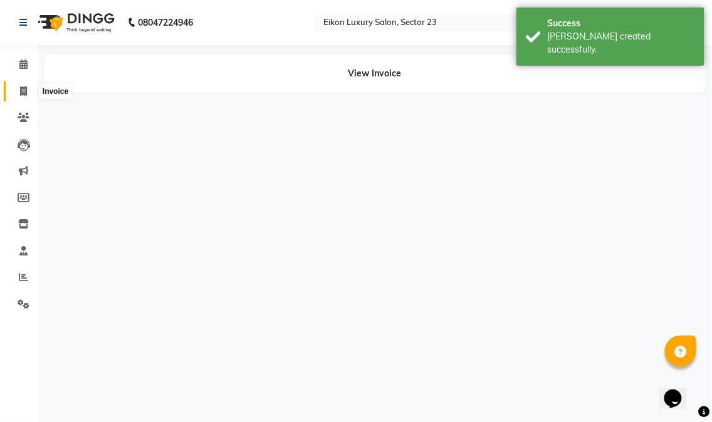
click at [26, 90] on icon at bounding box center [23, 90] width 7 height 9
select select "7080"
select select "service"
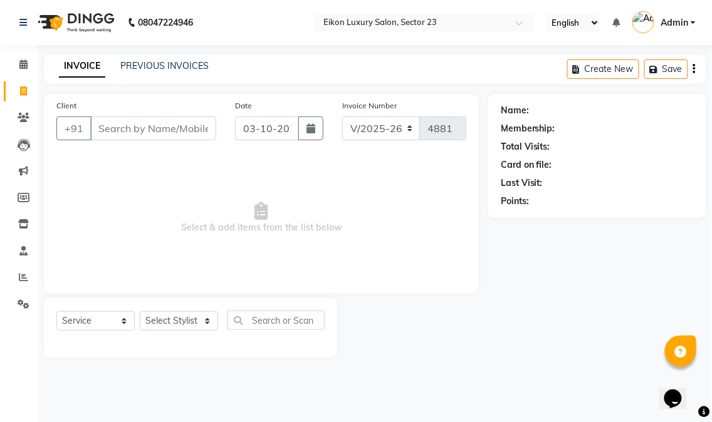
click at [434, 187] on span "Select & add items from the list below" at bounding box center [261, 217] width 410 height 125
click at [162, 127] on input "Client" at bounding box center [153, 129] width 126 height 24
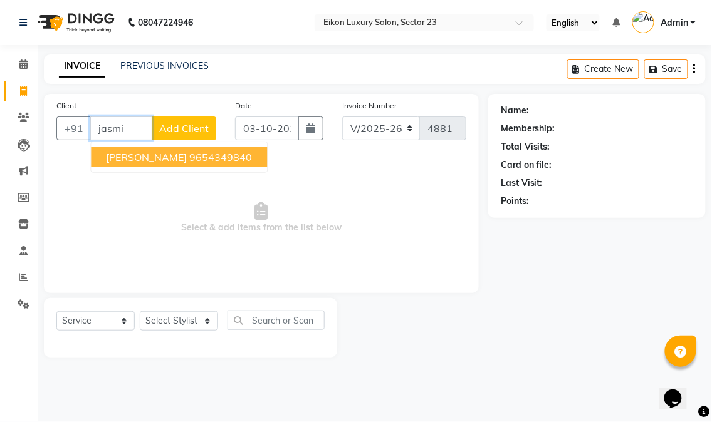
click at [172, 155] on button "Jasmine Arora 9654349840" at bounding box center [179, 157] width 176 height 20
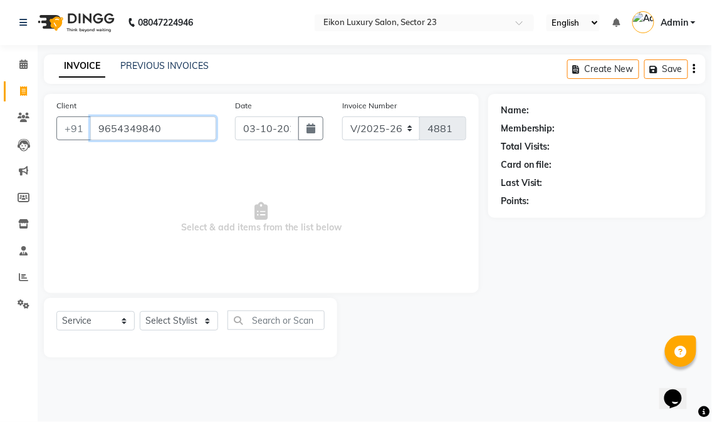
type input "9654349840"
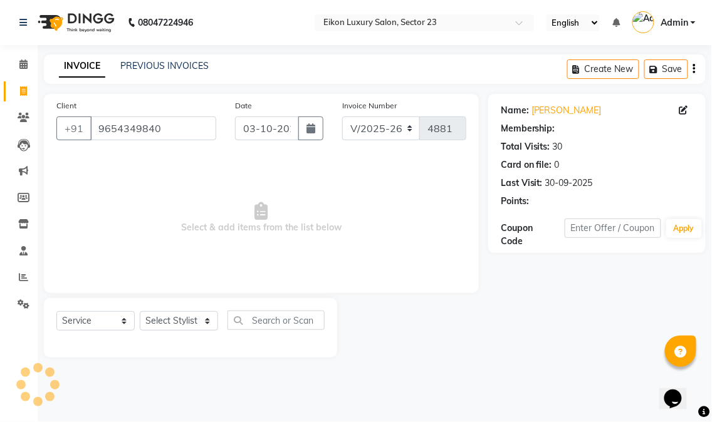
select select "1: Object"
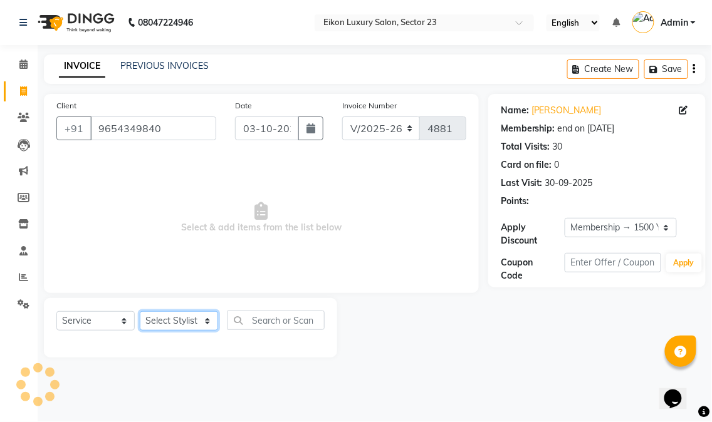
click at [180, 324] on select "Select Stylist Abhishek [PERSON_NAME] [PERSON_NAME] [PERSON_NAME] Prince ronak …" at bounding box center [179, 320] width 78 height 19
select select "58949"
click at [140, 312] on select "Select Stylist Abhishek [PERSON_NAME] [PERSON_NAME] [PERSON_NAME] Prince ronak …" at bounding box center [179, 320] width 78 height 19
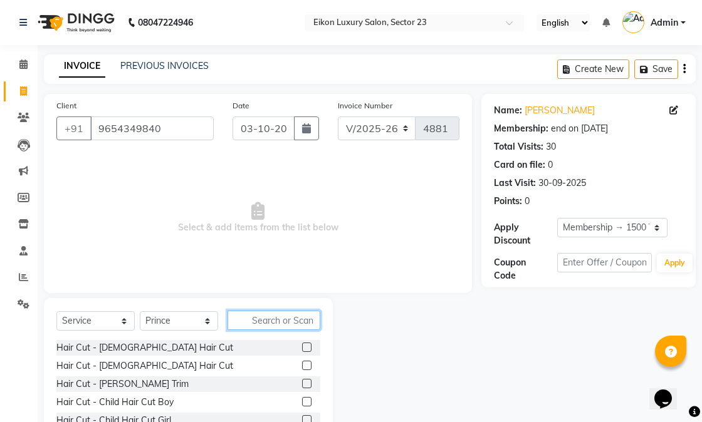
click at [271, 321] on input "text" at bounding box center [273, 320] width 93 height 19
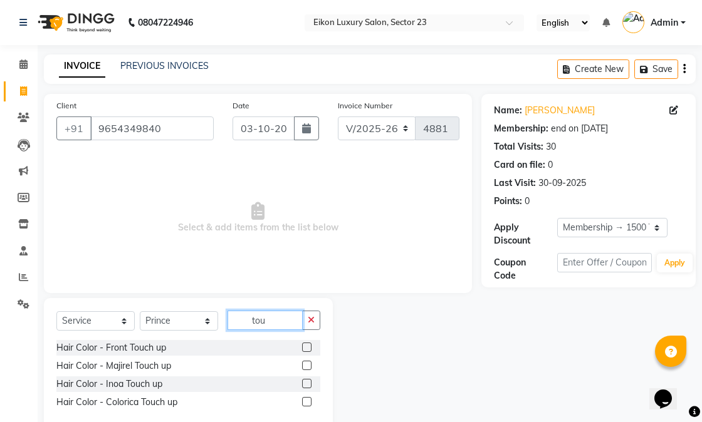
type input "tou"
click at [304, 363] on label at bounding box center [306, 365] width 9 height 9
click at [304, 363] on input "checkbox" at bounding box center [306, 366] width 8 height 8
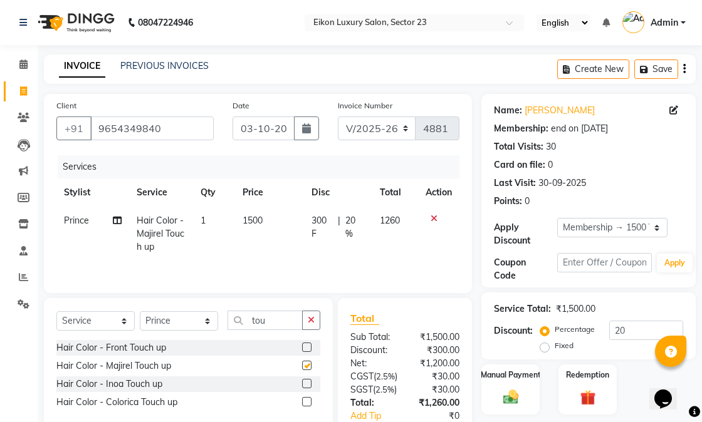
checkbox input "false"
drag, startPoint x: 279, startPoint y: 327, endPoint x: 246, endPoint y: 321, distance: 33.7
click at [246, 321] on input "tou" at bounding box center [264, 320] width 75 height 19
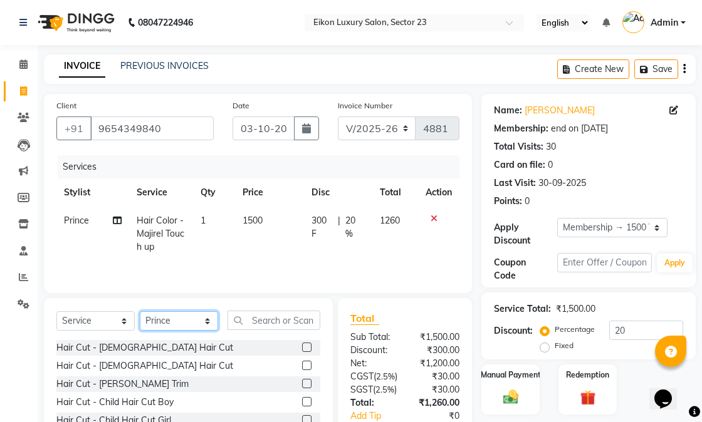
click at [191, 321] on select "Select Stylist Abhishek [PERSON_NAME] [PERSON_NAME] [PERSON_NAME] Prince ronak …" at bounding box center [179, 320] width 78 height 19
select select "58948"
click at [140, 313] on select "Select Stylist Abhishek [PERSON_NAME] [PERSON_NAME] [PERSON_NAME] Prince ronak …" at bounding box center [179, 320] width 78 height 19
click at [277, 322] on input "text" at bounding box center [273, 320] width 93 height 19
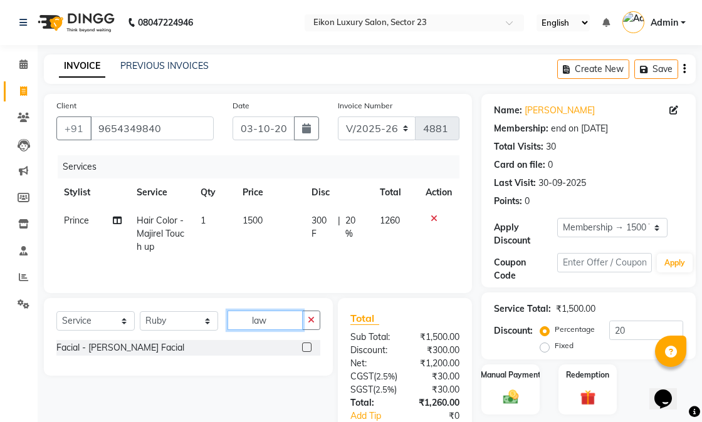
type input "law"
click at [309, 349] on label at bounding box center [306, 347] width 9 height 9
click at [309, 349] on input "checkbox" at bounding box center [306, 348] width 8 height 8
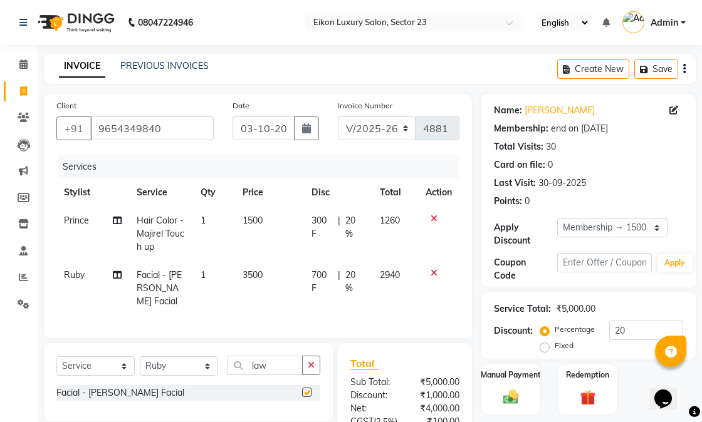
checkbox input "false"
drag, startPoint x: 274, startPoint y: 360, endPoint x: 247, endPoint y: 357, distance: 27.1
click at [247, 357] on input "law" at bounding box center [264, 365] width 75 height 19
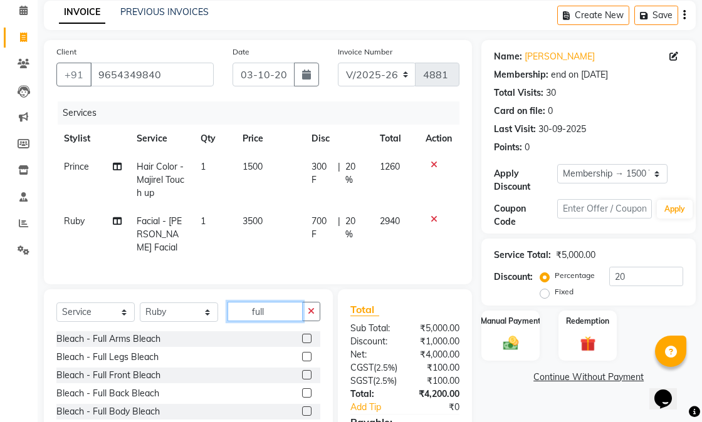
scroll to position [139, 0]
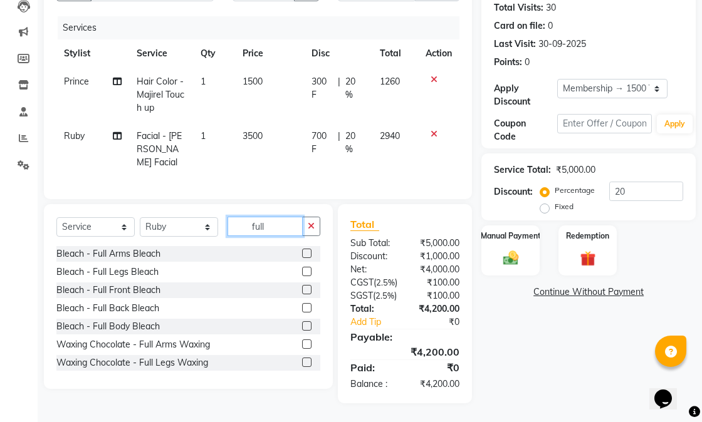
type input "full"
click at [302, 343] on label at bounding box center [306, 344] width 9 height 9
click at [302, 343] on input "checkbox" at bounding box center [306, 345] width 8 height 8
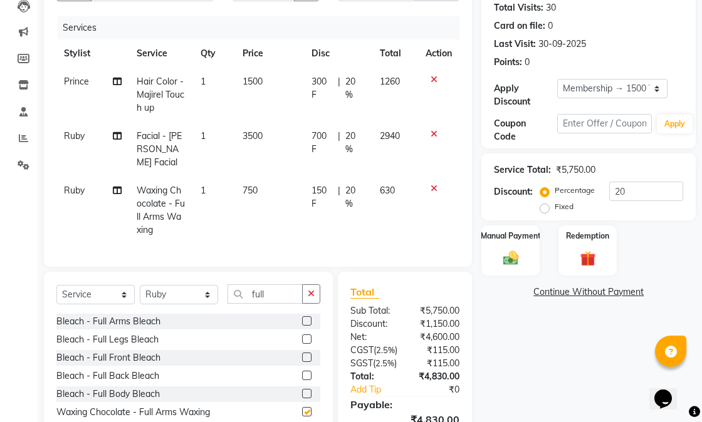
checkbox input "false"
drag, startPoint x: 268, startPoint y: 296, endPoint x: 222, endPoint y: 286, distance: 46.8
click at [222, 286] on div "Select Service Product Membership Package Voucher Prepaid Gift Card Select Styl…" at bounding box center [188, 298] width 264 height 29
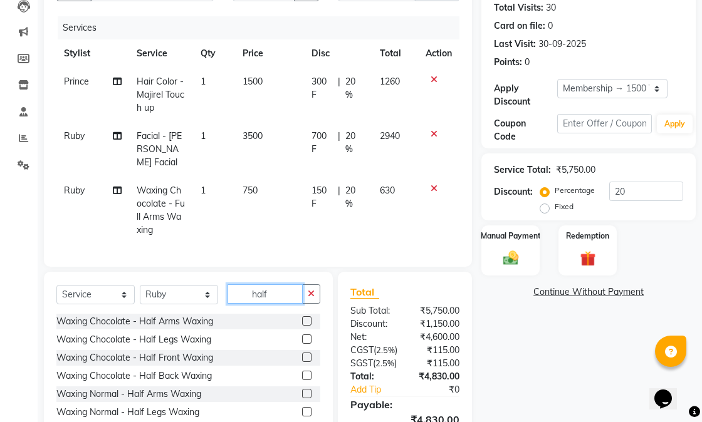
type input "half"
click at [302, 336] on label at bounding box center [306, 339] width 9 height 9
click at [302, 336] on input "checkbox" at bounding box center [306, 340] width 8 height 8
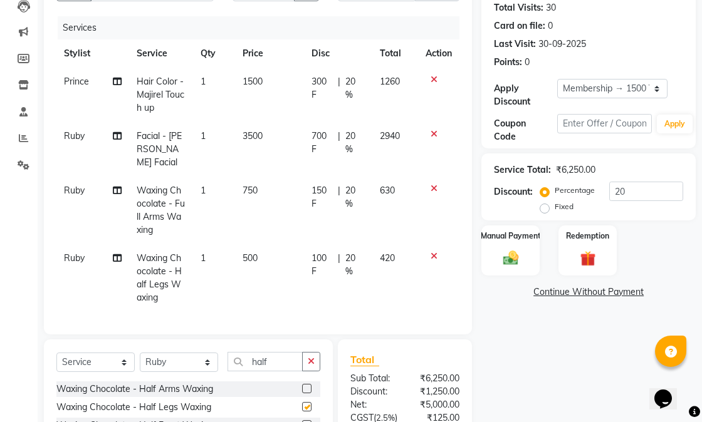
checkbox input "false"
drag, startPoint x: 282, startPoint y: 361, endPoint x: 246, endPoint y: 358, distance: 36.5
click at [246, 358] on input "half" at bounding box center [264, 361] width 75 height 19
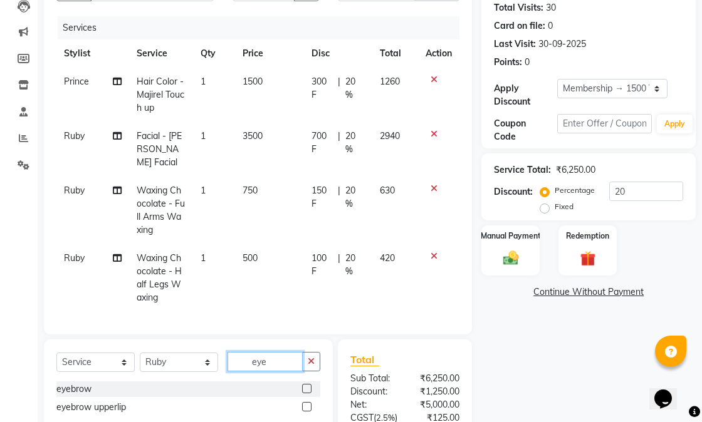
type input "eye"
click at [307, 405] on label at bounding box center [306, 406] width 9 height 9
click at [307, 405] on input "checkbox" at bounding box center [306, 408] width 8 height 8
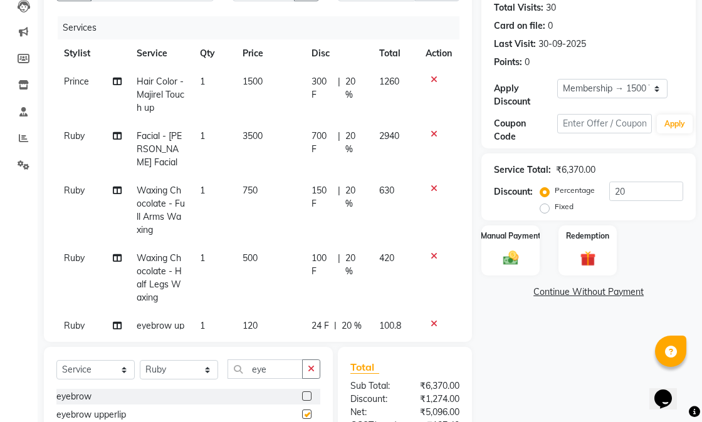
checkbox input "false"
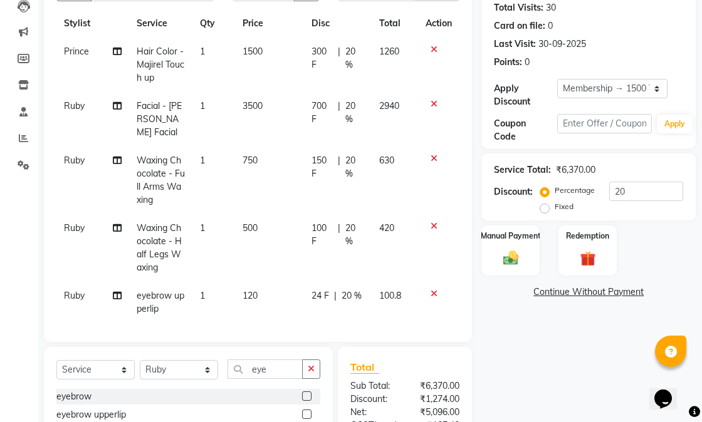
click at [246, 290] on span "120" at bounding box center [250, 295] width 15 height 11
select select "58948"
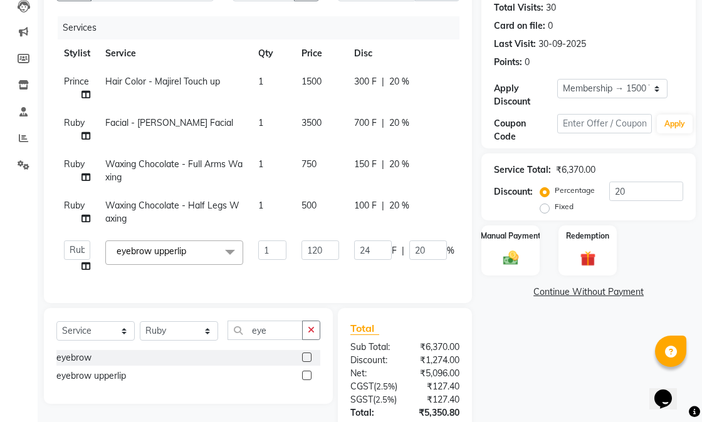
scroll to position [0, 0]
click at [320, 252] on input "120" at bounding box center [320, 250] width 38 height 19
type input "160"
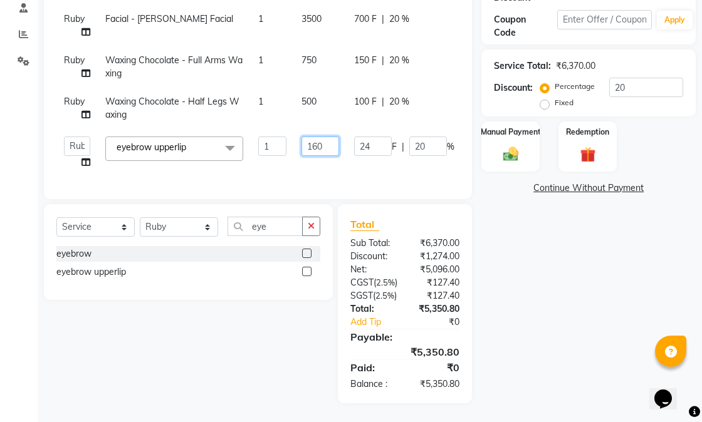
scroll to position [279, 0]
click at [167, 202] on div "Client +91 9654349840 Date 03-10-2025 Invoice Number V/2025 V/2025-26 4881 Serv…" at bounding box center [257, 127] width 447 height 553
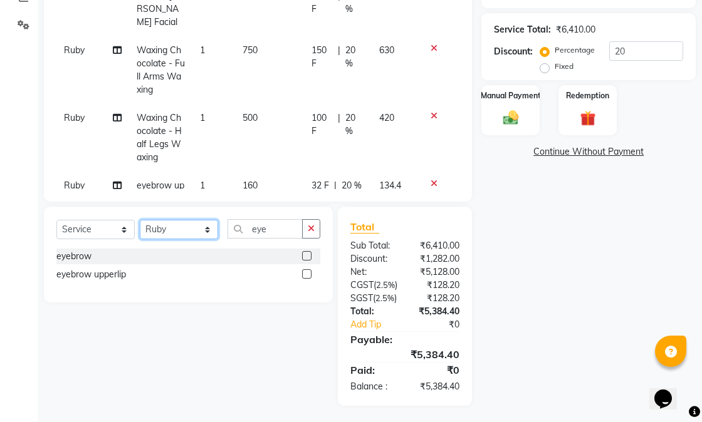
select select "58954"
click at [140, 220] on select "Select Stylist Abhishek [PERSON_NAME] [PERSON_NAME] [PERSON_NAME] Prince ronak …" at bounding box center [179, 229] width 78 height 19
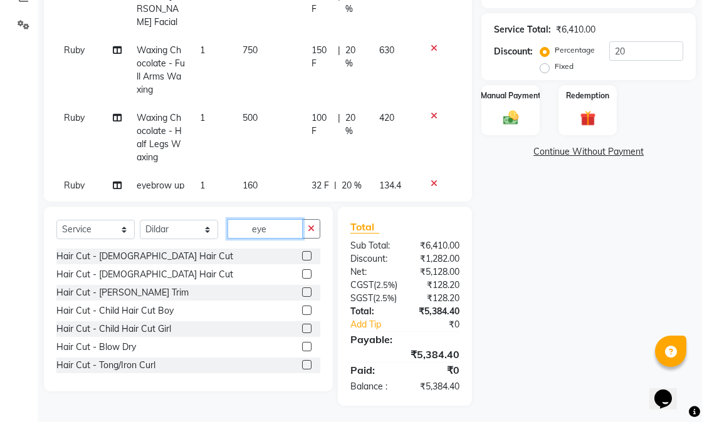
click at [244, 217] on div "Select Service Product Membership Package Voucher Prepaid Gift Card Select Styl…" at bounding box center [188, 299] width 289 height 185
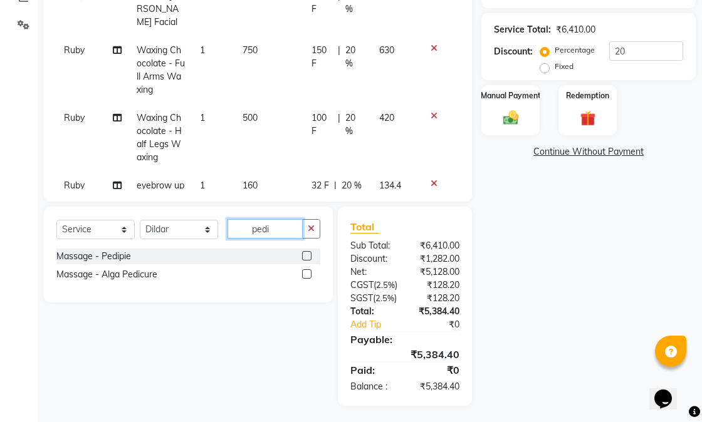
type input "pedi"
click at [304, 259] on label at bounding box center [306, 255] width 9 height 9
click at [304, 259] on input "checkbox" at bounding box center [306, 257] width 8 height 8
checkbox input "false"
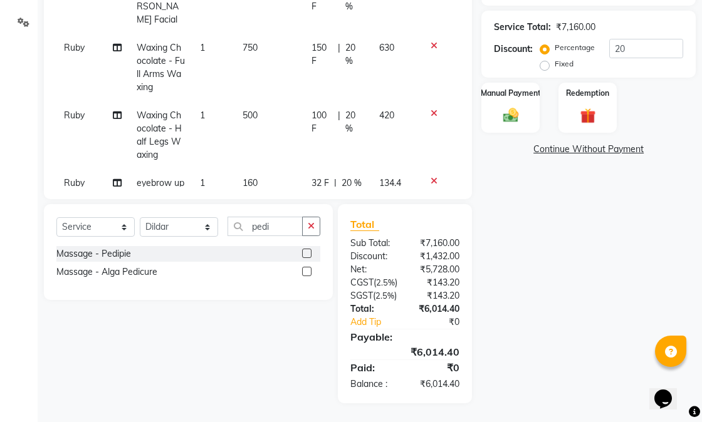
click at [600, 321] on div "Name: Jasmine Arora Membership: end on 02-09-2026 Total Visits: 30 Card on file…" at bounding box center [593, 108] width 224 height 592
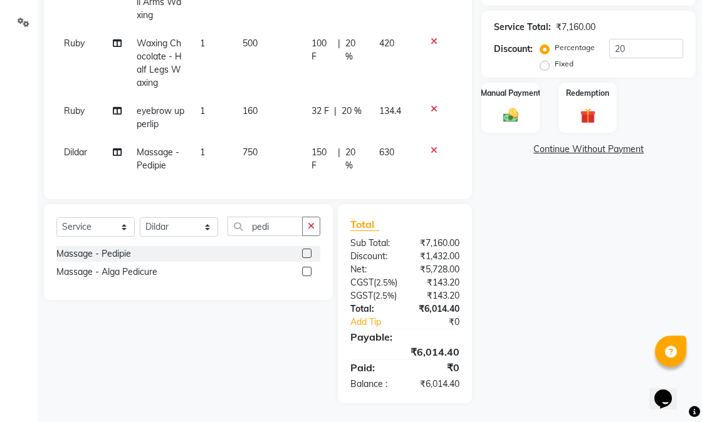
click at [503, 220] on div "Name: Jasmine Arora Membership: end on 02-09-2026 Total Visits: 30 Card on file…" at bounding box center [593, 108] width 224 height 592
click at [494, 102] on div "Manual Payment" at bounding box center [510, 107] width 61 height 53
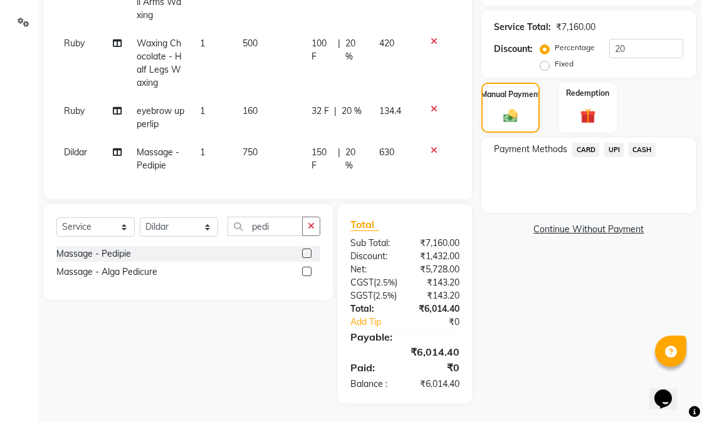
click at [592, 143] on span "CARD" at bounding box center [585, 150] width 27 height 14
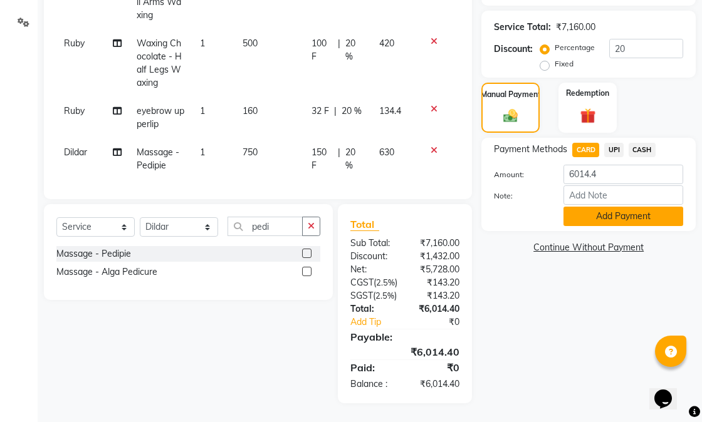
click at [585, 207] on button "Add Payment" at bounding box center [623, 216] width 120 height 19
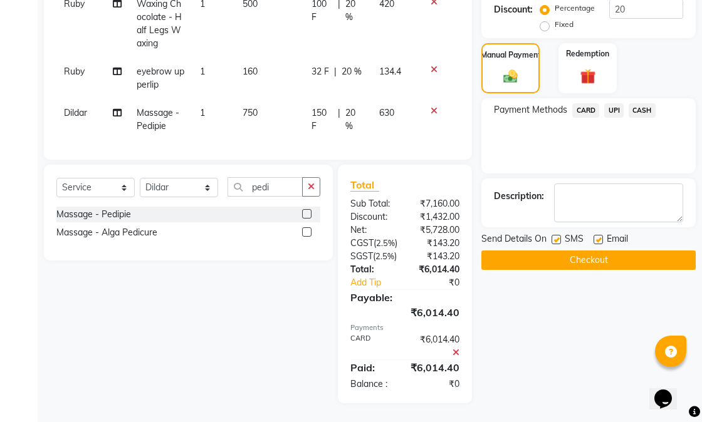
scroll to position [347, 0]
click at [594, 235] on label at bounding box center [597, 239] width 9 height 9
click at [594, 236] on input "checkbox" at bounding box center [597, 240] width 8 height 8
checkbox input "false"
click at [556, 235] on label at bounding box center [555, 239] width 9 height 9
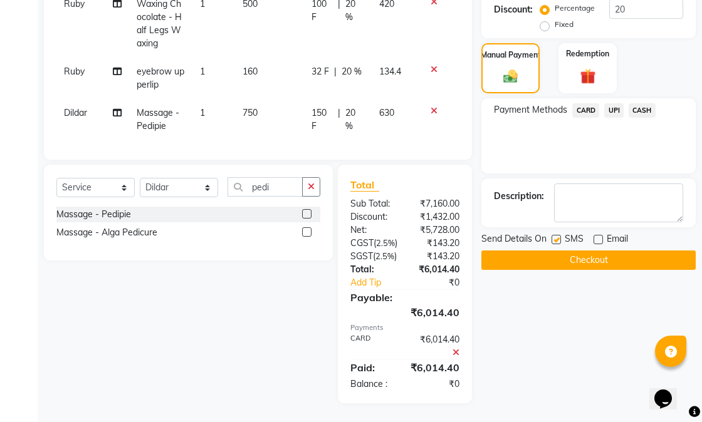
click at [556, 236] on input "checkbox" at bounding box center [555, 240] width 8 height 8
checkbox input "false"
click at [570, 251] on button "Checkout" at bounding box center [588, 260] width 214 height 19
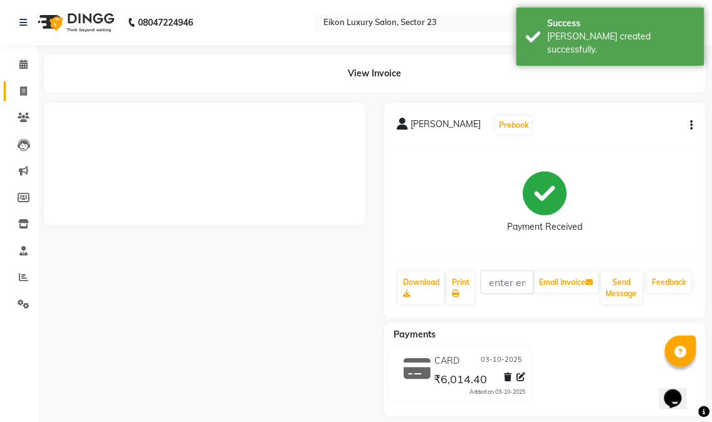
click at [20, 91] on icon at bounding box center [23, 90] width 7 height 9
select select "service"
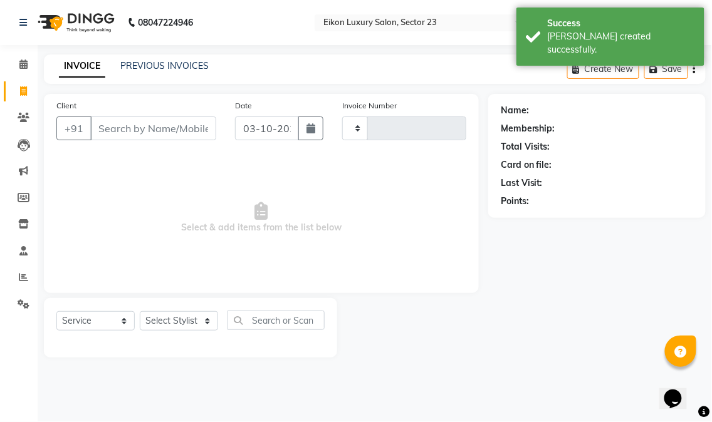
type input "4882"
select select "7080"
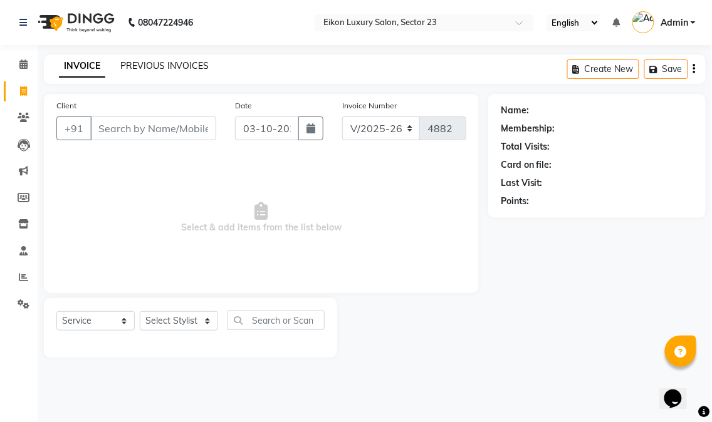
click at [152, 65] on link "PREVIOUS INVOICES" at bounding box center [164, 65] width 88 height 11
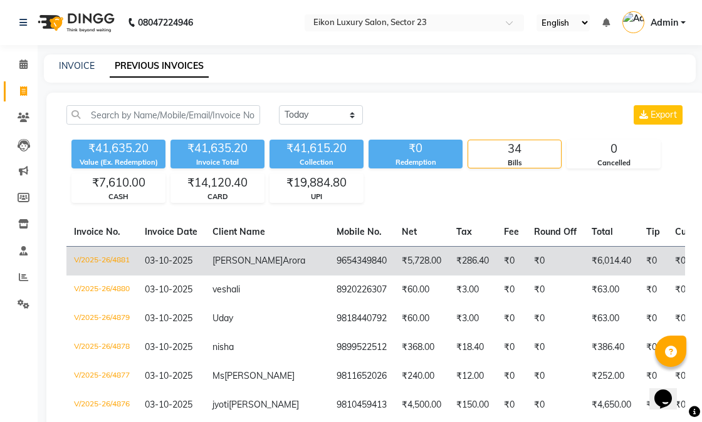
click at [449, 264] on td "₹286.40" at bounding box center [473, 260] width 48 height 29
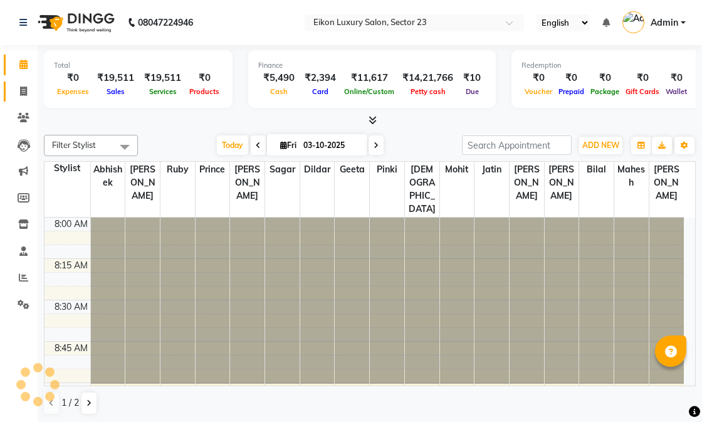
click at [16, 95] on span at bounding box center [24, 92] width 22 height 14
select select "service"
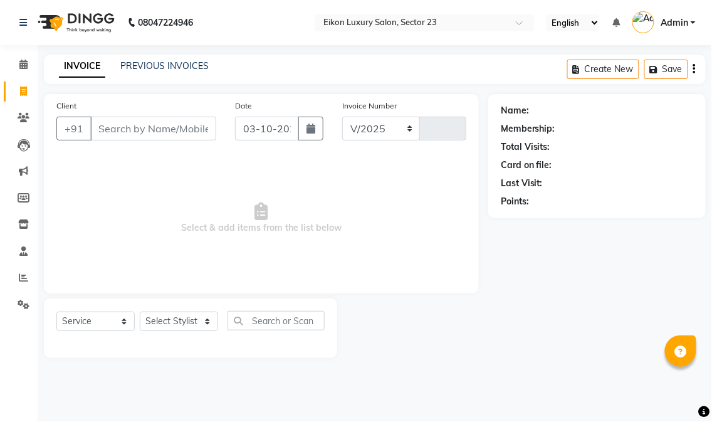
select select "7080"
type input "4869"
click at [177, 124] on input "Client" at bounding box center [153, 129] width 126 height 24
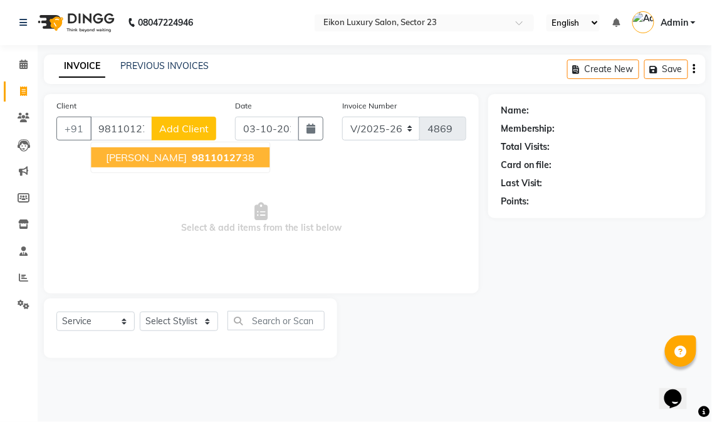
click at [192, 161] on span "98110127" at bounding box center [217, 157] width 50 height 13
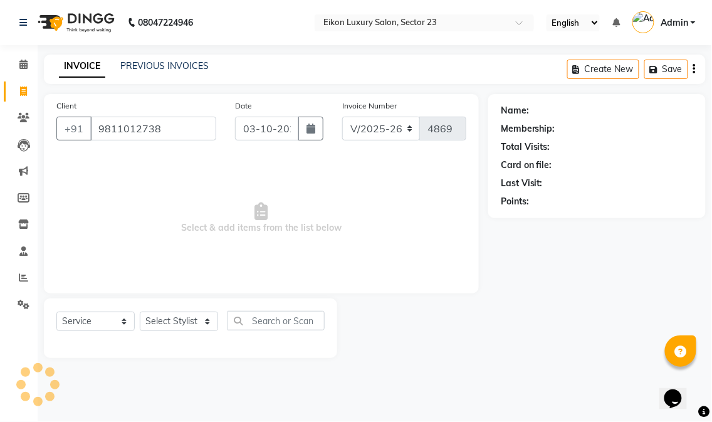
type input "9811012738"
select select "1: Object"
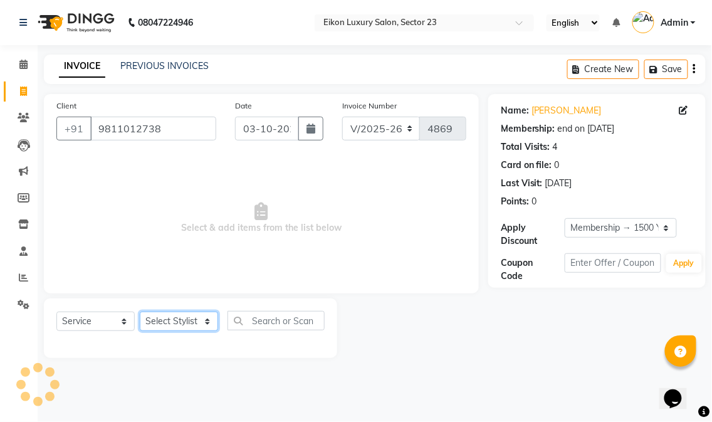
click at [173, 320] on select "Select Stylist Abhishek amit [PERSON_NAME] [PERSON_NAME] [PERSON_NAME] [PERSON_…" at bounding box center [179, 320] width 78 height 19
select select "58951"
click at [140, 312] on select "Select Stylist Abhishek amit [PERSON_NAME] [PERSON_NAME] [PERSON_NAME] [PERSON_…" at bounding box center [179, 320] width 78 height 19
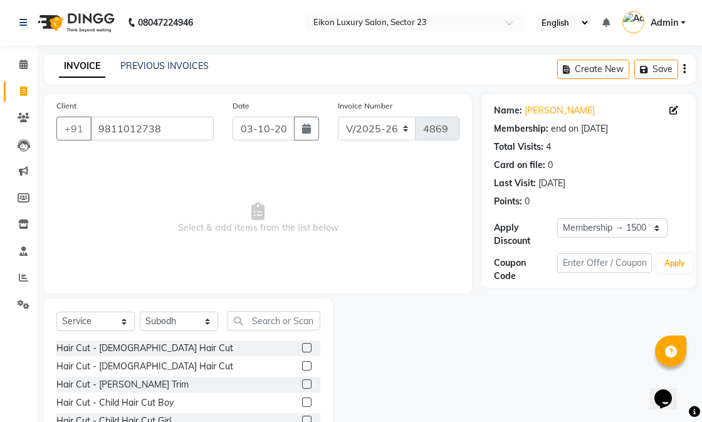
click at [302, 366] on label at bounding box center [306, 365] width 9 height 9
click at [302, 366] on input "checkbox" at bounding box center [306, 366] width 8 height 8
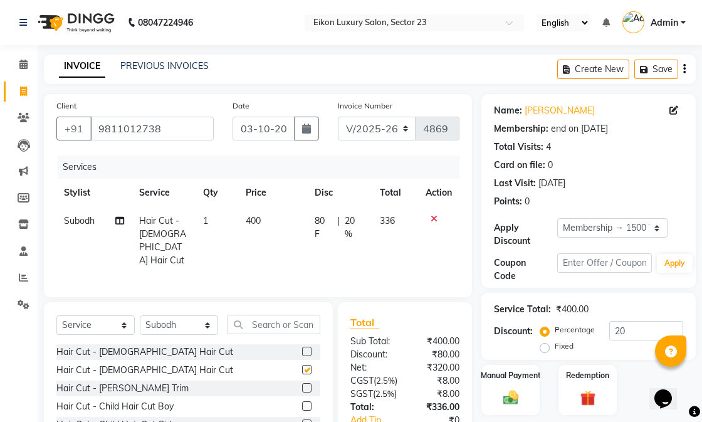
checkbox input "false"
click at [196, 328] on select "Select Stylist Abhishek amit [PERSON_NAME] [PERSON_NAME] [PERSON_NAME] [PERSON_…" at bounding box center [179, 324] width 78 height 19
select select "58957"
click at [140, 315] on select "Select Stylist Abhishek amit [PERSON_NAME] [PERSON_NAME] [PERSON_NAME] [PERSON_…" at bounding box center [179, 324] width 78 height 19
click at [286, 325] on input "text" at bounding box center [273, 324] width 93 height 19
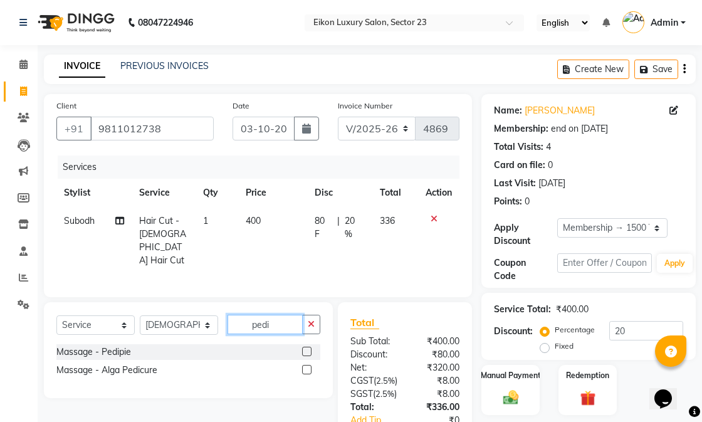
type input "pedi"
click at [305, 347] on label at bounding box center [306, 351] width 9 height 9
click at [305, 348] on input "checkbox" at bounding box center [306, 352] width 8 height 8
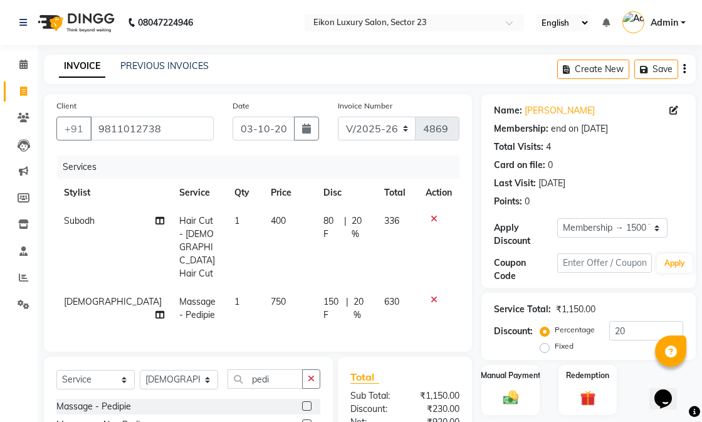
checkbox input "false"
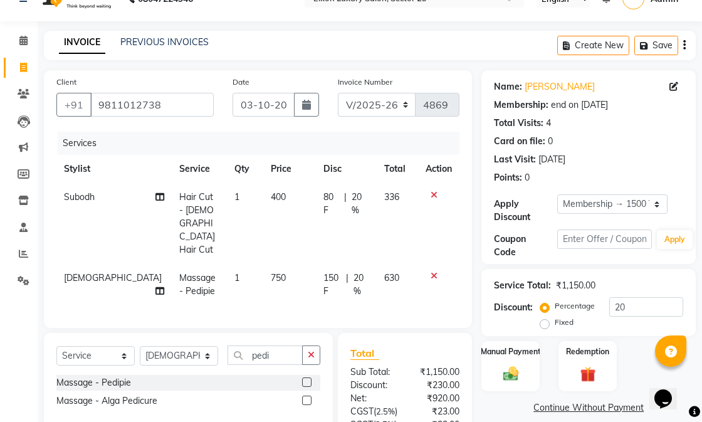
scroll to position [148, 0]
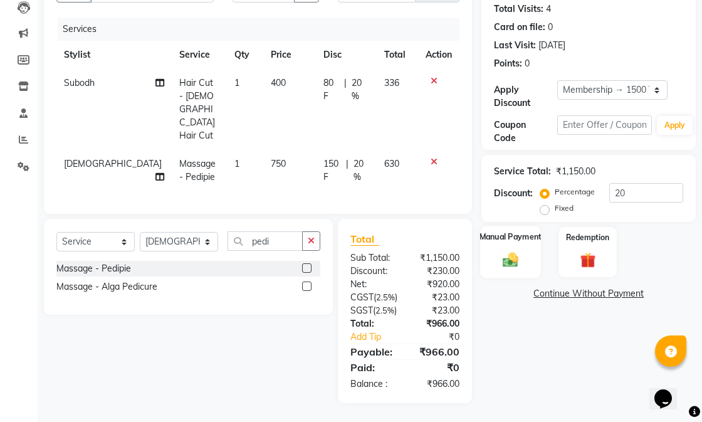
click at [501, 250] on img at bounding box center [511, 259] width 26 height 18
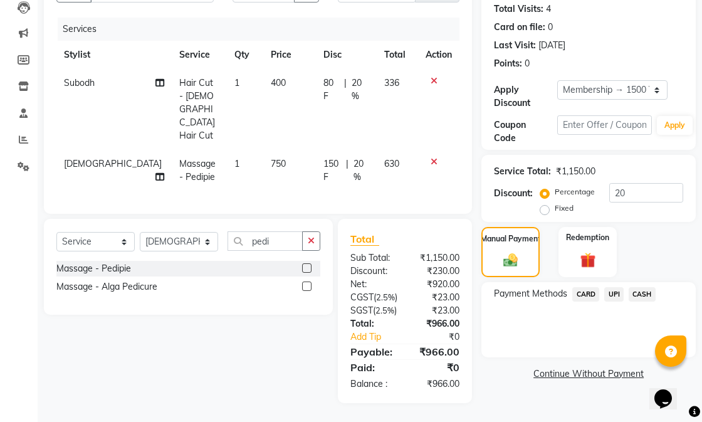
click at [616, 287] on span "UPI" at bounding box center [613, 294] width 19 height 14
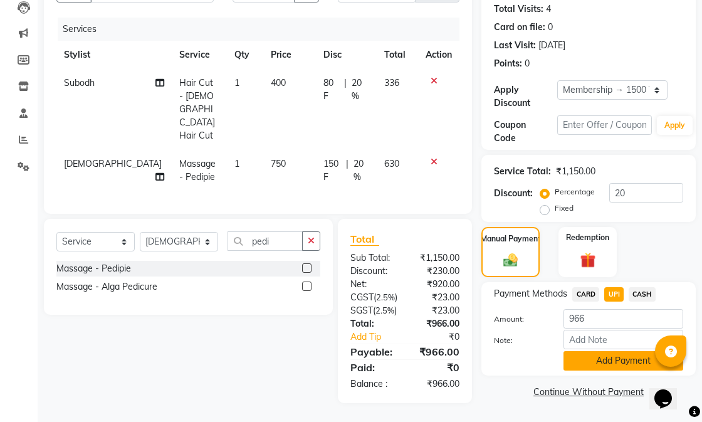
click at [599, 356] on button "Add Payment" at bounding box center [623, 360] width 120 height 19
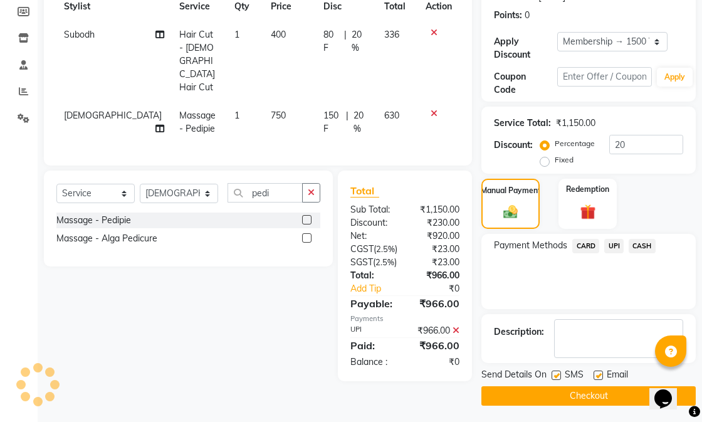
scroll to position [189, 0]
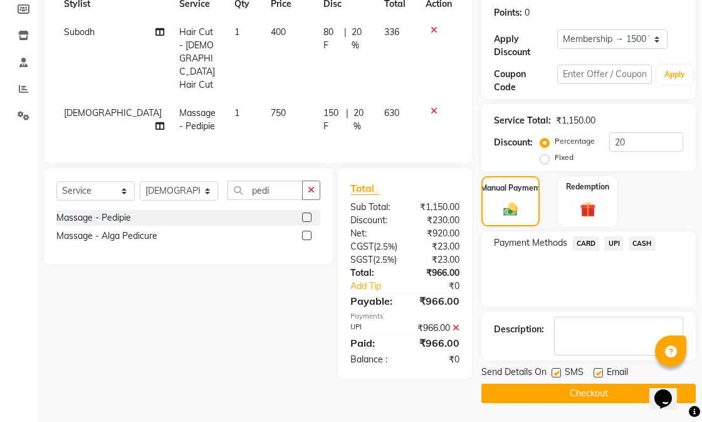
click at [598, 370] on label at bounding box center [597, 372] width 9 height 9
click at [598, 370] on input "checkbox" at bounding box center [597, 373] width 8 height 8
checkbox input "false"
click at [597, 385] on button "Checkout" at bounding box center [588, 392] width 214 height 19
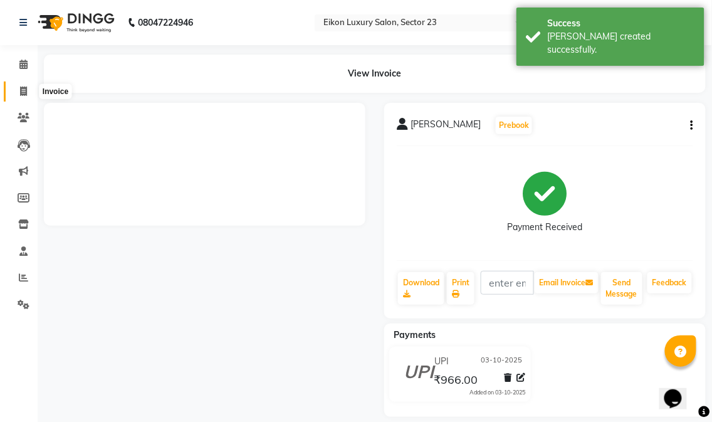
click at [22, 92] on icon at bounding box center [23, 90] width 7 height 9
select select "service"
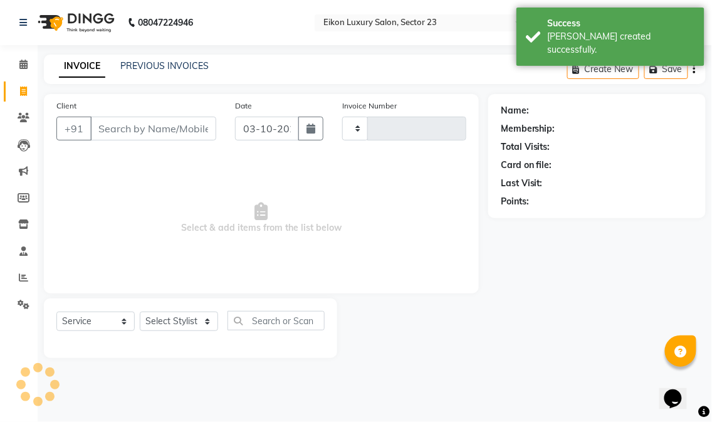
type input "4870"
select select "7080"
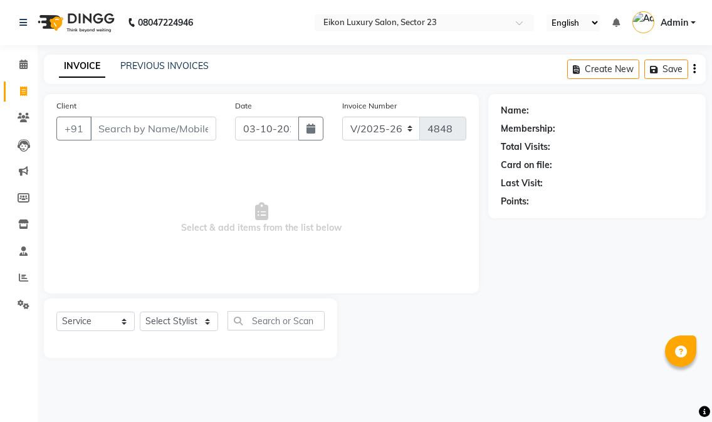
select select "7080"
select select "service"
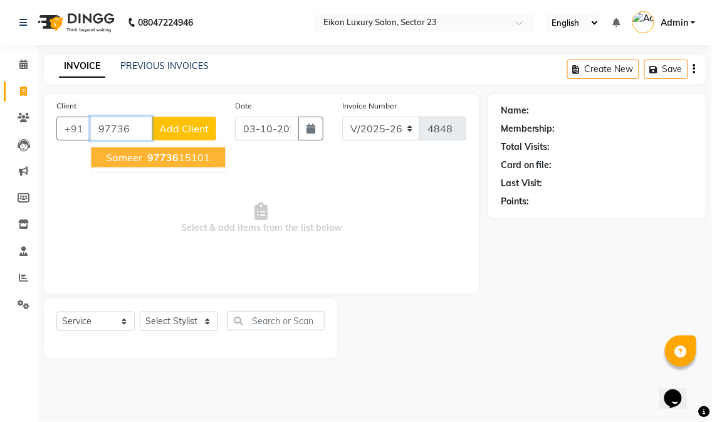
click at [190, 152] on ngb-highlight "97736 15101" at bounding box center [177, 157] width 65 height 13
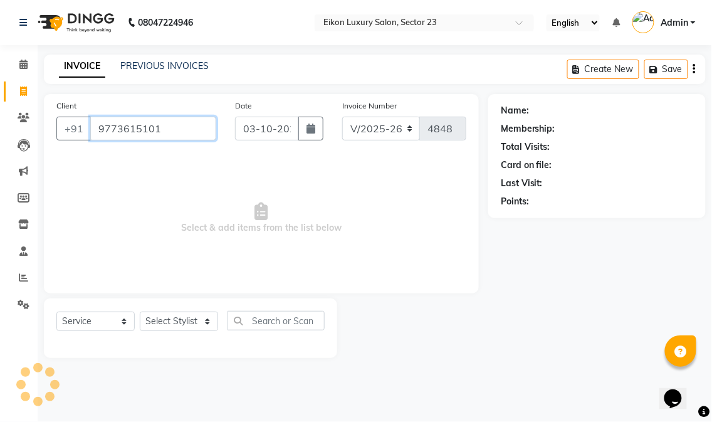
type input "9773615101"
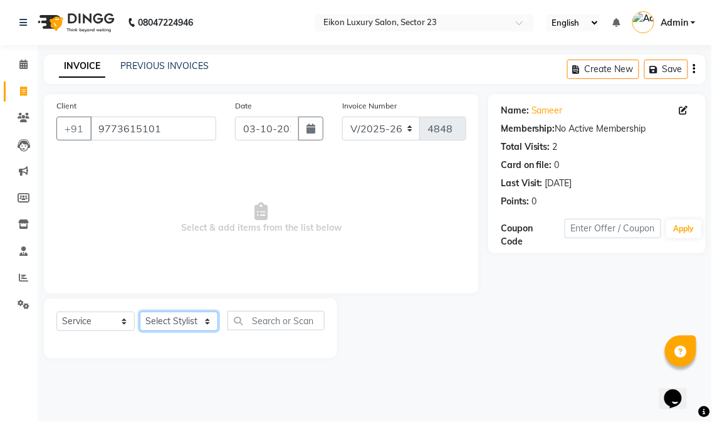
click at [196, 327] on select "Select Stylist Abhishek amit [PERSON_NAME] [PERSON_NAME] [PERSON_NAME] [PERSON_…" at bounding box center [179, 320] width 78 height 19
select select "58950"
click at [140, 312] on select "Select Stylist Abhishek amit [PERSON_NAME] [PERSON_NAME] [PERSON_NAME] [PERSON_…" at bounding box center [179, 320] width 78 height 19
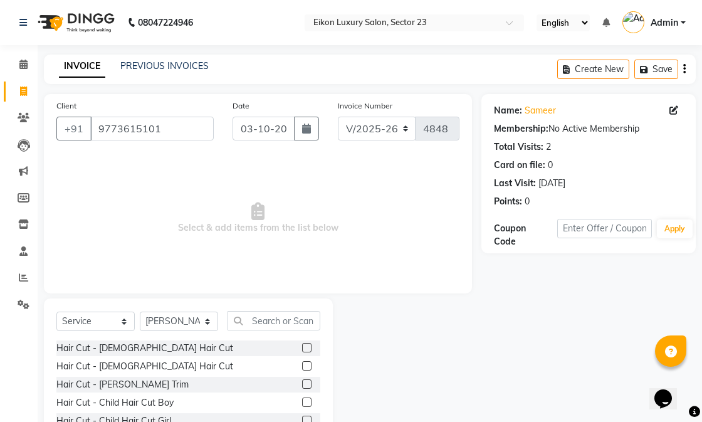
click at [302, 364] on label at bounding box center [306, 365] width 9 height 9
click at [302, 364] on input "checkbox" at bounding box center [306, 366] width 8 height 8
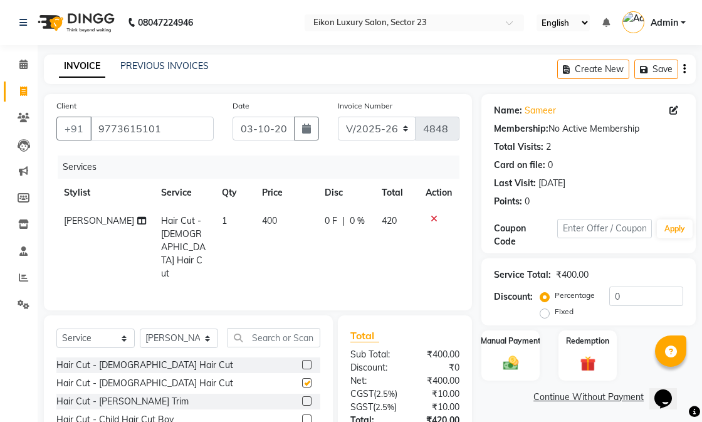
checkbox input "false"
click at [302, 396] on label at bounding box center [306, 400] width 9 height 9
click at [302, 397] on input "checkbox" at bounding box center [306, 401] width 8 height 8
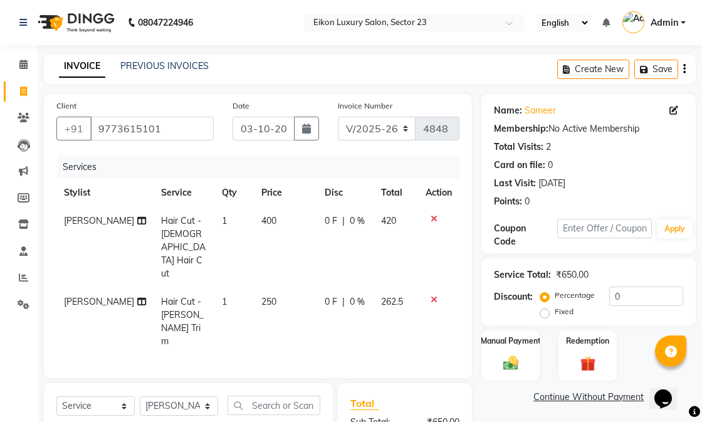
checkbox input "false"
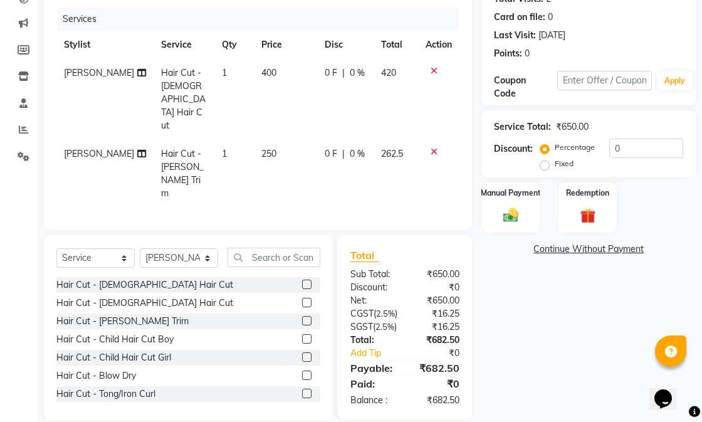
click at [540, 350] on div "Name: Sameer Membership: No Active Membership Total Visits: 2 Card on file: 0 L…" at bounding box center [593, 183] width 224 height 474
click at [518, 224] on div "Manual Payment" at bounding box center [510, 207] width 61 height 53
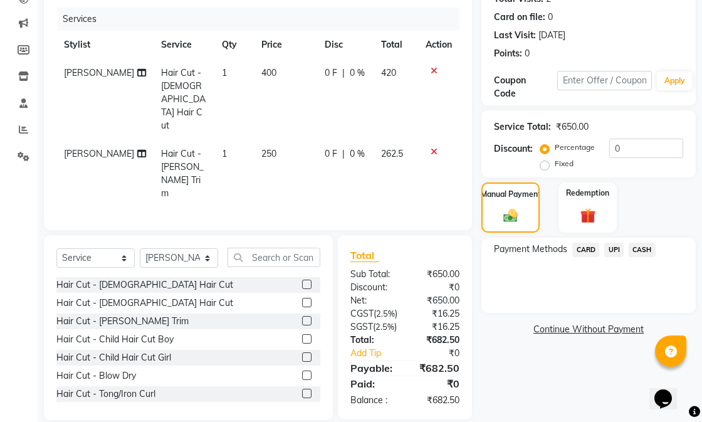
click at [615, 252] on span "UPI" at bounding box center [613, 250] width 19 height 14
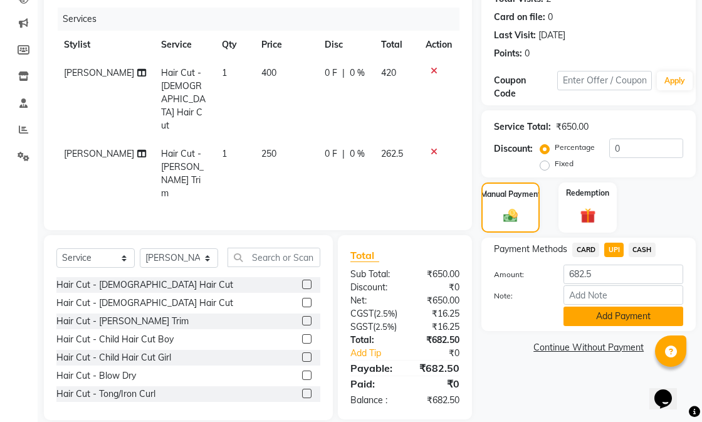
click at [617, 316] on button "Add Payment" at bounding box center [623, 315] width 120 height 19
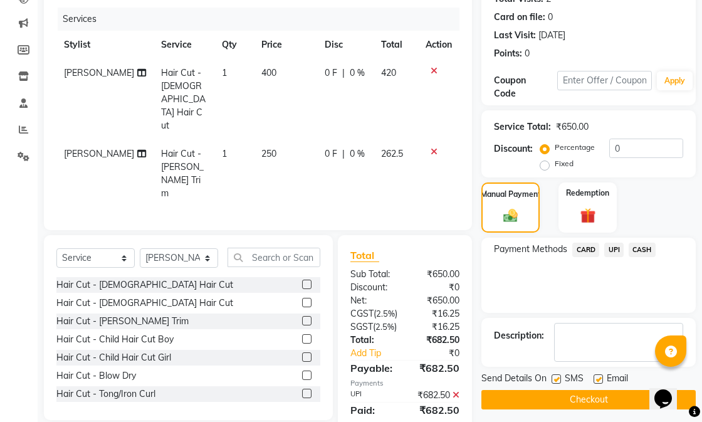
scroll to position [187, 0]
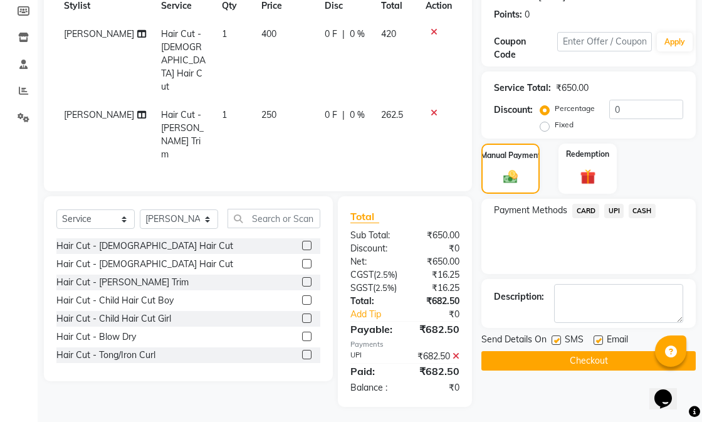
click at [596, 343] on label at bounding box center [597, 339] width 9 height 9
click at [596, 343] on input "checkbox" at bounding box center [597, 341] width 8 height 8
checkbox input "false"
click at [568, 363] on button "Checkout" at bounding box center [588, 360] width 214 height 19
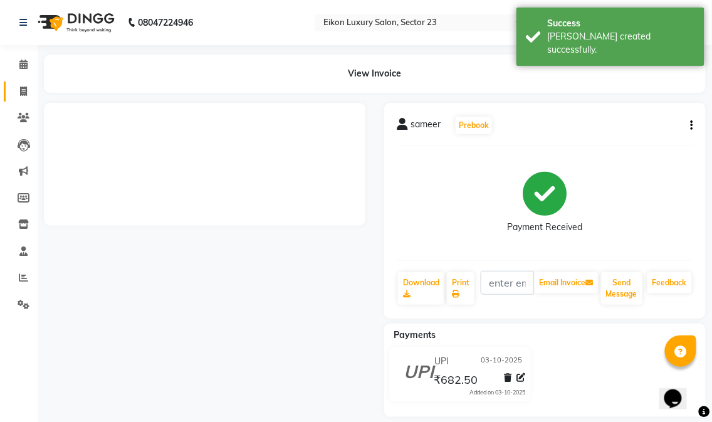
click at [20, 92] on icon at bounding box center [23, 90] width 7 height 9
select select "service"
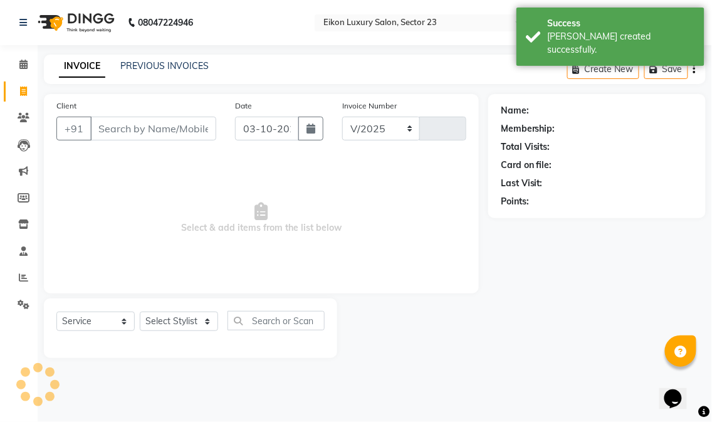
select select "7080"
type input "4871"
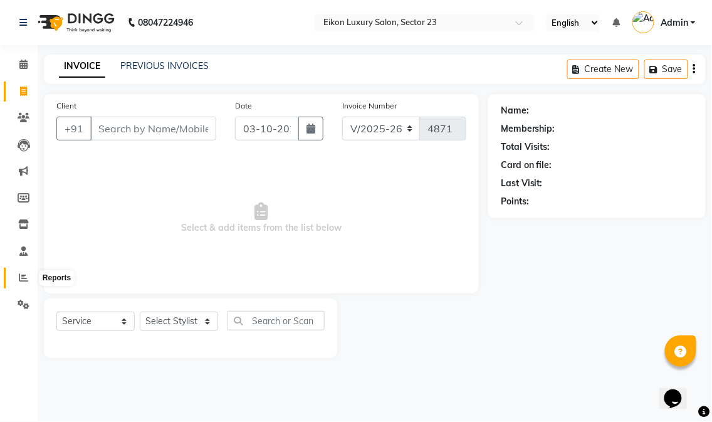
click at [25, 276] on icon at bounding box center [23, 277] width 9 height 9
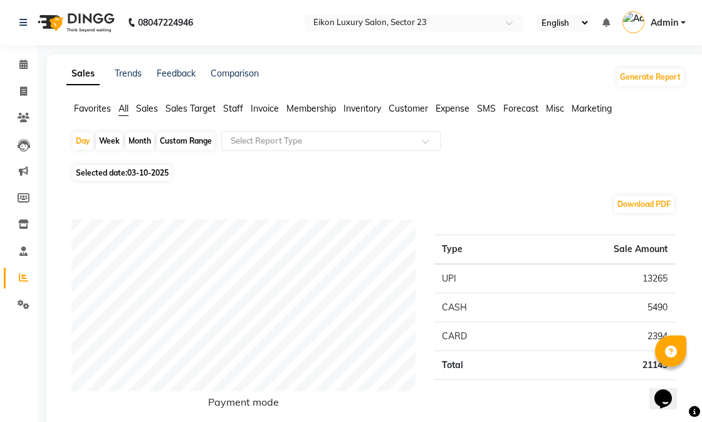
click at [143, 142] on div "Month" at bounding box center [139, 141] width 29 height 18
select select "10"
select select "2025"
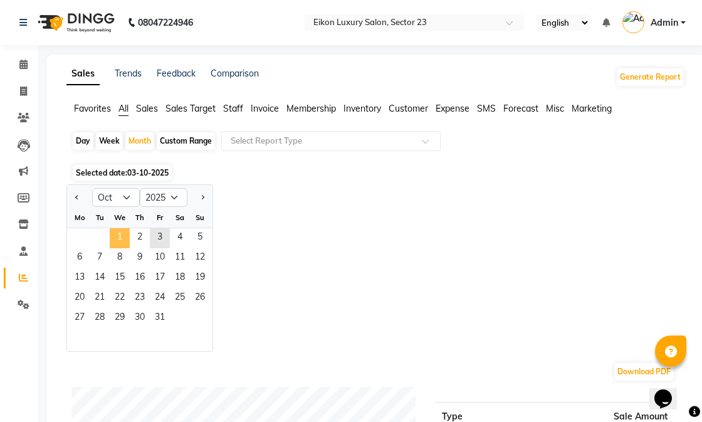
drag, startPoint x: 120, startPoint y: 237, endPoint x: 123, endPoint y: 230, distance: 7.9
click at [120, 238] on span "1" at bounding box center [120, 238] width 20 height 20
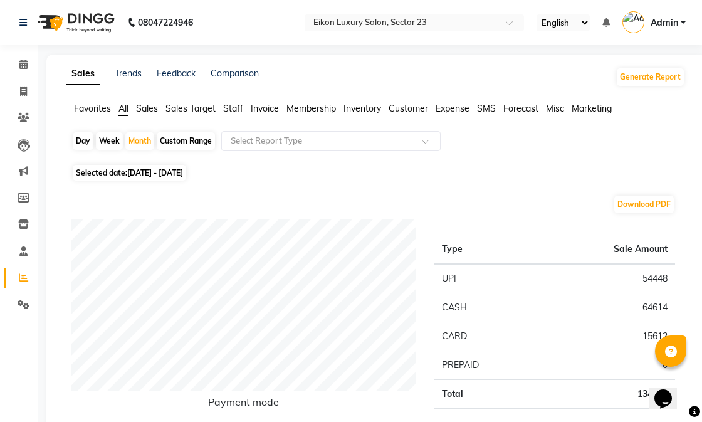
click at [238, 110] on span "Staff" at bounding box center [233, 108] width 20 height 11
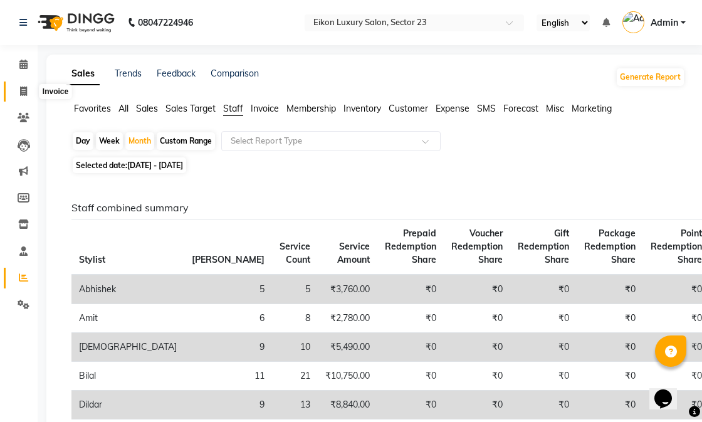
click at [20, 88] on icon at bounding box center [23, 90] width 7 height 9
select select "service"
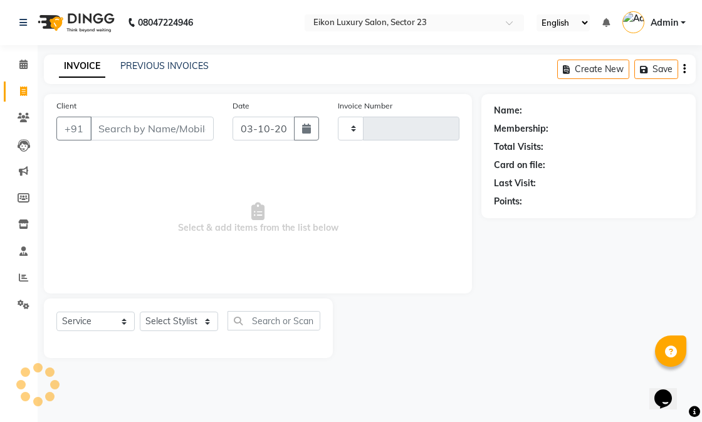
type input "4871"
select select "7080"
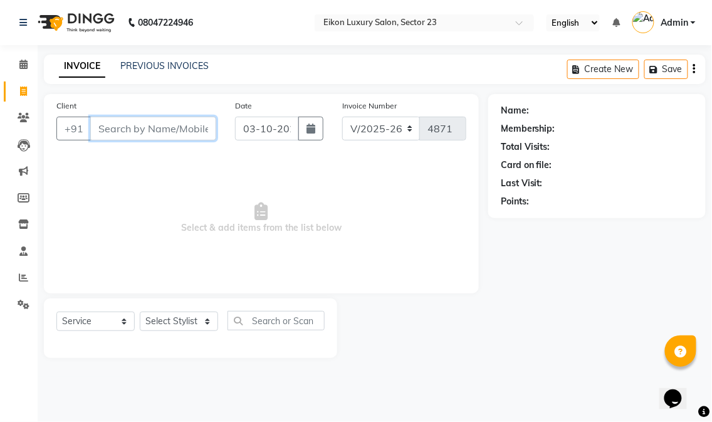
click at [204, 128] on input "Client" at bounding box center [153, 129] width 126 height 24
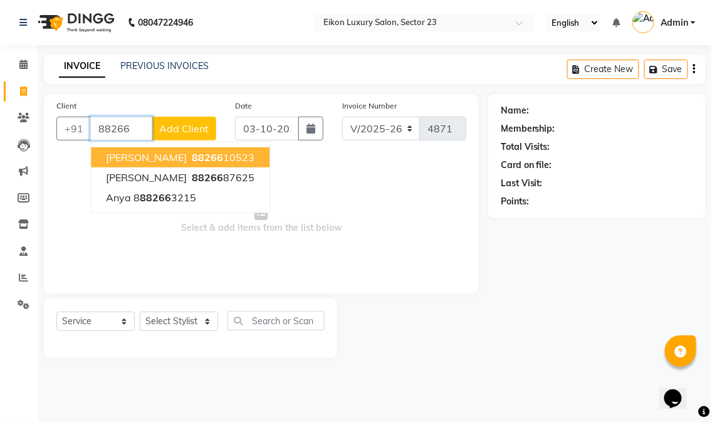
click at [155, 158] on span "Vipul Sharma" at bounding box center [146, 157] width 81 height 13
type input "8826610523"
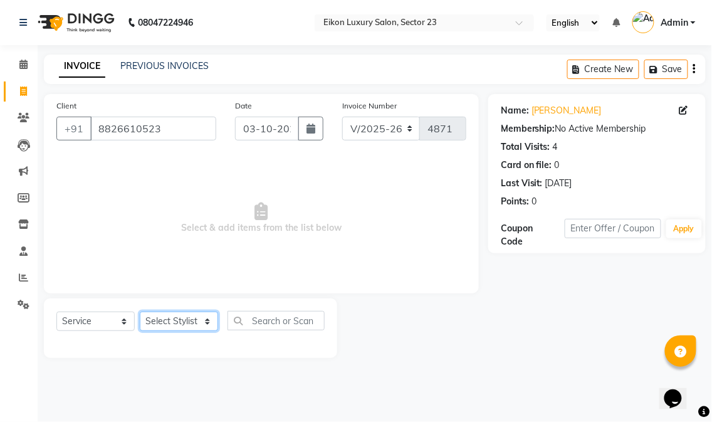
click at [186, 322] on select "Select Stylist Abhishek [PERSON_NAME] [PERSON_NAME] [PERSON_NAME] Prince ronak …" at bounding box center [179, 320] width 78 height 19
select select "58951"
click at [140, 312] on select "Select Stylist Abhishek [PERSON_NAME] [PERSON_NAME] [PERSON_NAME] Prince ronak …" at bounding box center [179, 320] width 78 height 19
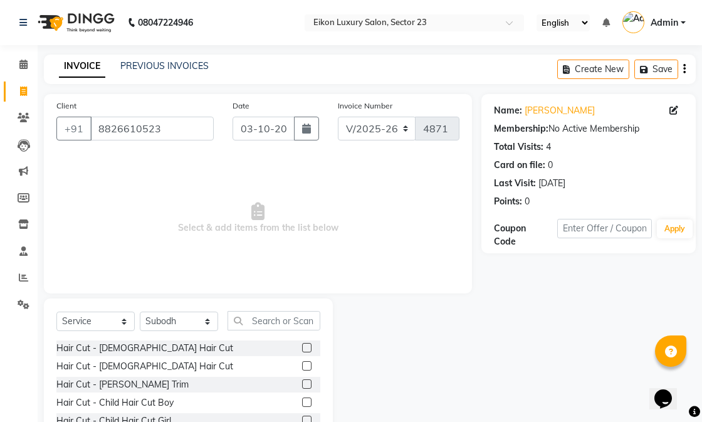
click at [302, 366] on label at bounding box center [306, 365] width 9 height 9
click at [302, 366] on input "checkbox" at bounding box center [306, 366] width 8 height 8
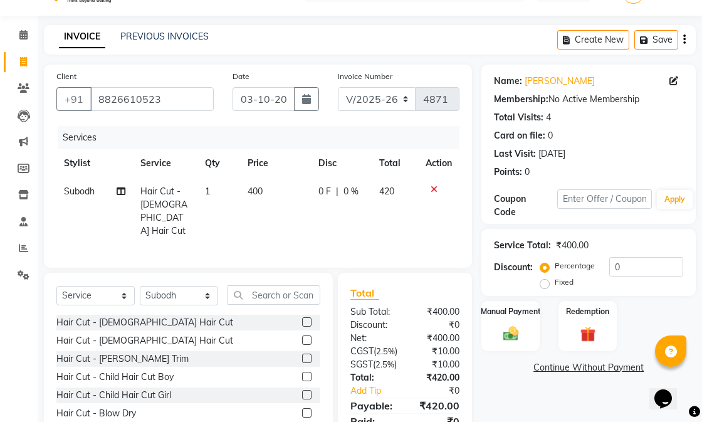
checkbox input "false"
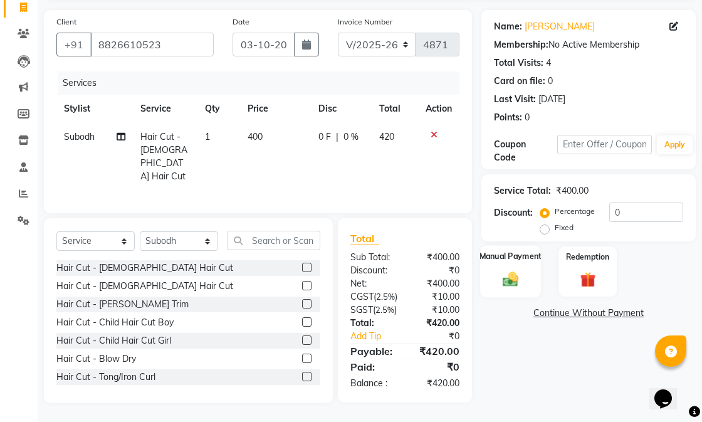
click at [488, 266] on div "Manual Payment" at bounding box center [510, 271] width 61 height 53
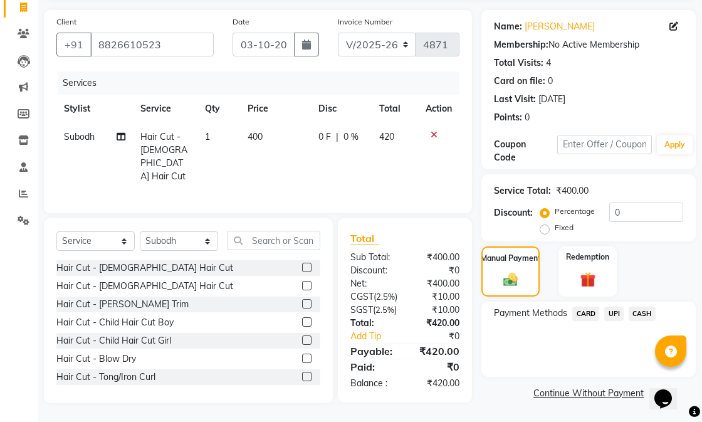
click at [644, 306] on span "CASH" at bounding box center [642, 313] width 27 height 14
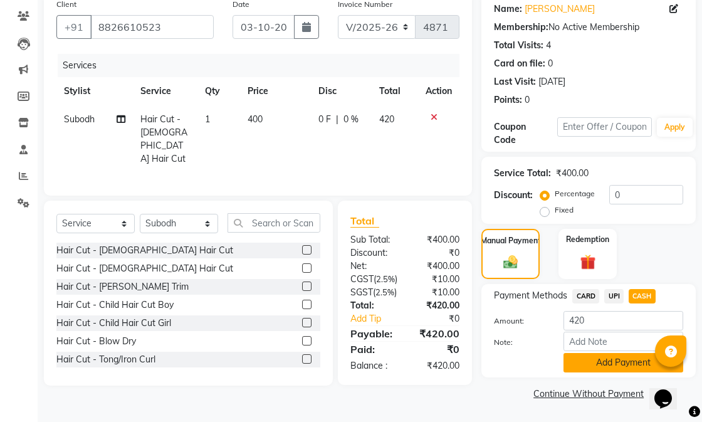
click at [593, 361] on button "Add Payment" at bounding box center [623, 362] width 120 height 19
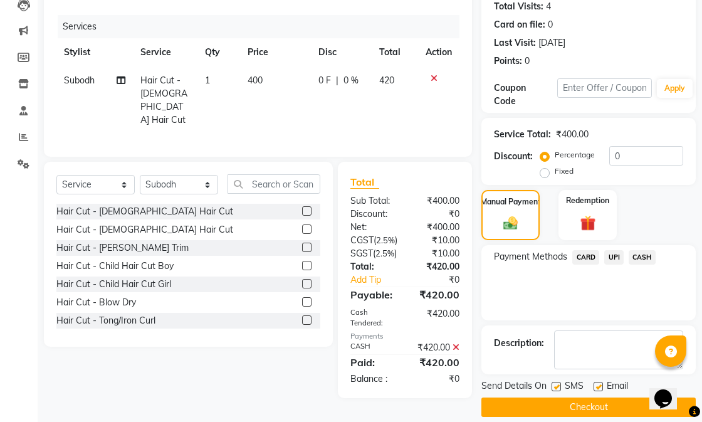
scroll to position [172, 0]
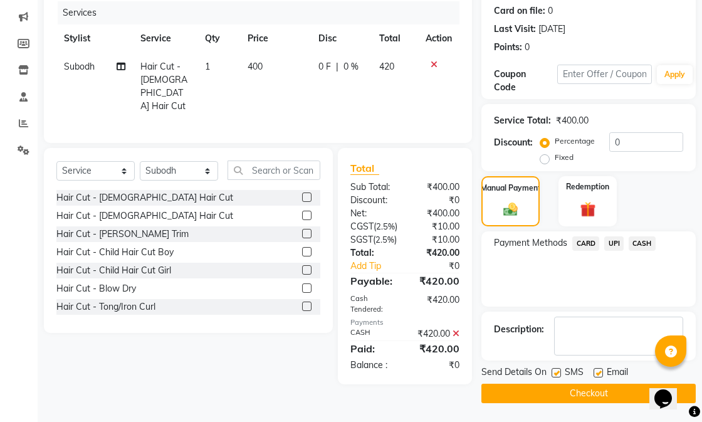
click at [598, 368] on label at bounding box center [597, 372] width 9 height 9
click at [598, 369] on input "checkbox" at bounding box center [597, 373] width 8 height 8
checkbox input "false"
click at [591, 383] on button "Checkout" at bounding box center [588, 392] width 214 height 19
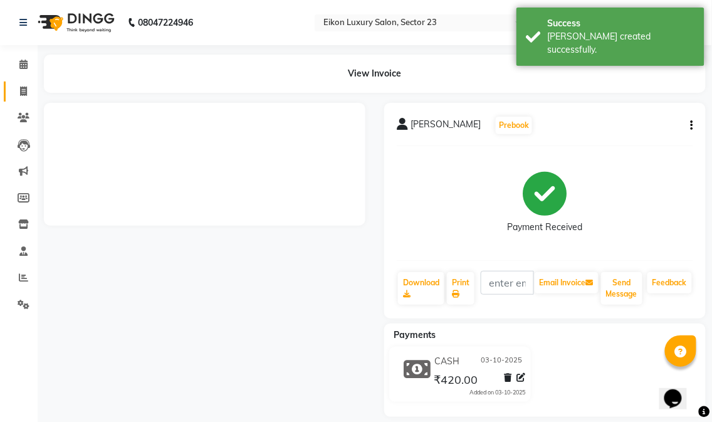
click at [24, 93] on icon at bounding box center [23, 90] width 7 height 9
select select "service"
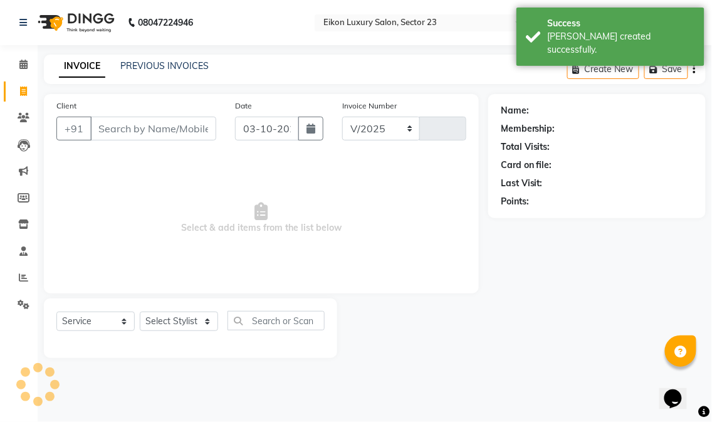
select select "7080"
type input "4872"
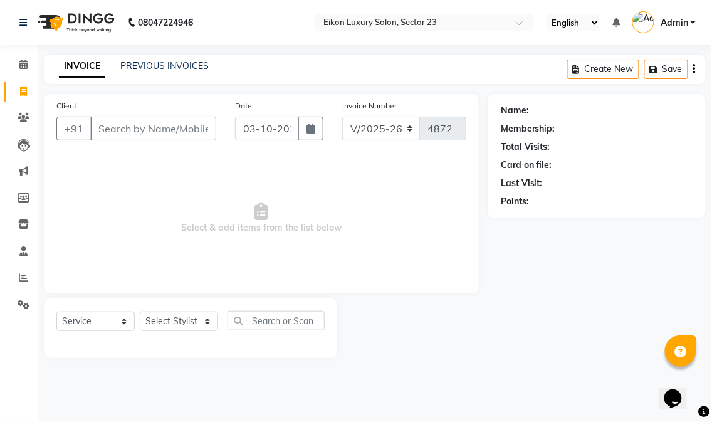
click at [138, 83] on div "INVOICE PREVIOUS INVOICES Create New Save" at bounding box center [375, 69] width 662 height 29
click at [135, 67] on link "PREVIOUS INVOICES" at bounding box center [164, 65] width 88 height 11
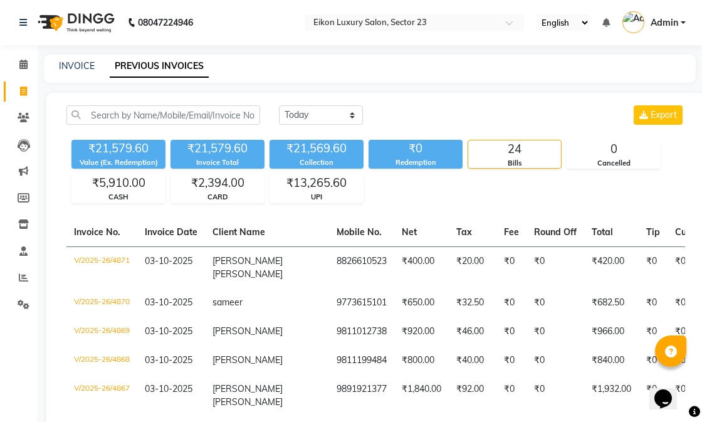
click at [63, 55] on div "INVOICE PREVIOUS INVOICES" at bounding box center [370, 69] width 652 height 28
click at [68, 64] on link "INVOICE" at bounding box center [77, 65] width 36 height 11
select select "7080"
select select "service"
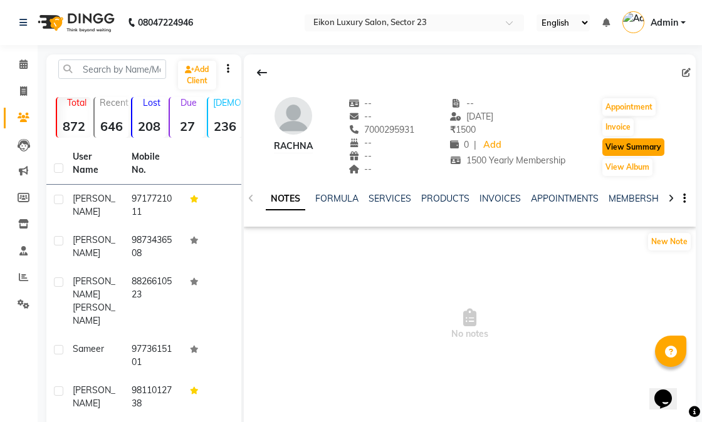
click at [635, 143] on button "View Summary" at bounding box center [633, 147] width 62 height 18
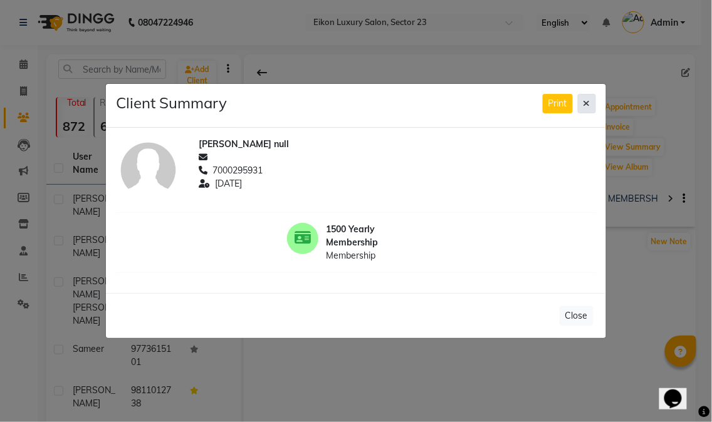
click at [590, 107] on icon at bounding box center [586, 103] width 7 height 9
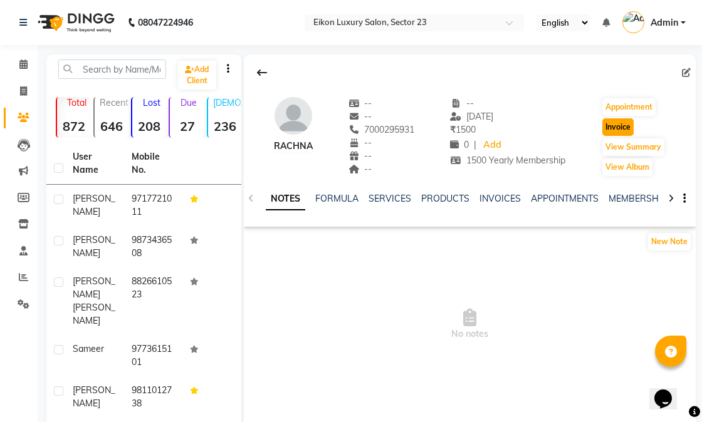
click at [622, 133] on button "Invoice" at bounding box center [617, 127] width 31 height 18
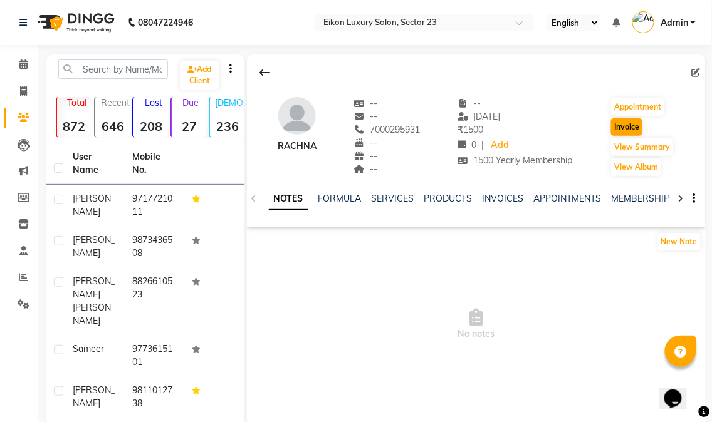
select select "7080"
select select "service"
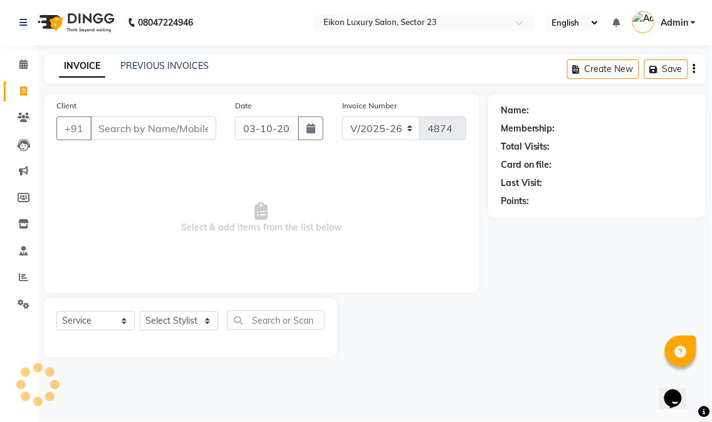
type input "7000295931"
select select "1: Object"
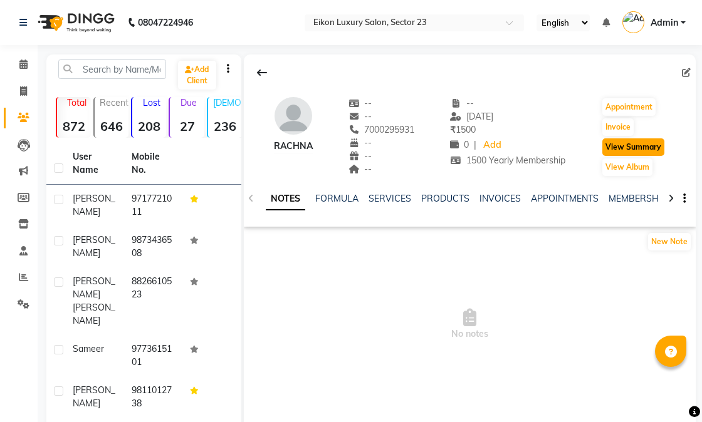
click at [644, 142] on button "View Summary" at bounding box center [633, 147] width 62 height 18
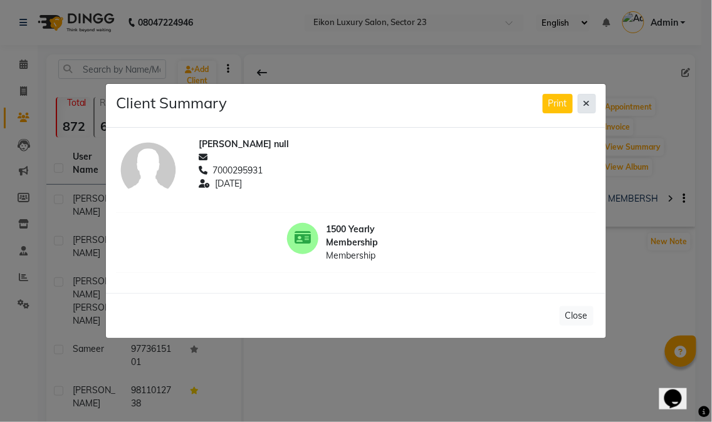
click at [588, 102] on icon at bounding box center [586, 103] width 7 height 9
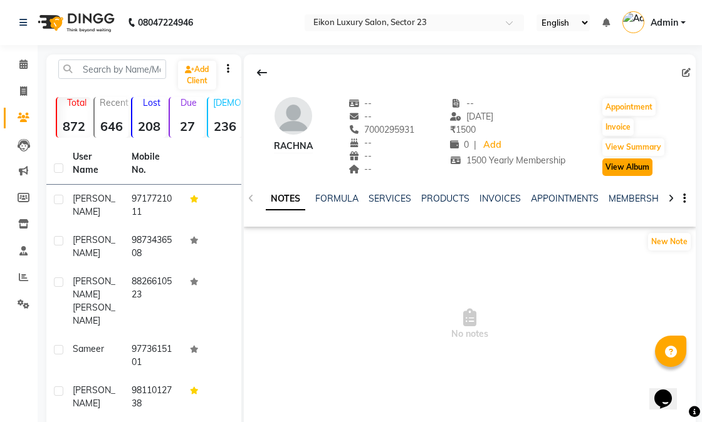
click at [627, 164] on button "View Album" at bounding box center [627, 168] width 50 height 18
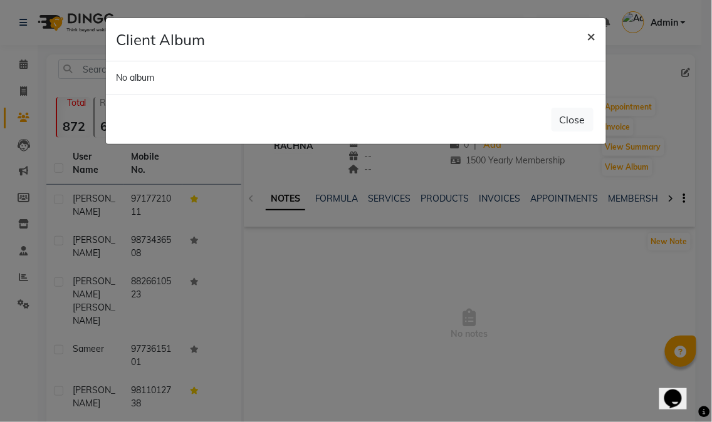
click at [590, 35] on span "×" at bounding box center [591, 35] width 9 height 19
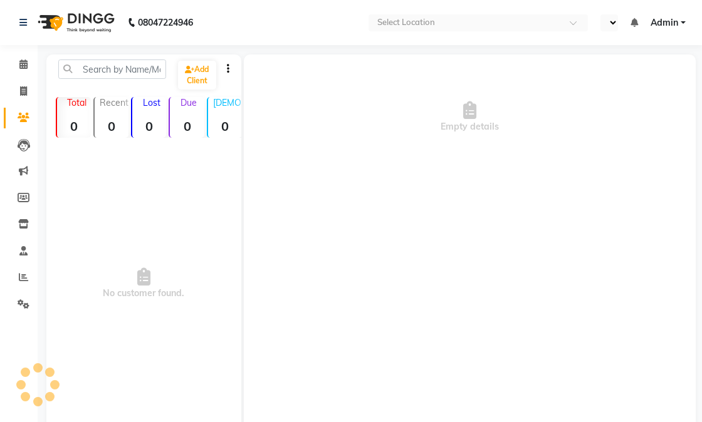
select select "en"
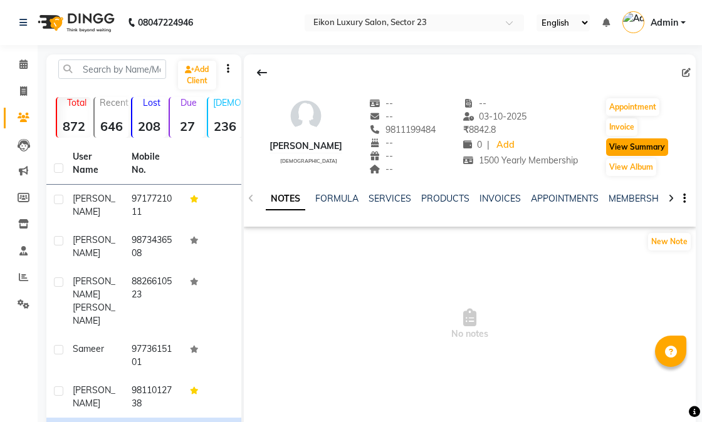
click at [629, 149] on button "View Summary" at bounding box center [637, 147] width 62 height 18
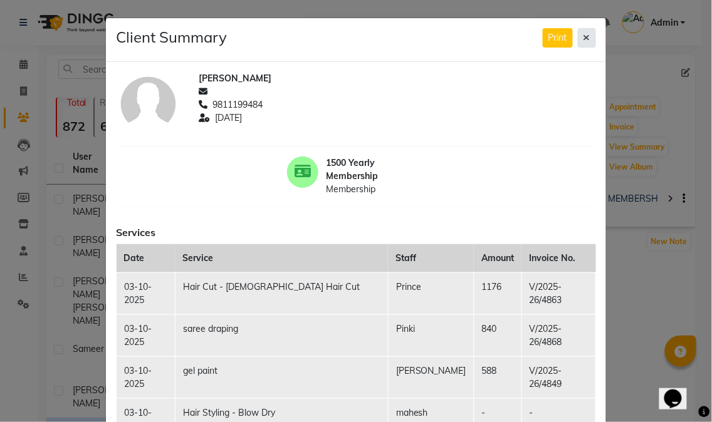
click at [583, 34] on icon at bounding box center [586, 37] width 7 height 9
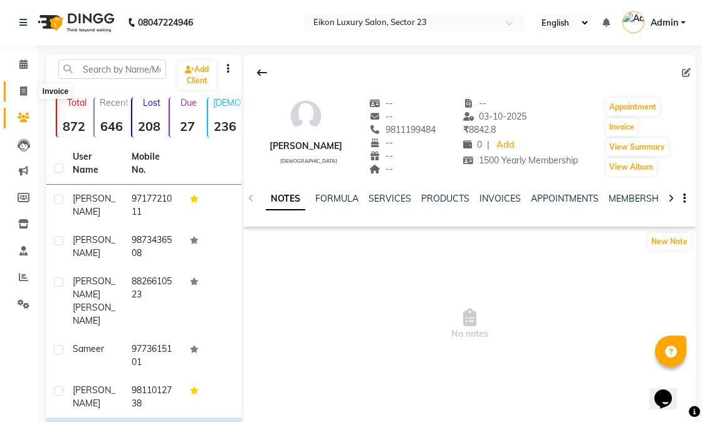
click at [15, 90] on span at bounding box center [24, 92] width 22 height 14
select select "service"
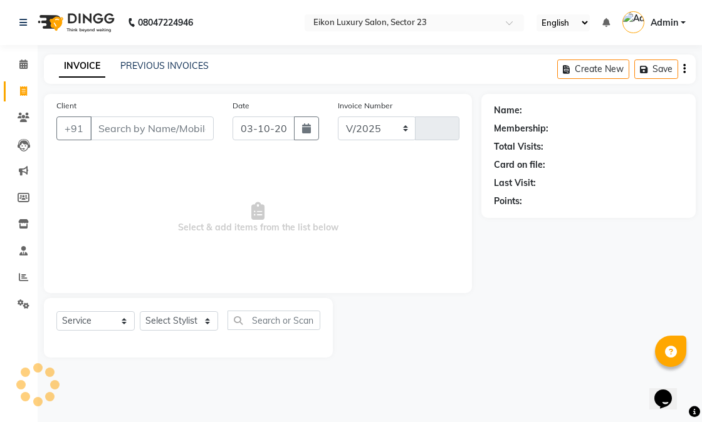
select select "7080"
type input "4874"
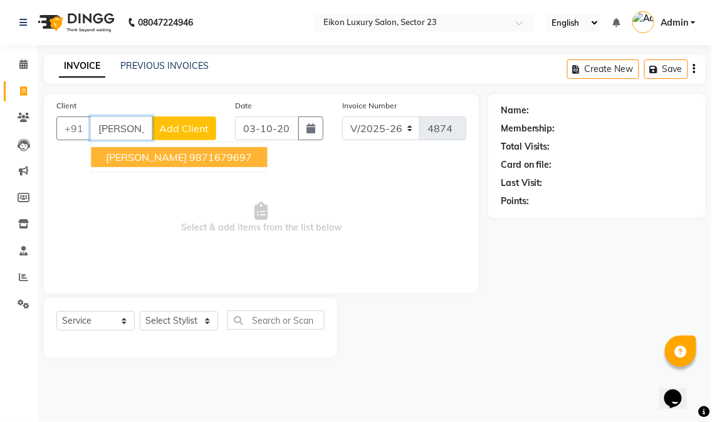
click at [192, 163] on ngb-highlight "9871679697" at bounding box center [220, 157] width 63 height 13
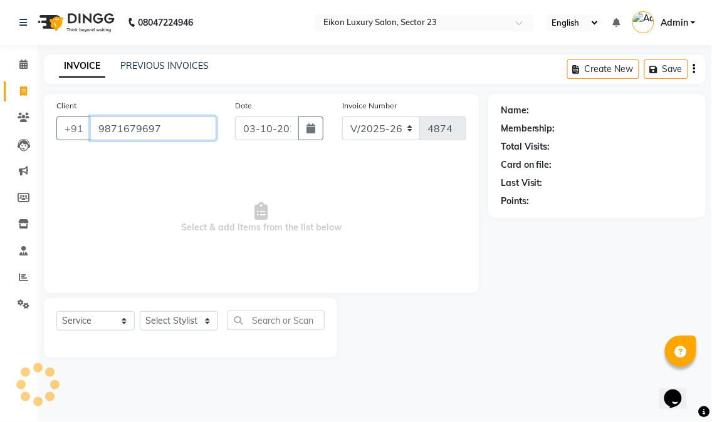
type input "9871679697"
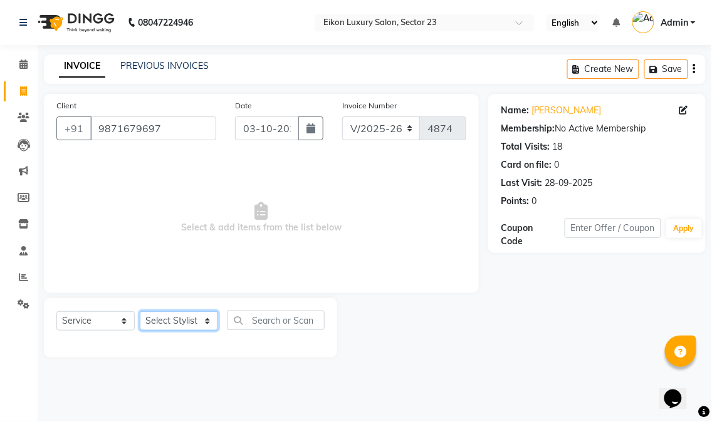
click at [199, 318] on select "Select Stylist Abhishek amit anchal Ashu Bilal Dildar Geeta Hritik Jatin mahesh…" at bounding box center [179, 320] width 78 height 19
select select "78752"
click at [140, 312] on select "Select Stylist Abhishek amit anchal Ashu Bilal Dildar Geeta Hritik Jatin mahesh…" at bounding box center [179, 320] width 78 height 19
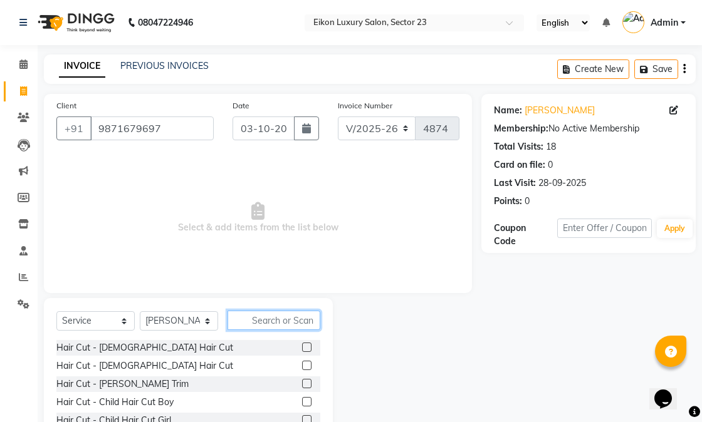
click at [288, 321] on input "text" at bounding box center [273, 320] width 93 height 19
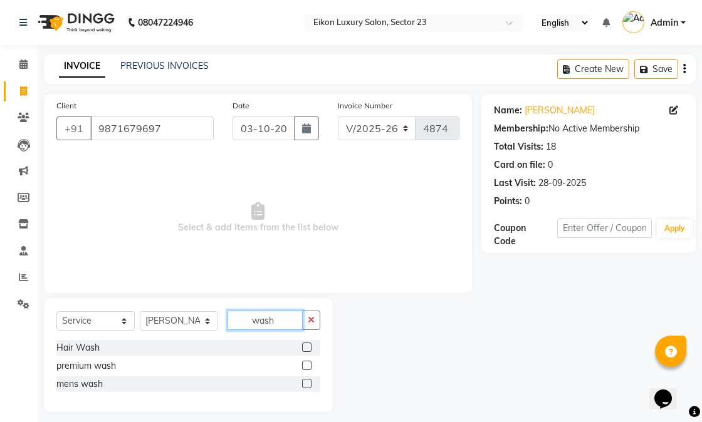
type input "wash"
click at [308, 348] on label at bounding box center [306, 347] width 9 height 9
click at [308, 348] on input "checkbox" at bounding box center [306, 348] width 8 height 8
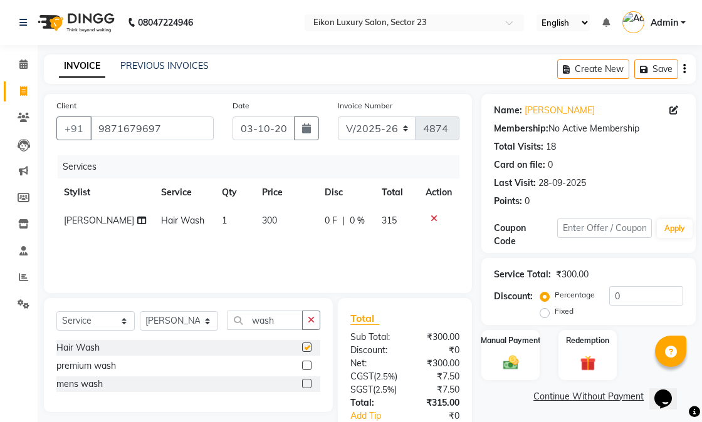
checkbox input "false"
drag, startPoint x: 276, startPoint y: 321, endPoint x: 251, endPoint y: 315, distance: 25.2
click at [251, 315] on input "wash" at bounding box center [264, 320] width 75 height 19
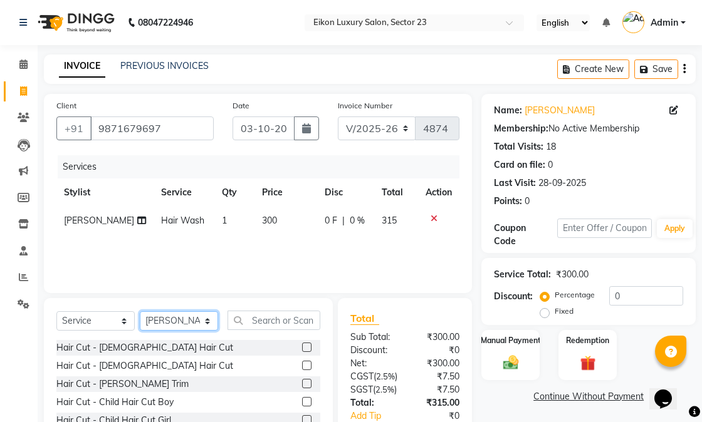
click at [167, 321] on select "Select Stylist Abhishek [PERSON_NAME] [PERSON_NAME] [PERSON_NAME] Prince ronak …" at bounding box center [179, 320] width 78 height 19
select select "58946"
click at [140, 312] on select "Select Stylist Abhishek [PERSON_NAME] [PERSON_NAME] [PERSON_NAME] Prince ronak …" at bounding box center [179, 320] width 78 height 19
click at [290, 326] on input "text" at bounding box center [273, 320] width 93 height 19
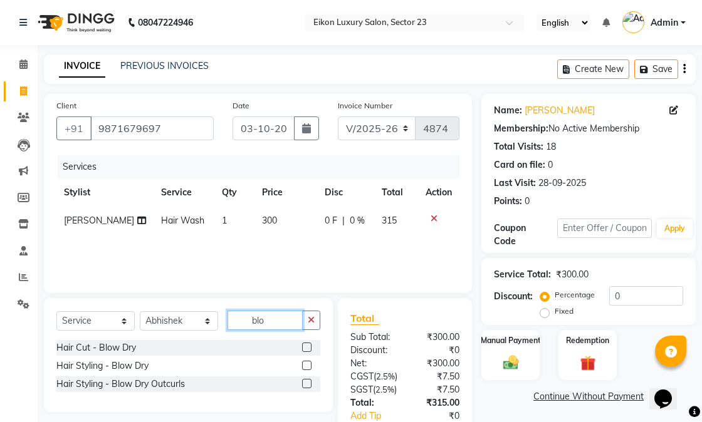
type input "blo"
click at [308, 367] on label at bounding box center [306, 365] width 9 height 9
click at [308, 367] on input "checkbox" at bounding box center [306, 366] width 8 height 8
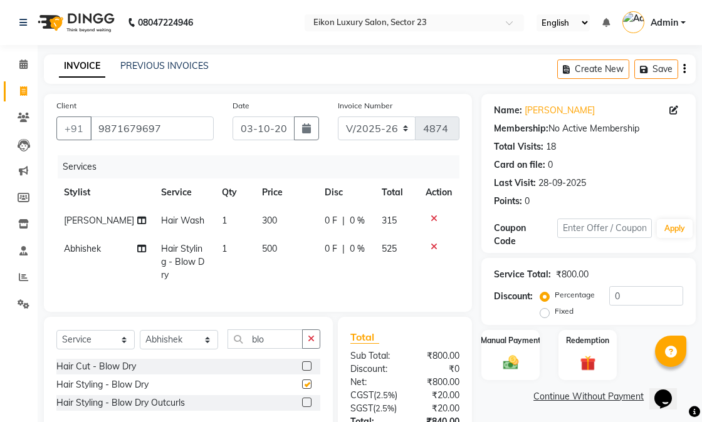
checkbox input "false"
drag, startPoint x: 284, startPoint y: 347, endPoint x: 256, endPoint y: 347, distance: 28.2
click at [255, 346] on div "Select Service Product Membership Package Voucher Prepaid Gift Card Select Styl…" at bounding box center [188, 344] width 264 height 29
click at [263, 343] on input "lo" at bounding box center [264, 339] width 75 height 19
type input "l"
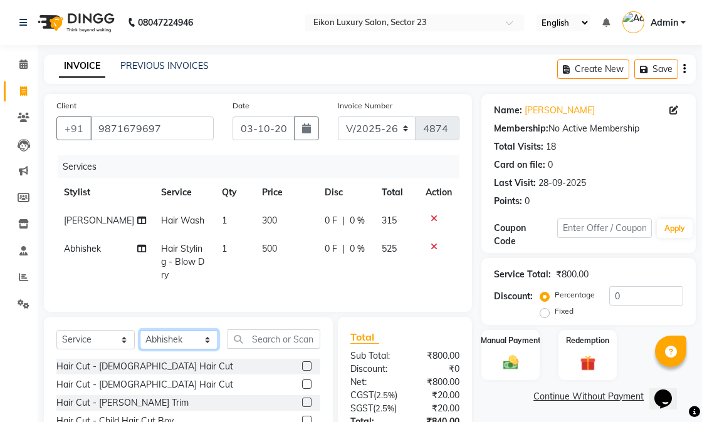
click at [187, 335] on select "Select Stylist Abhishek [PERSON_NAME] [PERSON_NAME] [PERSON_NAME] Prince ronak …" at bounding box center [179, 339] width 78 height 19
select select "58953"
click at [140, 330] on select "Select Stylist Abhishek [PERSON_NAME] [PERSON_NAME] [PERSON_NAME] Prince ronak …" at bounding box center [179, 339] width 78 height 19
click at [266, 333] on input "text" at bounding box center [273, 339] width 93 height 19
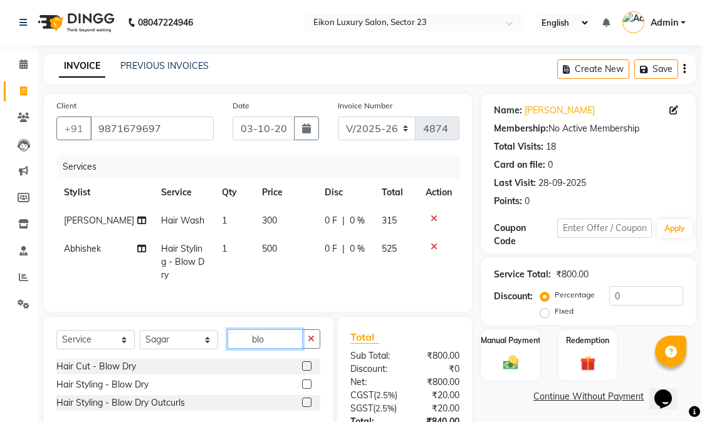
type input "blo"
click at [304, 380] on label at bounding box center [306, 384] width 9 height 9
click at [304, 381] on input "checkbox" at bounding box center [306, 385] width 8 height 8
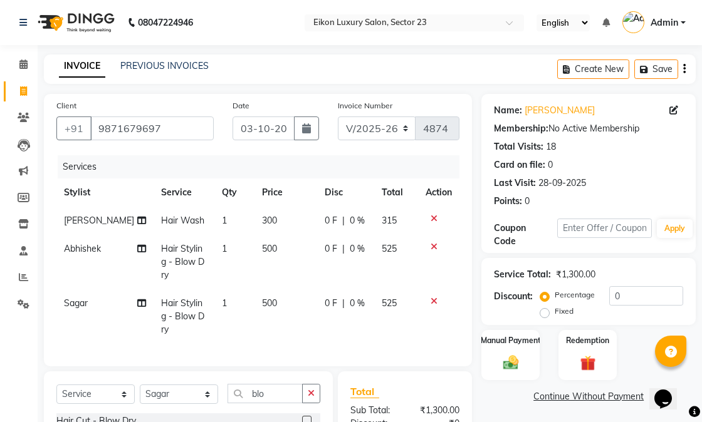
checkbox input "false"
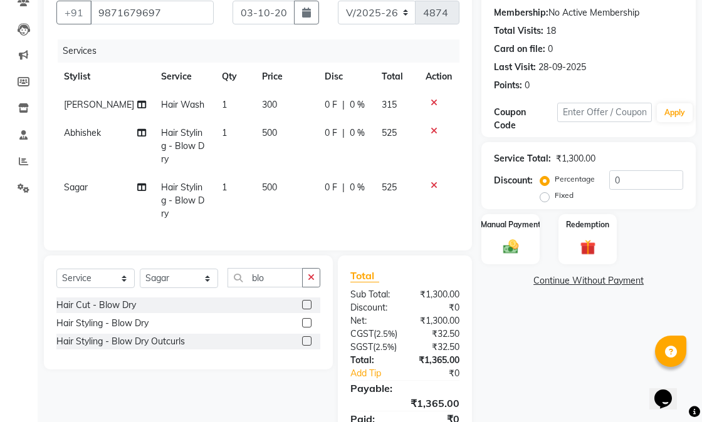
scroll to position [176, 0]
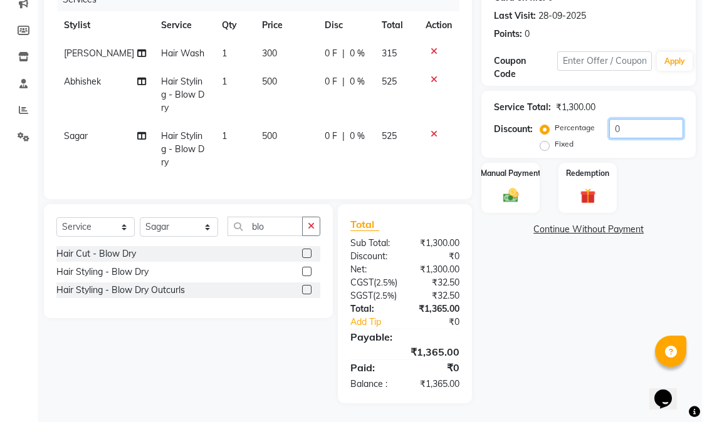
drag, startPoint x: 625, startPoint y: 123, endPoint x: 600, endPoint y: 125, distance: 25.8
click at [600, 125] on div "Percentage Fixed 0" at bounding box center [613, 136] width 140 height 34
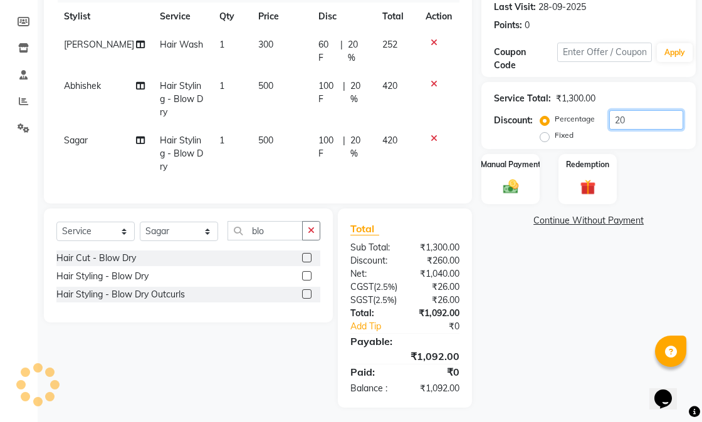
scroll to position [204, 0]
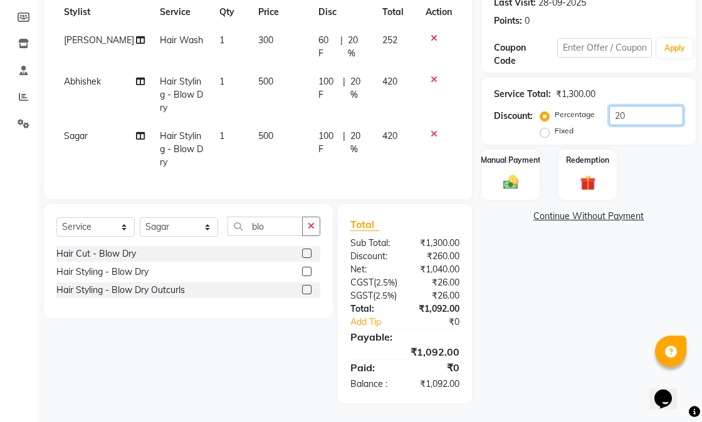
type input "20"
click at [607, 333] on div "Name: Jaspreet Chada Membership: No Active Membership Total Visits: 18 Card on …" at bounding box center [593, 159] width 224 height 490
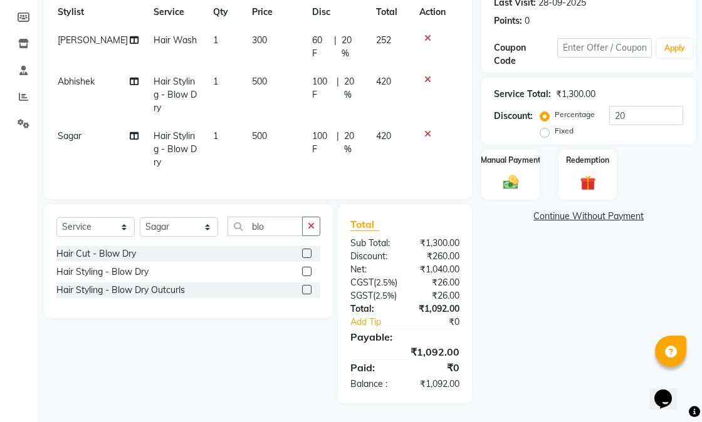
scroll to position [0, 5]
click at [179, 217] on select "Select Stylist Abhishek [PERSON_NAME] [PERSON_NAME] [PERSON_NAME] Prince ronak …" at bounding box center [179, 226] width 78 height 19
select select "58948"
click at [140, 217] on select "Select Stylist Abhishek [PERSON_NAME] [PERSON_NAME] [PERSON_NAME] Prince ronak …" at bounding box center [179, 226] width 78 height 19
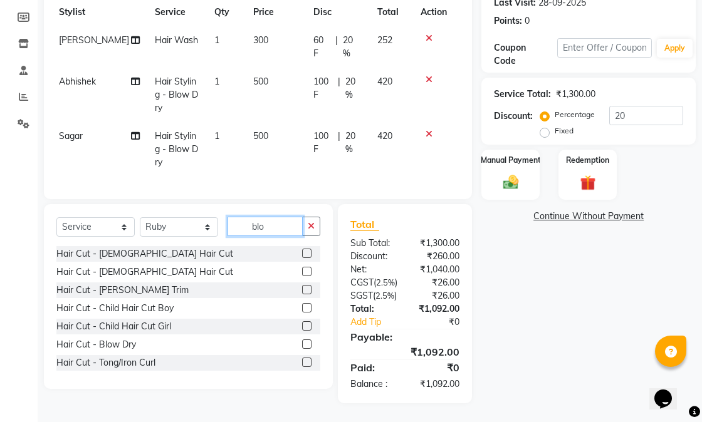
drag, startPoint x: 266, startPoint y: 201, endPoint x: 240, endPoint y: 205, distance: 26.1
click at [240, 217] on input "blo" at bounding box center [264, 226] width 75 height 19
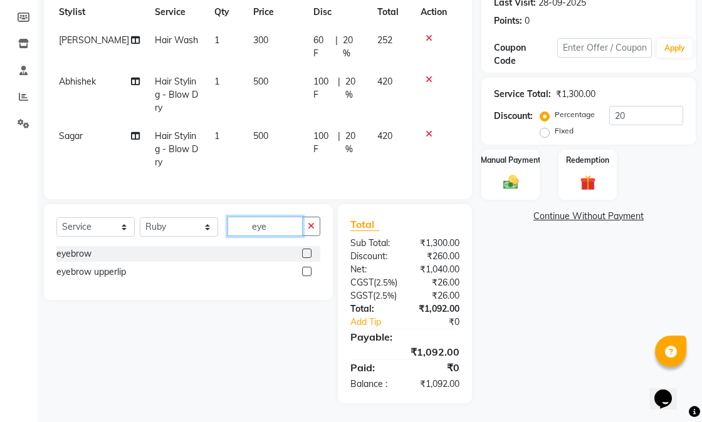
type input "eye"
click at [306, 249] on label at bounding box center [306, 253] width 9 height 9
click at [306, 250] on input "checkbox" at bounding box center [306, 254] width 8 height 8
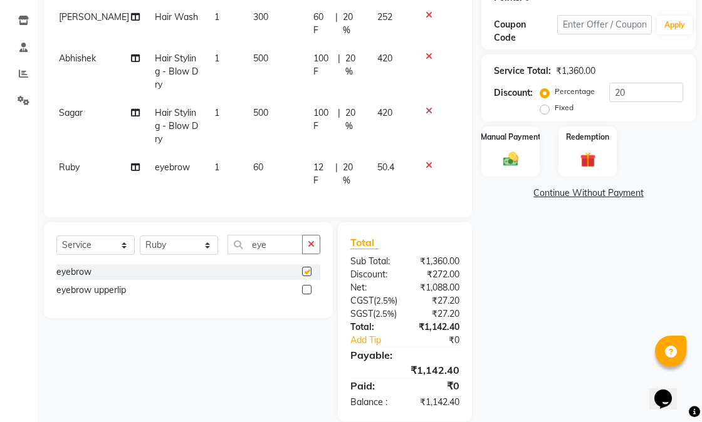
checkbox input "false"
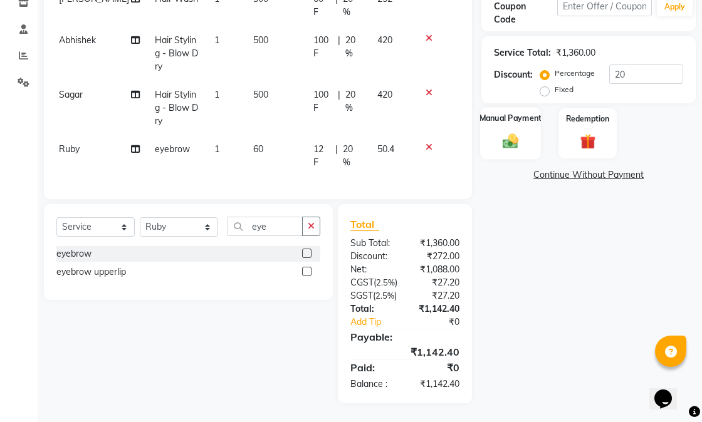
click at [517, 145] on div "Manual Payment" at bounding box center [510, 133] width 61 height 53
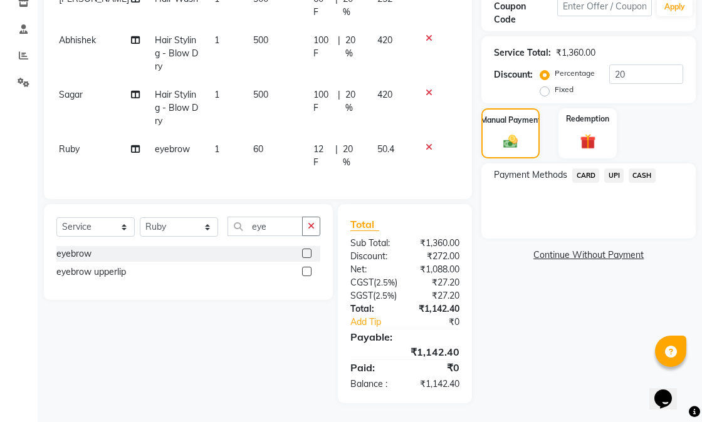
click at [609, 169] on span "UPI" at bounding box center [613, 176] width 19 height 14
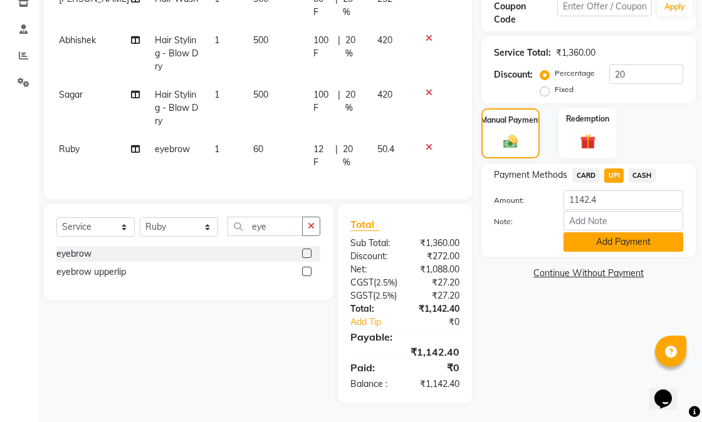
click at [592, 232] on button "Add Payment" at bounding box center [623, 241] width 120 height 19
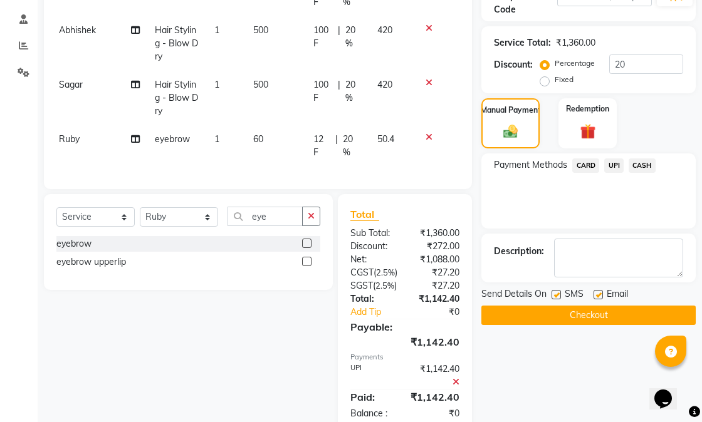
click at [597, 296] on label at bounding box center [597, 294] width 9 height 9
click at [597, 296] on input "checkbox" at bounding box center [597, 295] width 8 height 8
checkbox input "false"
click at [558, 297] on label at bounding box center [555, 294] width 9 height 9
click at [558, 297] on input "checkbox" at bounding box center [555, 295] width 8 height 8
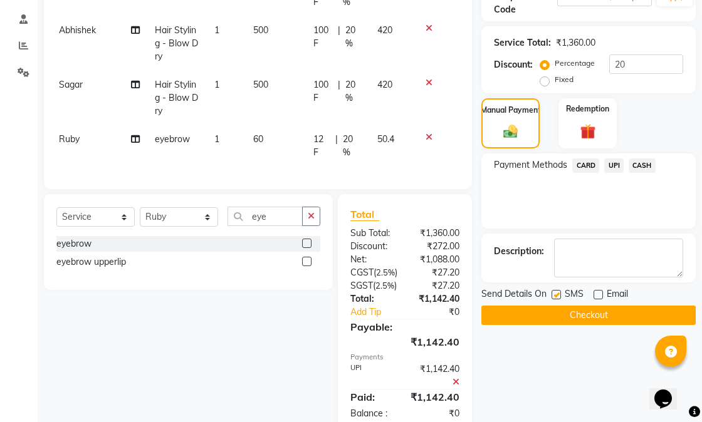
checkbox input "false"
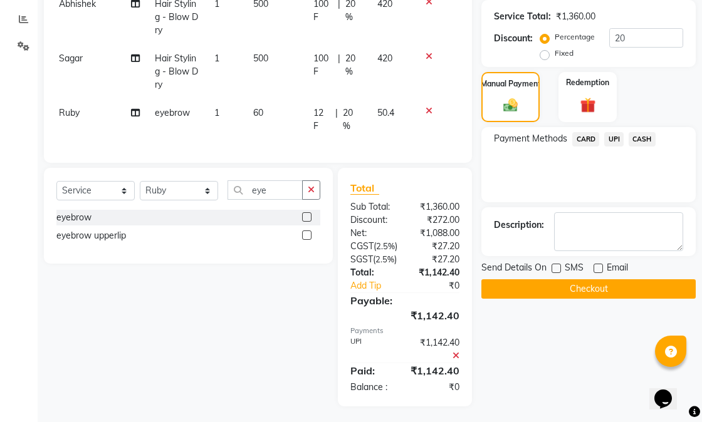
scroll to position [271, 0]
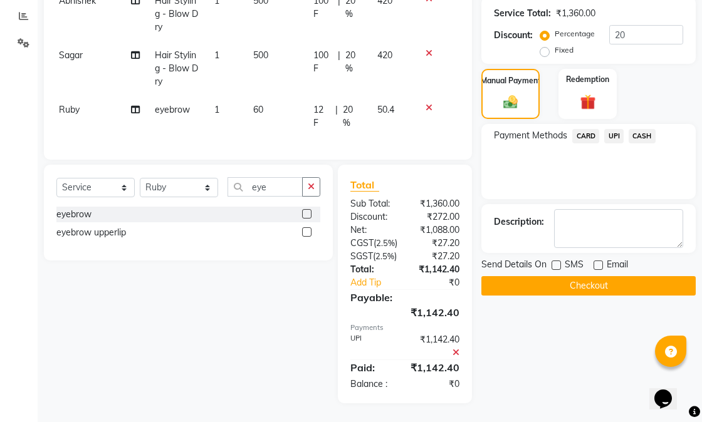
click at [570, 276] on button "Checkout" at bounding box center [588, 285] width 214 height 19
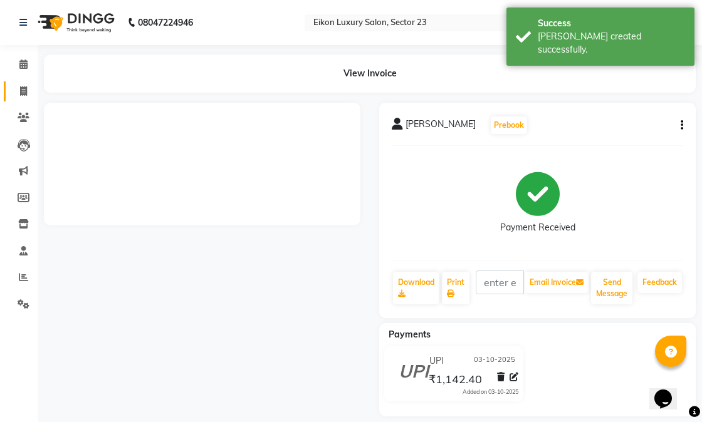
click at [20, 91] on icon at bounding box center [23, 90] width 7 height 9
select select "service"
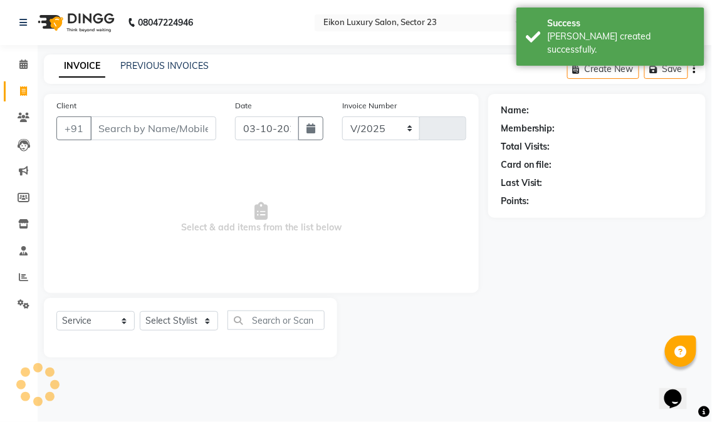
select select "7080"
type input "4875"
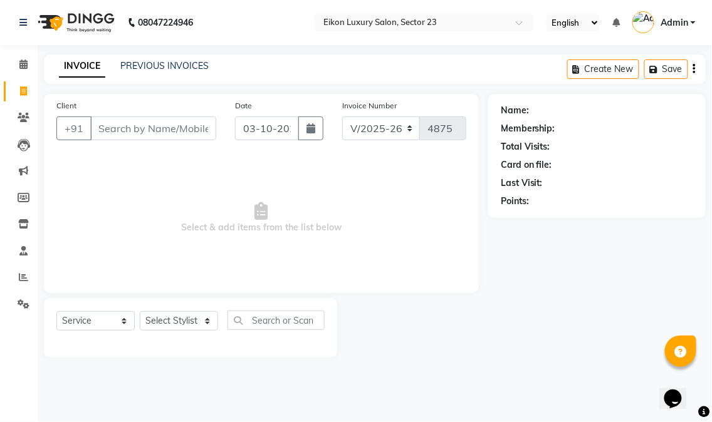
click at [132, 133] on input "Client" at bounding box center [153, 129] width 126 height 24
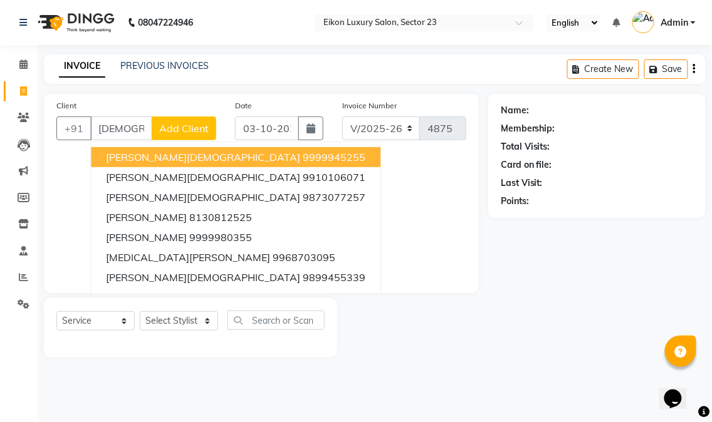
click at [155, 159] on span "[PERSON_NAME][DEMOGRAPHIC_DATA]" at bounding box center [203, 157] width 194 height 13
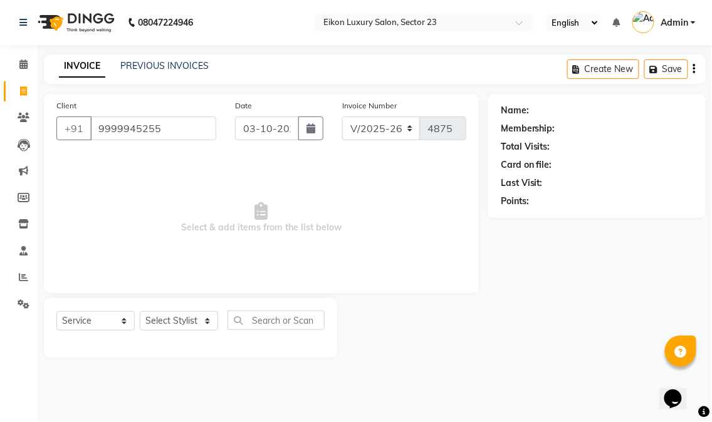
type input "9999945255"
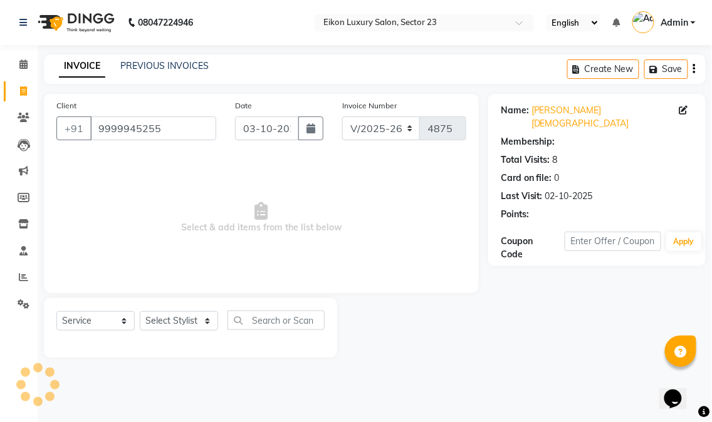
select select "1: Object"
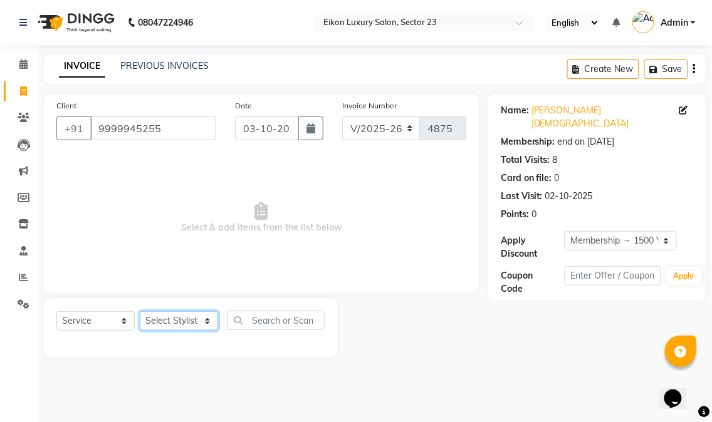
click at [176, 323] on select "Select Stylist Abhishek [PERSON_NAME] [PERSON_NAME] [PERSON_NAME] Prince ronak …" at bounding box center [179, 320] width 78 height 19
select select "58951"
click at [140, 312] on select "Select Stylist Abhishek [PERSON_NAME] [PERSON_NAME] [PERSON_NAME] Prince ronak …" at bounding box center [179, 320] width 78 height 19
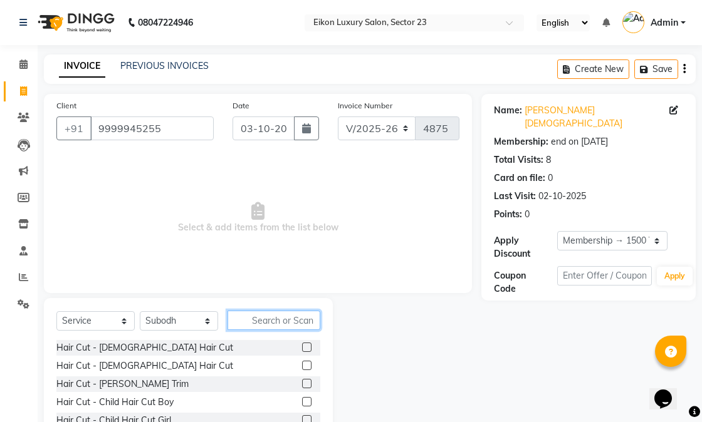
click at [253, 320] on input "text" at bounding box center [273, 320] width 93 height 19
drag, startPoint x: 296, startPoint y: 380, endPoint x: 302, endPoint y: 377, distance: 6.5
click at [302, 380] on label at bounding box center [306, 383] width 9 height 9
click at [302, 380] on input "checkbox" at bounding box center [306, 384] width 8 height 8
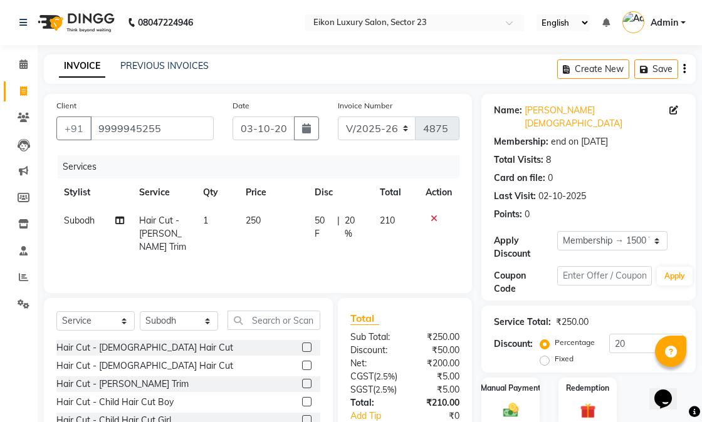
checkbox input "false"
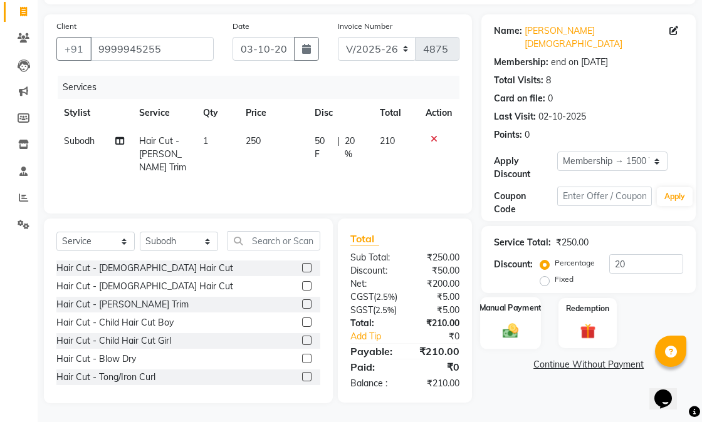
click at [509, 321] on img at bounding box center [511, 330] width 26 height 18
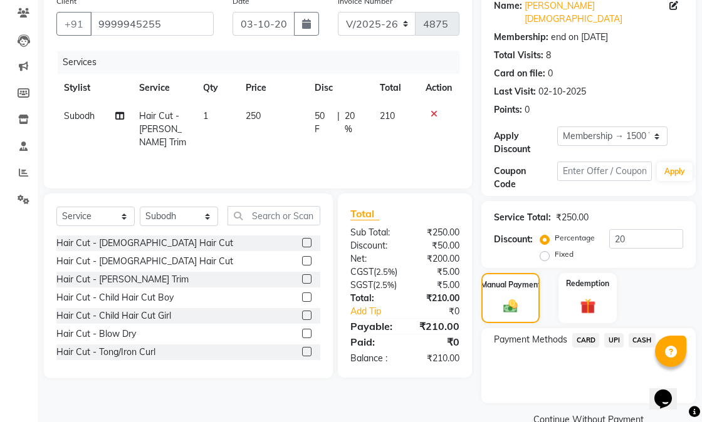
click at [639, 333] on span "CASH" at bounding box center [642, 340] width 27 height 14
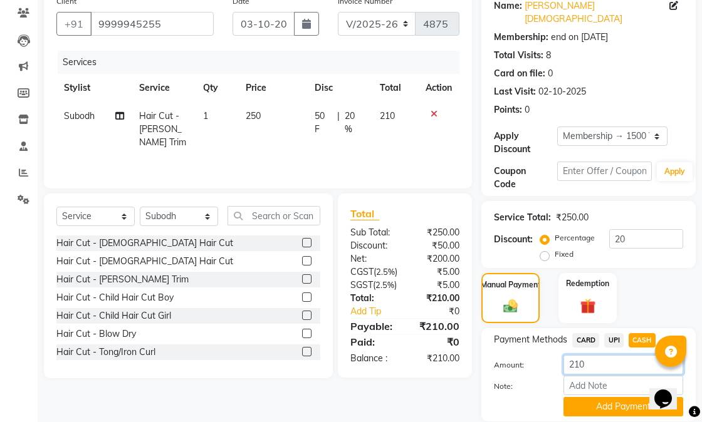
drag, startPoint x: 584, startPoint y: 351, endPoint x: 573, endPoint y: 351, distance: 10.7
click at [573, 355] on input "210" at bounding box center [623, 364] width 120 height 19
type input "200"
click at [593, 402] on button "Add Payment" at bounding box center [623, 406] width 120 height 19
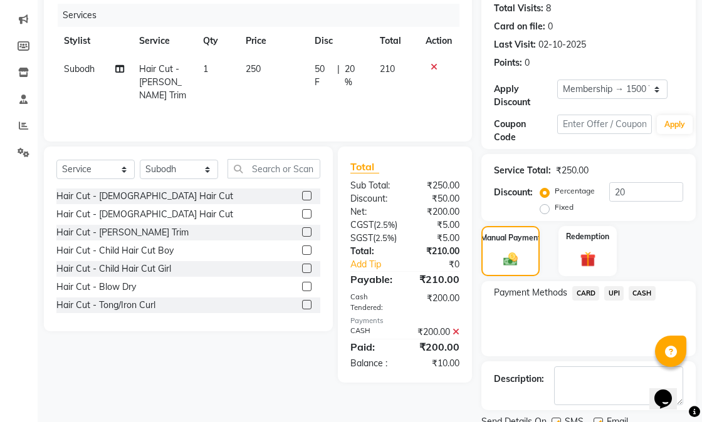
scroll to position [188, 0]
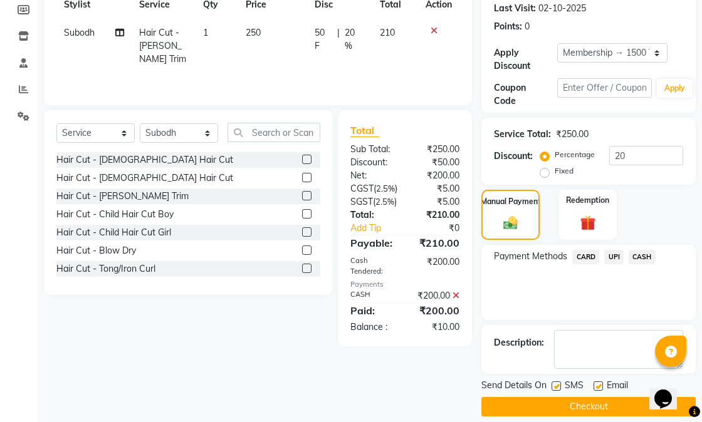
drag, startPoint x: 599, startPoint y: 370, endPoint x: 587, endPoint y: 370, distance: 11.9
click at [598, 382] on label at bounding box center [597, 386] width 9 height 9
click at [598, 383] on input "checkbox" at bounding box center [597, 387] width 8 height 8
checkbox input "false"
click at [551, 382] on label at bounding box center [555, 386] width 9 height 9
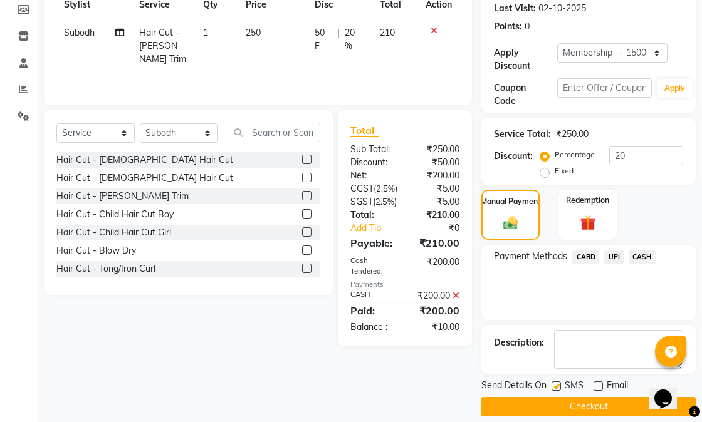
click at [551, 383] on input "checkbox" at bounding box center [555, 387] width 8 height 8
checkbox input "false"
click at [556, 397] on button "Checkout" at bounding box center [588, 406] width 214 height 19
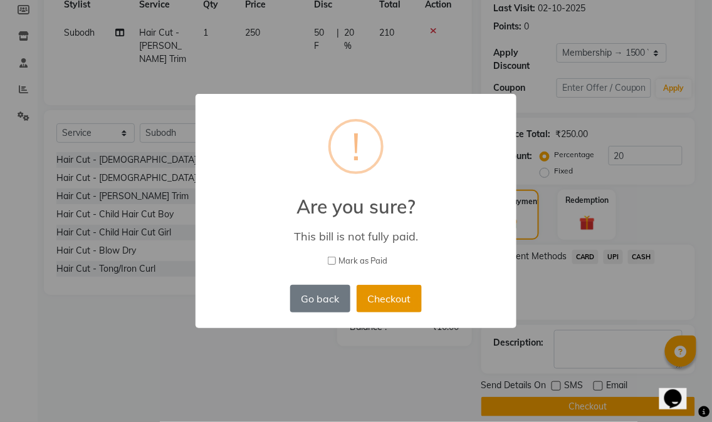
click at [401, 301] on button "Checkout" at bounding box center [389, 299] width 65 height 28
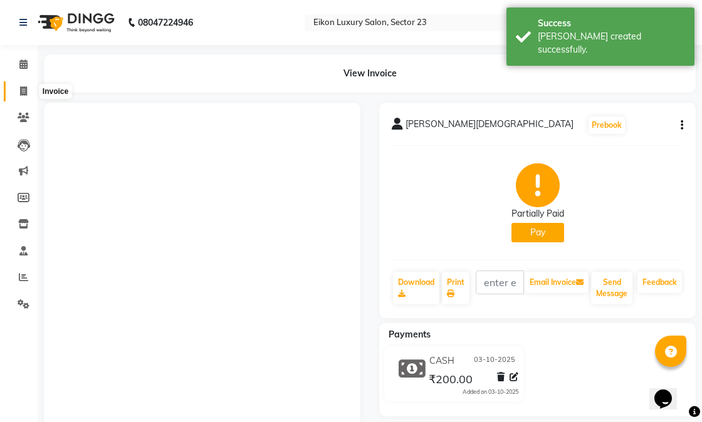
click at [21, 90] on icon at bounding box center [23, 90] width 7 height 9
select select "service"
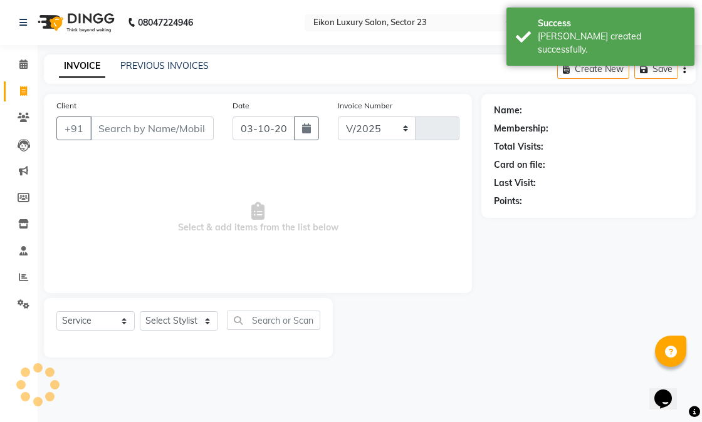
select select "7080"
type input "4876"
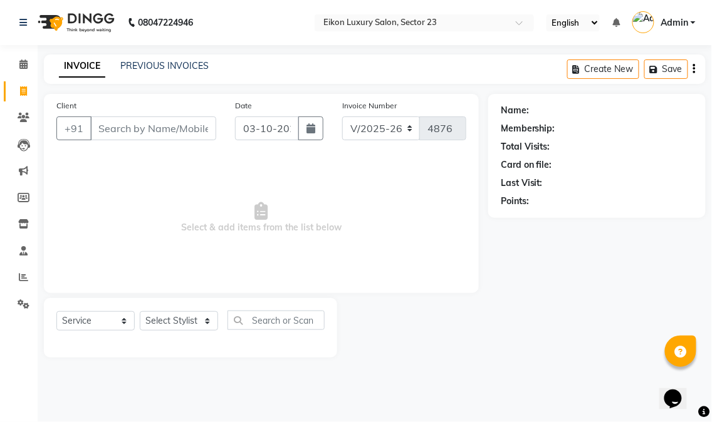
click at [231, 196] on span "Select & add items from the list below" at bounding box center [261, 217] width 410 height 125
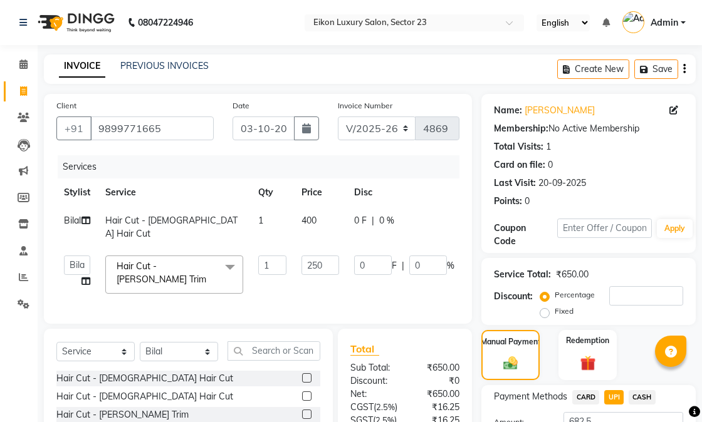
select select "7080"
select select "81687"
select select "service"
select select "81687"
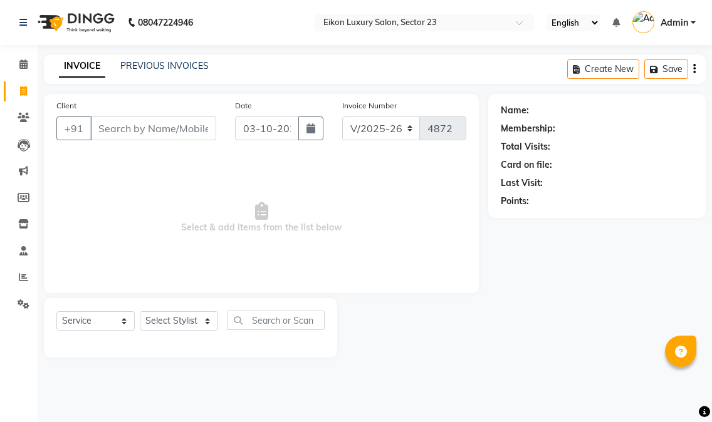
select select "7080"
select select "service"
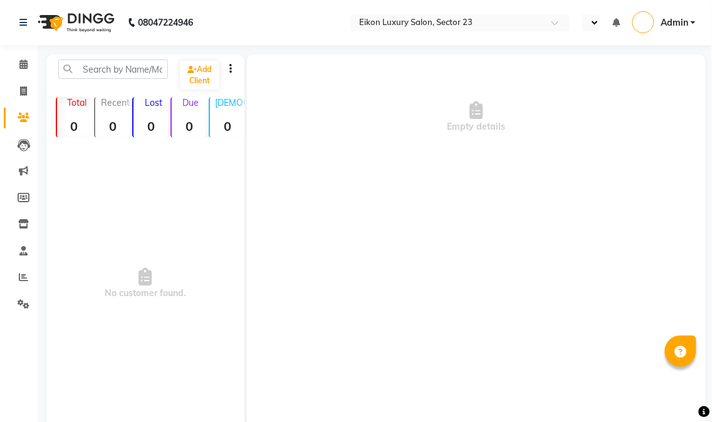
select select "en"
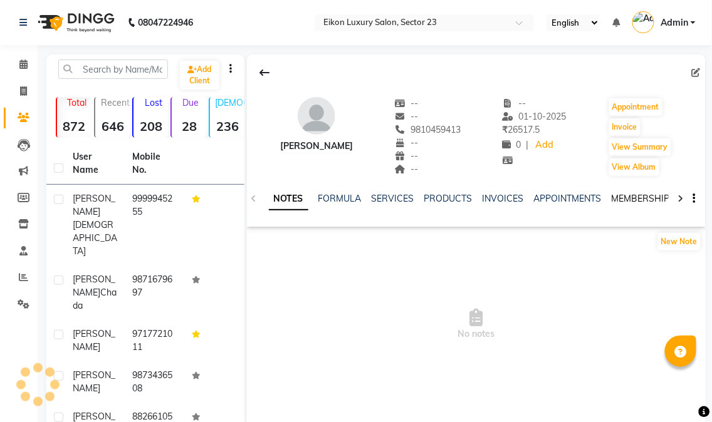
click at [634, 199] on link "MEMBERSHIP" at bounding box center [641, 198] width 58 height 11
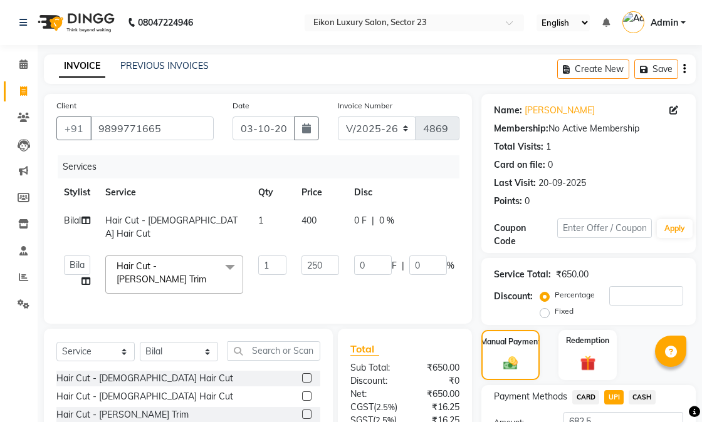
select select "7080"
select select "81687"
select select "service"
select select "81687"
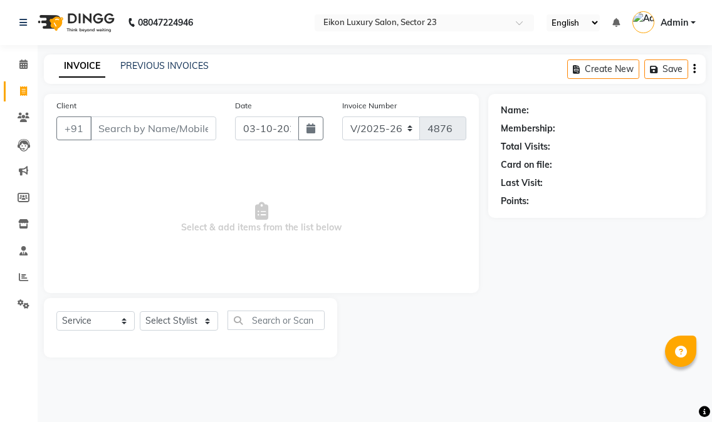
select select "7080"
select select "service"
click at [130, 135] on input "Client" at bounding box center [153, 129] width 126 height 24
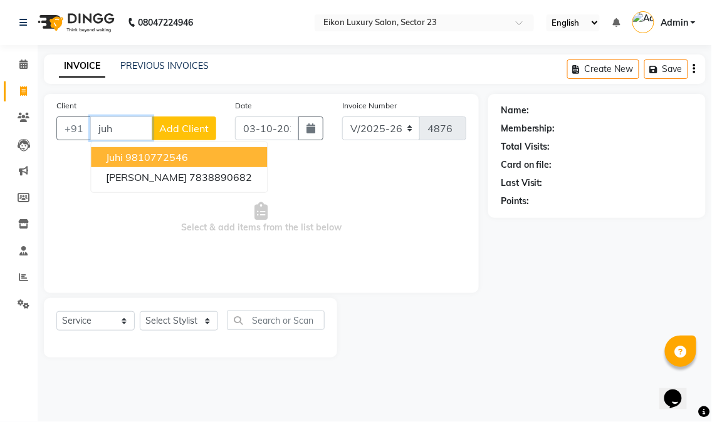
click at [128, 157] on ngb-highlight "9810772546" at bounding box center [156, 157] width 63 height 13
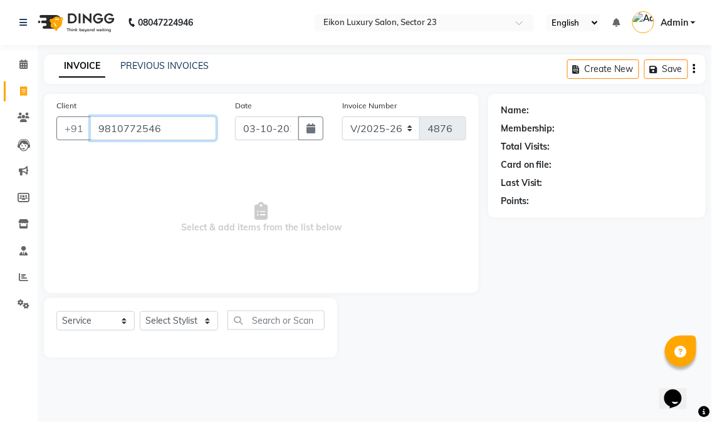
type input "9810772546"
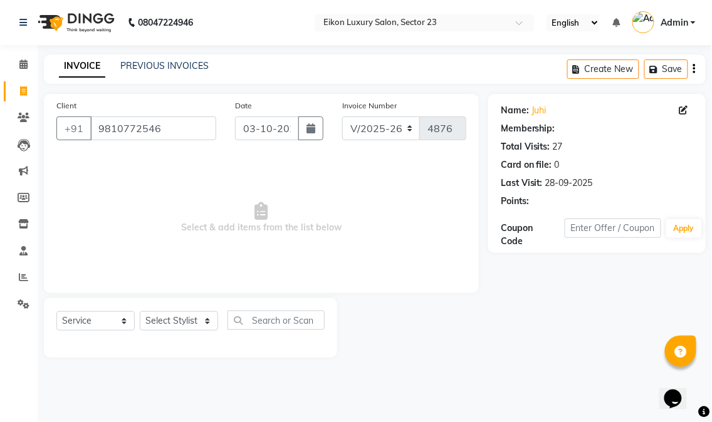
select select "1: Object"
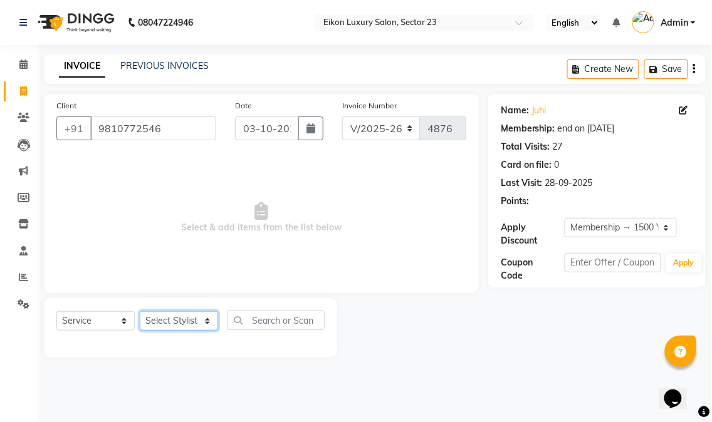
click at [167, 318] on select "Select Stylist Abhishek [PERSON_NAME] [PERSON_NAME] [PERSON_NAME] Prince ronak …" at bounding box center [179, 320] width 78 height 19
select select "86323"
click at [140, 312] on select "Select Stylist Abhishek [PERSON_NAME] [PERSON_NAME] [PERSON_NAME] Prince ronak …" at bounding box center [179, 320] width 78 height 19
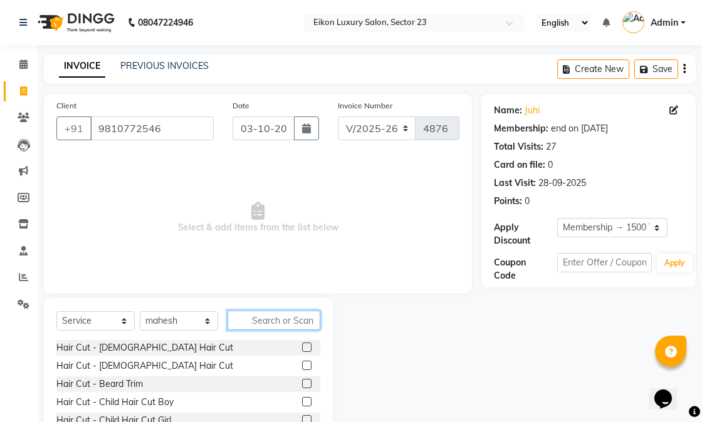
click at [259, 316] on input "text" at bounding box center [273, 320] width 93 height 19
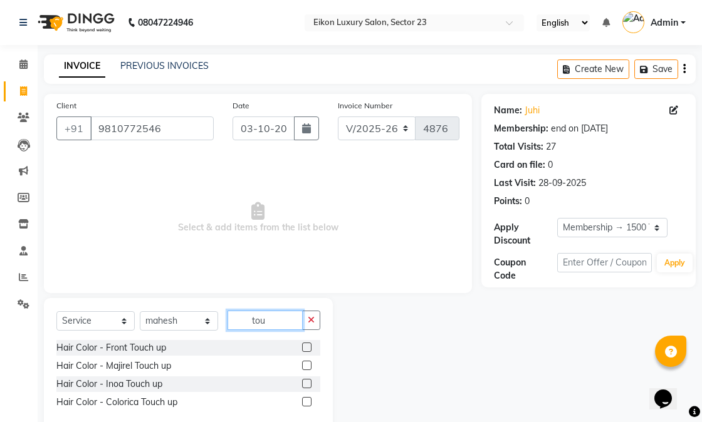
type input "tou"
click at [304, 362] on label at bounding box center [306, 365] width 9 height 9
click at [304, 362] on input "checkbox" at bounding box center [306, 366] width 8 height 8
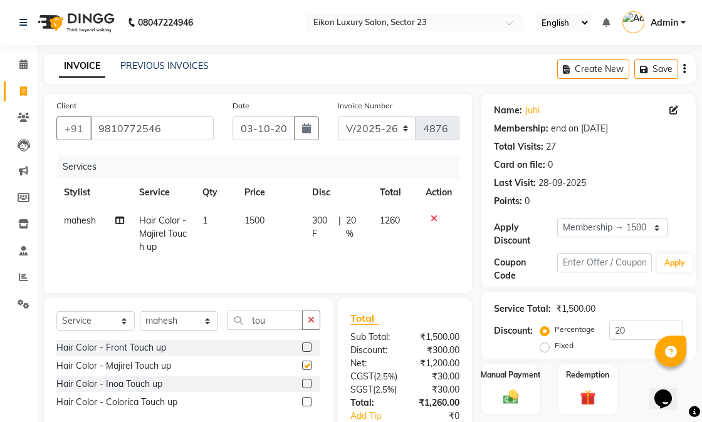
checkbox input "false"
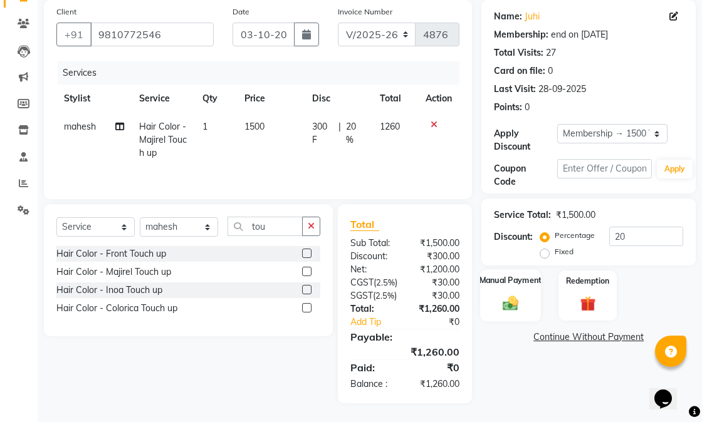
click at [515, 294] on img at bounding box center [511, 303] width 26 height 18
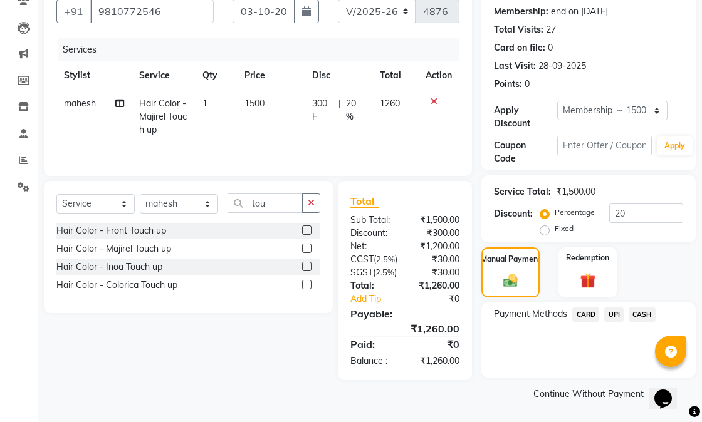
click at [610, 312] on span "UPI" at bounding box center [613, 315] width 19 height 14
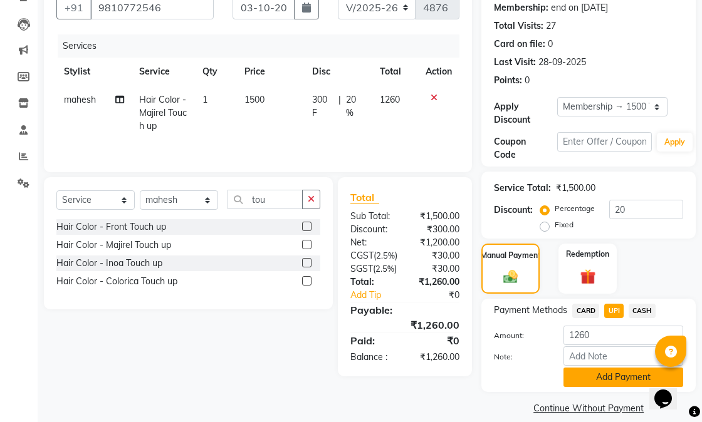
click at [615, 375] on button "Add Payment" at bounding box center [623, 377] width 120 height 19
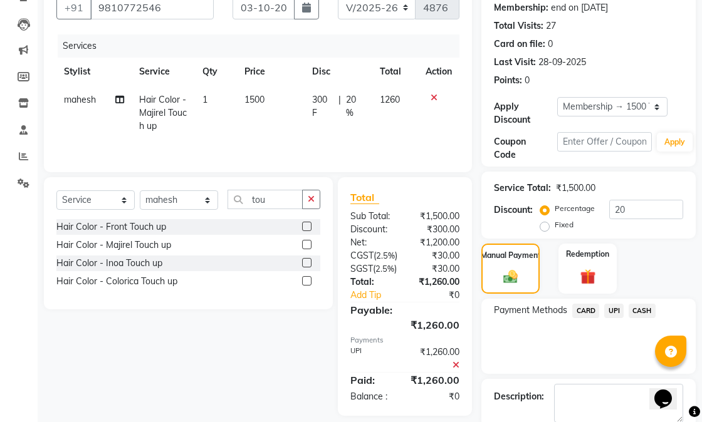
scroll to position [188, 0]
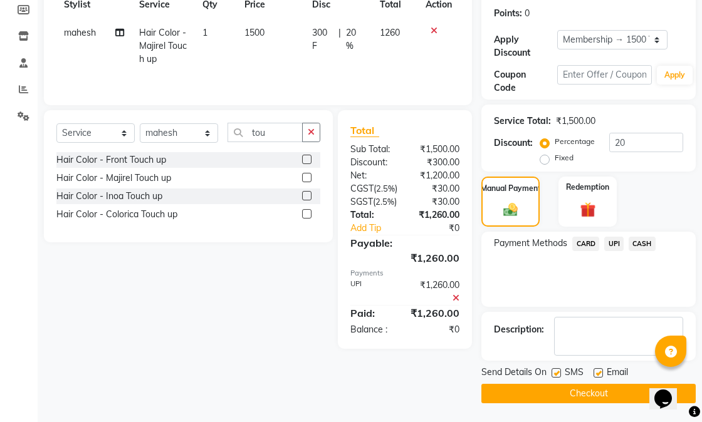
click at [598, 375] on label at bounding box center [597, 372] width 9 height 9
click at [598, 375] on input "checkbox" at bounding box center [597, 374] width 8 height 8
checkbox input "false"
click at [559, 374] on label at bounding box center [555, 372] width 9 height 9
click at [559, 374] on input "checkbox" at bounding box center [555, 374] width 8 height 8
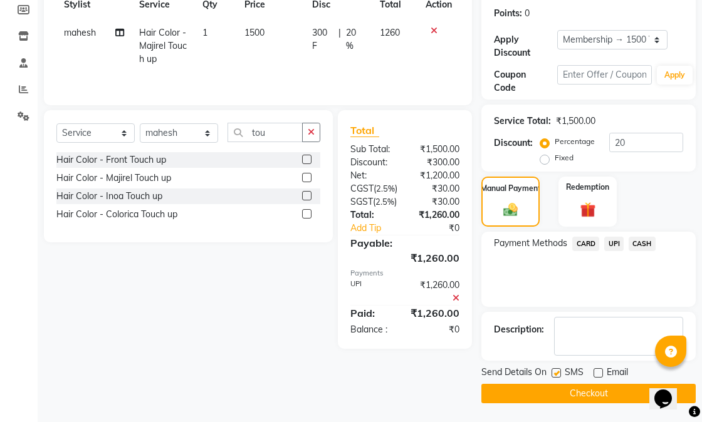
checkbox input "false"
click at [572, 387] on button "Checkout" at bounding box center [588, 393] width 214 height 19
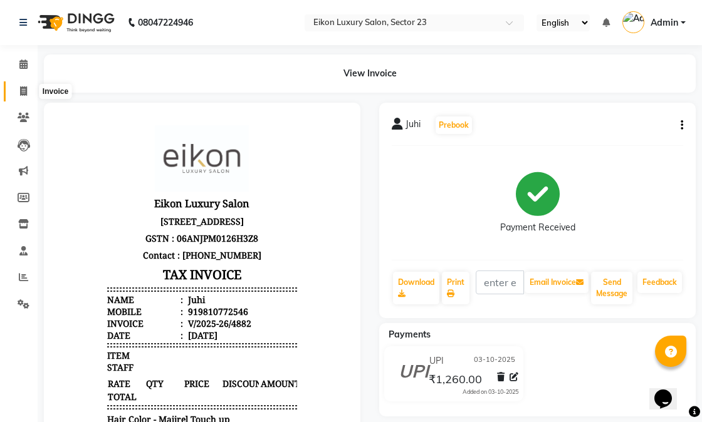
click at [27, 88] on span at bounding box center [24, 92] width 22 height 14
select select "service"
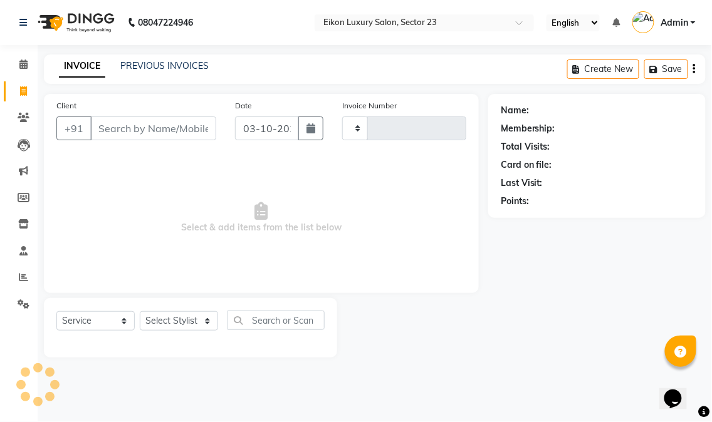
type input "4883"
select select "7080"
click at [21, 279] on icon at bounding box center [23, 277] width 9 height 9
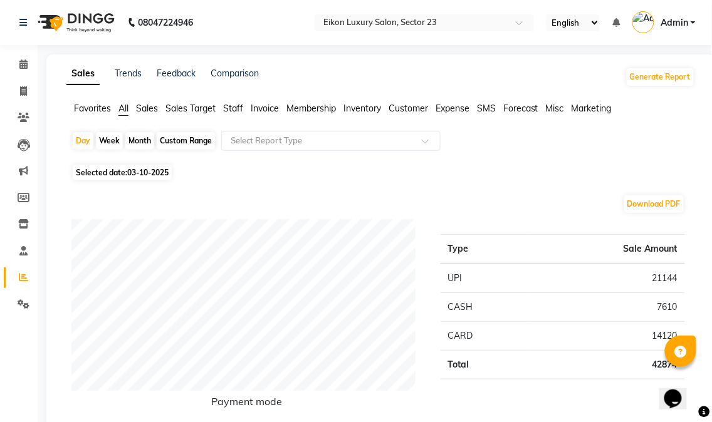
click at [137, 140] on div "Month" at bounding box center [139, 141] width 29 height 18
select select "10"
select select "2025"
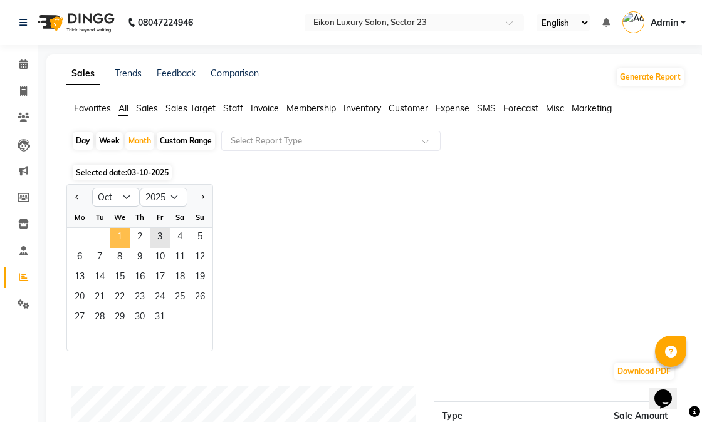
click at [112, 234] on span "1" at bounding box center [120, 238] width 20 height 20
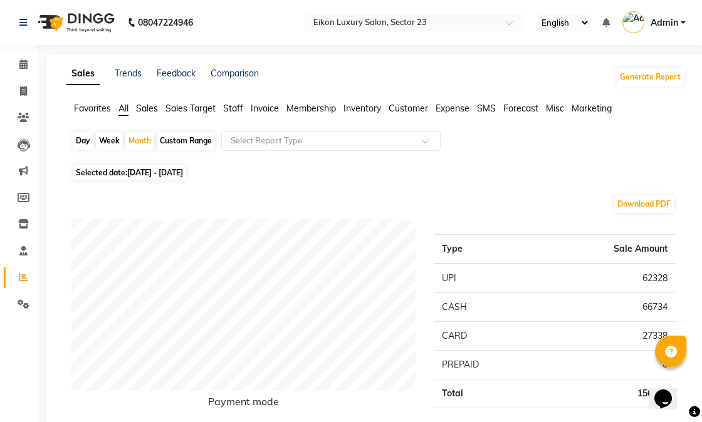
click at [234, 113] on span "Staff" at bounding box center [233, 108] width 20 height 11
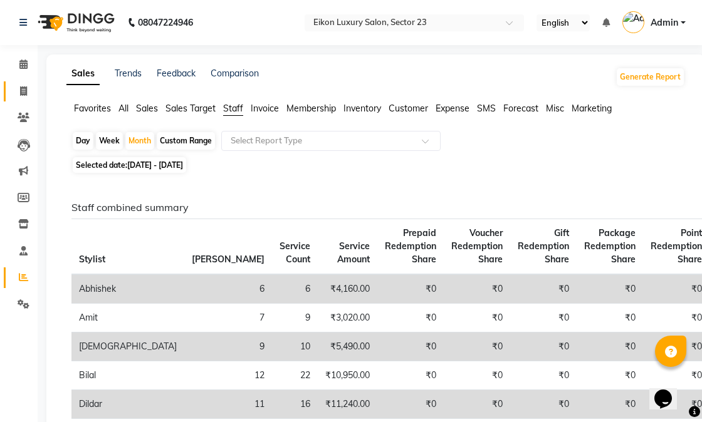
click at [20, 86] on icon at bounding box center [23, 90] width 7 height 9
select select "service"
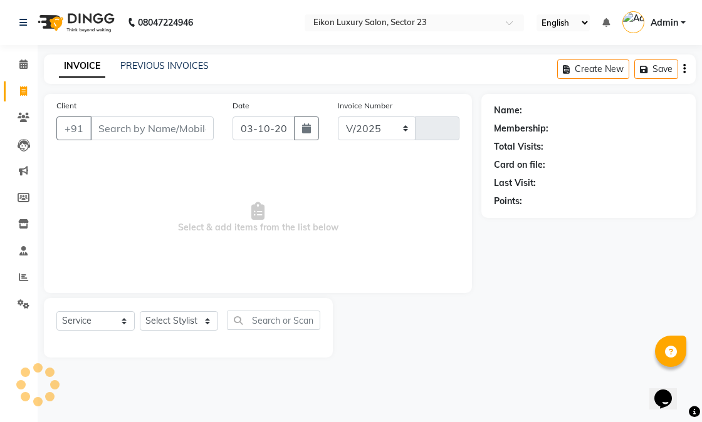
select select "7080"
type input "4883"
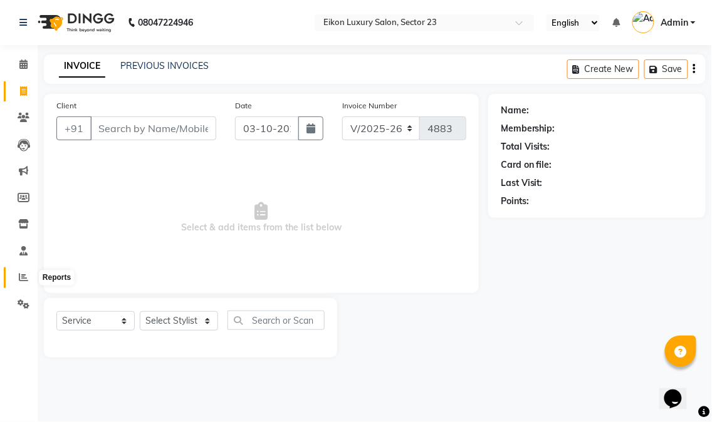
click at [24, 279] on icon at bounding box center [23, 277] width 9 height 9
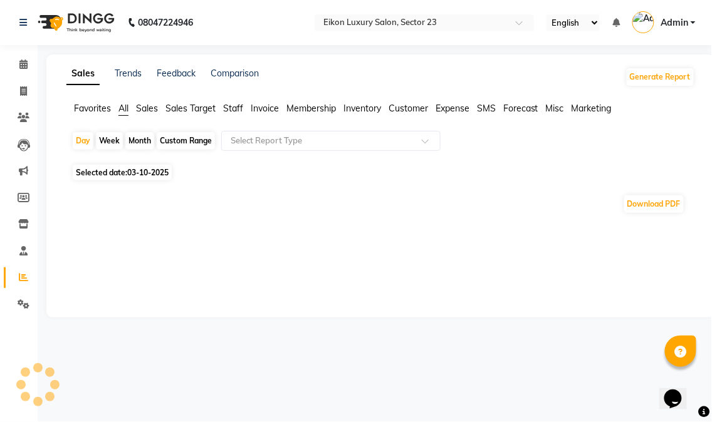
click at [233, 108] on span "Staff" at bounding box center [233, 108] width 20 height 11
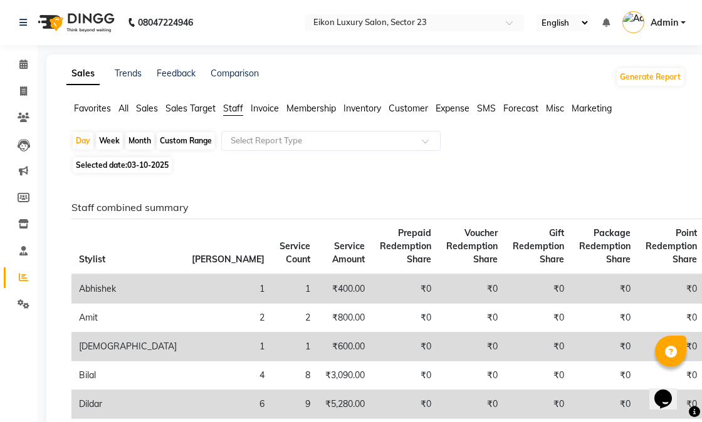
click at [147, 137] on div "Month" at bounding box center [139, 141] width 29 height 18
select select "10"
select select "2025"
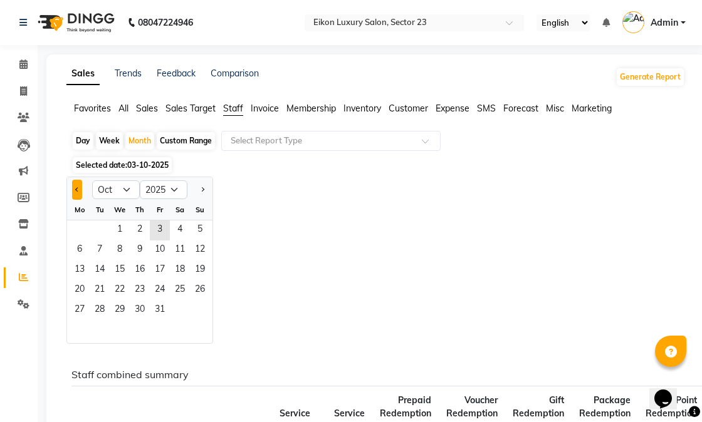
click at [75, 192] on button "Previous month" at bounding box center [77, 190] width 10 height 20
select select "9"
click at [71, 229] on span "1" at bounding box center [80, 231] width 20 height 20
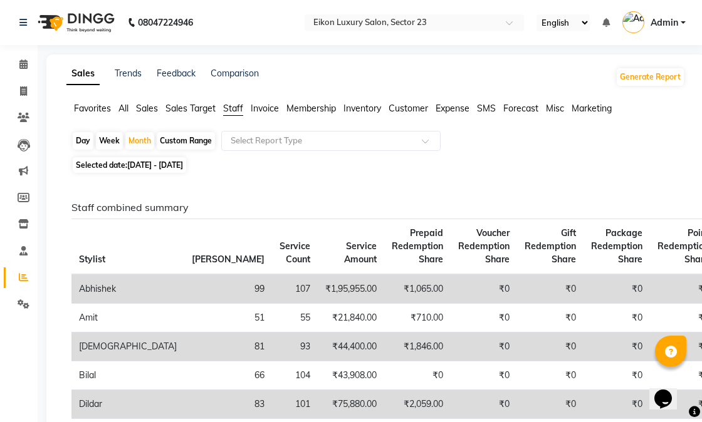
drag, startPoint x: 138, startPoint y: 137, endPoint x: 139, endPoint y: 160, distance: 23.8
click at [138, 138] on div "Month" at bounding box center [139, 141] width 29 height 18
select select "9"
select select "2025"
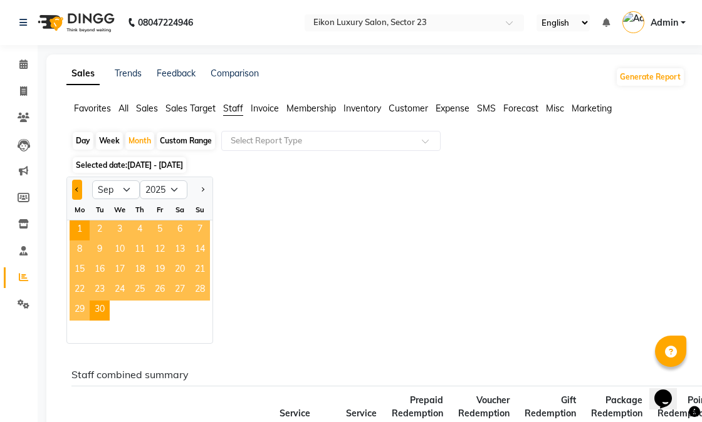
click at [80, 187] on button "Previous month" at bounding box center [77, 190] width 10 height 20
select select "8"
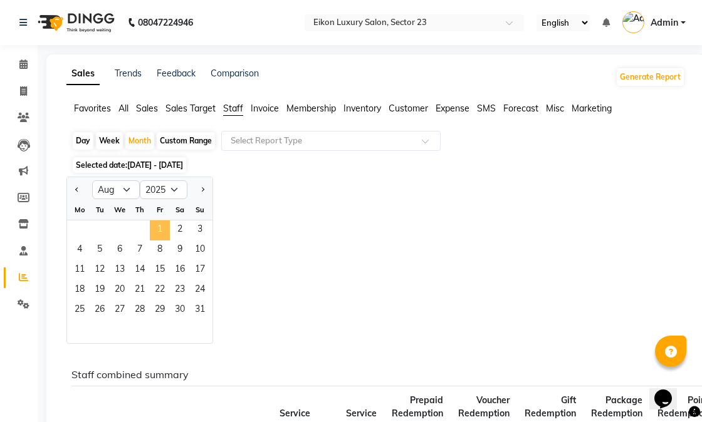
click at [165, 230] on span "1" at bounding box center [160, 231] width 20 height 20
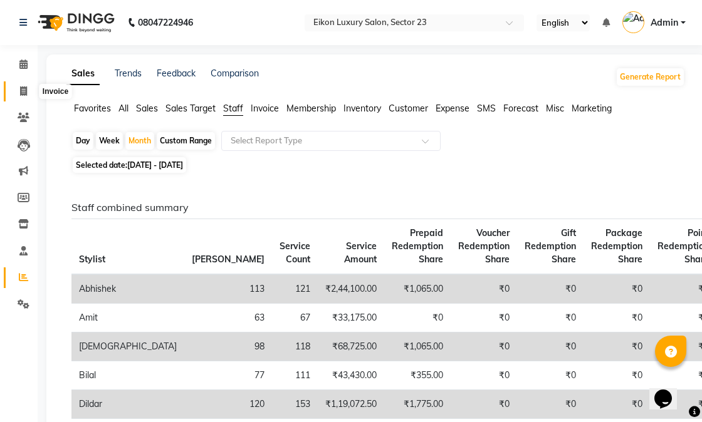
click at [17, 89] on span at bounding box center [24, 92] width 22 height 14
select select "service"
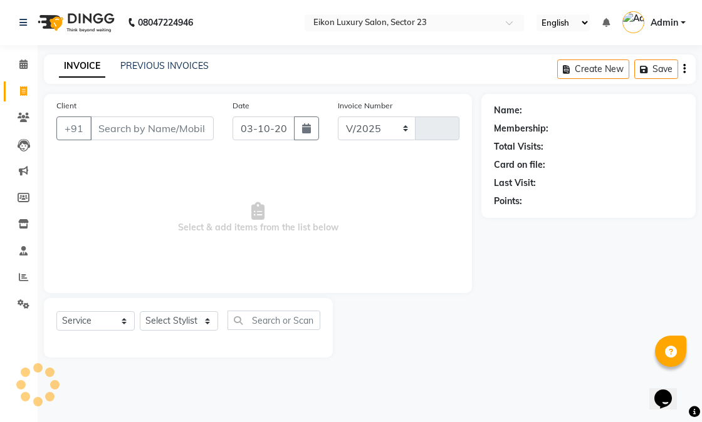
select select "7080"
type input "4883"
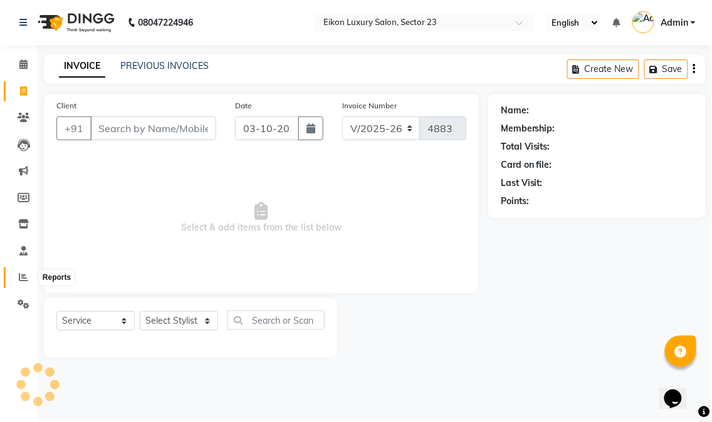
click at [26, 276] on icon at bounding box center [23, 277] width 9 height 9
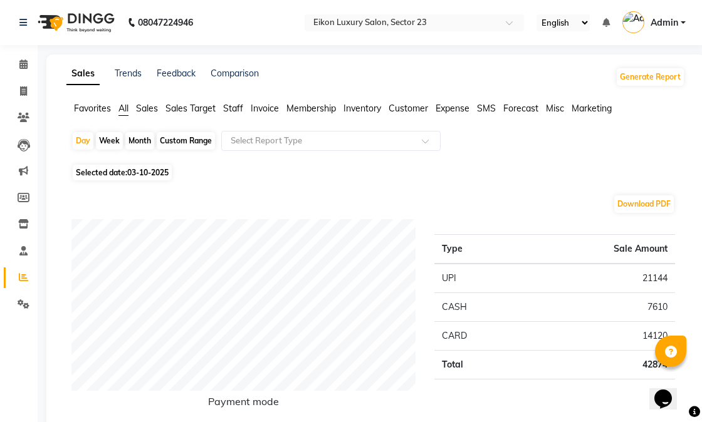
click at [235, 110] on span "Staff" at bounding box center [233, 108] width 20 height 11
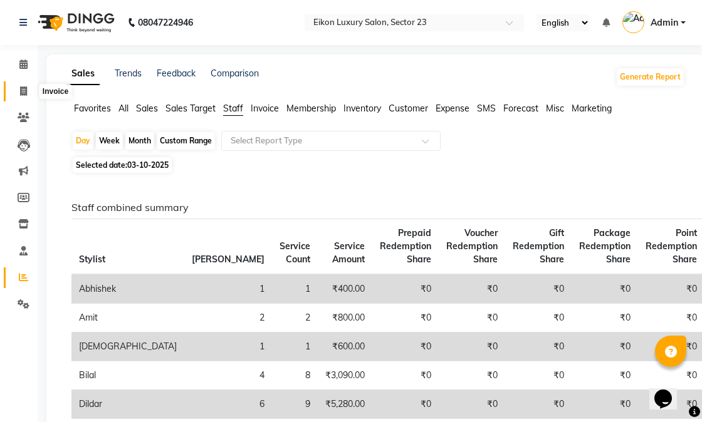
click at [25, 91] on icon at bounding box center [23, 90] width 7 height 9
select select "7080"
select select "service"
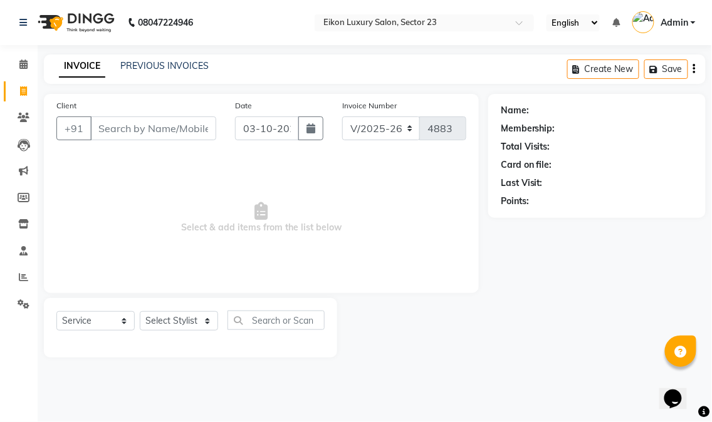
click at [172, 133] on input "Client" at bounding box center [153, 129] width 126 height 24
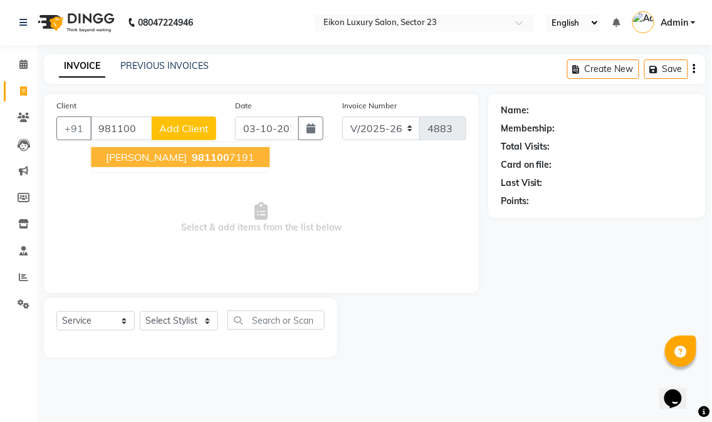
click at [192, 152] on span "981100" at bounding box center [211, 157] width 38 height 13
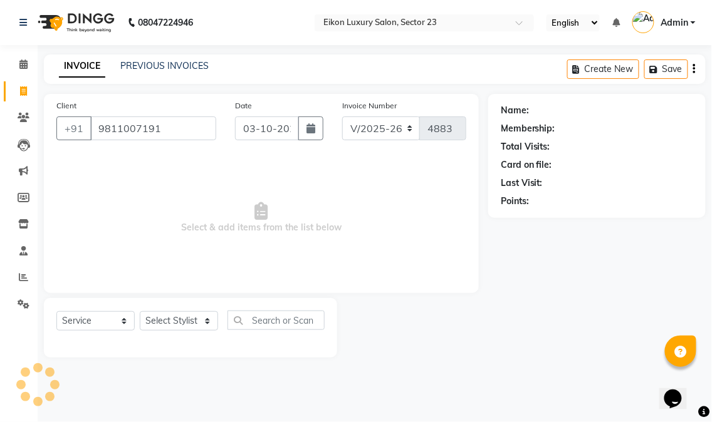
type input "9811007191"
select select "1: Object"
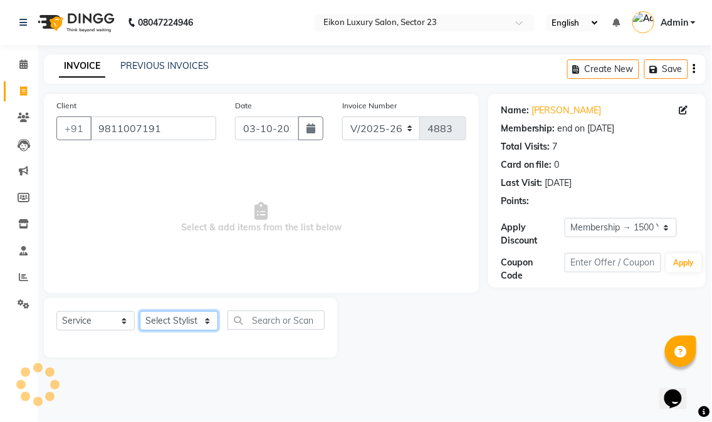
click at [195, 328] on select "Select Stylist Abhishek [PERSON_NAME] [PERSON_NAME] [PERSON_NAME] Prince ronak …" at bounding box center [179, 320] width 78 height 19
select select "58951"
click at [140, 312] on select "Select Stylist Abhishek [PERSON_NAME] [PERSON_NAME] [PERSON_NAME] Prince ronak …" at bounding box center [179, 320] width 78 height 19
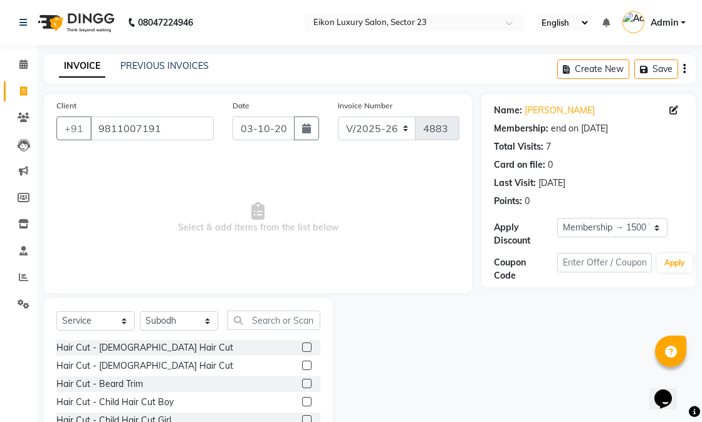
click at [302, 362] on label at bounding box center [306, 365] width 9 height 9
click at [302, 362] on input "checkbox" at bounding box center [306, 366] width 8 height 8
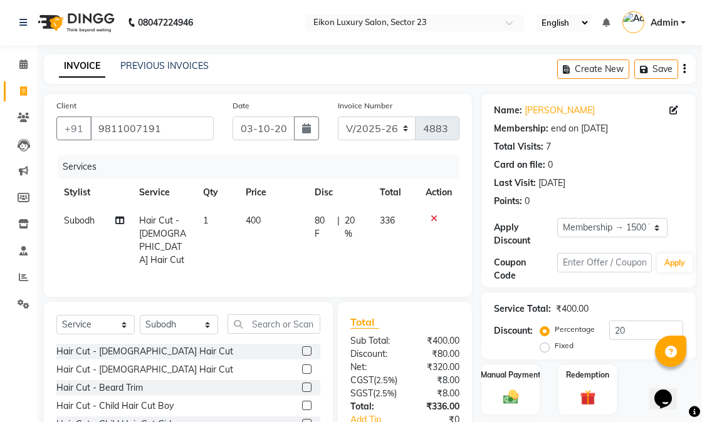
checkbox input "false"
drag, startPoint x: 296, startPoint y: 384, endPoint x: 316, endPoint y: 368, distance: 25.4
click at [302, 384] on label at bounding box center [306, 387] width 9 height 9
click at [302, 384] on input "checkbox" at bounding box center [306, 388] width 8 height 8
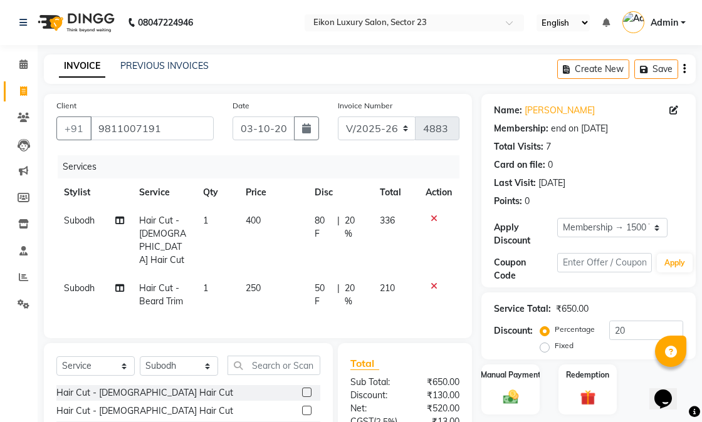
checkbox input "false"
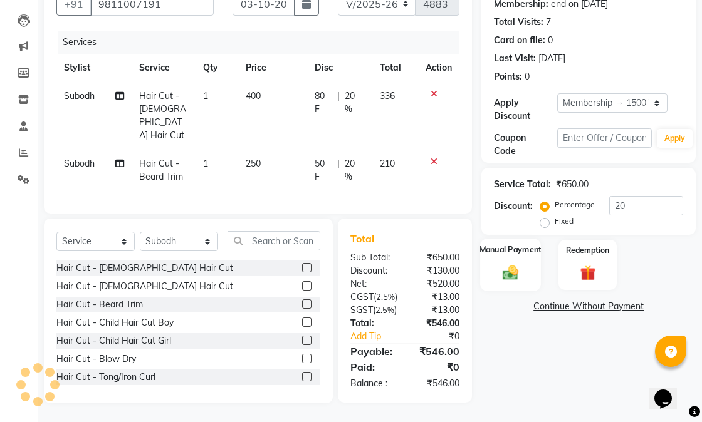
click at [521, 263] on img at bounding box center [511, 272] width 26 height 18
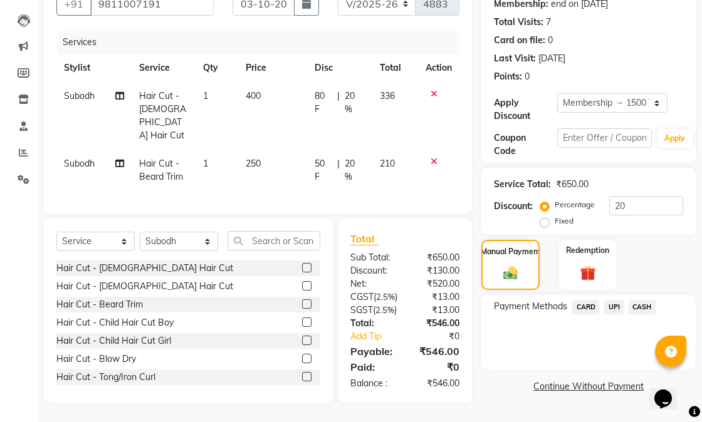
click at [640, 300] on span "CASH" at bounding box center [642, 307] width 27 height 14
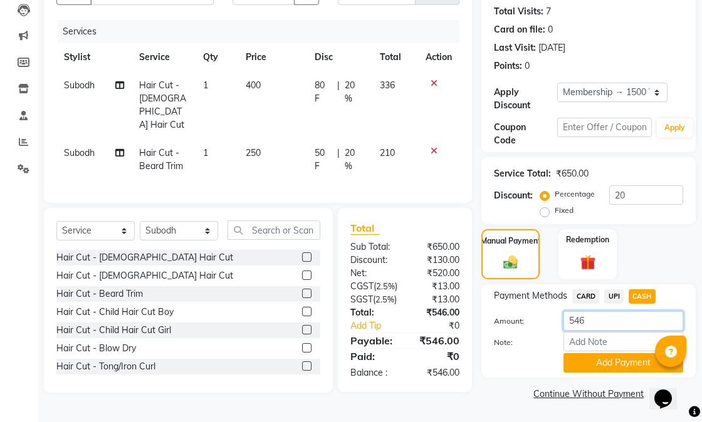
drag, startPoint x: 593, startPoint y: 316, endPoint x: 578, endPoint y: 317, distance: 15.7
click at [578, 317] on input "546" at bounding box center [623, 320] width 120 height 19
type input "500"
click at [600, 353] on button "Add Payment" at bounding box center [623, 362] width 120 height 19
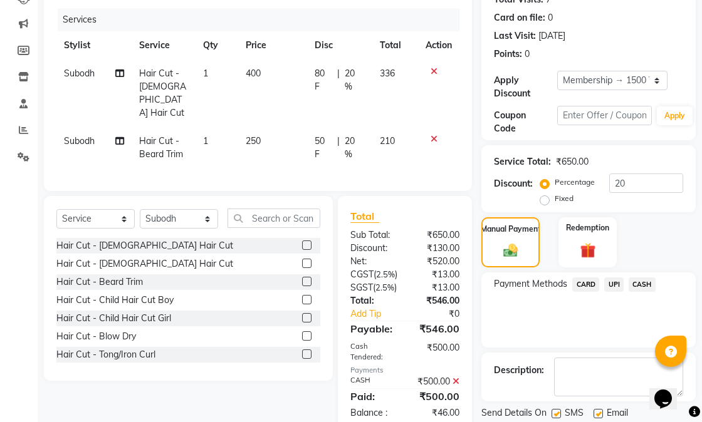
click at [617, 289] on span "UPI" at bounding box center [613, 285] width 19 height 14
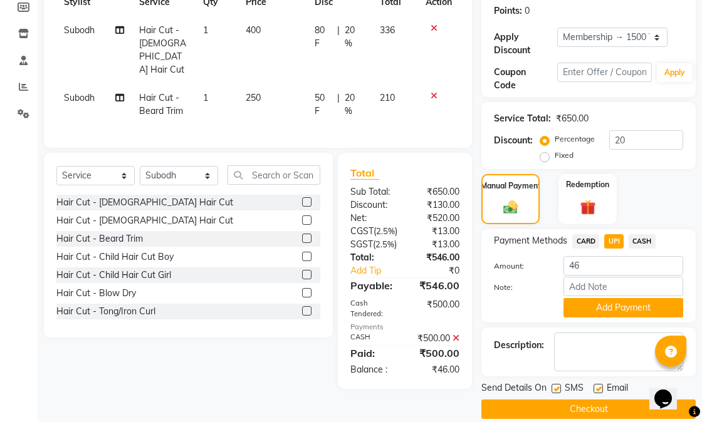
scroll to position [213, 0]
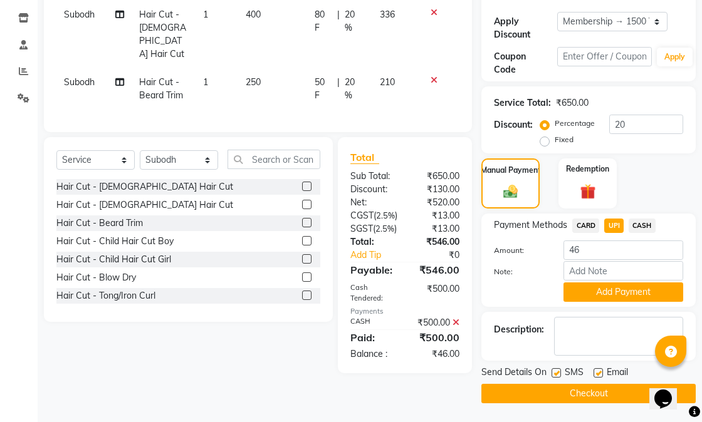
click at [617, 289] on button "Add Payment" at bounding box center [623, 292] width 120 height 19
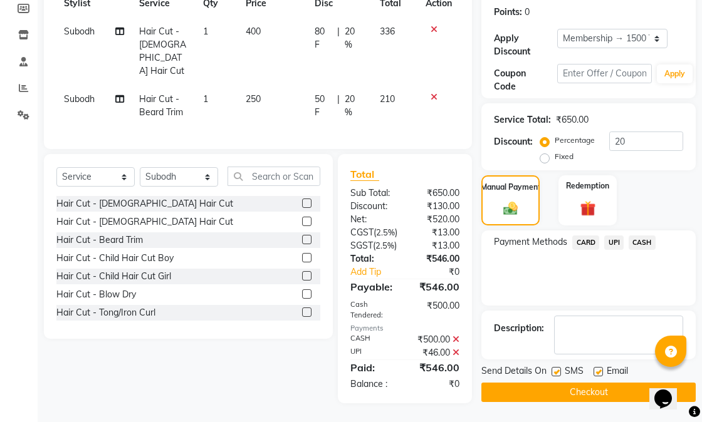
click at [599, 367] on label at bounding box center [597, 371] width 9 height 9
click at [599, 368] on input "checkbox" at bounding box center [597, 372] width 8 height 8
checkbox input "false"
click at [552, 367] on label at bounding box center [555, 371] width 9 height 9
click at [552, 368] on input "checkbox" at bounding box center [555, 372] width 8 height 8
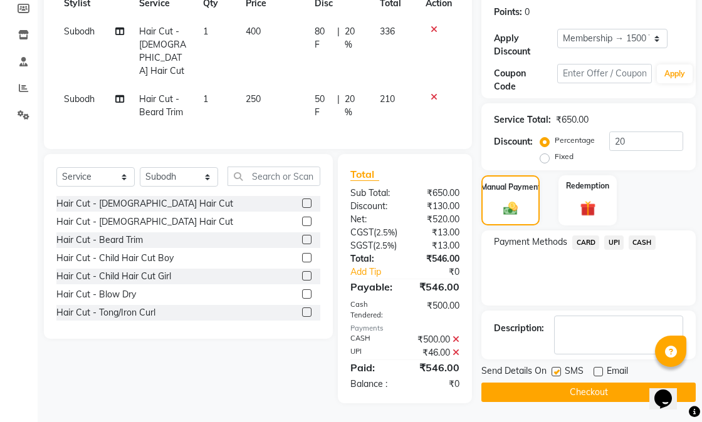
checkbox input "false"
click at [613, 383] on button "Checkout" at bounding box center [588, 392] width 214 height 19
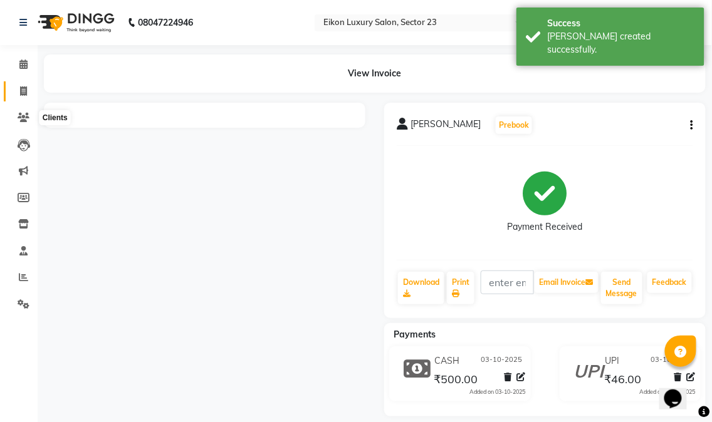
click at [16, 88] on span at bounding box center [24, 92] width 22 height 14
select select "service"
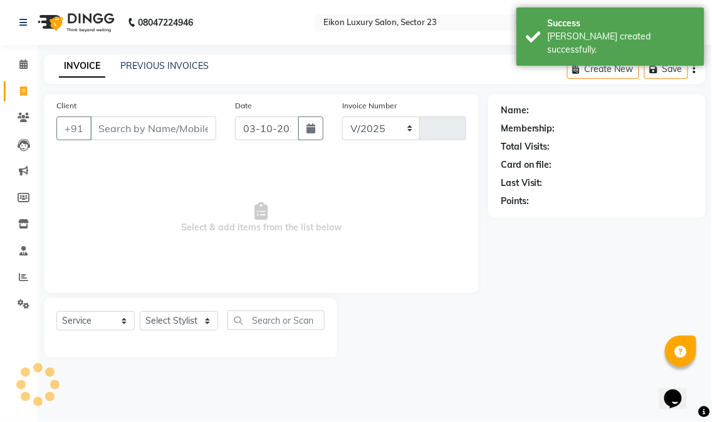
select select "7080"
type input "4884"
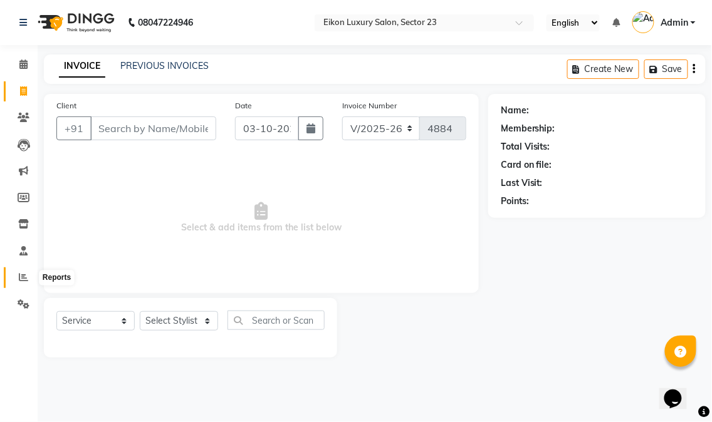
click at [23, 273] on icon at bounding box center [23, 277] width 9 height 9
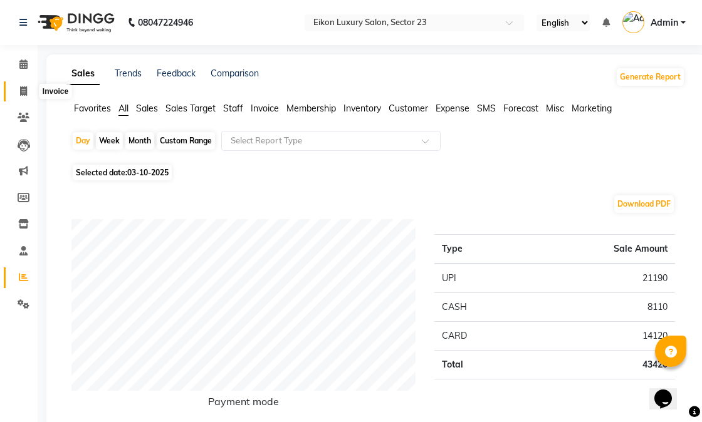
click at [26, 94] on icon at bounding box center [23, 90] width 7 height 9
select select "service"
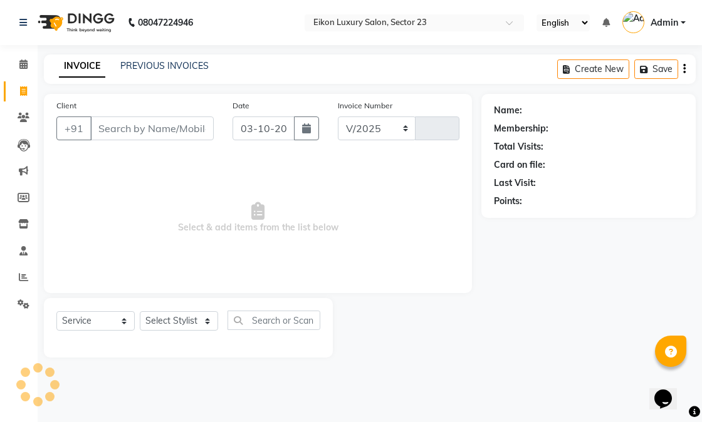
select select "7080"
type input "4884"
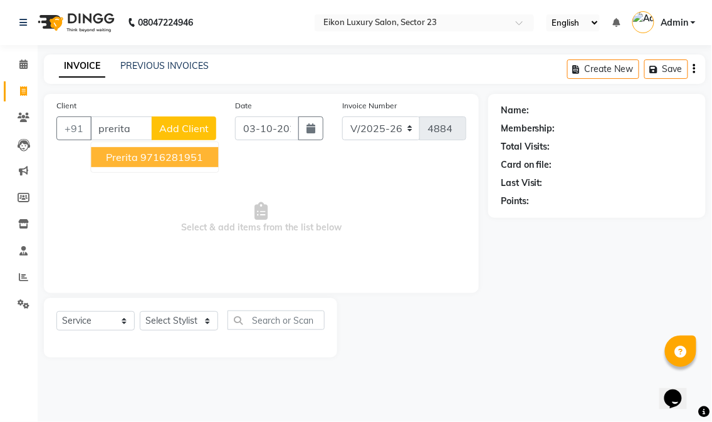
click at [132, 162] on span "Prerita" at bounding box center [122, 157] width 32 height 13
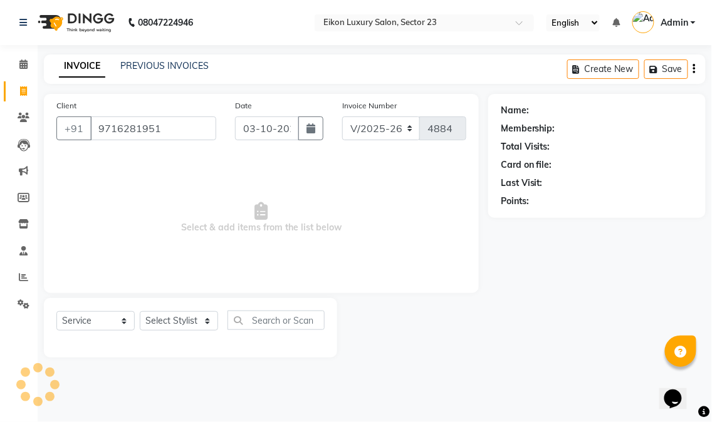
type input "9716281951"
select select "1: Object"
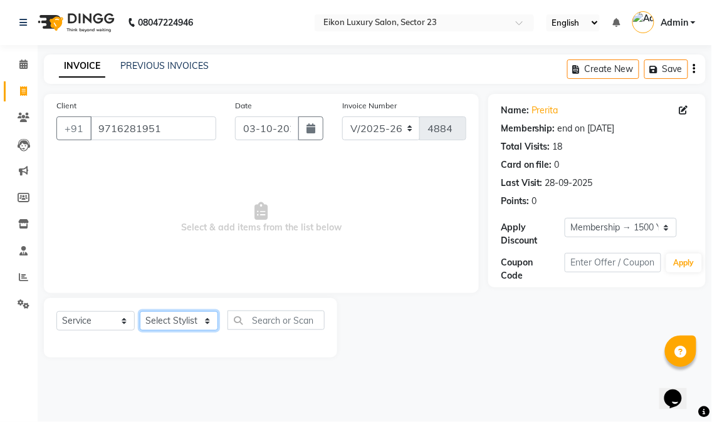
click at [166, 320] on select "Select Stylist Abhishek [PERSON_NAME] [PERSON_NAME] [PERSON_NAME] Prince ronak …" at bounding box center [179, 320] width 78 height 19
select select "58948"
click at [140, 312] on select "Select Stylist Abhishek [PERSON_NAME] [PERSON_NAME] [PERSON_NAME] Prince ronak …" at bounding box center [179, 320] width 78 height 19
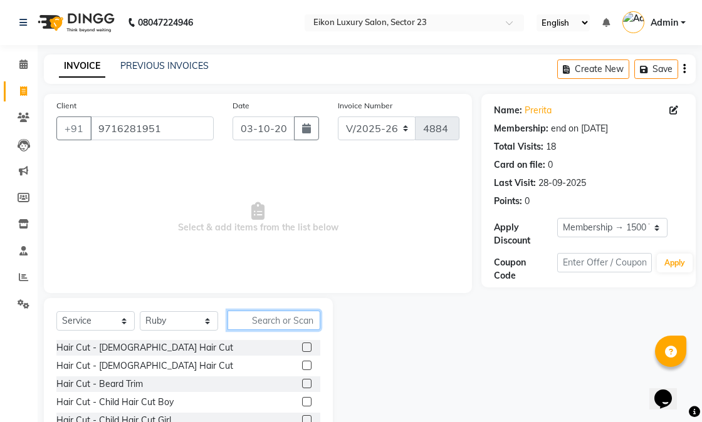
click at [253, 317] on input "text" at bounding box center [273, 320] width 93 height 19
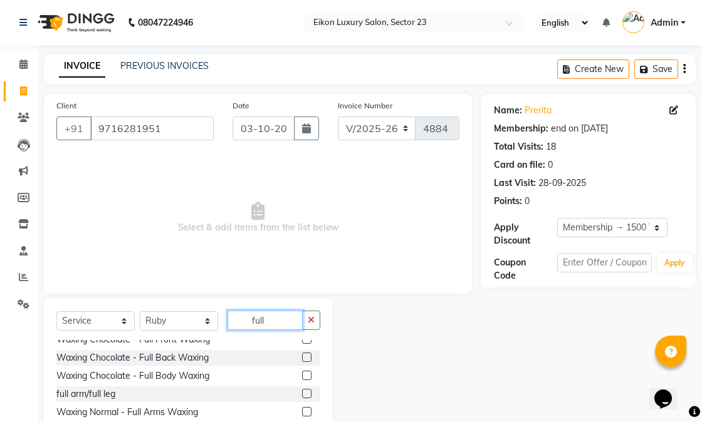
scroll to position [146, 0]
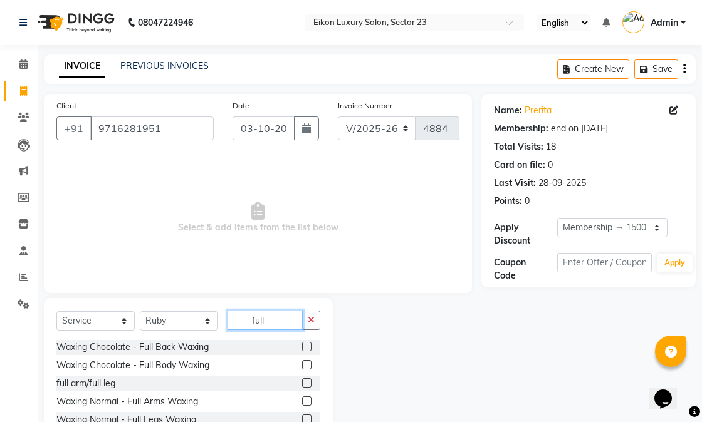
type input "full"
click at [302, 384] on label at bounding box center [306, 382] width 9 height 9
click at [302, 384] on input "checkbox" at bounding box center [306, 384] width 8 height 8
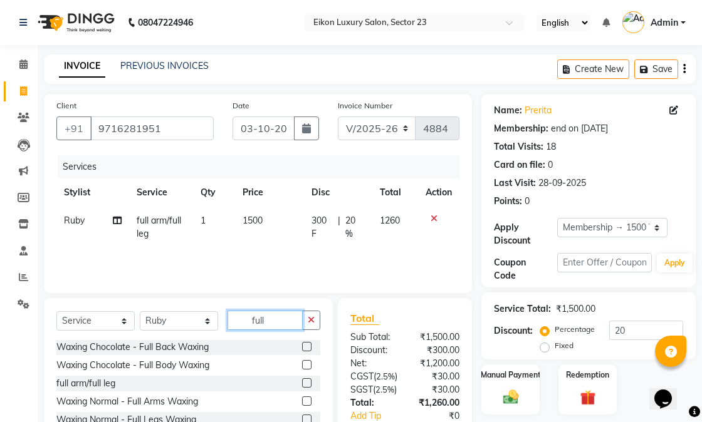
checkbox input "false"
drag, startPoint x: 281, startPoint y: 323, endPoint x: 246, endPoint y: 320, distance: 34.7
click at [246, 320] on input "full" at bounding box center [264, 320] width 75 height 19
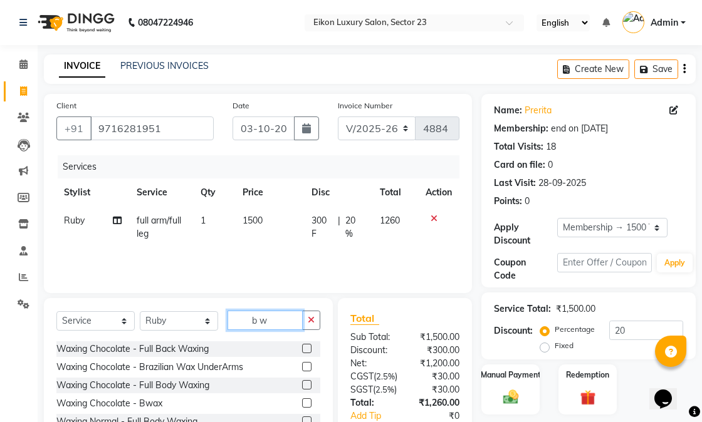
scroll to position [110, 0]
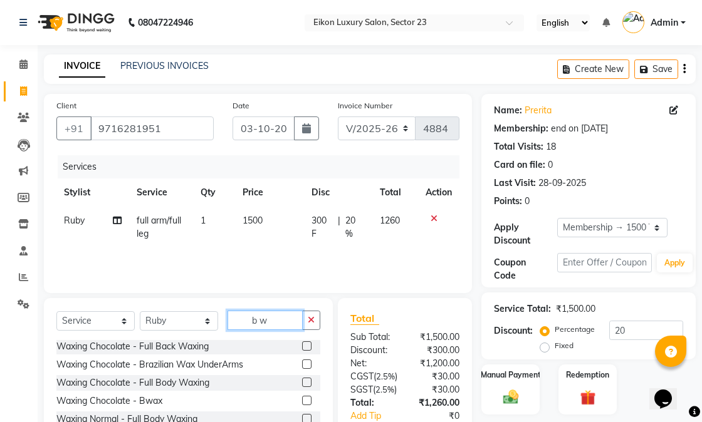
type input "b w"
click at [302, 403] on label at bounding box center [306, 400] width 9 height 9
click at [302, 403] on input "checkbox" at bounding box center [306, 401] width 8 height 8
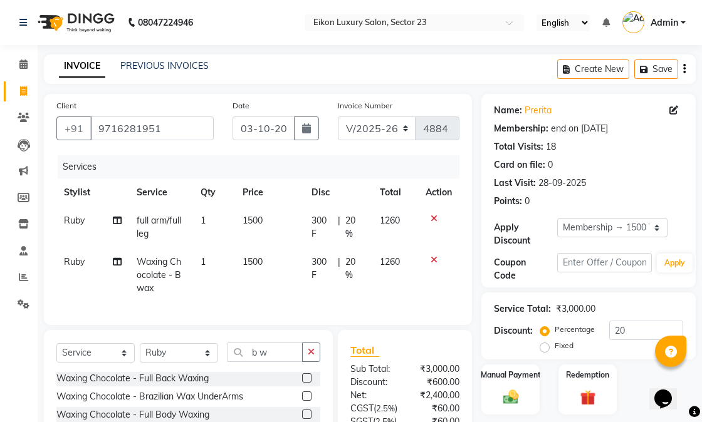
checkbox input "false"
drag, startPoint x: 279, startPoint y: 364, endPoint x: 247, endPoint y: 362, distance: 32.1
click at [247, 362] on input "b w" at bounding box center [264, 352] width 75 height 19
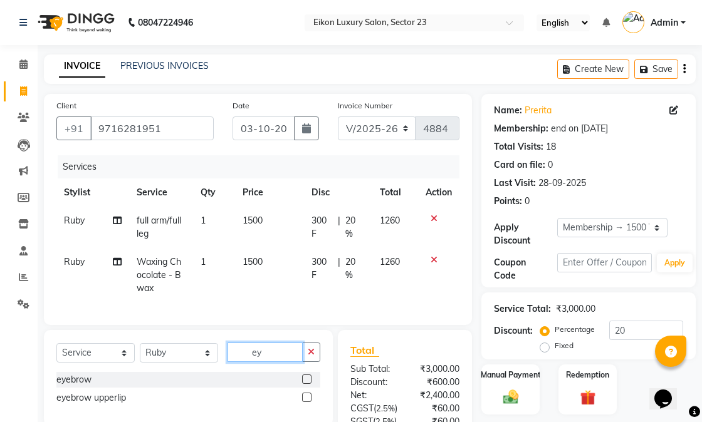
scroll to position [0, 0]
type input "eye"
click at [308, 402] on label at bounding box center [306, 397] width 9 height 9
click at [308, 402] on input "checkbox" at bounding box center [306, 398] width 8 height 8
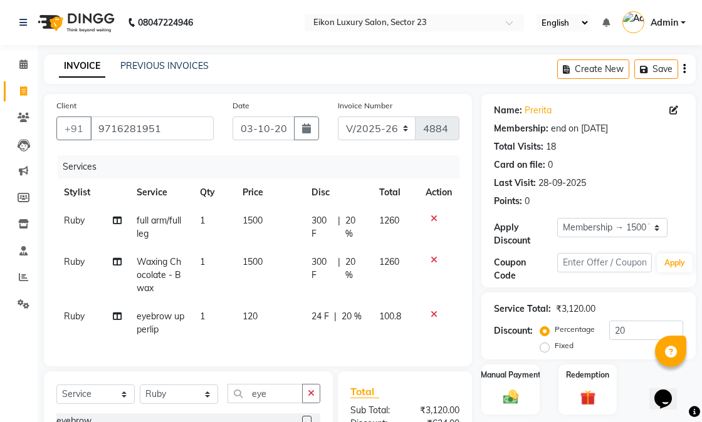
checkbox input "false"
drag, startPoint x: 251, startPoint y: 318, endPoint x: 264, endPoint y: 318, distance: 13.8
click at [252, 318] on span "120" at bounding box center [250, 316] width 15 height 11
select select "58948"
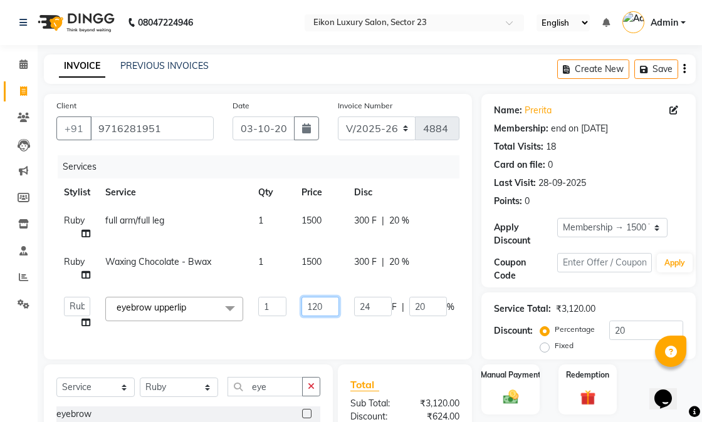
click at [316, 311] on input "120" at bounding box center [320, 306] width 38 height 19
type input "180"
click at [368, 266] on td "300 F | 20 %" at bounding box center [404, 268] width 115 height 41
select select "58948"
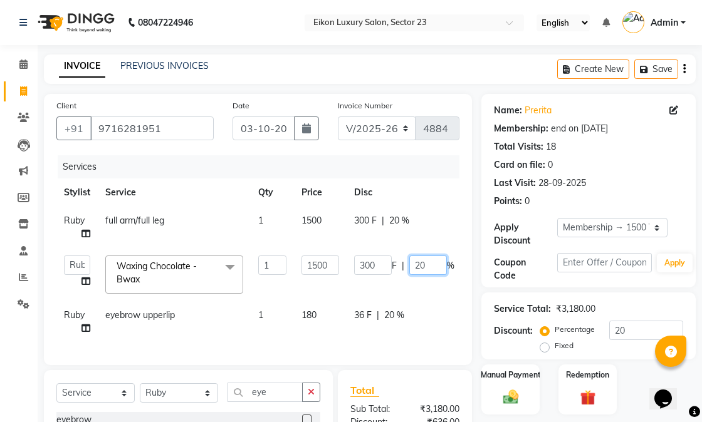
drag, startPoint x: 432, startPoint y: 268, endPoint x: 407, endPoint y: 268, distance: 25.1
click at [407, 268] on div "300 F | 20 %" at bounding box center [404, 265] width 100 height 19
click at [399, 295] on tr "Abhishek amit anchal Ashu Bilal Dildar Geeta Hritik Jatin mahesh Manav Mohit Pi…" at bounding box center [298, 274] width 484 height 53
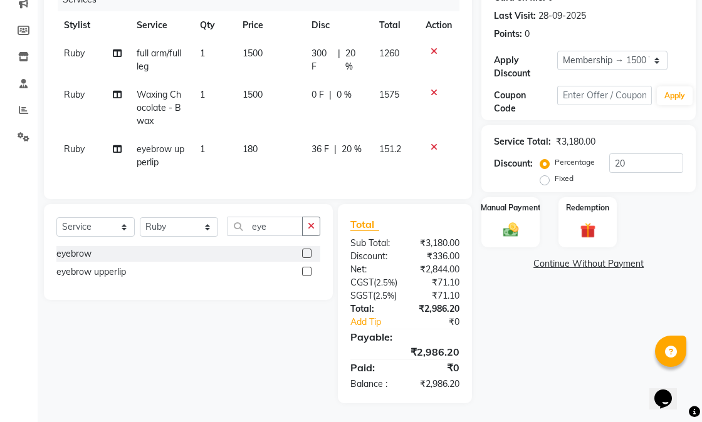
scroll to position [204, 0]
click at [550, 368] on div "Name: Prerita Membership: end on 07-11-2025 Total Visits: 18 Card on file: 0 La…" at bounding box center [593, 165] width 224 height 477
click at [506, 221] on img at bounding box center [511, 230] width 26 height 18
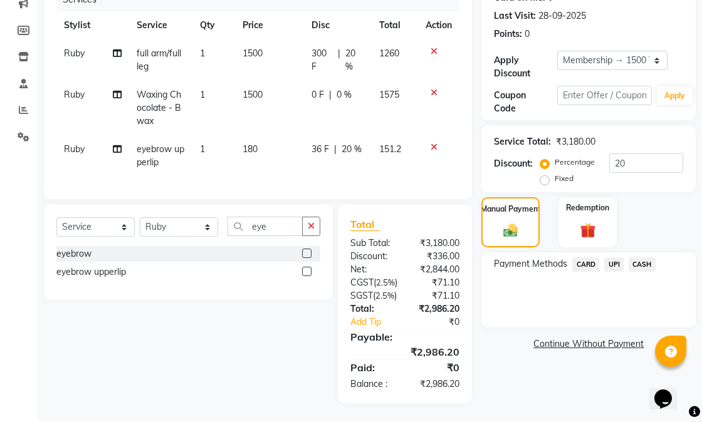
click at [631, 258] on span "CASH" at bounding box center [642, 265] width 27 height 14
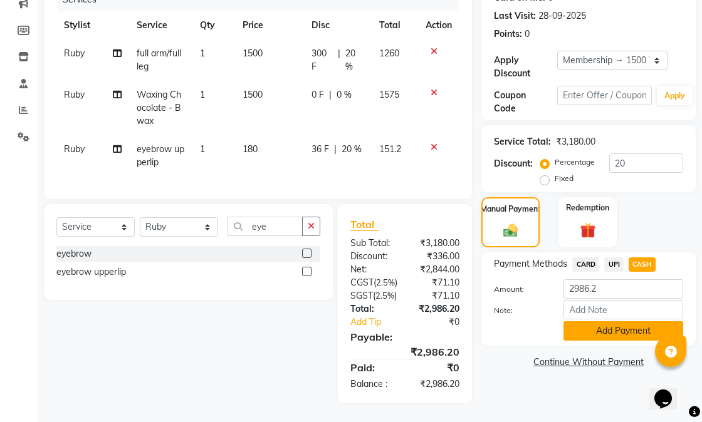
click at [619, 321] on button "Add Payment" at bounding box center [623, 330] width 120 height 19
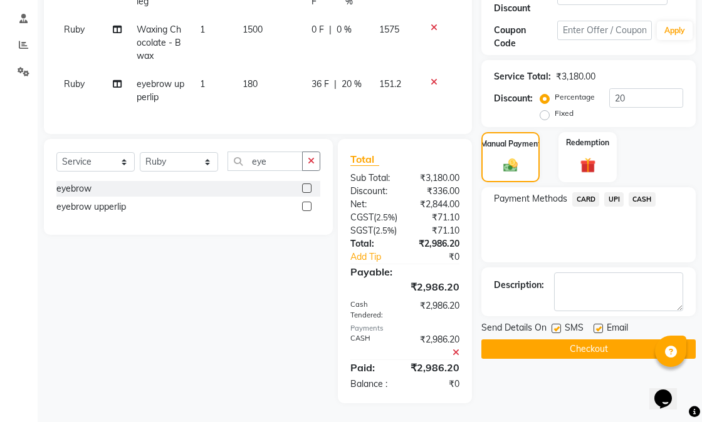
scroll to position [269, 0]
click at [598, 324] on label at bounding box center [597, 328] width 9 height 9
click at [598, 325] on input "checkbox" at bounding box center [597, 329] width 8 height 8
checkbox input "false"
click at [558, 324] on label at bounding box center [555, 328] width 9 height 9
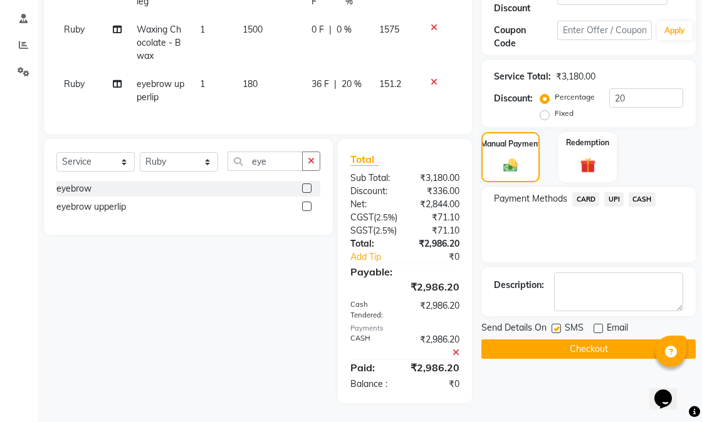
click at [558, 325] on input "checkbox" at bounding box center [555, 329] width 8 height 8
checkbox input "false"
click at [556, 340] on button "Checkout" at bounding box center [588, 349] width 214 height 19
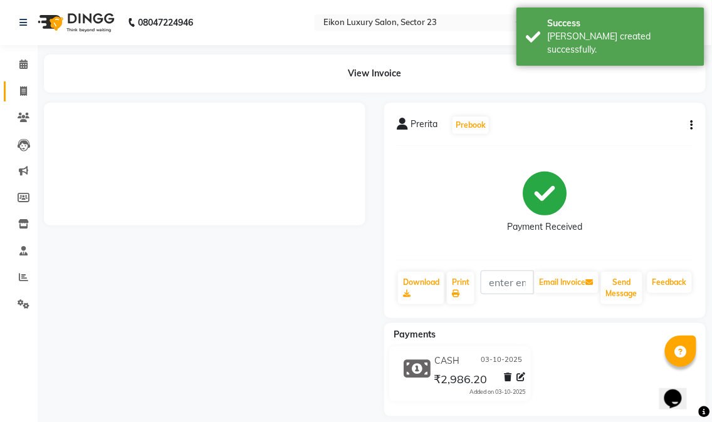
click at [23, 96] on icon at bounding box center [23, 90] width 7 height 9
select select "service"
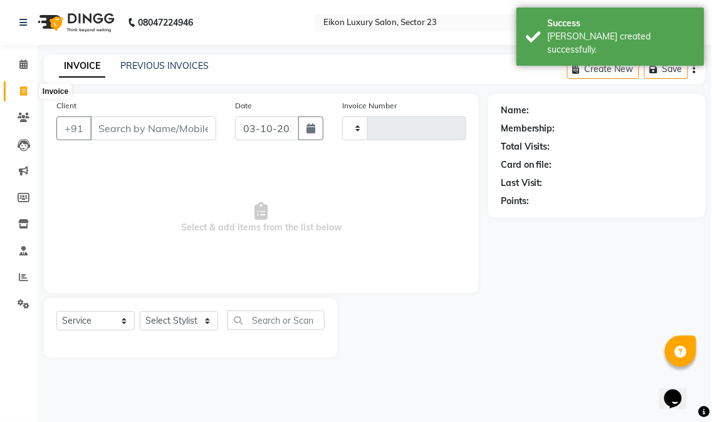
type input "4885"
select select "7080"
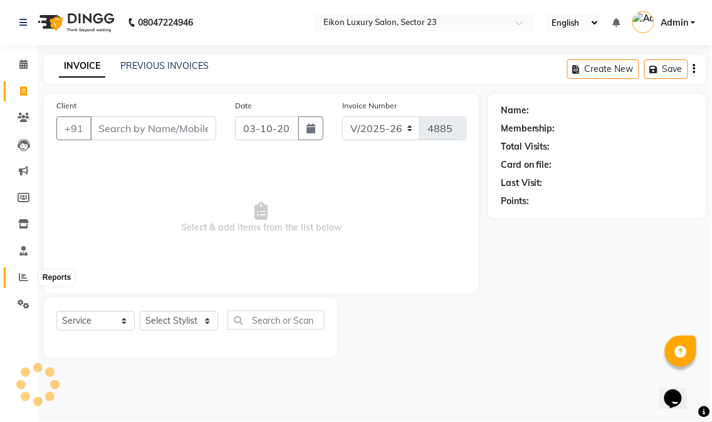
click at [26, 279] on icon at bounding box center [23, 277] width 9 height 9
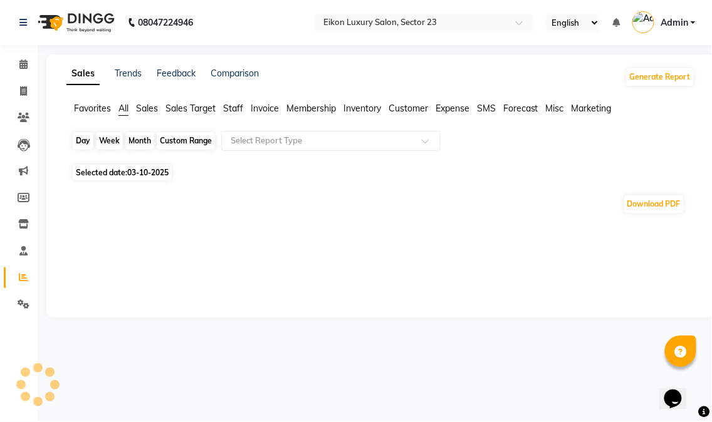
click at [77, 140] on div "Day" at bounding box center [83, 141] width 21 height 18
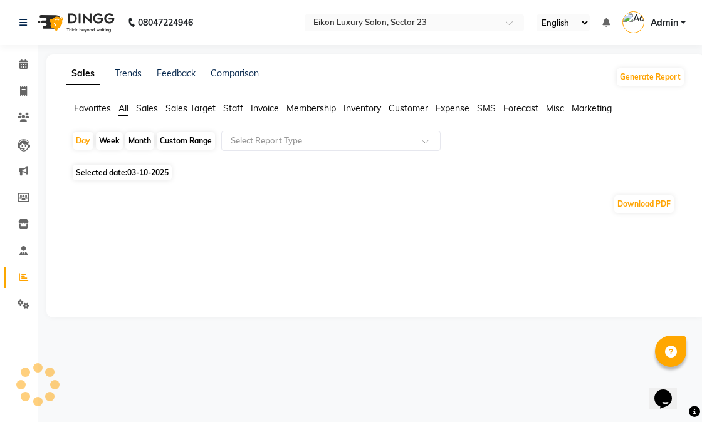
select select "10"
select select "2025"
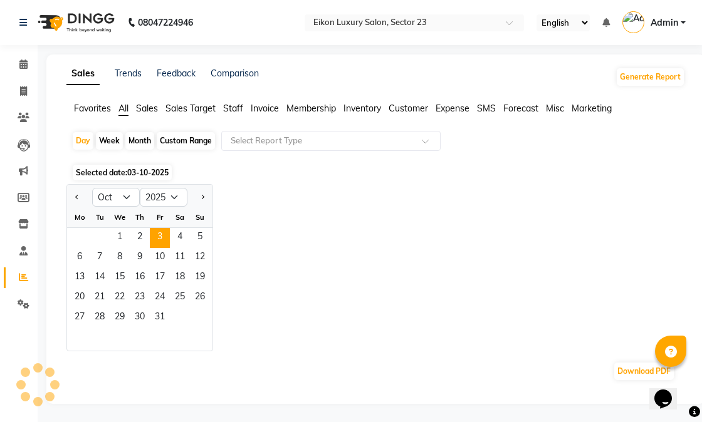
click at [235, 108] on span "Staff" at bounding box center [233, 108] width 20 height 11
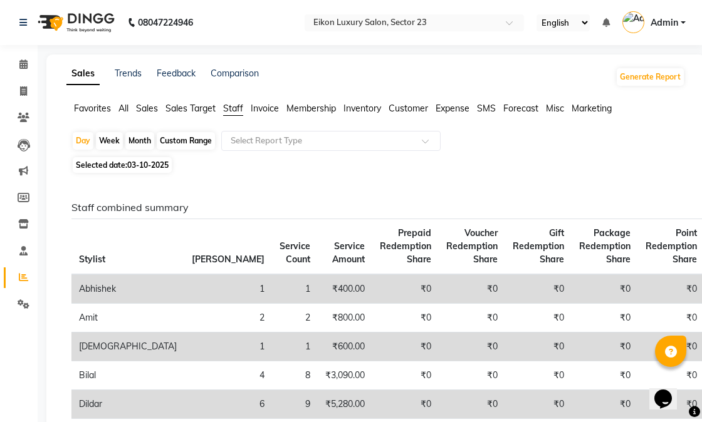
drag, startPoint x: 138, startPoint y: 140, endPoint x: 144, endPoint y: 149, distance: 11.3
click at [138, 139] on div "Month" at bounding box center [139, 141] width 29 height 18
select select "10"
select select "2025"
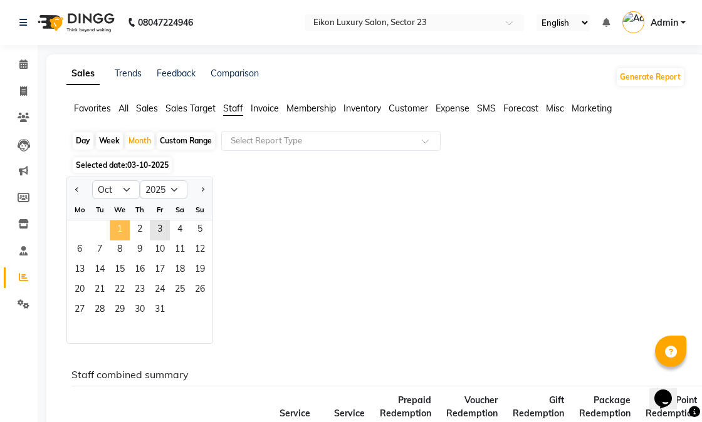
click at [117, 229] on span "1" at bounding box center [120, 231] width 20 height 20
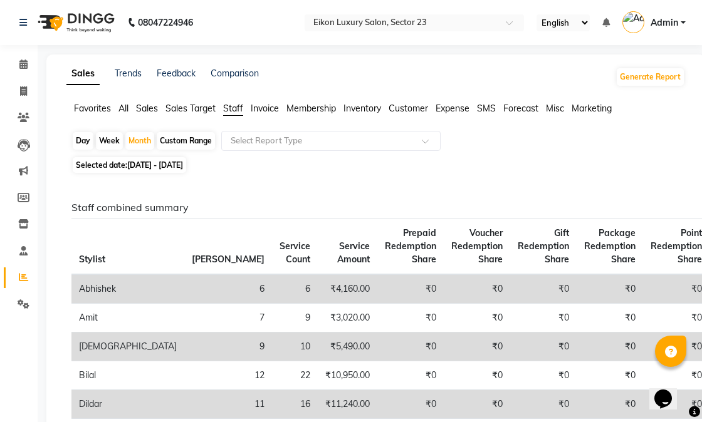
click at [422, 86] on div "Sales Trends Feedback Comparison Generate Report" at bounding box center [376, 77] width 634 height 20
click at [21, 93] on icon at bounding box center [23, 90] width 7 height 9
select select "service"
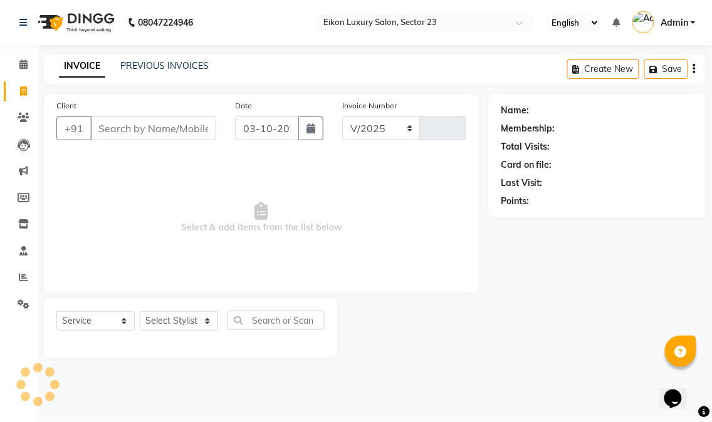
select select "7080"
type input "4885"
click at [178, 223] on span "Select & add items from the list below" at bounding box center [261, 217] width 410 height 125
click at [16, 282] on span at bounding box center [24, 278] width 22 height 14
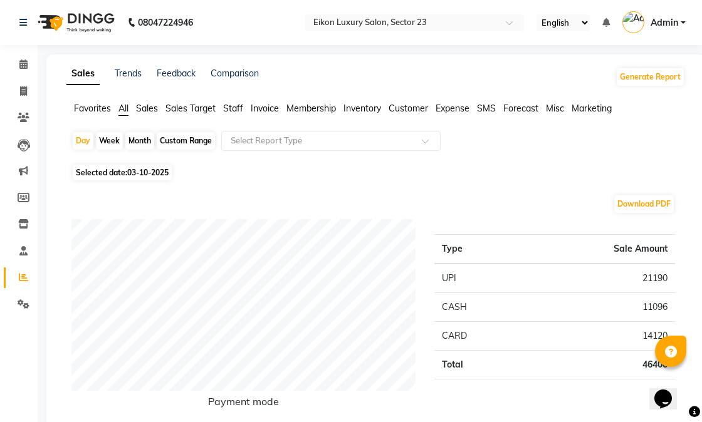
click at [234, 110] on span "Staff" at bounding box center [233, 108] width 20 height 11
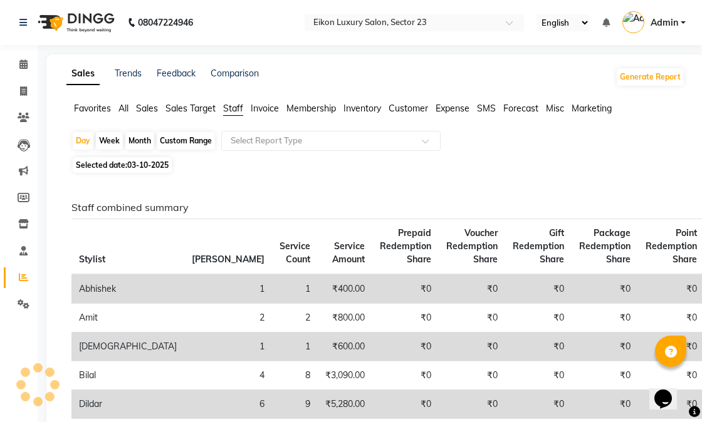
click at [136, 140] on div "Month" at bounding box center [139, 141] width 29 height 18
select select "10"
select select "2025"
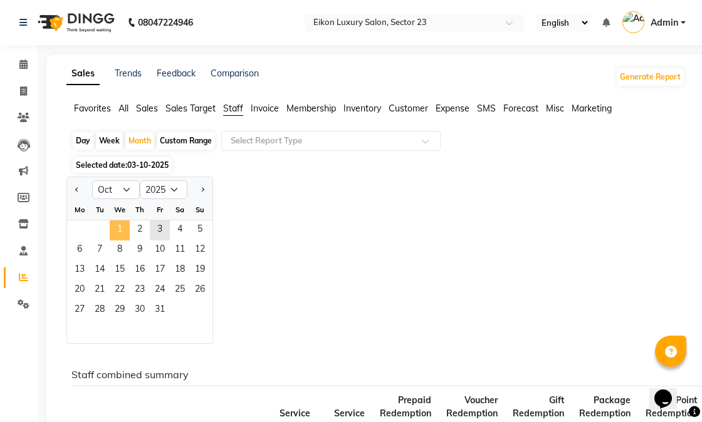
click at [118, 230] on span "1" at bounding box center [120, 231] width 20 height 20
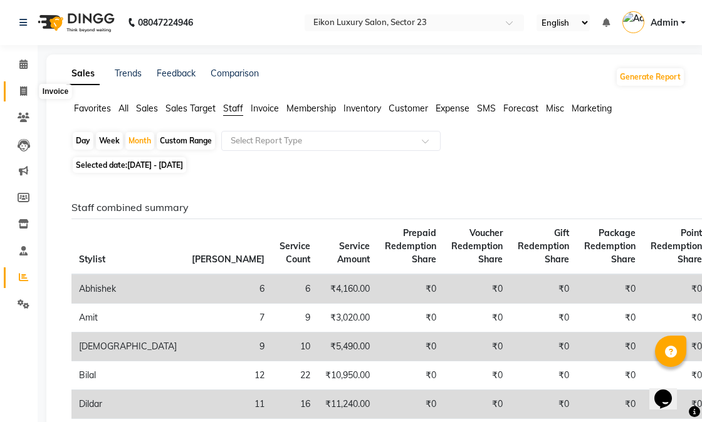
click at [28, 90] on span at bounding box center [24, 92] width 22 height 14
select select "7080"
select select "service"
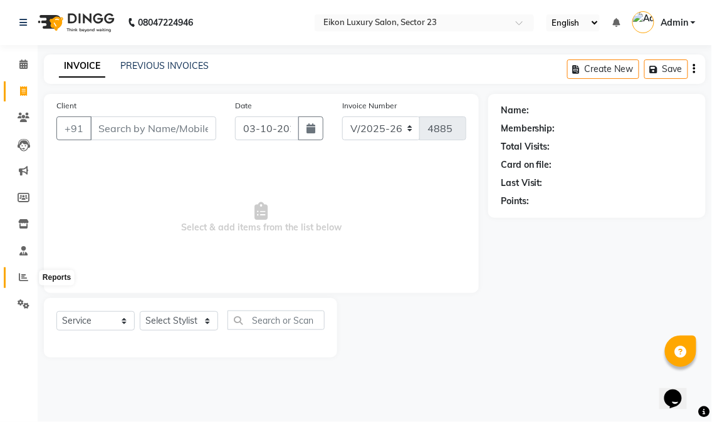
click at [25, 279] on icon at bounding box center [23, 277] width 9 height 9
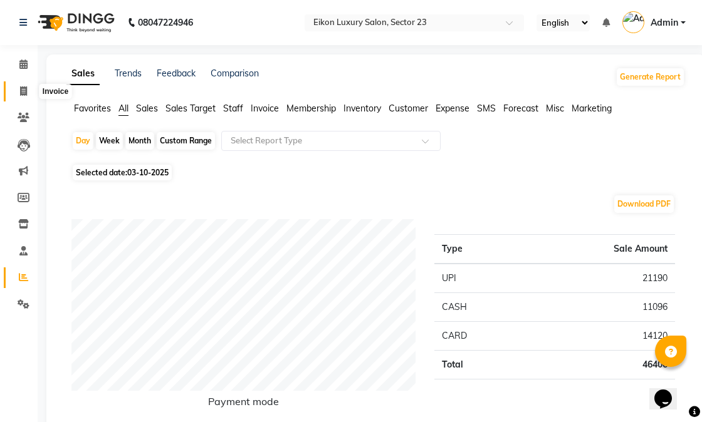
click at [23, 90] on icon at bounding box center [23, 90] width 7 height 9
select select "7080"
select select "service"
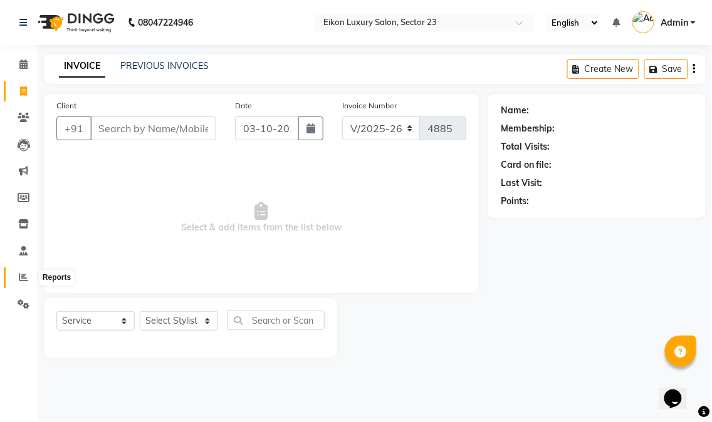
click at [19, 278] on icon at bounding box center [23, 277] width 9 height 9
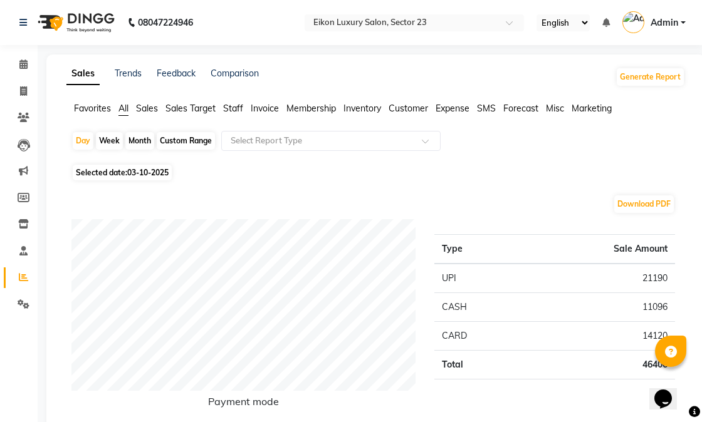
click at [234, 110] on span "Staff" at bounding box center [233, 108] width 20 height 11
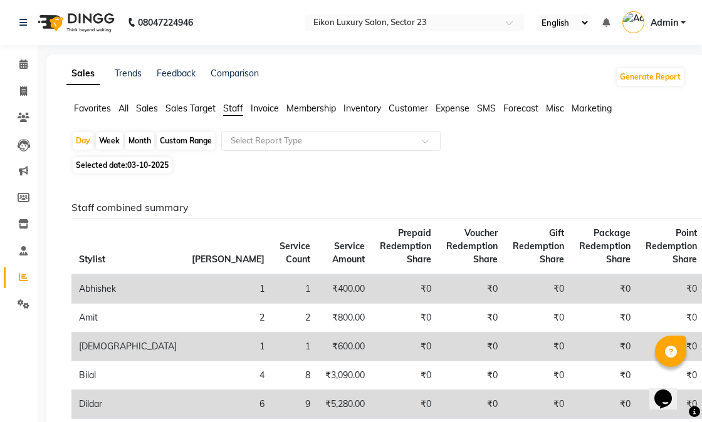
click at [142, 142] on div "Month" at bounding box center [139, 141] width 29 height 18
select select "10"
select select "2025"
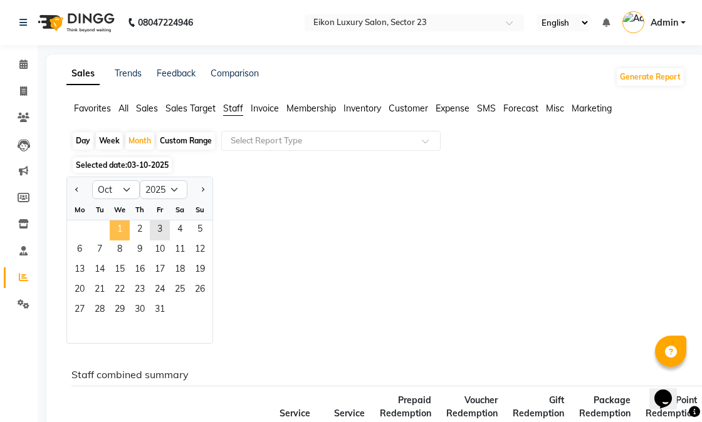
click at [117, 228] on span "1" at bounding box center [120, 231] width 20 height 20
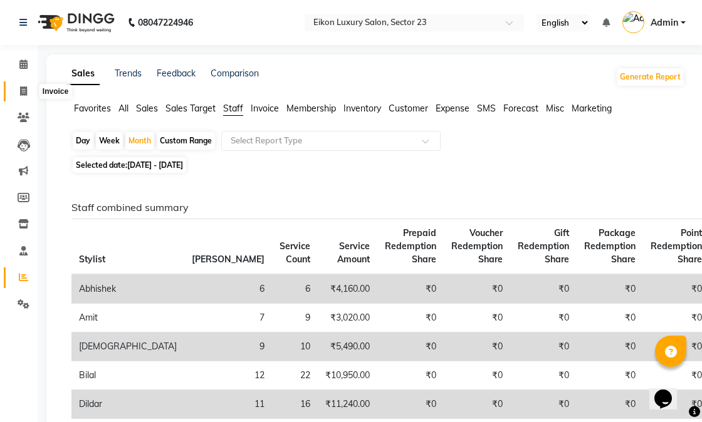
click at [20, 91] on icon at bounding box center [23, 90] width 7 height 9
select select "7080"
select select "service"
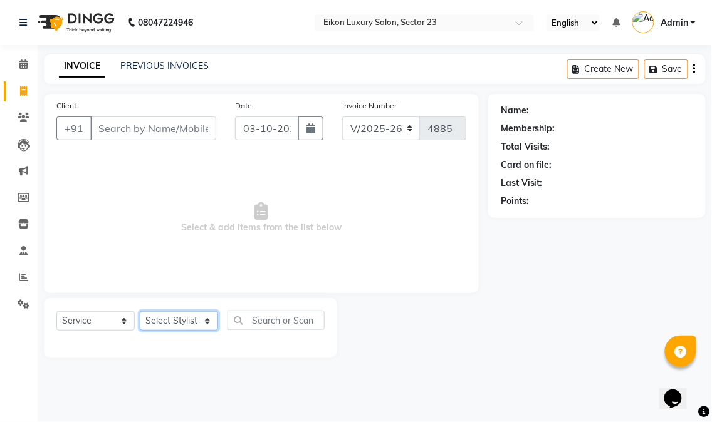
click at [178, 327] on select "Select Stylist Abhishek amit anchal Ashu Bilal Dildar Geeta Hritik Jatin mahesh…" at bounding box center [179, 320] width 78 height 19
select select "58946"
click at [140, 312] on select "Select Stylist Abhishek amit anchal Ashu Bilal Dildar Geeta Hritik Jatin mahesh…" at bounding box center [179, 320] width 78 height 19
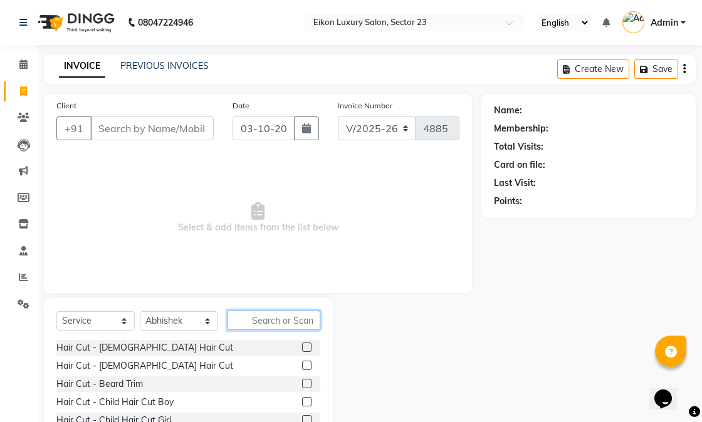
click at [308, 323] on input "text" at bounding box center [273, 320] width 93 height 19
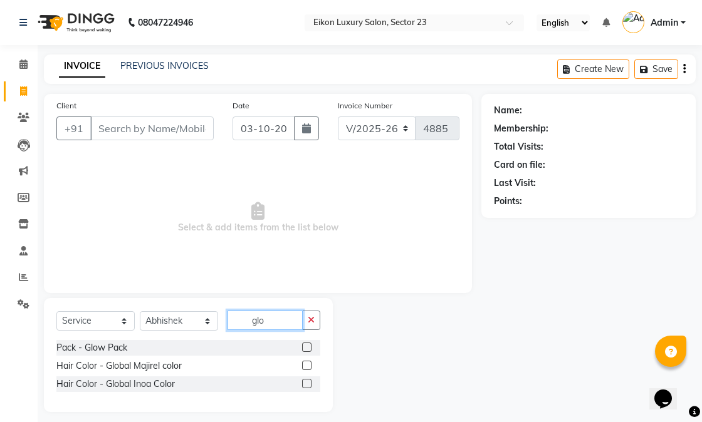
type input "glo"
click at [307, 365] on label at bounding box center [306, 365] width 9 height 9
click at [307, 365] on input "checkbox" at bounding box center [306, 366] width 8 height 8
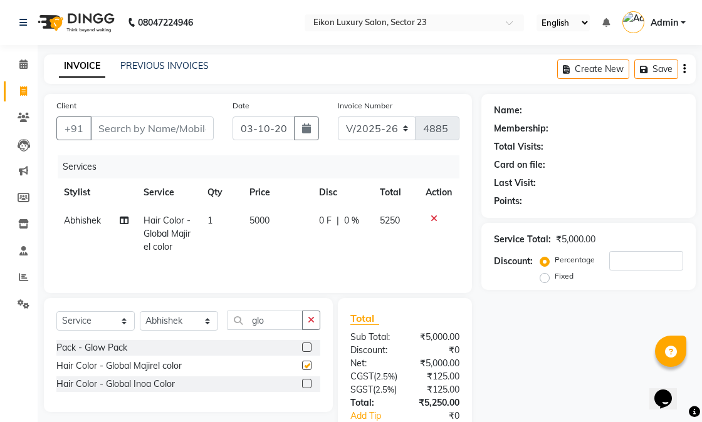
checkbox input "false"
click at [256, 220] on span "5000" at bounding box center [259, 220] width 20 height 11
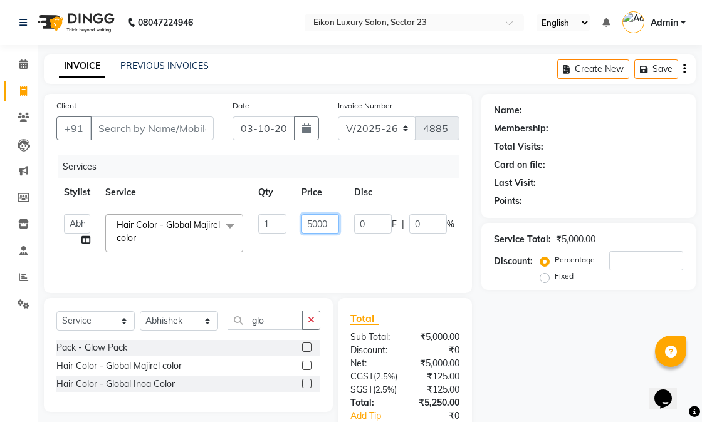
click at [314, 227] on input "5000" at bounding box center [320, 223] width 38 height 19
type input "7000"
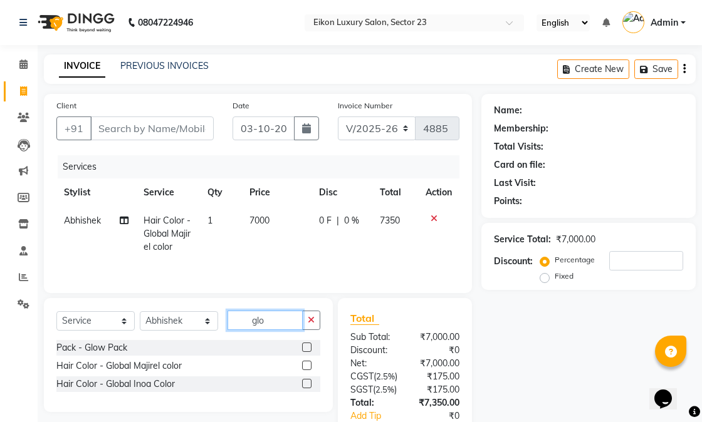
drag, startPoint x: 285, startPoint y: 326, endPoint x: 221, endPoint y: 308, distance: 66.4
click at [221, 308] on div "Select Service Product Membership Package Voucher Prepaid Gift Card Select Styl…" at bounding box center [188, 355] width 289 height 114
type input "bio"
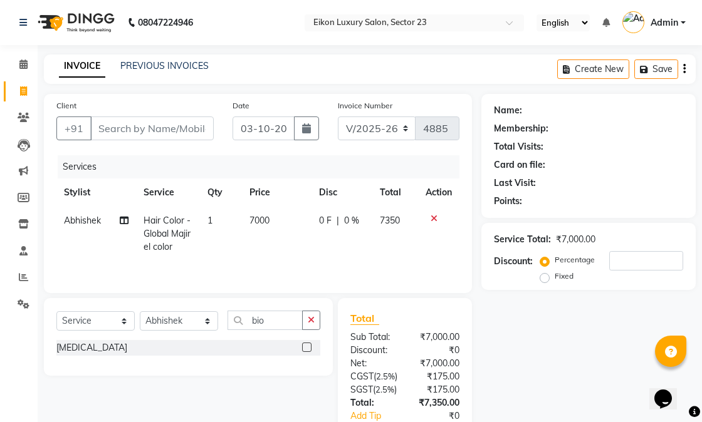
click at [306, 348] on label at bounding box center [306, 347] width 9 height 9
click at [306, 348] on input "checkbox" at bounding box center [306, 348] width 8 height 8
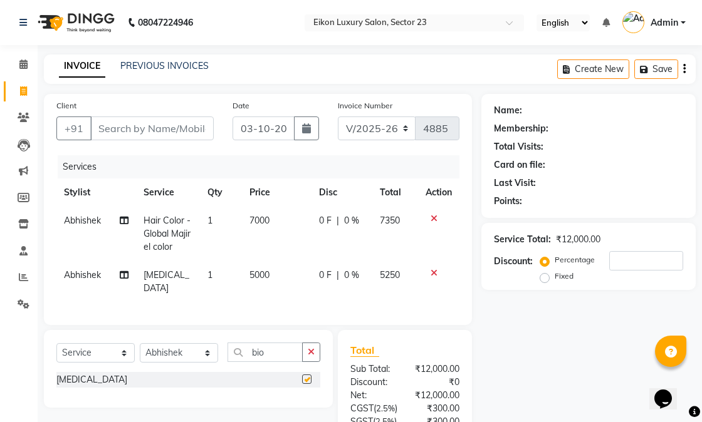
checkbox input "false"
click at [255, 274] on span "5000" at bounding box center [259, 274] width 20 height 11
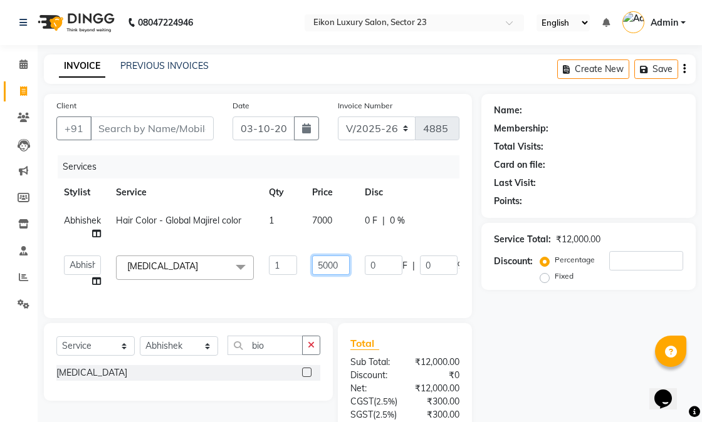
click at [321, 264] on input "5000" at bounding box center [331, 265] width 38 height 19
type input "7000"
click at [328, 274] on input "7000" at bounding box center [331, 265] width 38 height 19
click at [364, 290] on div "Services Stylist Service Qty Price Disc Total Action Abhishek Hair Color - Glob…" at bounding box center [257, 230] width 403 height 150
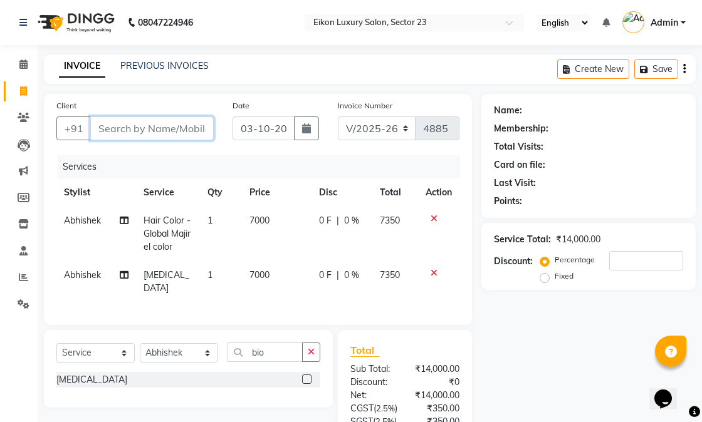
click at [164, 130] on input "Client" at bounding box center [151, 129] width 123 height 24
type input "9"
type input "0"
type input "9990657106"
click at [208, 134] on button "Add Client" at bounding box center [181, 129] width 65 height 24
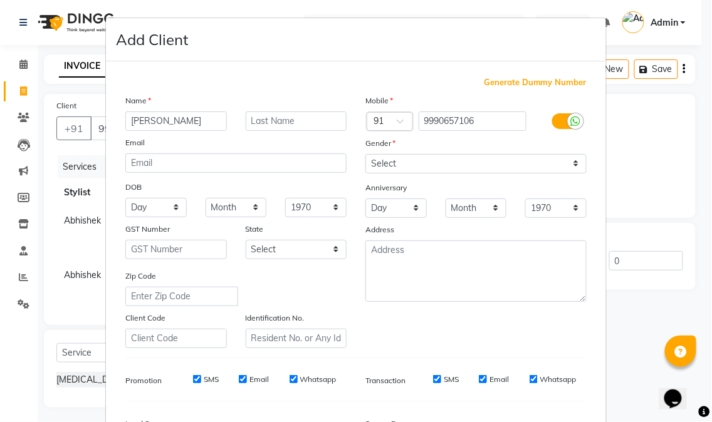
type input "shivani sharma"
click at [399, 169] on select "Select Male Female Other Prefer Not To Say" at bounding box center [475, 163] width 221 height 19
select select "female"
click at [365, 154] on select "Select Male Female Other Prefer Not To Say" at bounding box center [475, 163] width 221 height 19
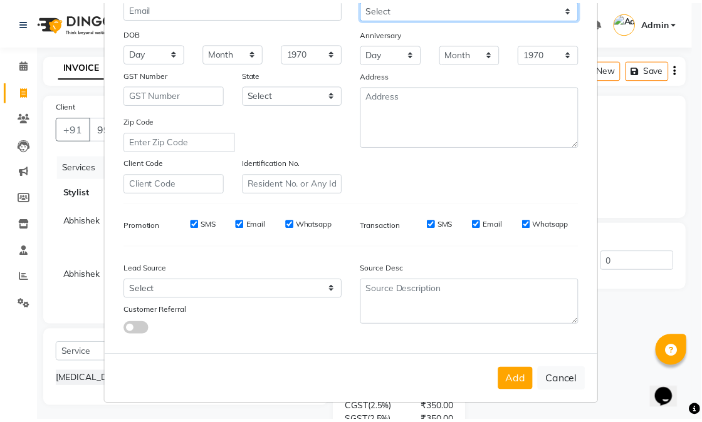
scroll to position [157, 0]
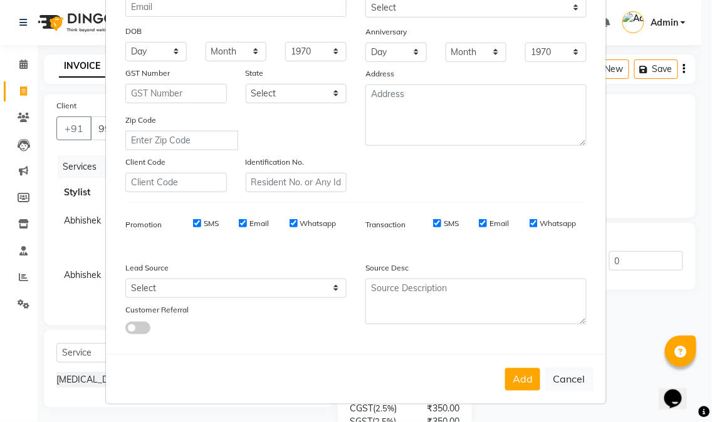
click at [511, 383] on button "Add" at bounding box center [522, 379] width 35 height 23
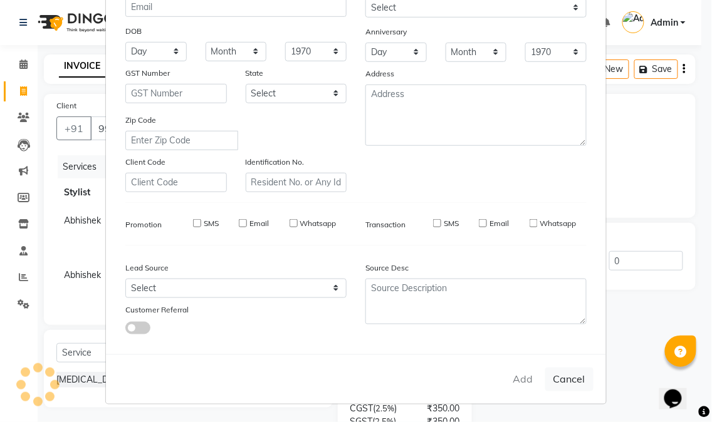
select select
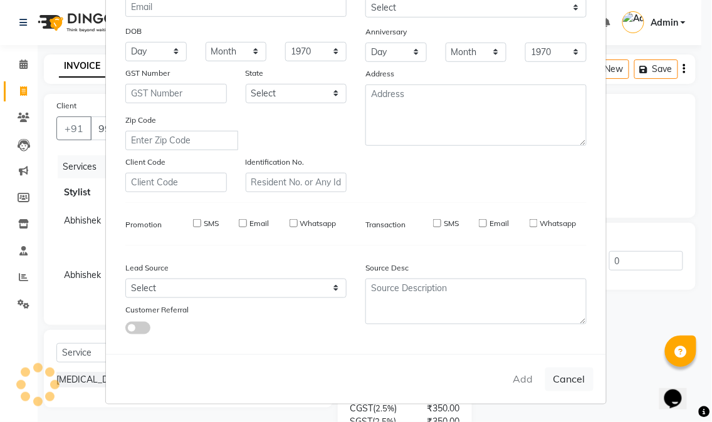
select select
checkbox input "false"
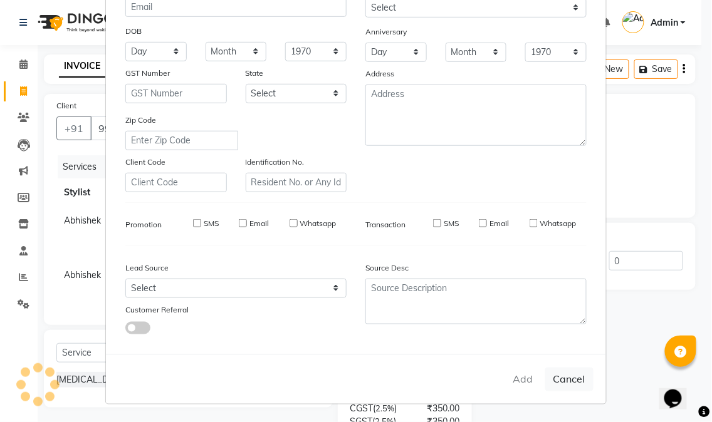
checkbox input "false"
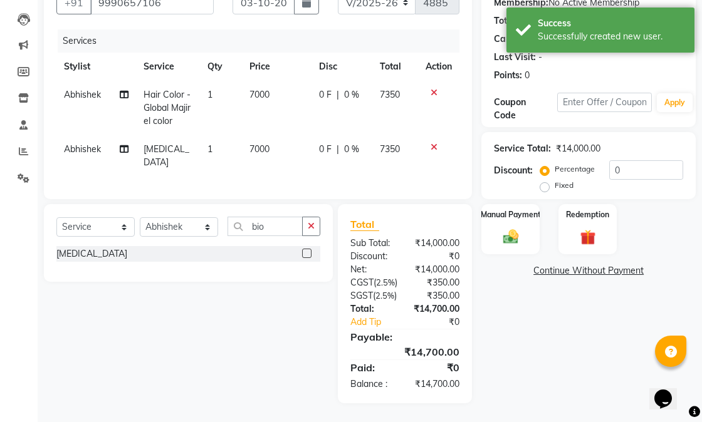
scroll to position [163, 0]
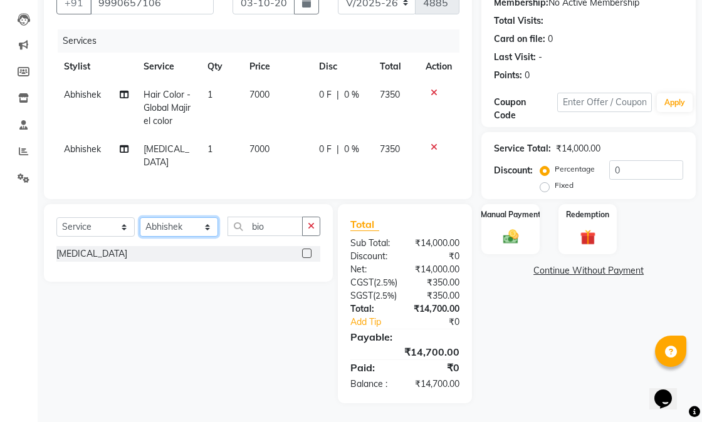
click at [190, 217] on select "Select Stylist Abhishek amit anchal Ashu Bilal Dildar Geeta Hritik Jatin mahesh…" at bounding box center [179, 226] width 78 height 19
click at [93, 217] on select "Select Service Product Membership Package Voucher Prepaid Gift Card" at bounding box center [95, 226] width 78 height 19
select select "product"
click at [56, 217] on select "Select Service Product Membership Package Voucher Prepaid Gift Card" at bounding box center [95, 226] width 78 height 19
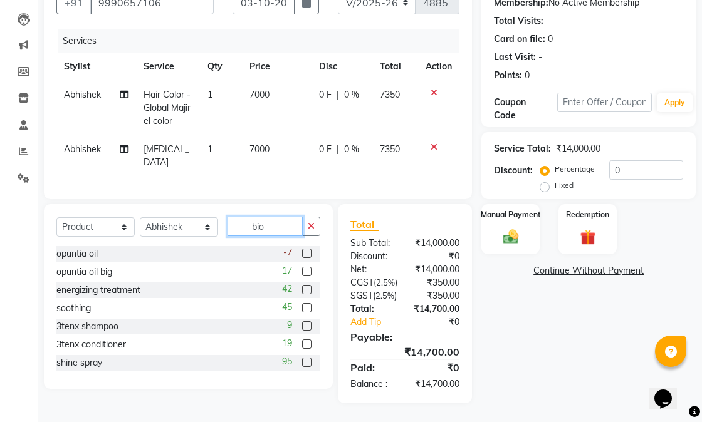
drag, startPoint x: 267, startPoint y: 189, endPoint x: 246, endPoint y: 189, distance: 20.7
click at [246, 217] on input "bio" at bounding box center [264, 226] width 75 height 19
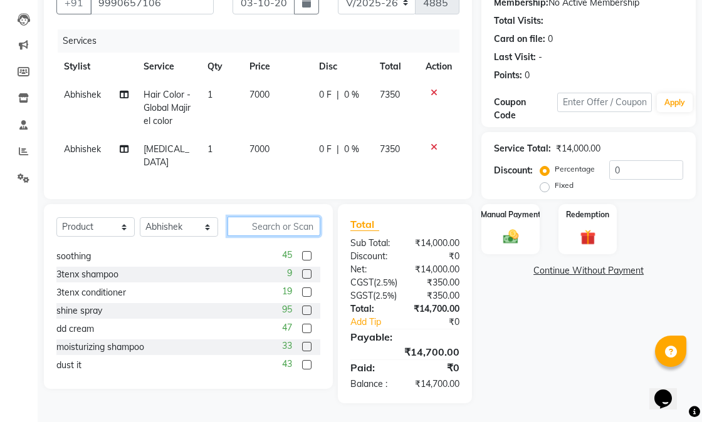
scroll to position [74, 0]
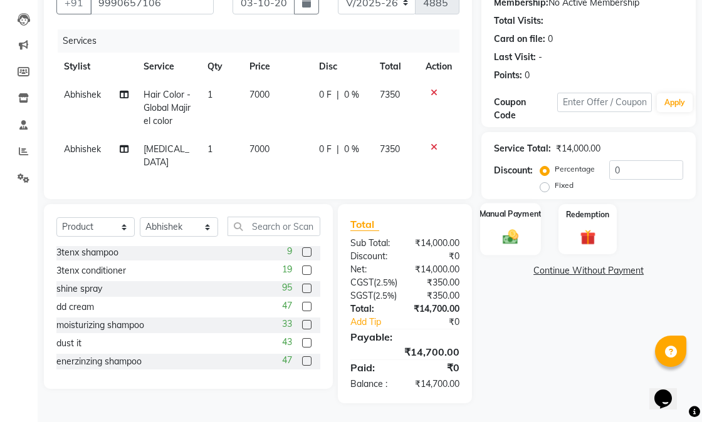
click at [509, 227] on img at bounding box center [511, 236] width 26 height 18
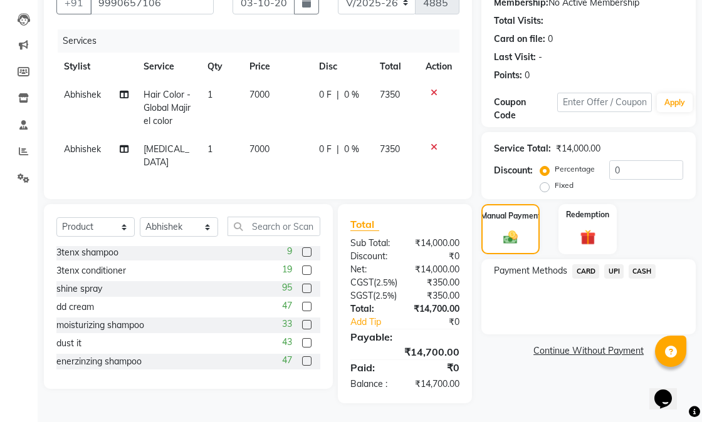
click at [590, 264] on span "CARD" at bounding box center [585, 271] width 27 height 14
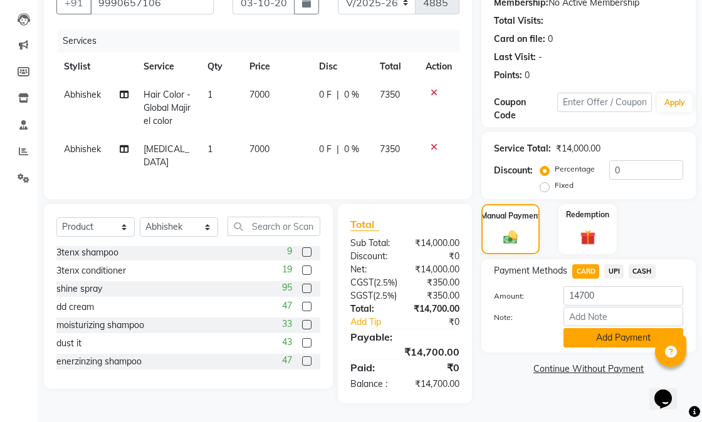
click at [621, 328] on button "Add Payment" at bounding box center [623, 337] width 120 height 19
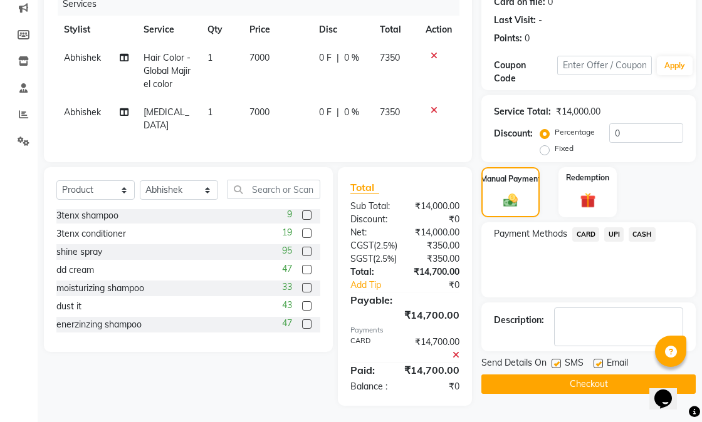
click at [600, 363] on label at bounding box center [597, 363] width 9 height 9
click at [600, 363] on input "checkbox" at bounding box center [597, 364] width 8 height 8
checkbox input "false"
click at [555, 364] on label at bounding box center [555, 363] width 9 height 9
click at [555, 364] on input "checkbox" at bounding box center [555, 364] width 8 height 8
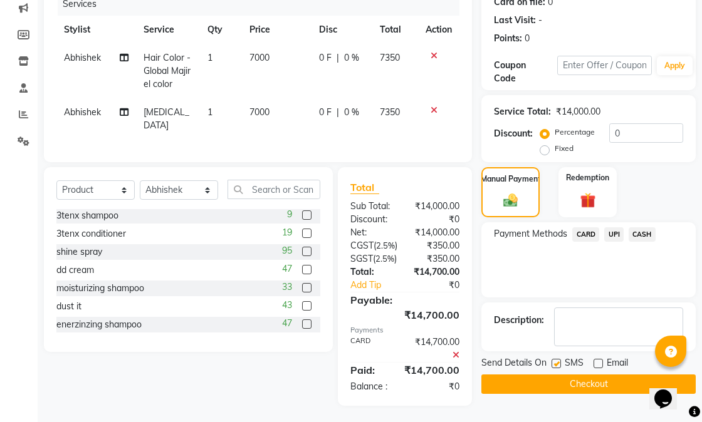
checkbox input "false"
click at [555, 387] on button "Checkout" at bounding box center [588, 384] width 214 height 19
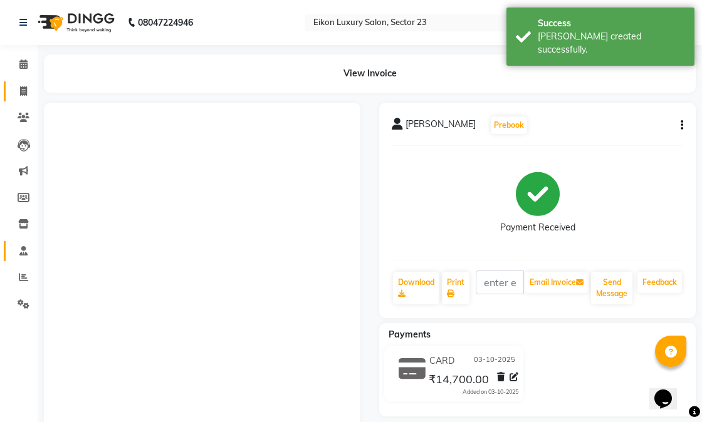
click at [25, 88] on icon at bounding box center [23, 90] width 7 height 9
select select "service"
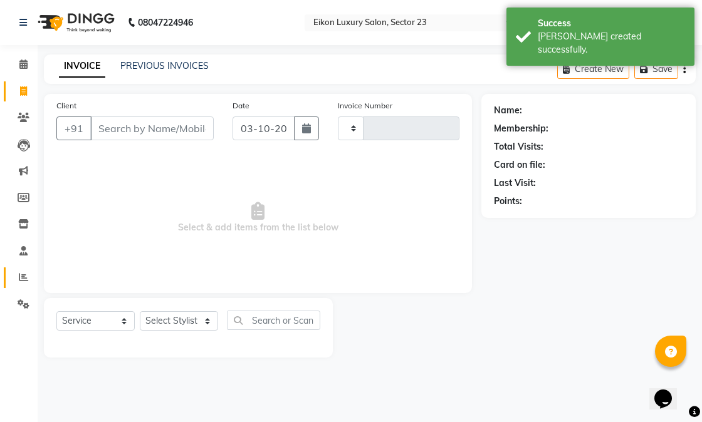
click at [23, 274] on icon at bounding box center [23, 277] width 9 height 9
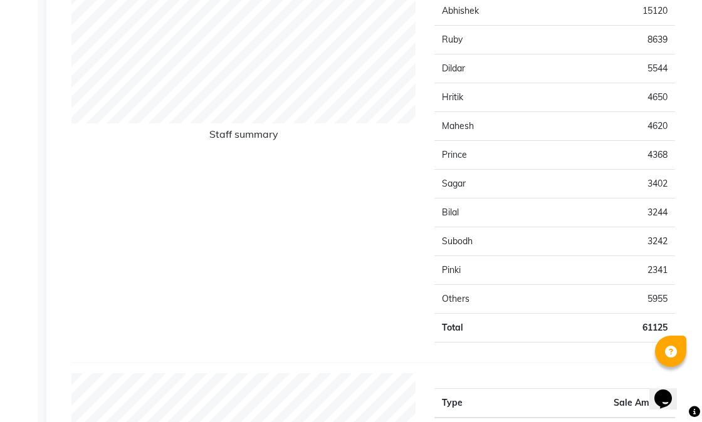
scroll to position [627, 0]
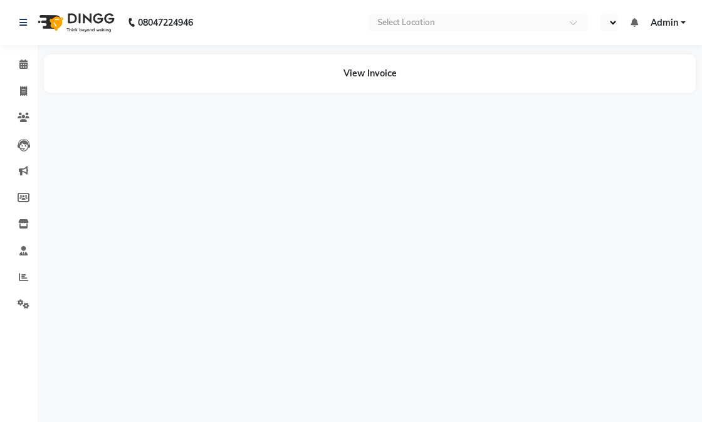
select select "en"
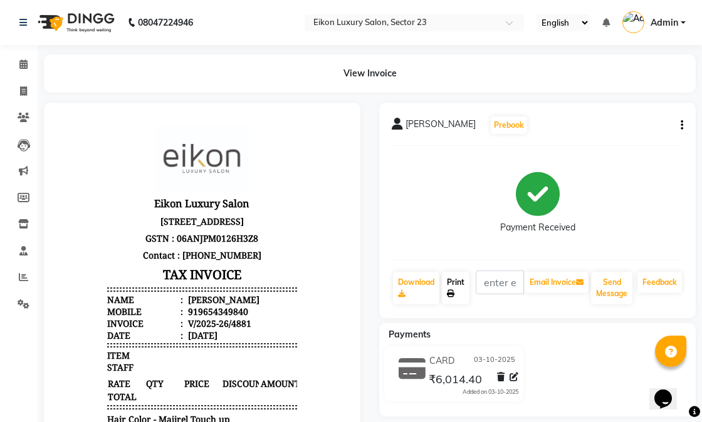
click at [461, 295] on link "Print" at bounding box center [456, 288] width 28 height 33
click at [23, 90] on icon at bounding box center [23, 90] width 7 height 9
select select "service"
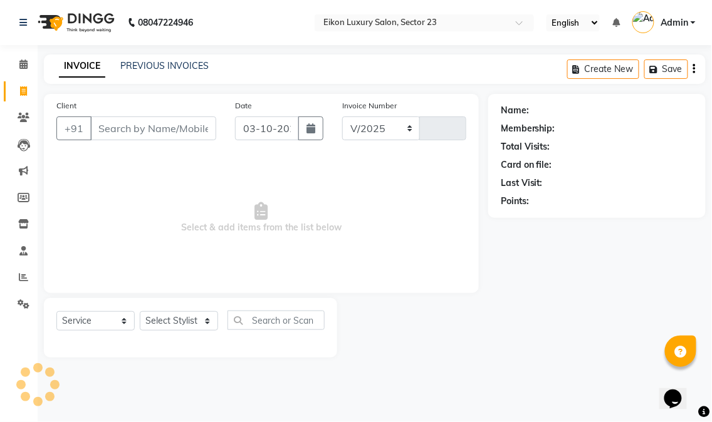
select select "7080"
type input "4882"
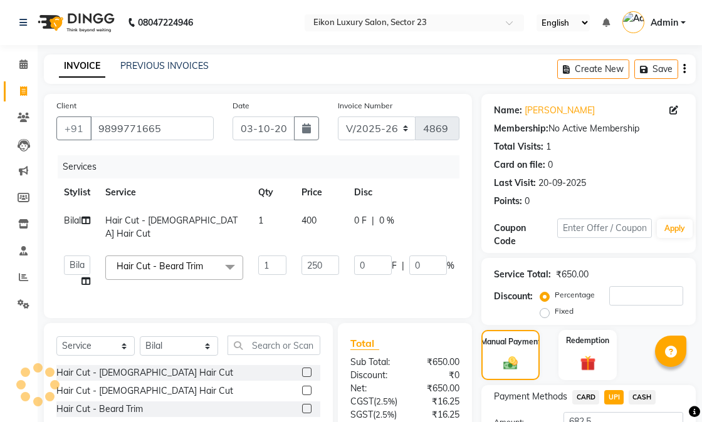
select select "7080"
select select "81687"
select select "service"
select select "81687"
